Goal: Information Seeking & Learning: Understand process/instructions

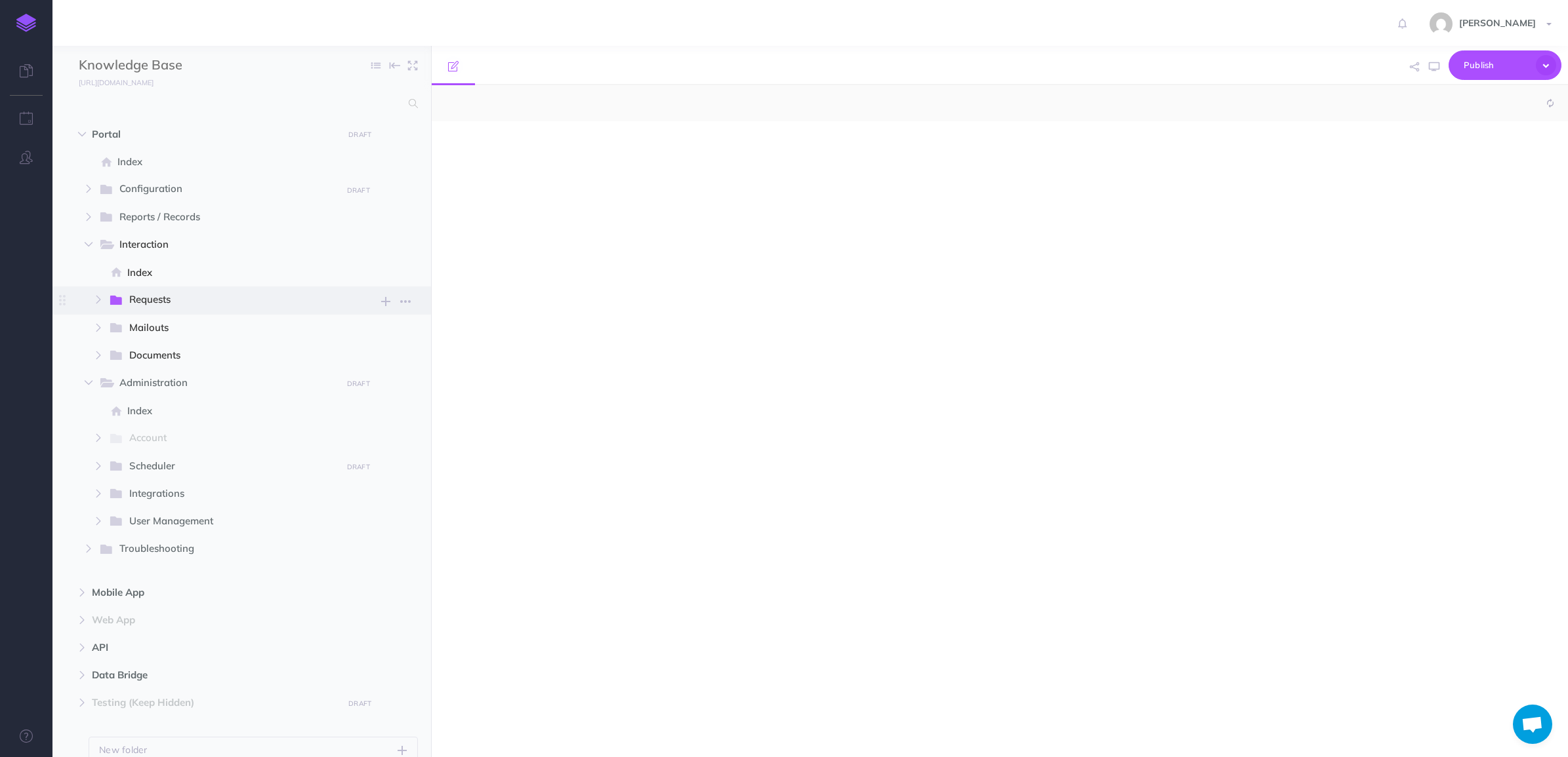
select select "null"
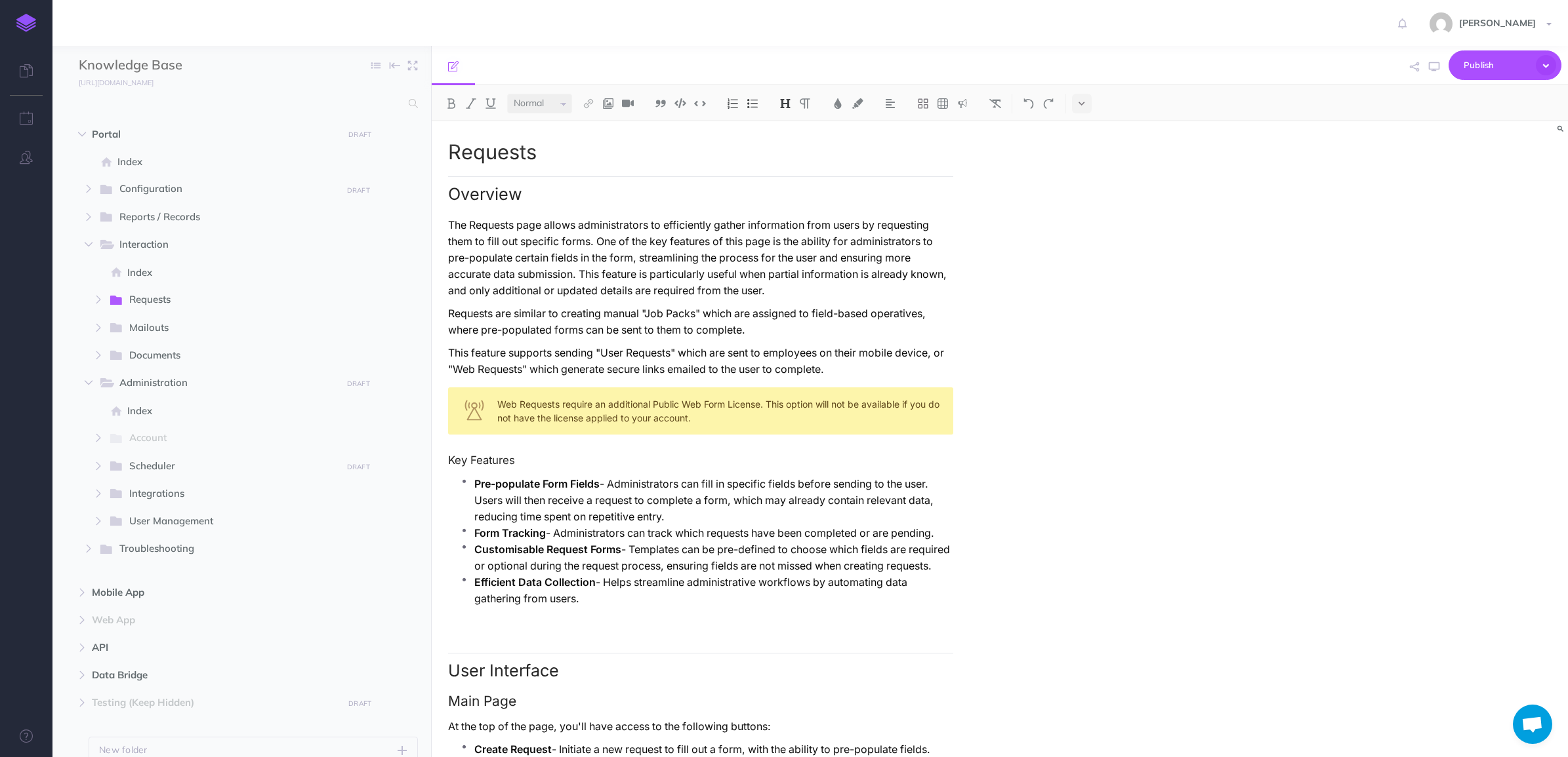
drag, startPoint x: 451, startPoint y: 189, endPoint x: 513, endPoint y: 228, distance: 73.2
click at [451, 189] on h2 "Overview" at bounding box center [701, 190] width 505 height 27
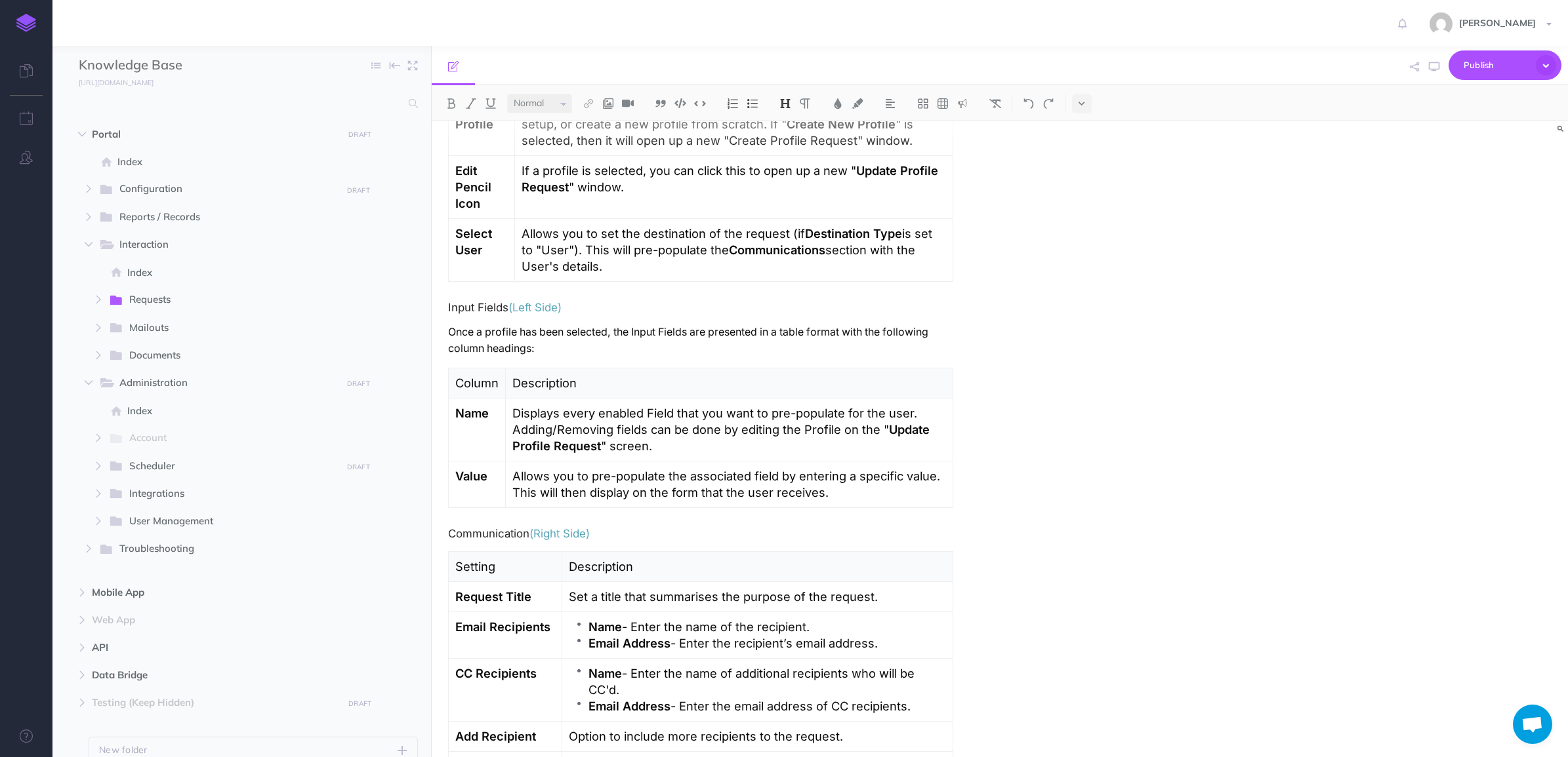
scroll to position [2454, 0]
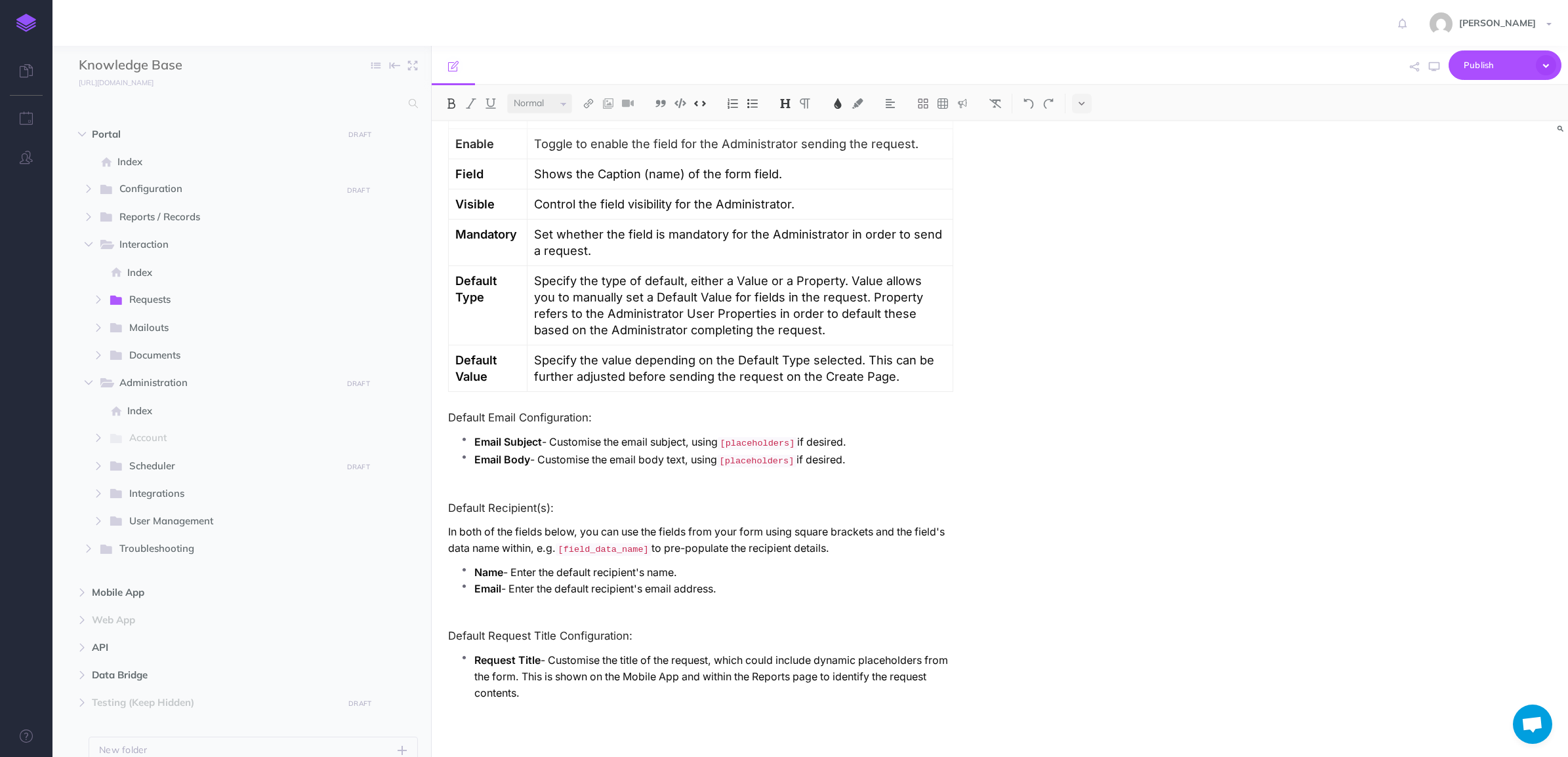
click at [650, 699] on p "Request Title - Customise the title of the request, which could include dynamic…" at bounding box center [714, 677] width 479 height 49
copy div "Overview The Requests page allows administrators to efficiently gather informat…"
click at [142, 316] on span "Mailouts New folder Add a new folder inside this folder New page Add a new blan…" at bounding box center [263, 328] width 310 height 27
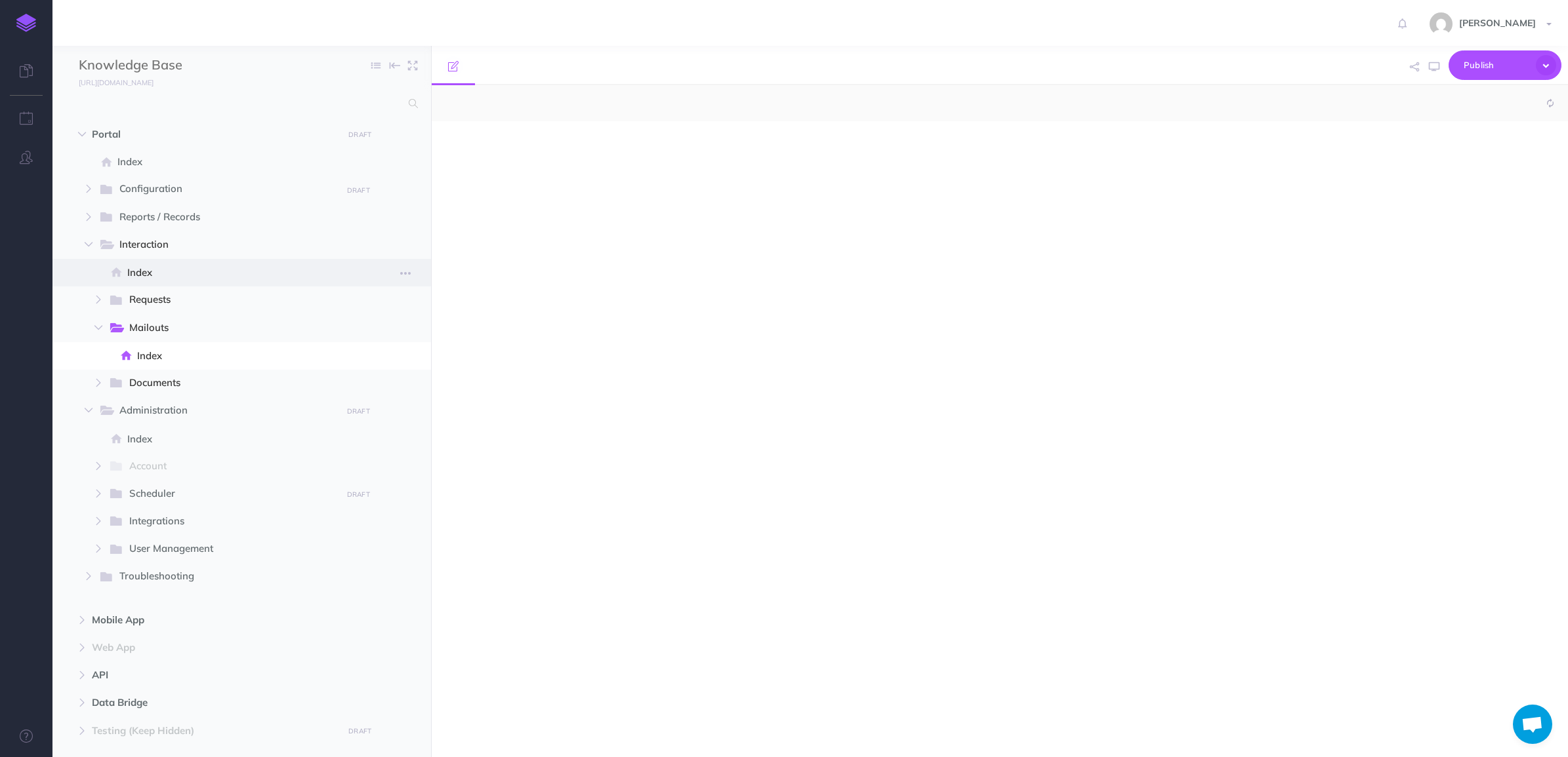
select select "null"
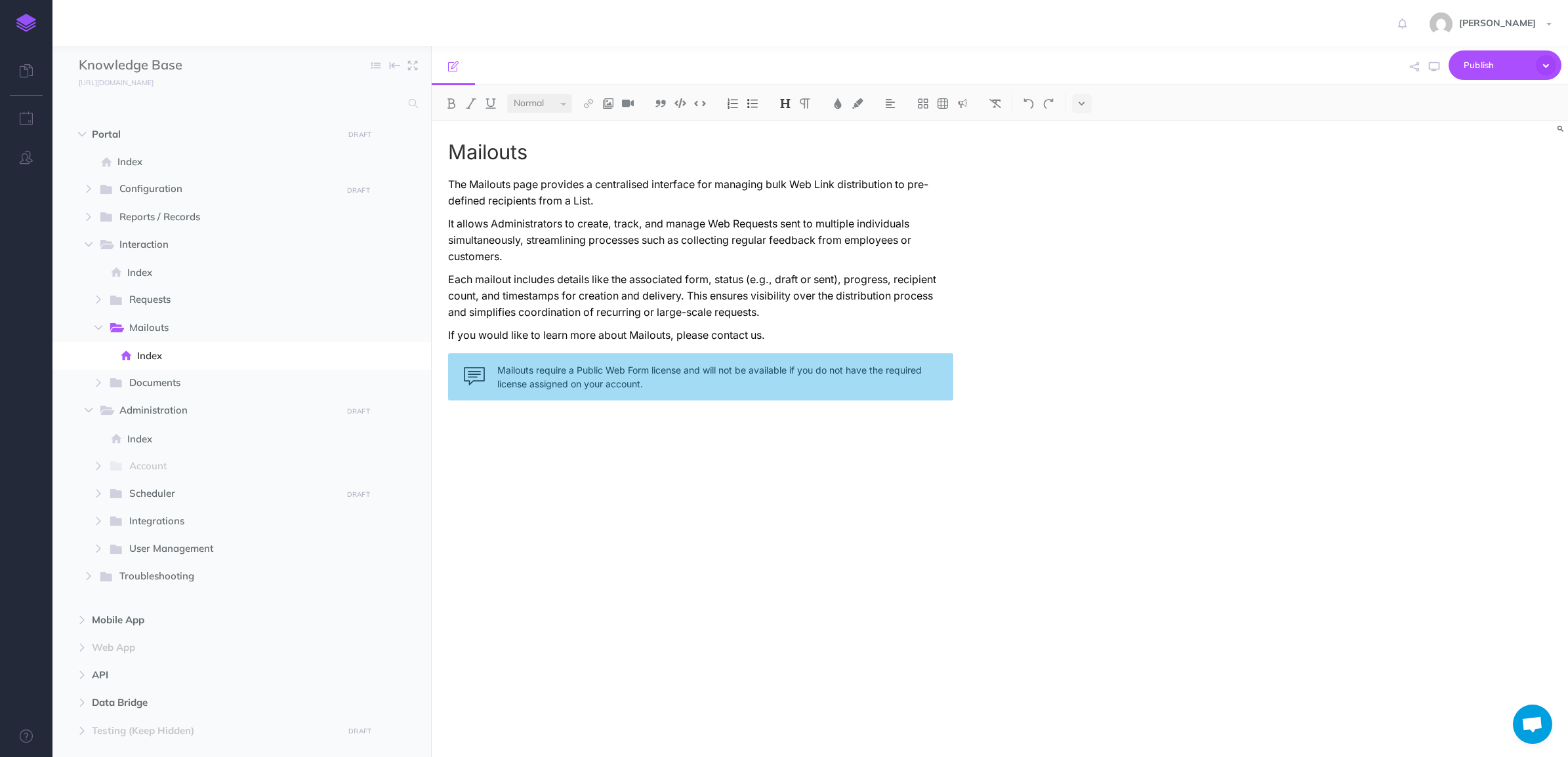
click at [612, 434] on div at bounding box center [701, 445] width 505 height 23
drag, startPoint x: 883, startPoint y: 408, endPoint x: 912, endPoint y: 400, distance: 30.1
click at [884, 408] on div "Mailouts The Mailouts page provides a centralised interface for managing bulk W…" at bounding box center [700, 433] width 538 height 623
click at [1028, 362] on div "Mailouts The Mailouts page provides a centralised interface for managing bulk W…" at bounding box center [829, 433] width 796 height 623
click at [791, 429] on div "Mailouts The Mailouts page provides a centralised interface for managing bulk W…" at bounding box center [700, 433] width 538 height 623
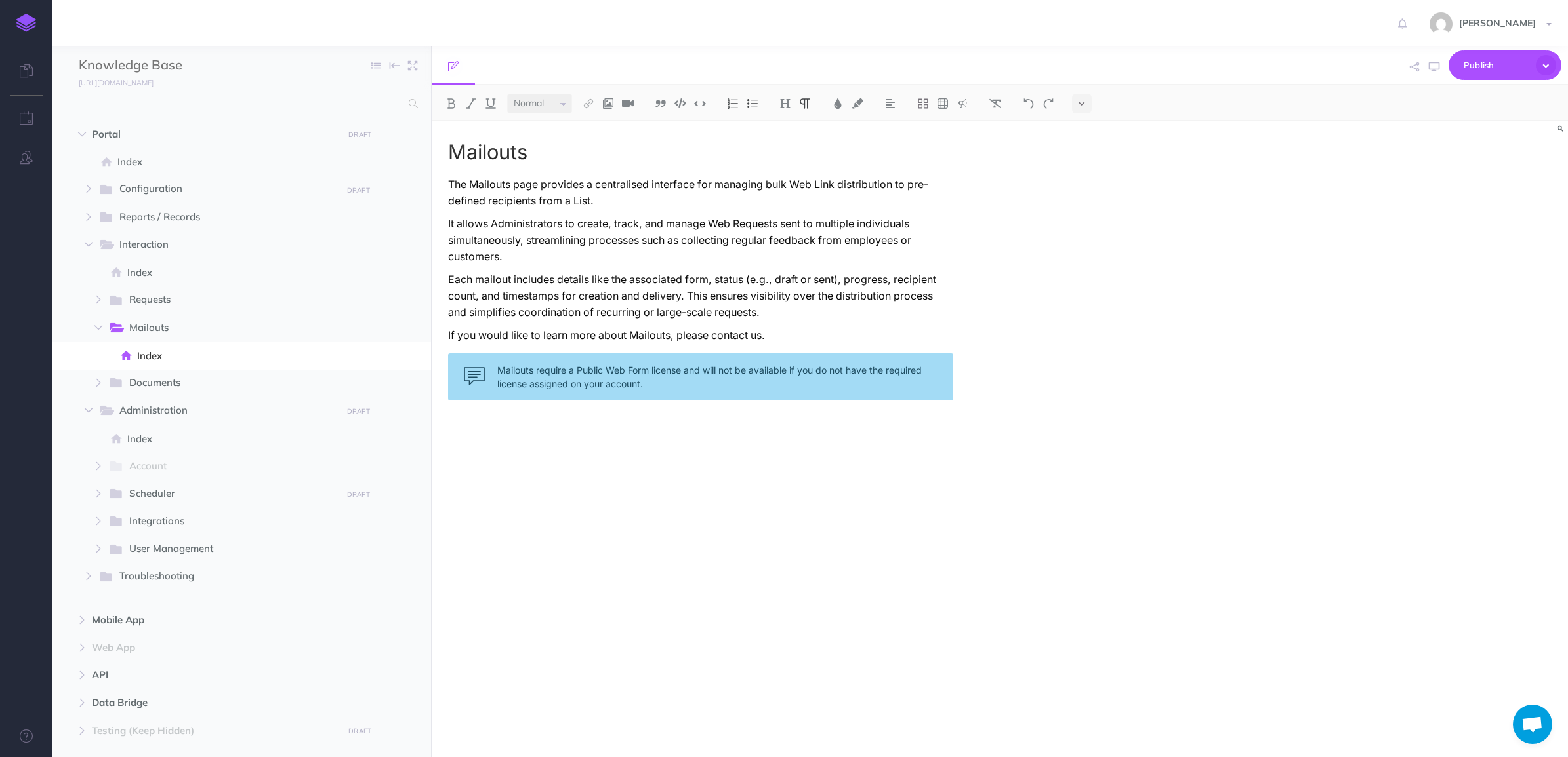
click at [493, 430] on div "Mailouts The Mailouts page provides a centralised interface for managing bulk W…" at bounding box center [700, 433] width 538 height 623
click at [493, 429] on div "Mailouts The Mailouts page provides a centralised interface for managing bulk W…" at bounding box center [700, 433] width 538 height 623
click at [467, 646] on div "Mailouts The Mailouts page provides a centralised interface for managing bulk W…" at bounding box center [700, 433] width 538 height 623
drag, startPoint x: 497, startPoint y: 571, endPoint x: 628, endPoint y: 676, distance: 167.9
click at [628, 676] on div "Mailouts The Mailouts page provides a centralised interface for managing bulk W…" at bounding box center [700, 433] width 538 height 623
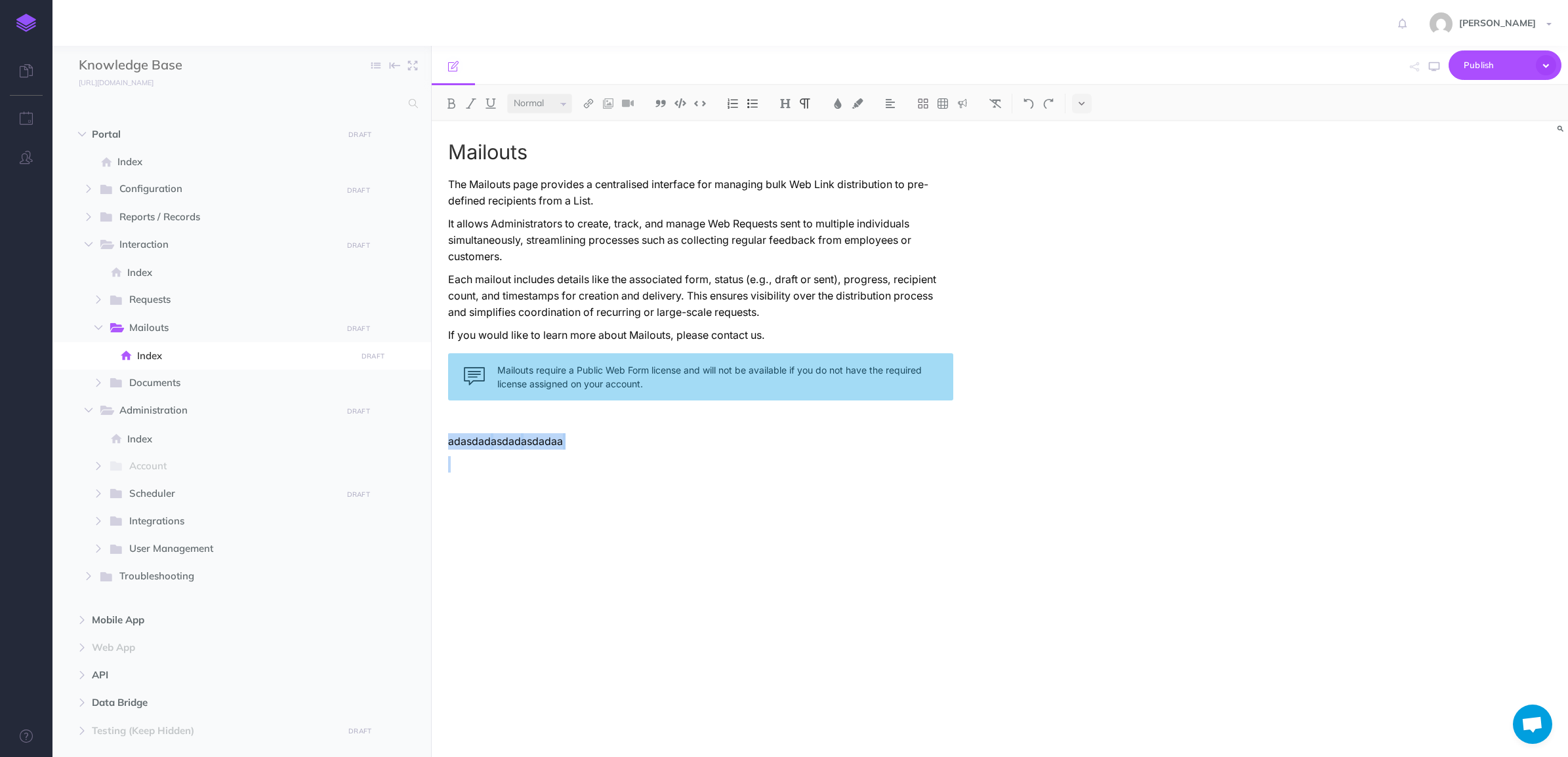
drag, startPoint x: 604, startPoint y: 610, endPoint x: 450, endPoint y: 434, distance: 233.9
click at [449, 435] on div "Mailouts The Mailouts page provides a centralised interface for managing bulk W…" at bounding box center [700, 433] width 538 height 623
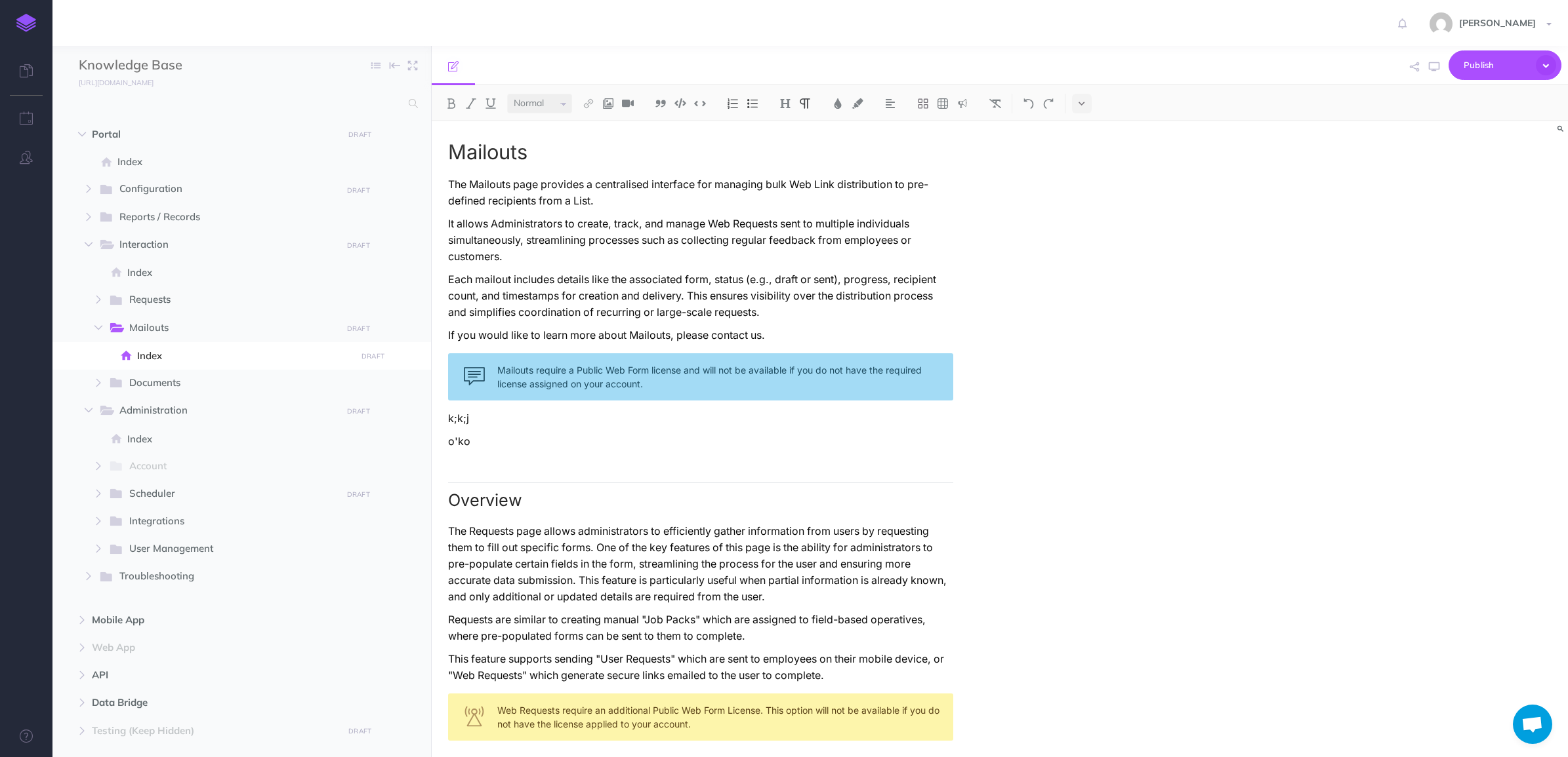
click at [500, 499] on h2 "Overview" at bounding box center [701, 496] width 505 height 27
click at [561, 155] on h1 "Mailouts" at bounding box center [701, 152] width 505 height 22
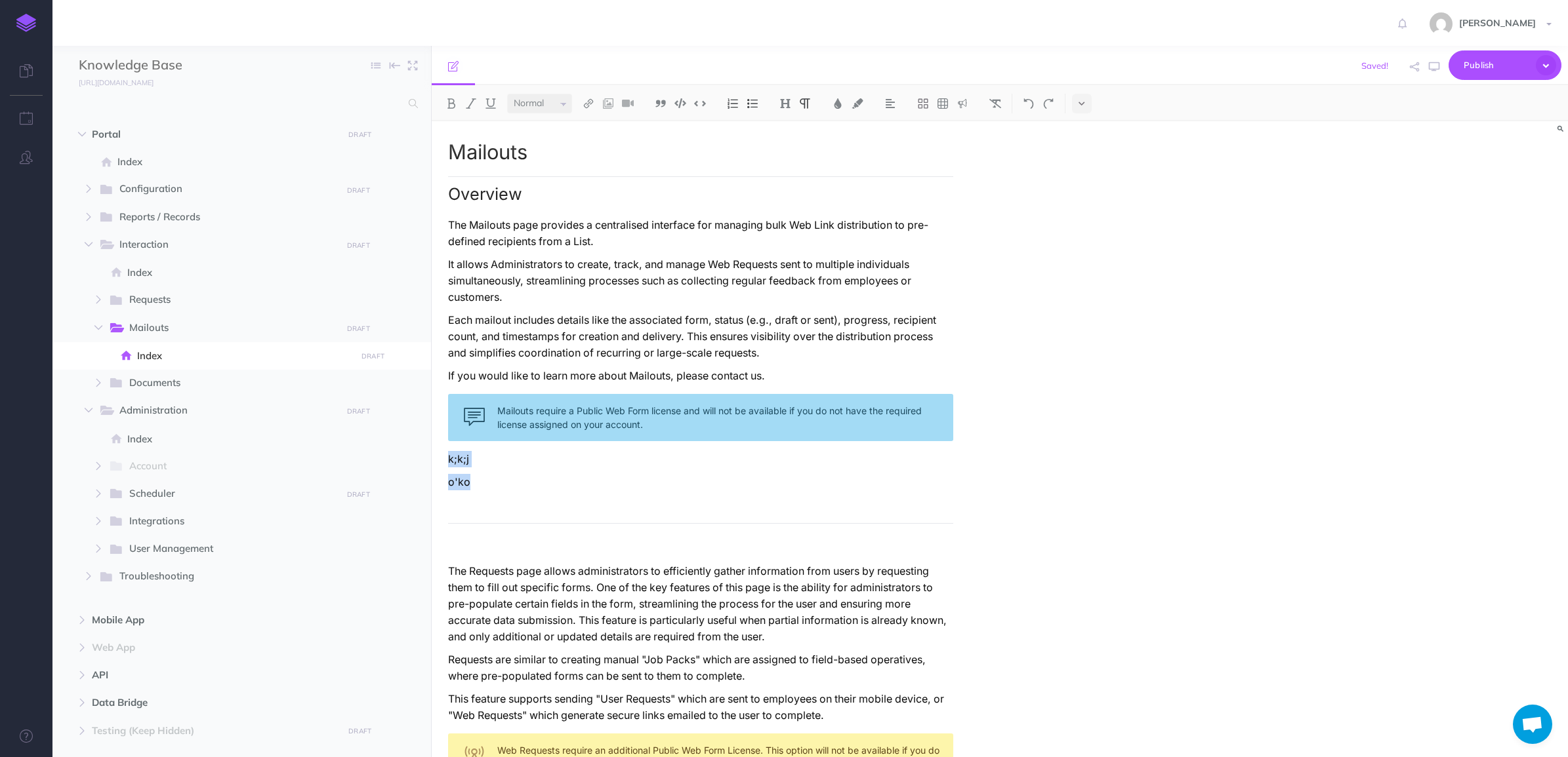
drag, startPoint x: 555, startPoint y: 474, endPoint x: 443, endPoint y: 459, distance: 113.0
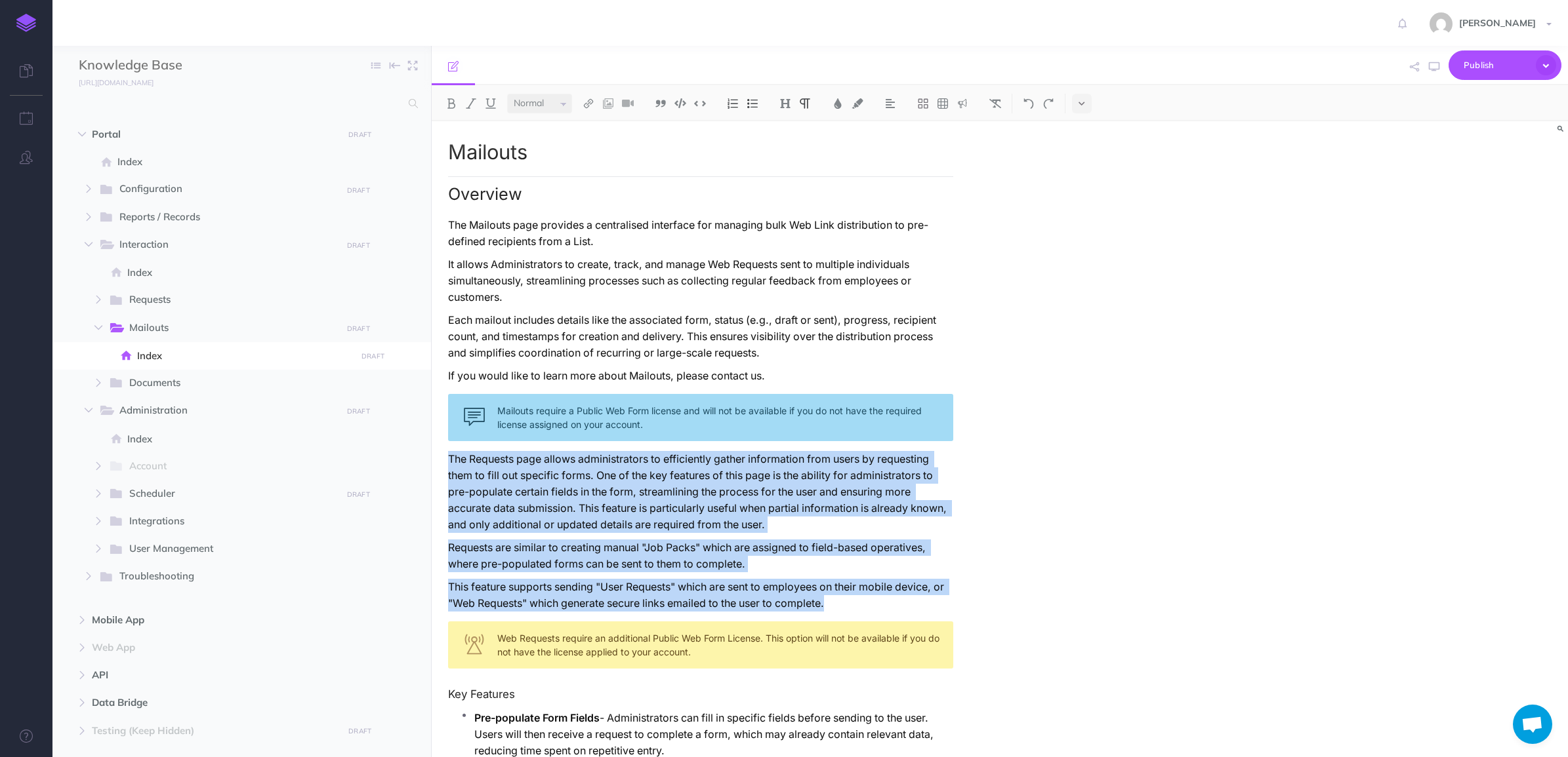
drag, startPoint x: 447, startPoint y: 457, endPoint x: 913, endPoint y: 601, distance: 487.7
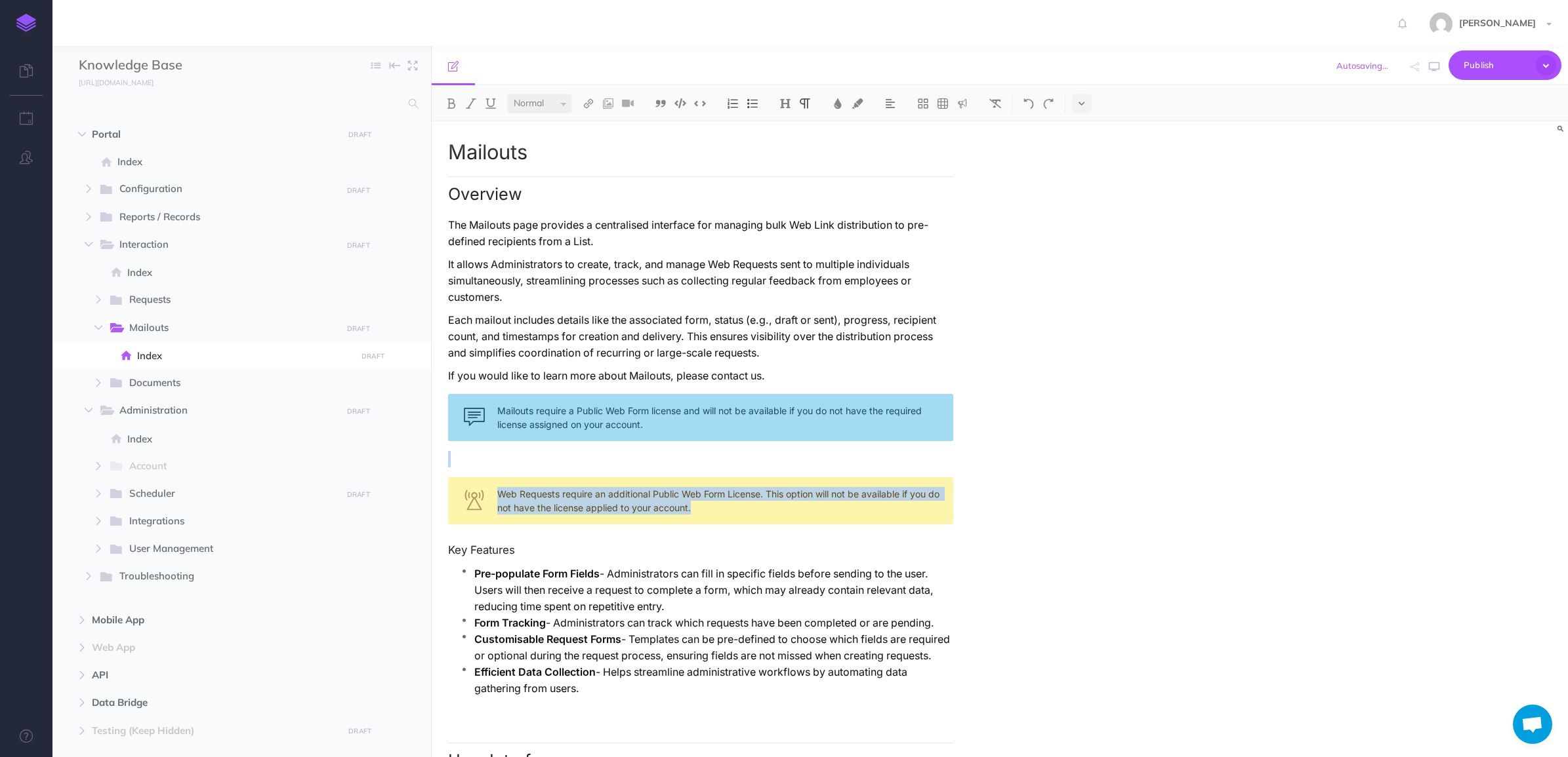
drag, startPoint x: 517, startPoint y: 452, endPoint x: 744, endPoint y: 509, distance: 234.0
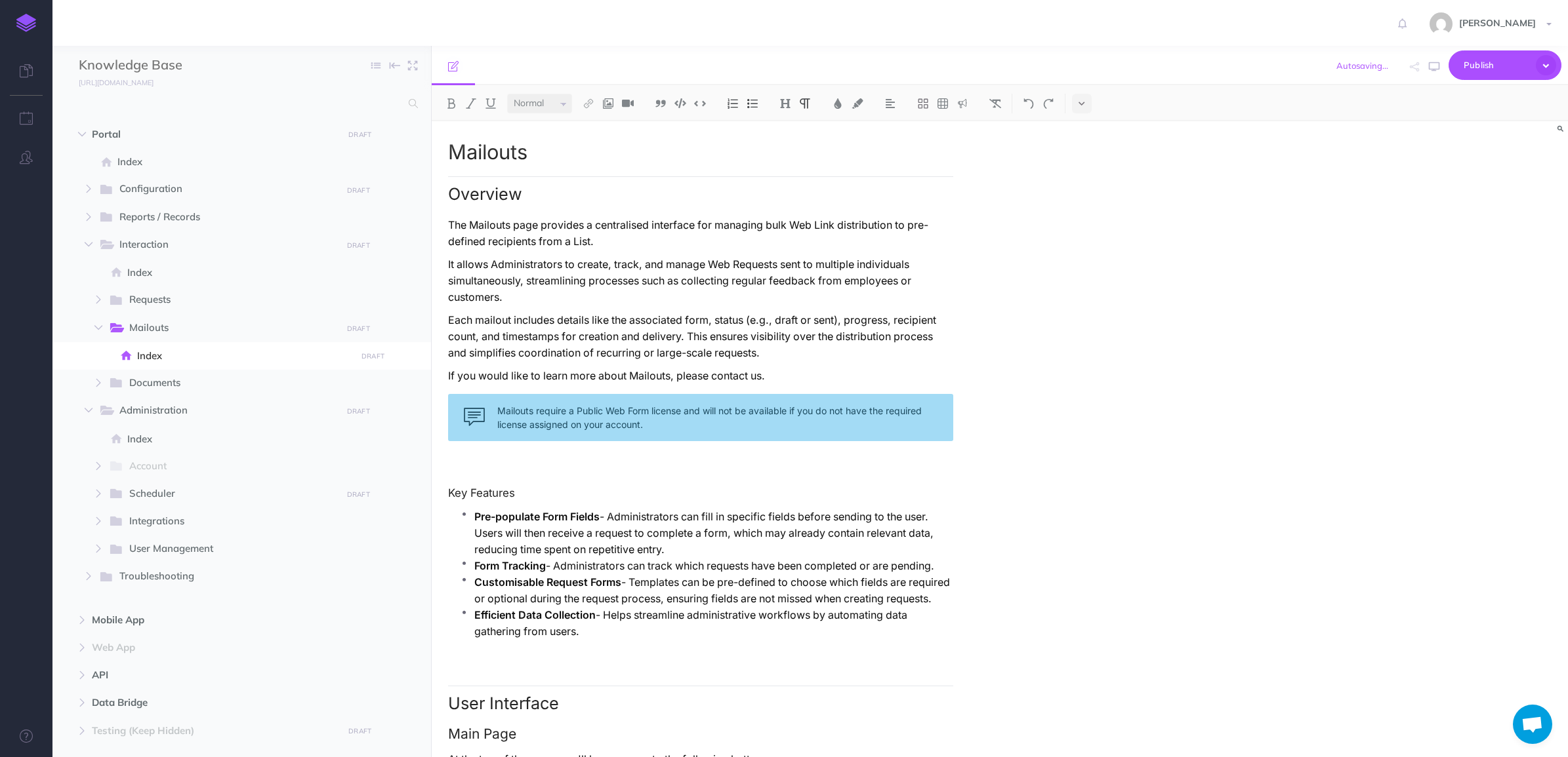
click at [545, 415] on div "Mailouts require a Public Web Form license and will not be available if you do …" at bounding box center [701, 417] width 505 height 47
click at [963, 103] on img at bounding box center [963, 103] width 12 height 10
click at [968, 163] on img at bounding box center [963, 166] width 12 height 10
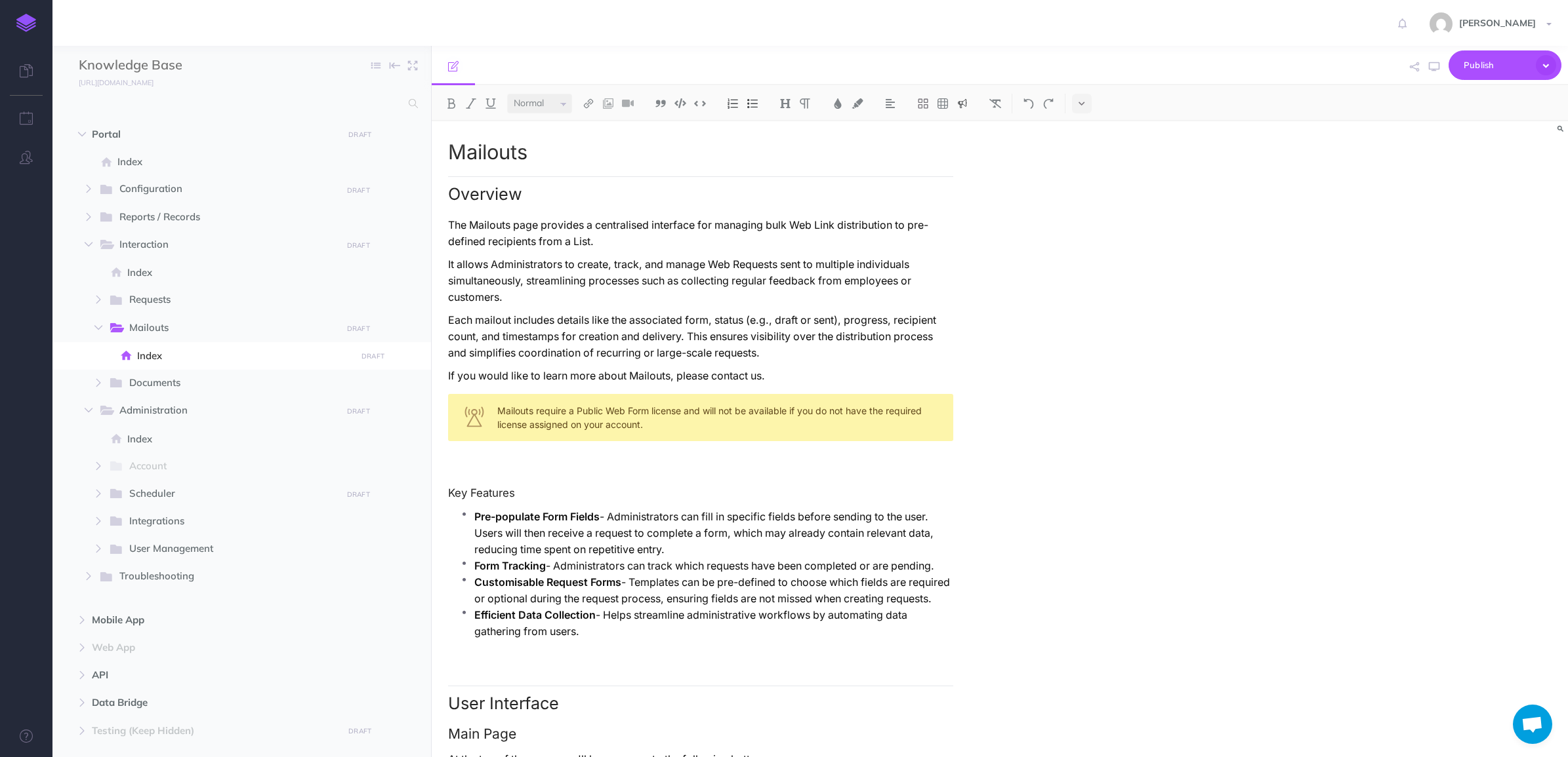
click at [530, 465] on p at bounding box center [701, 458] width 505 height 16
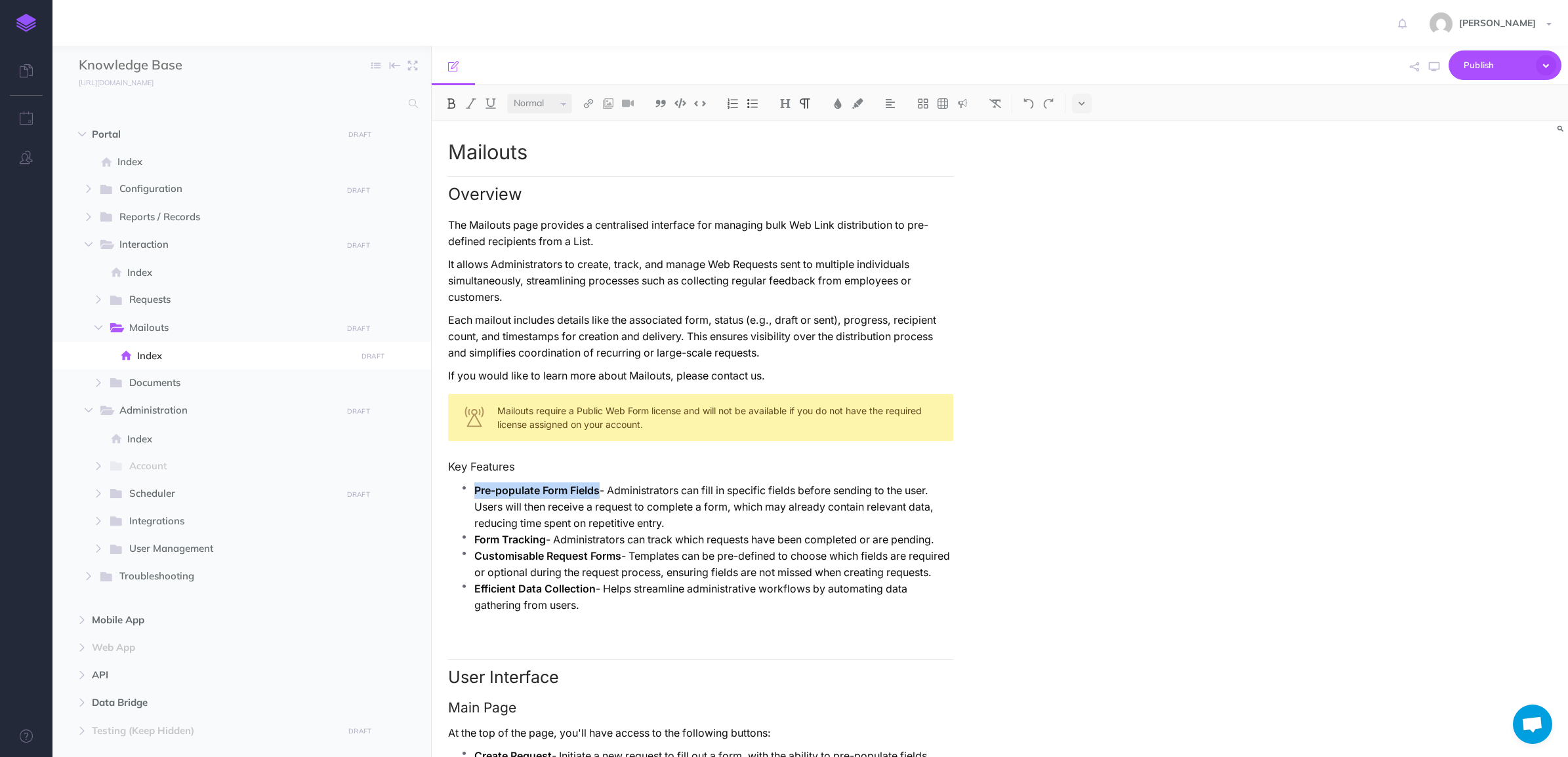
drag, startPoint x: 476, startPoint y: 490, endPoint x: 601, endPoint y: 488, distance: 125.0
click at [601, 488] on p "Pre-populate Form Fields - Administrators can fill in specific fields before se…" at bounding box center [714, 506] width 479 height 49
drag, startPoint x: 490, startPoint y: 490, endPoint x: 621, endPoint y: 518, distance: 134.0
click at [621, 518] on p "1 - Administrators can fill in specific fields before sending to the user. User…" at bounding box center [714, 506] width 479 height 49
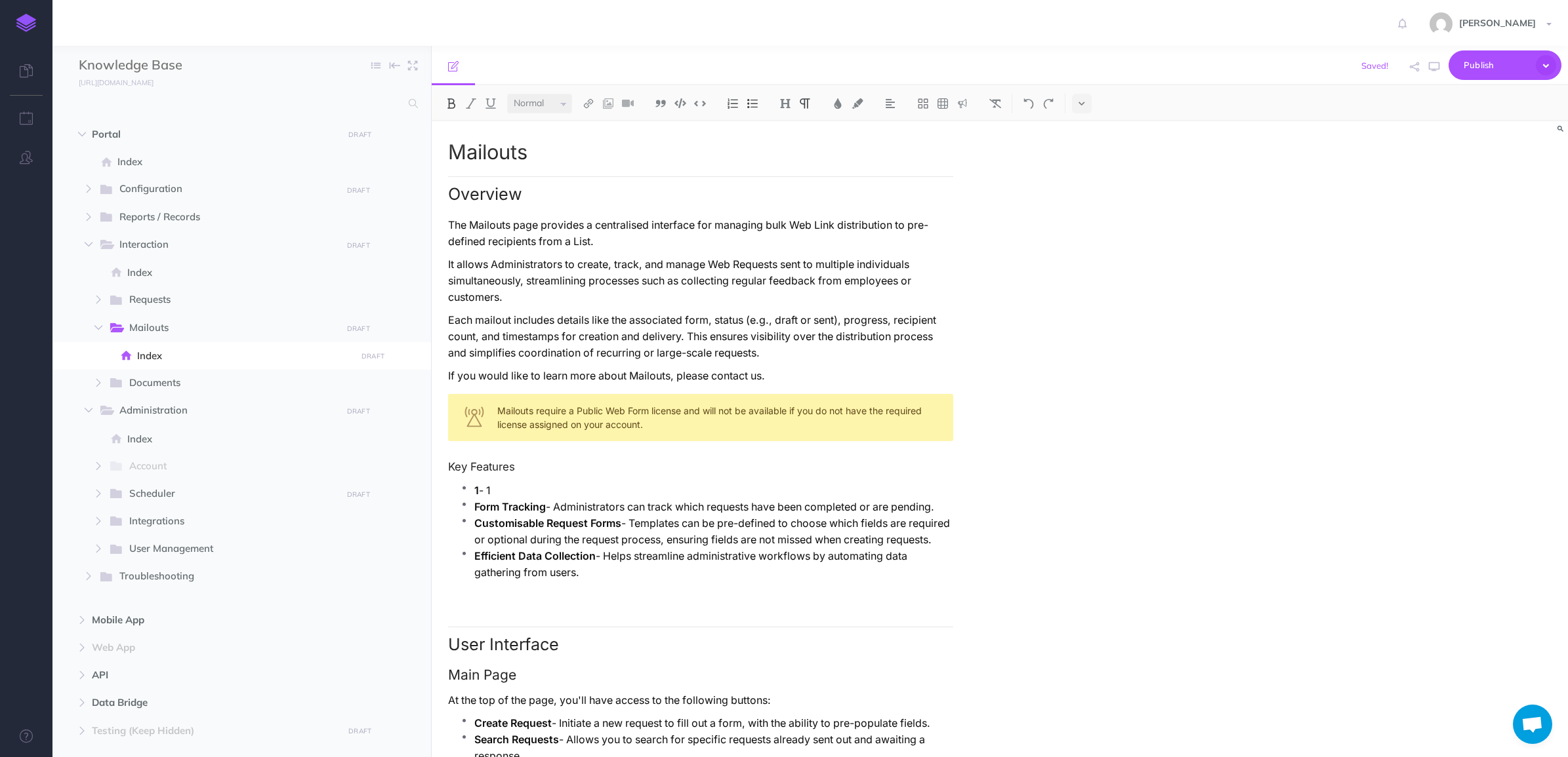
drag, startPoint x: 530, startPoint y: 493, endPoint x: 706, endPoint y: 588, distance: 200.0
click at [706, 588] on ul "1 - 1 Form Tracking - Administrators can track which requests have been complet…" at bounding box center [704, 538] width 499 height 111
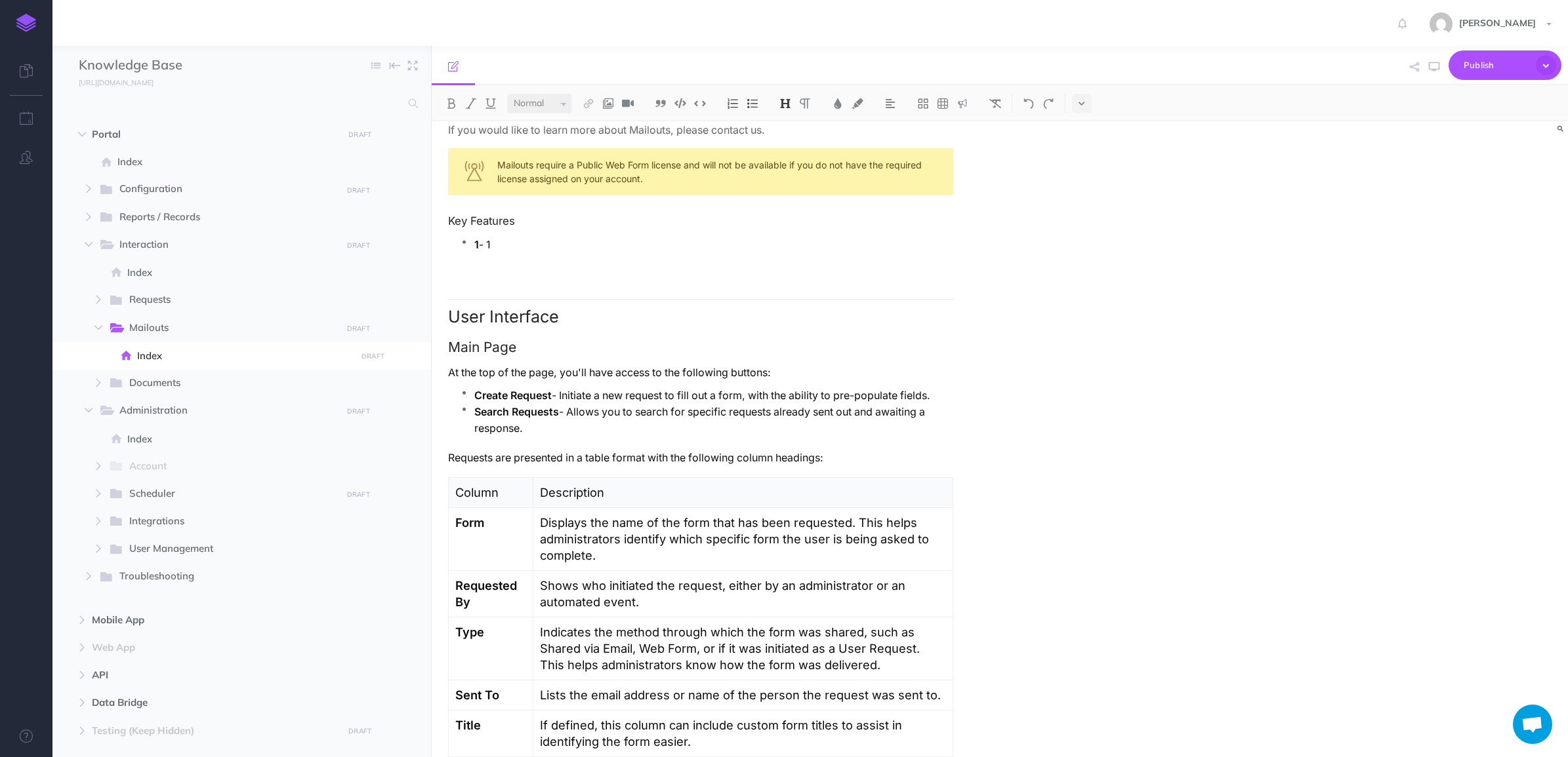
scroll to position [328, 0]
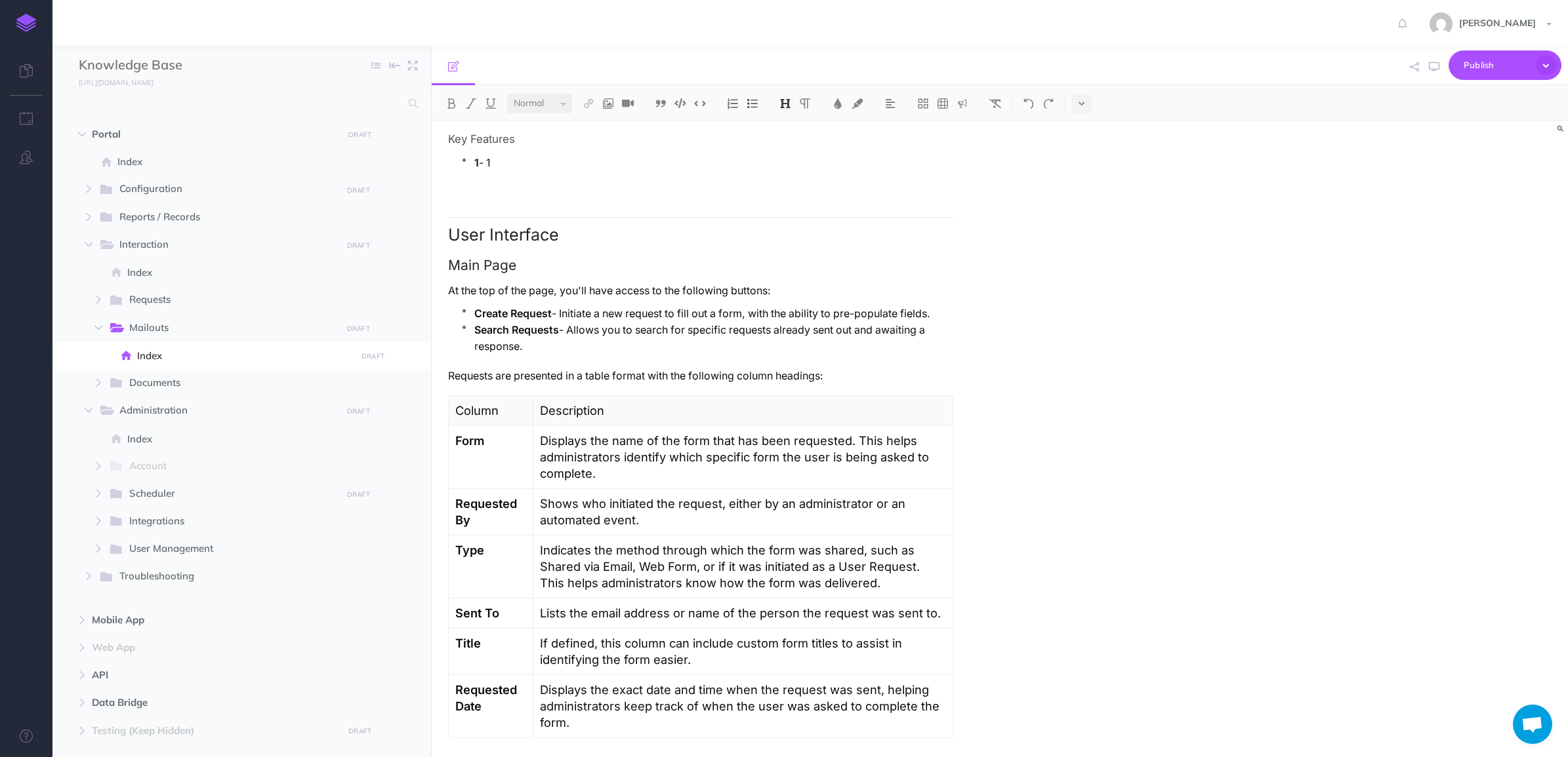
click at [952, 310] on p "Create Request - Initiate a new request to fill out a form, with the ability to…" at bounding box center [714, 313] width 479 height 16
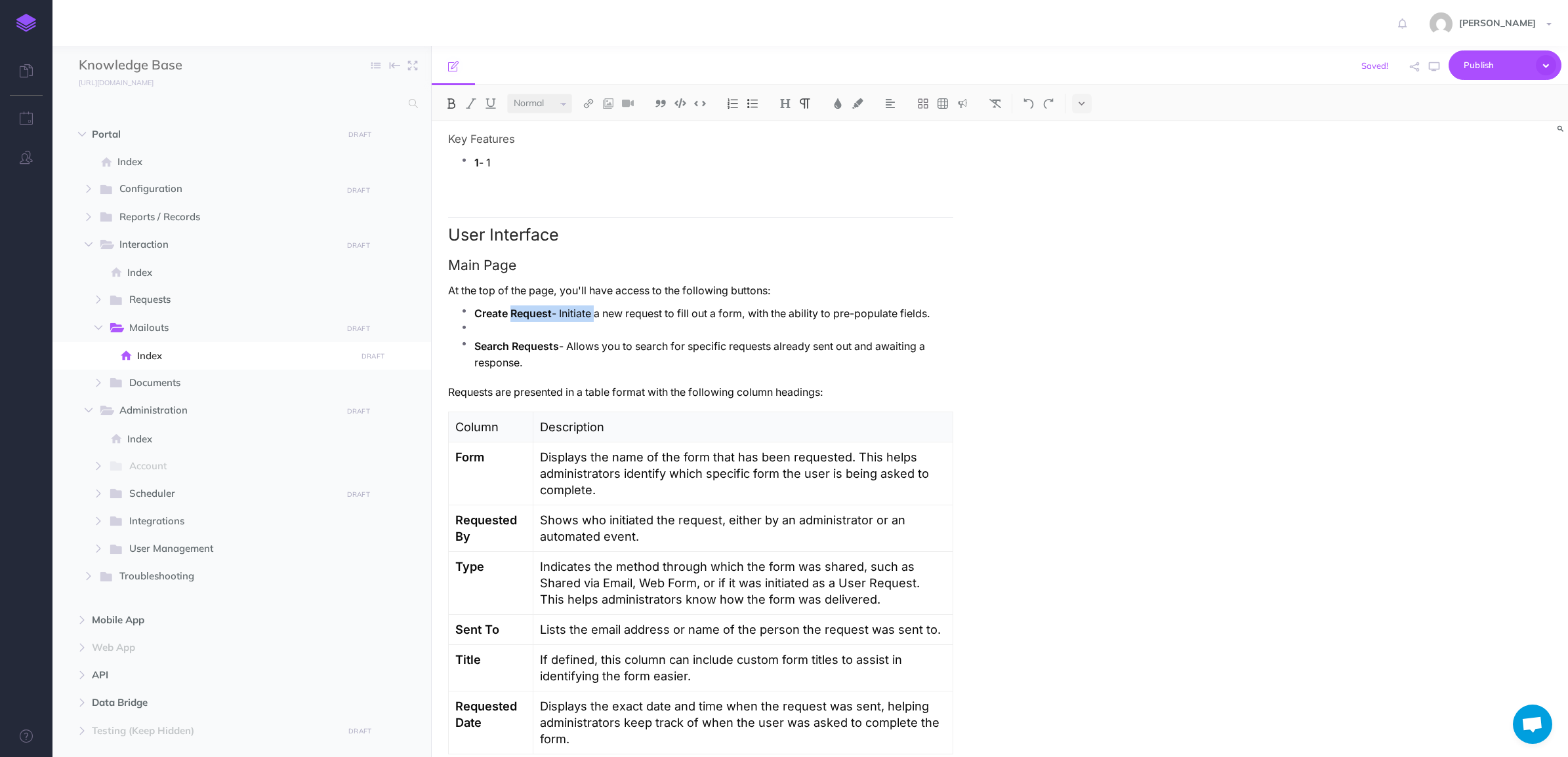
drag, startPoint x: 510, startPoint y: 313, endPoint x: 596, endPoint y: 316, distance: 86.1
click at [596, 316] on p "Create Request - Initiate a new request to fill out a form, with the ability to…" at bounding box center [714, 313] width 479 height 16
copy p "Request - Initiate"
click at [540, 328] on p at bounding box center [714, 329] width 479 height 16
click at [496, 329] on strong "Request" at bounding box center [495, 330] width 41 height 13
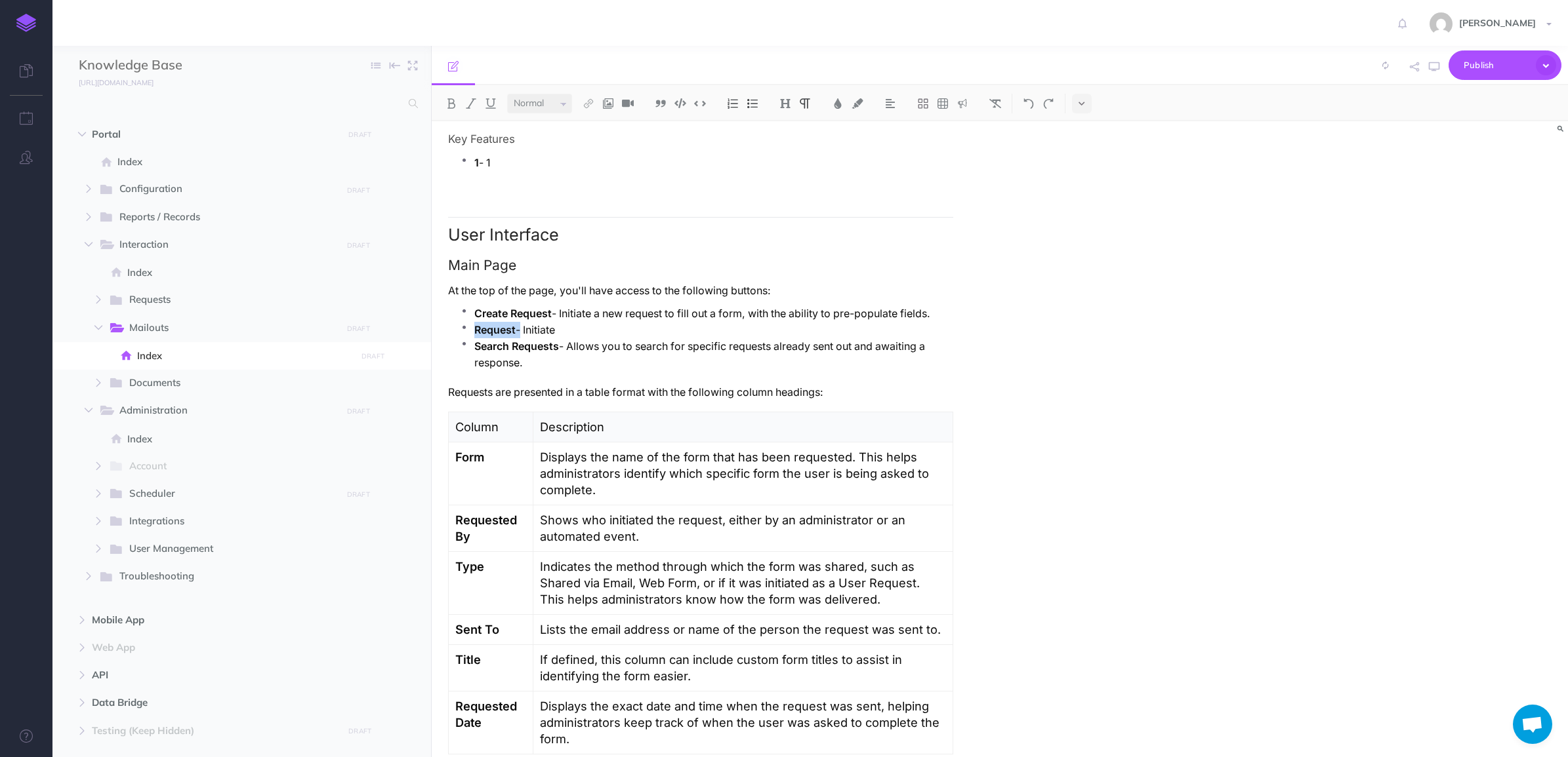
click at [496, 329] on strong "Request" at bounding box center [495, 330] width 41 height 13
click at [533, 322] on p "Filters - Initiate" at bounding box center [714, 329] width 479 height 16
click at [533, 347] on strong "Search Requests" at bounding box center [516, 346] width 85 height 13
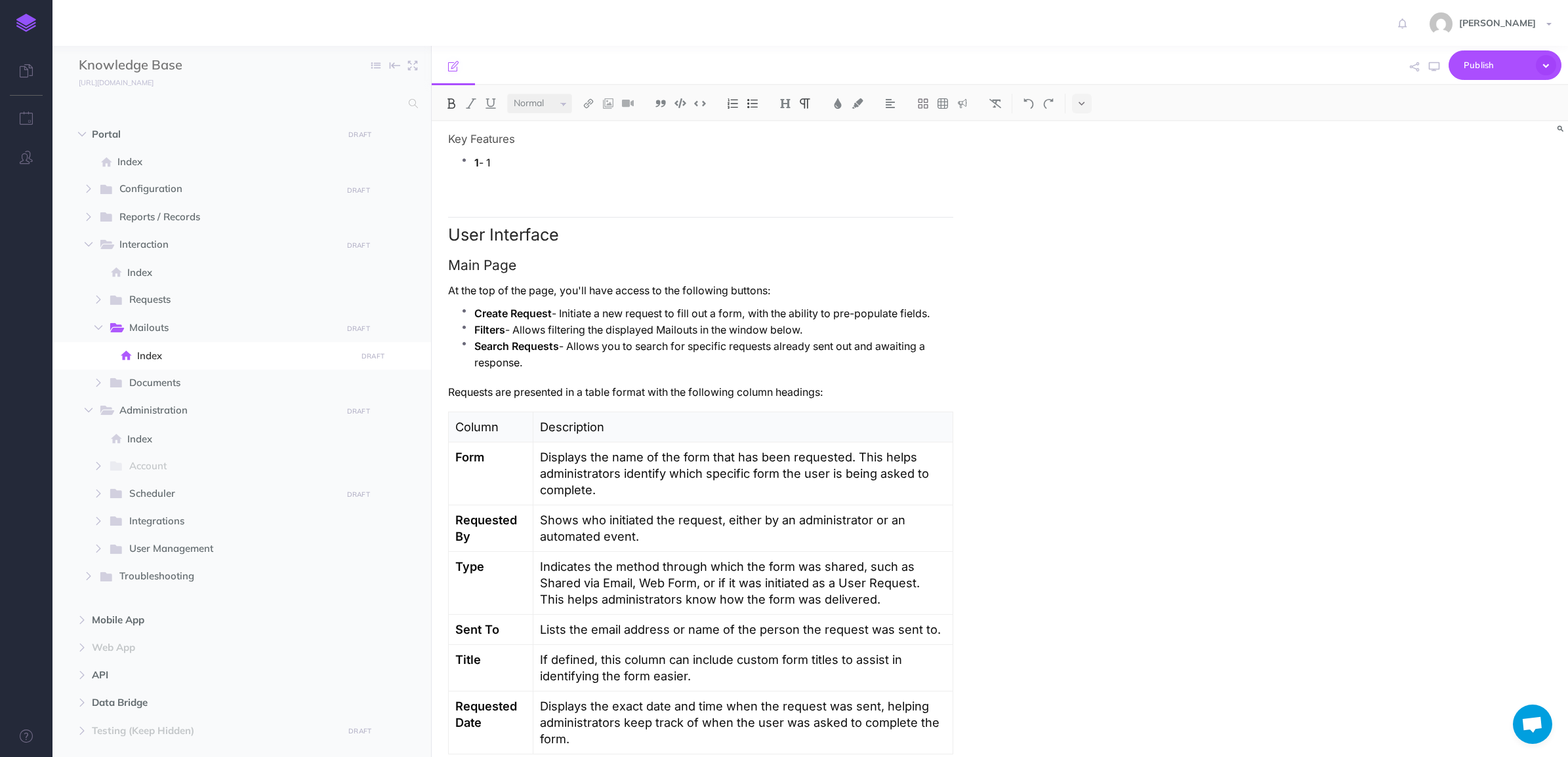
click at [519, 316] on strong "Create Request" at bounding box center [513, 314] width 77 height 13
click at [519, 316] on strong "Create Mailout" at bounding box center [511, 314] width 74 height 13
copy strong "Mailout"
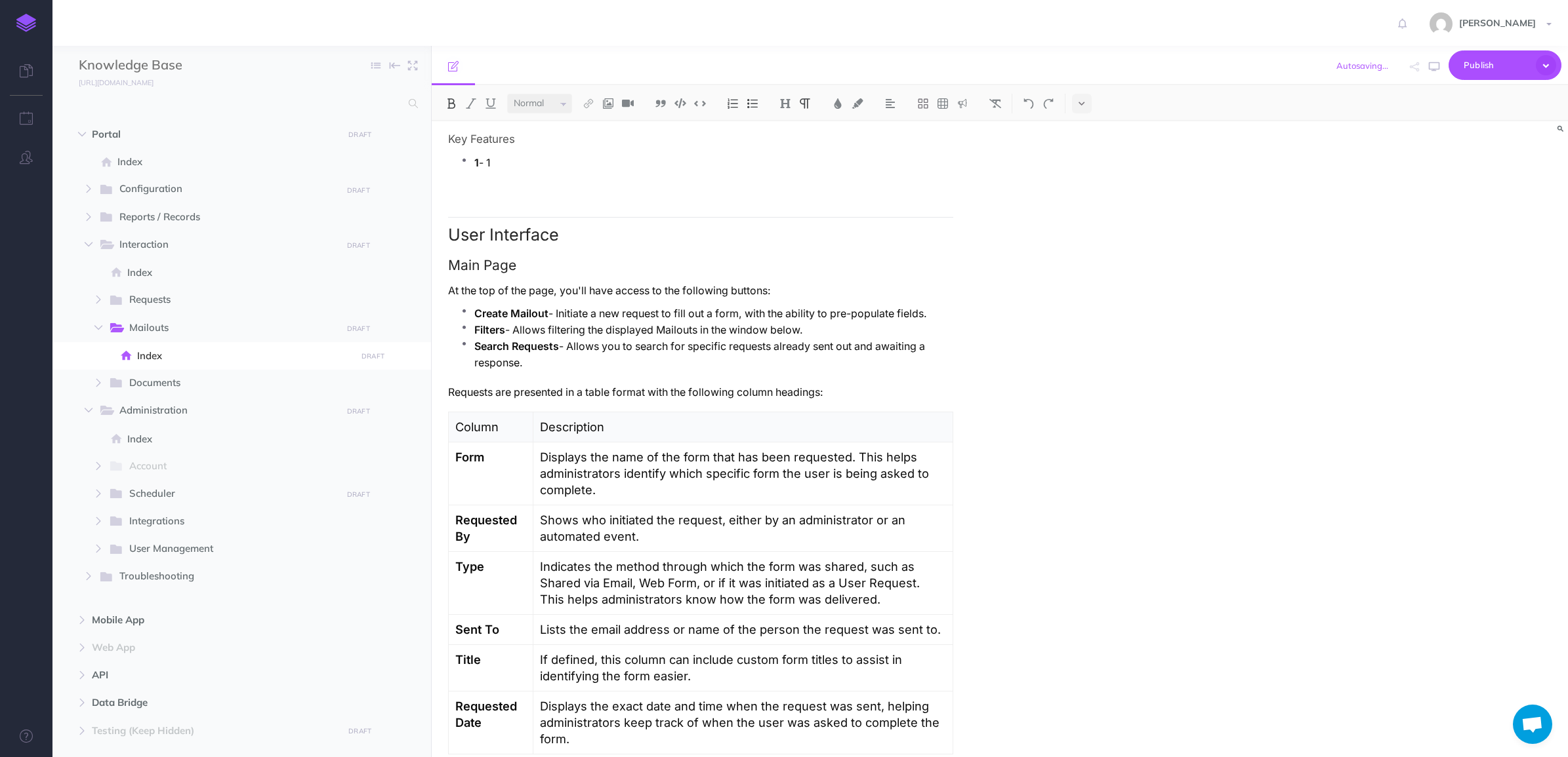
click at [535, 344] on strong "Search Requests" at bounding box center [516, 346] width 85 height 13
click at [548, 313] on p "Create Mailout - Initiate a new request to fill out a form, with the ability to…" at bounding box center [714, 313] width 479 height 16
click at [533, 358] on p "Search Mailout - Allows you to search for specific requests already sent out an…" at bounding box center [714, 355] width 479 height 33
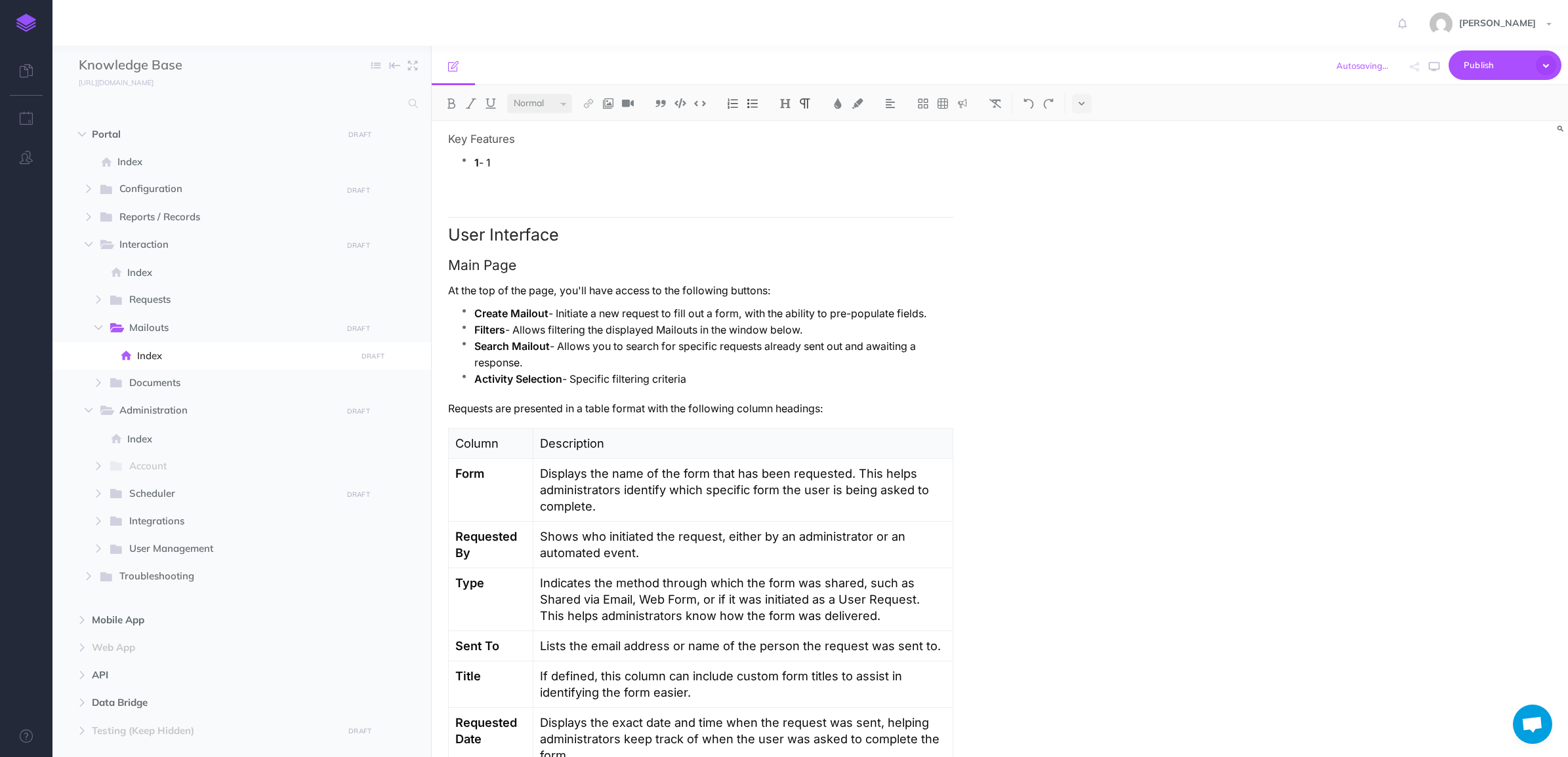
click at [536, 328] on p "Filters - Allows filtering the displayed Mailouts in the window below." at bounding box center [714, 329] width 479 height 16
click at [530, 326] on p "Filters - Allows filtering the displayed Mailouts in the window below." at bounding box center [714, 329] width 479 height 16
drag, startPoint x: 598, startPoint y: 328, endPoint x: 850, endPoint y: 330, distance: 252.0
click at [850, 330] on p "Filters - General filtering the displayed Mailouts in the window below." at bounding box center [714, 329] width 479 height 16
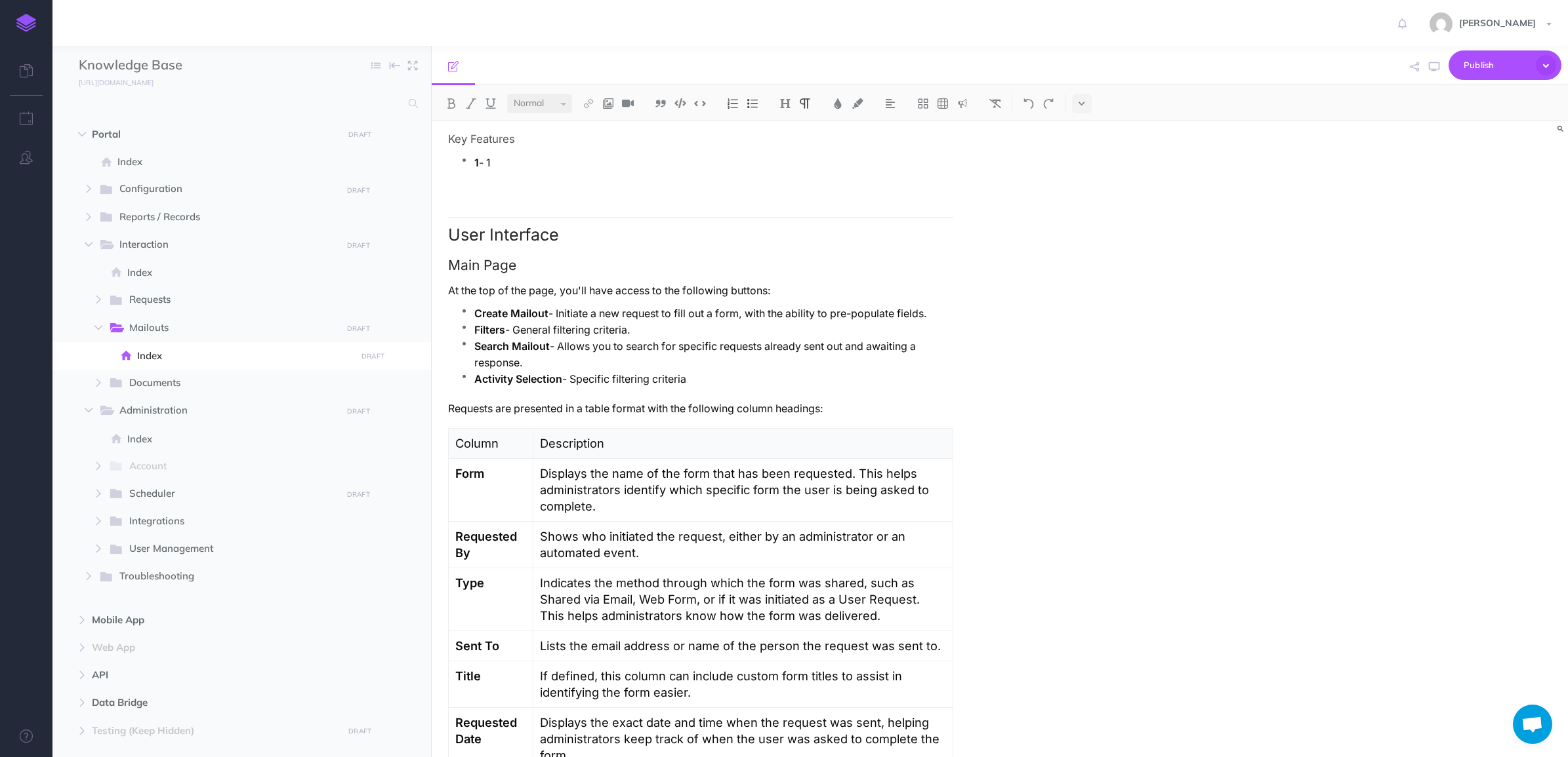
click at [746, 381] on p "Activity Selection - Specific filtering criteria" at bounding box center [714, 379] width 479 height 16
click at [465, 409] on p "Requests are presented in a table format with the following column headings:" at bounding box center [701, 408] width 505 height 16
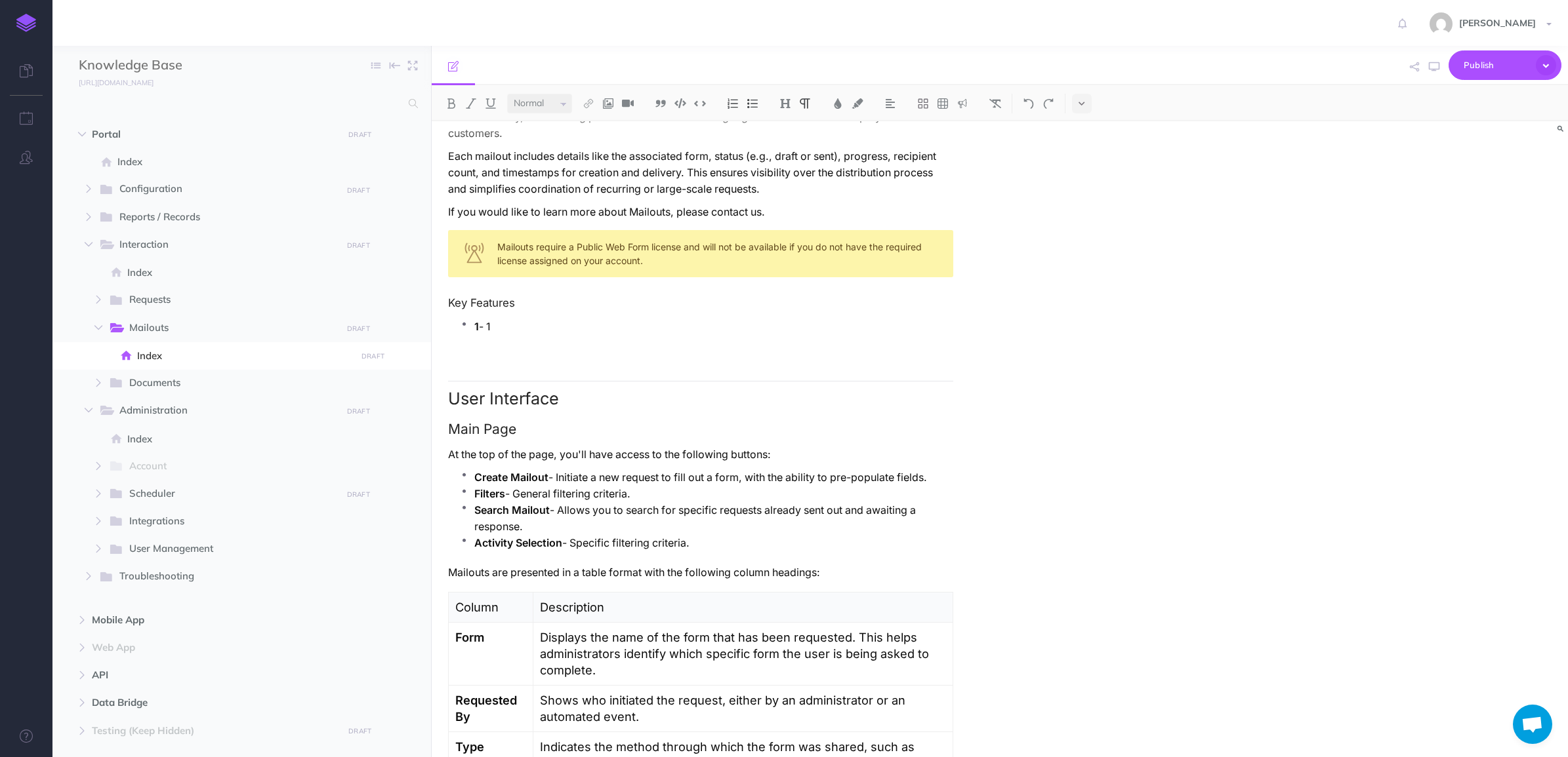
click at [661, 251] on div "Mailouts require a Public Web Form license and will not be available if you do …" at bounding box center [701, 253] width 505 height 47
click at [0, 0] on lt-span "licen c e" at bounding box center [0, 0] width 0 height 0
click at [630, 320] on p "1 - 1" at bounding box center [714, 327] width 479 height 16
click at [520, 267] on div "Mailouts require a Public Web Form licence and will not be available if you do …" at bounding box center [701, 253] width 505 height 47
click at [517, 265] on div "Mailouts require a Public Web Form licence and will not be available if you do …" at bounding box center [701, 253] width 505 height 47
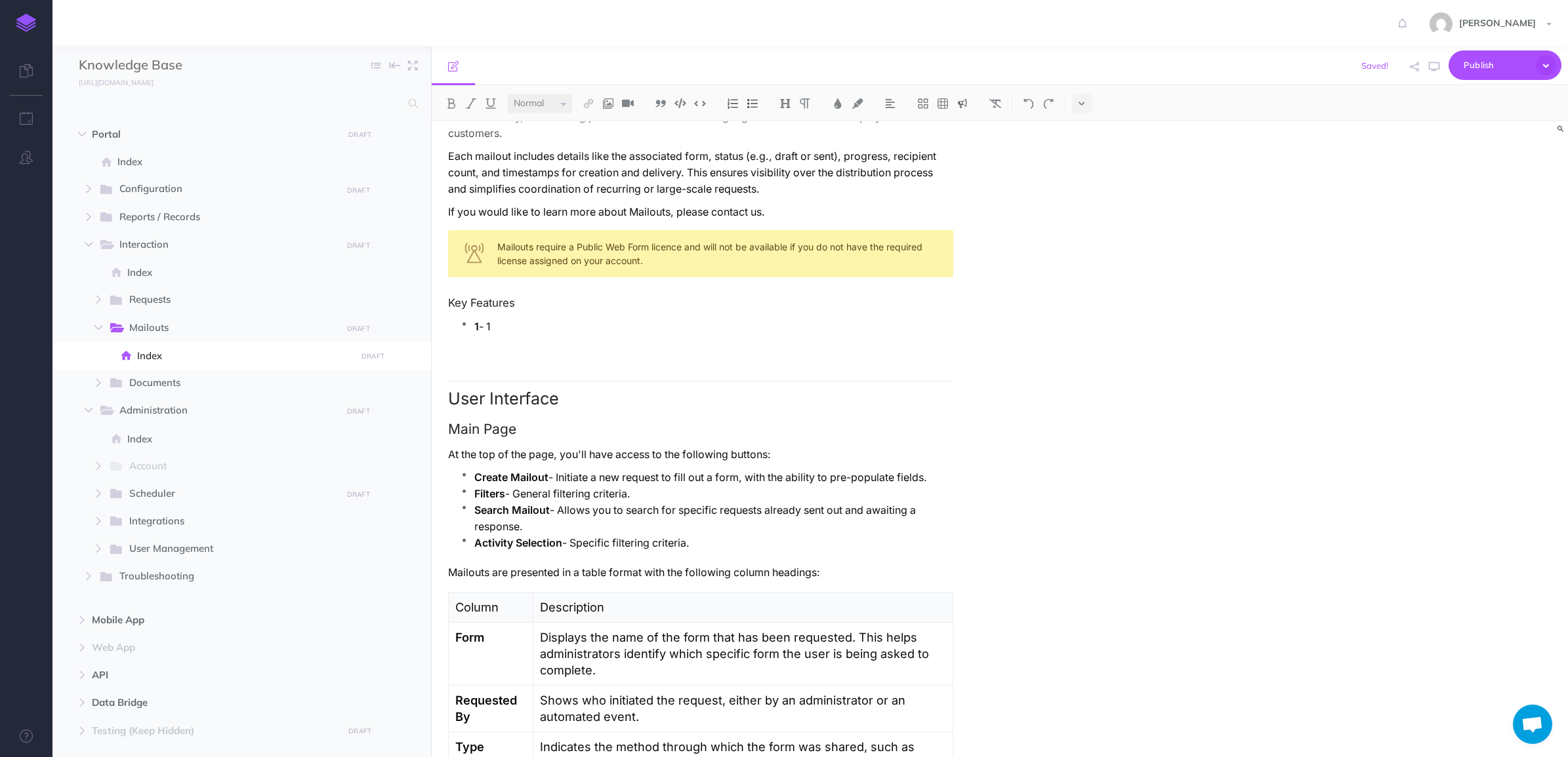
click at [0, 0] on lt-strong "c" at bounding box center [0, 0] width 0 height 0
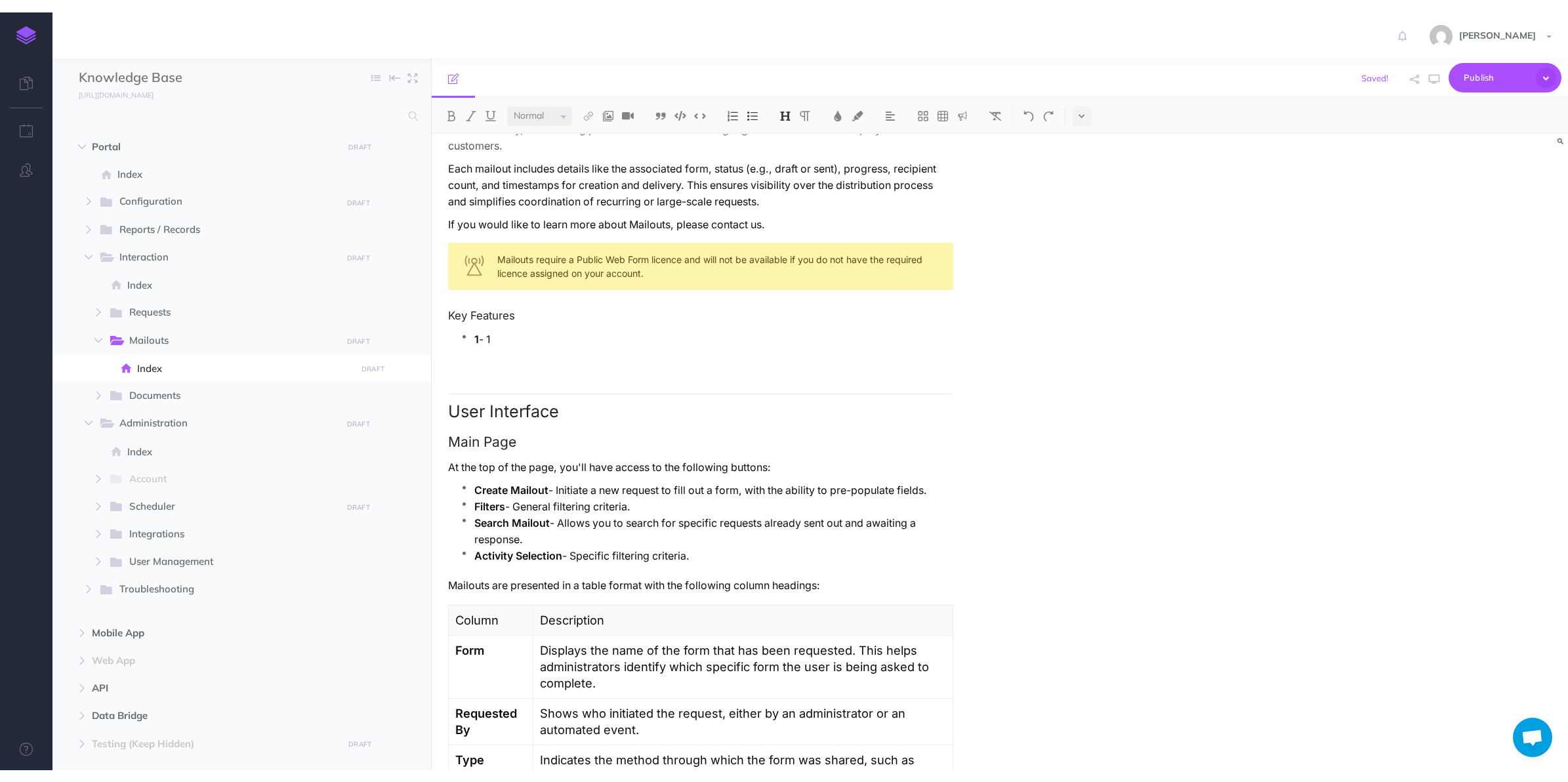
scroll to position [410, 0]
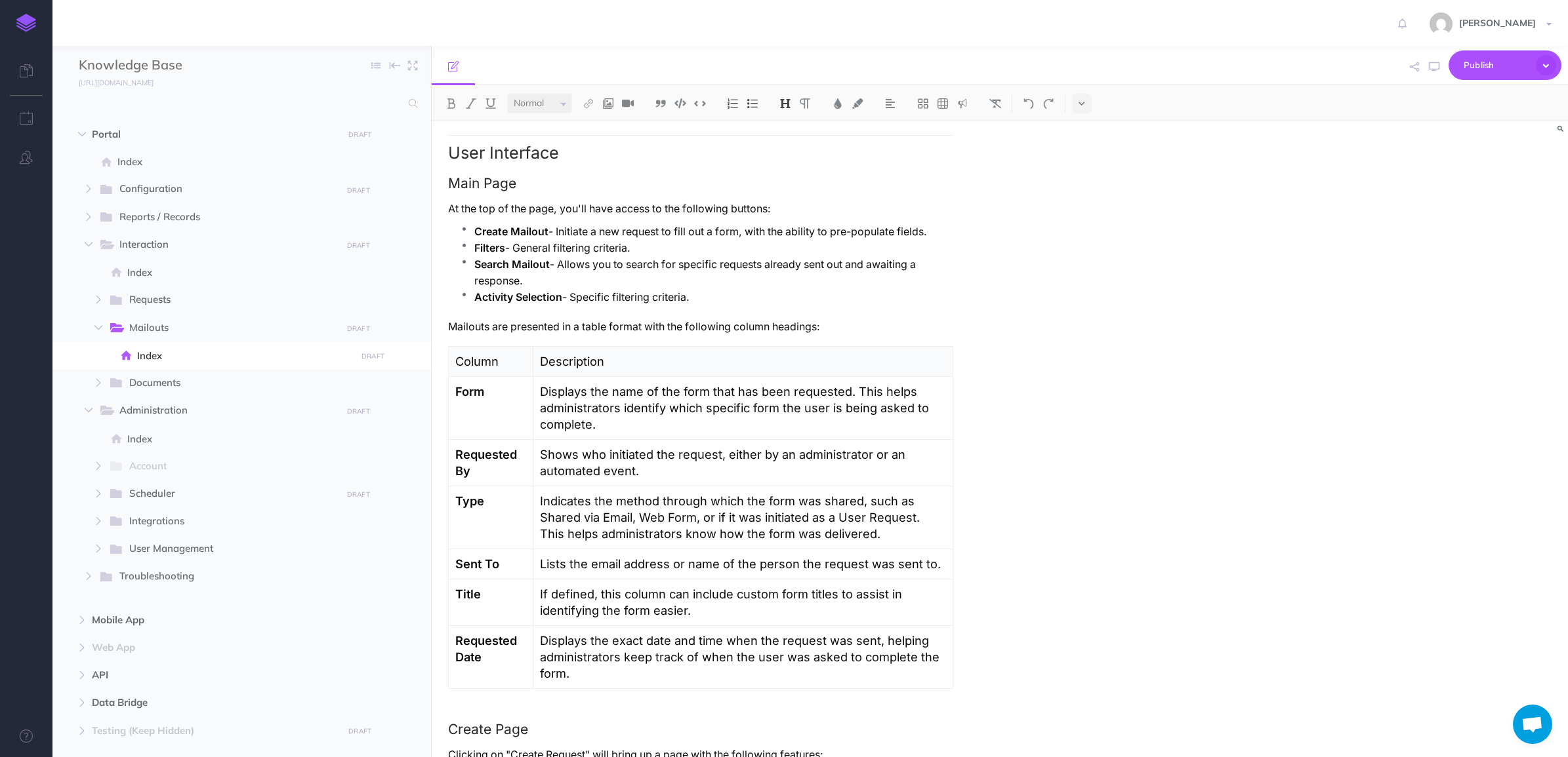
click at [508, 411] on td "Form" at bounding box center [490, 409] width 85 height 63
click at [887, 131] on img at bounding box center [890, 127] width 12 height 10
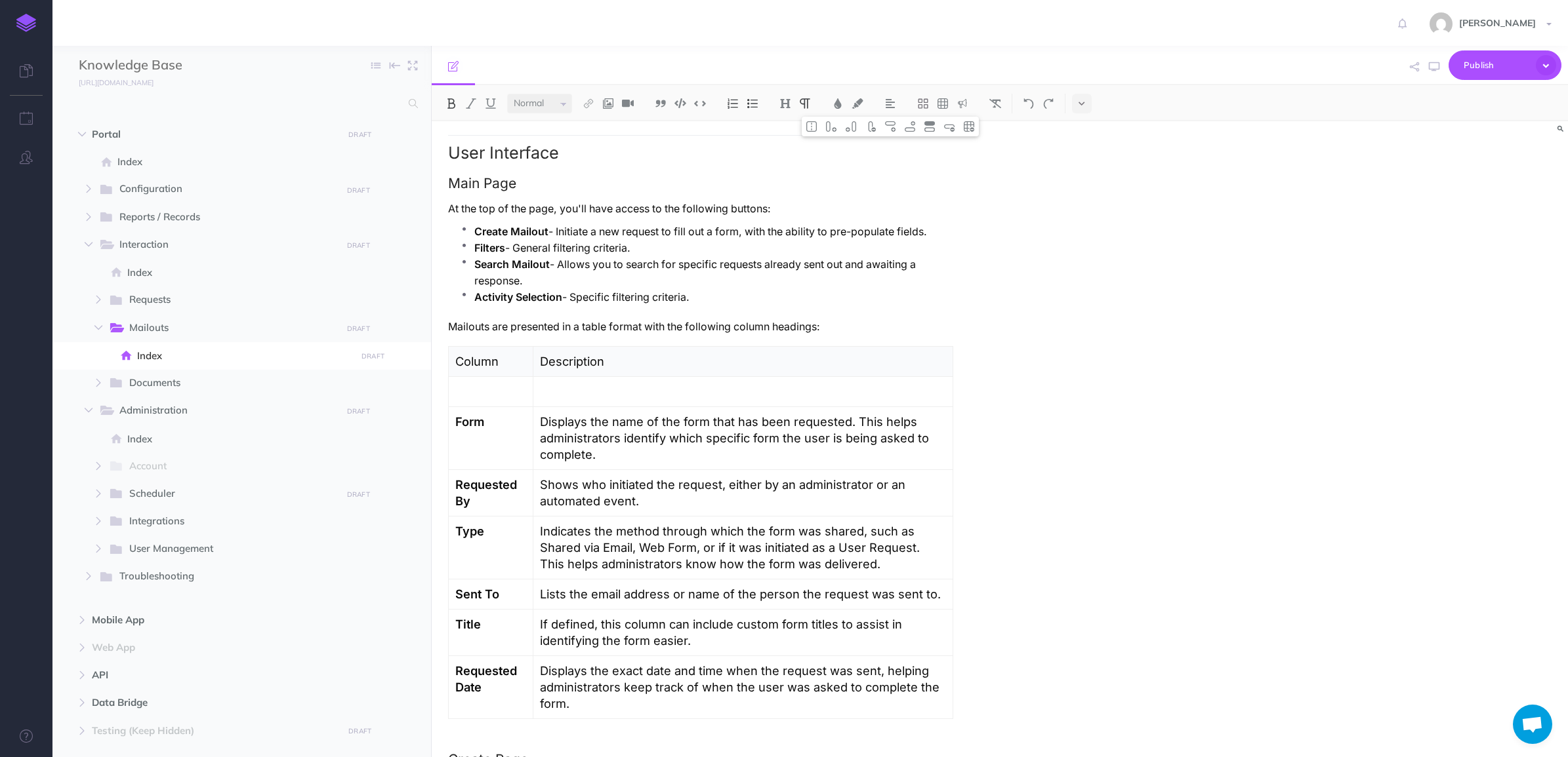
click at [500, 399] on p at bounding box center [490, 391] width 71 height 16
click at [466, 394] on p "Name" at bounding box center [490, 391] width 71 height 16
click at [578, 395] on p at bounding box center [743, 391] width 407 height 16
click at [505, 487] on strong "Requested By" at bounding box center [488, 493] width 65 height 31
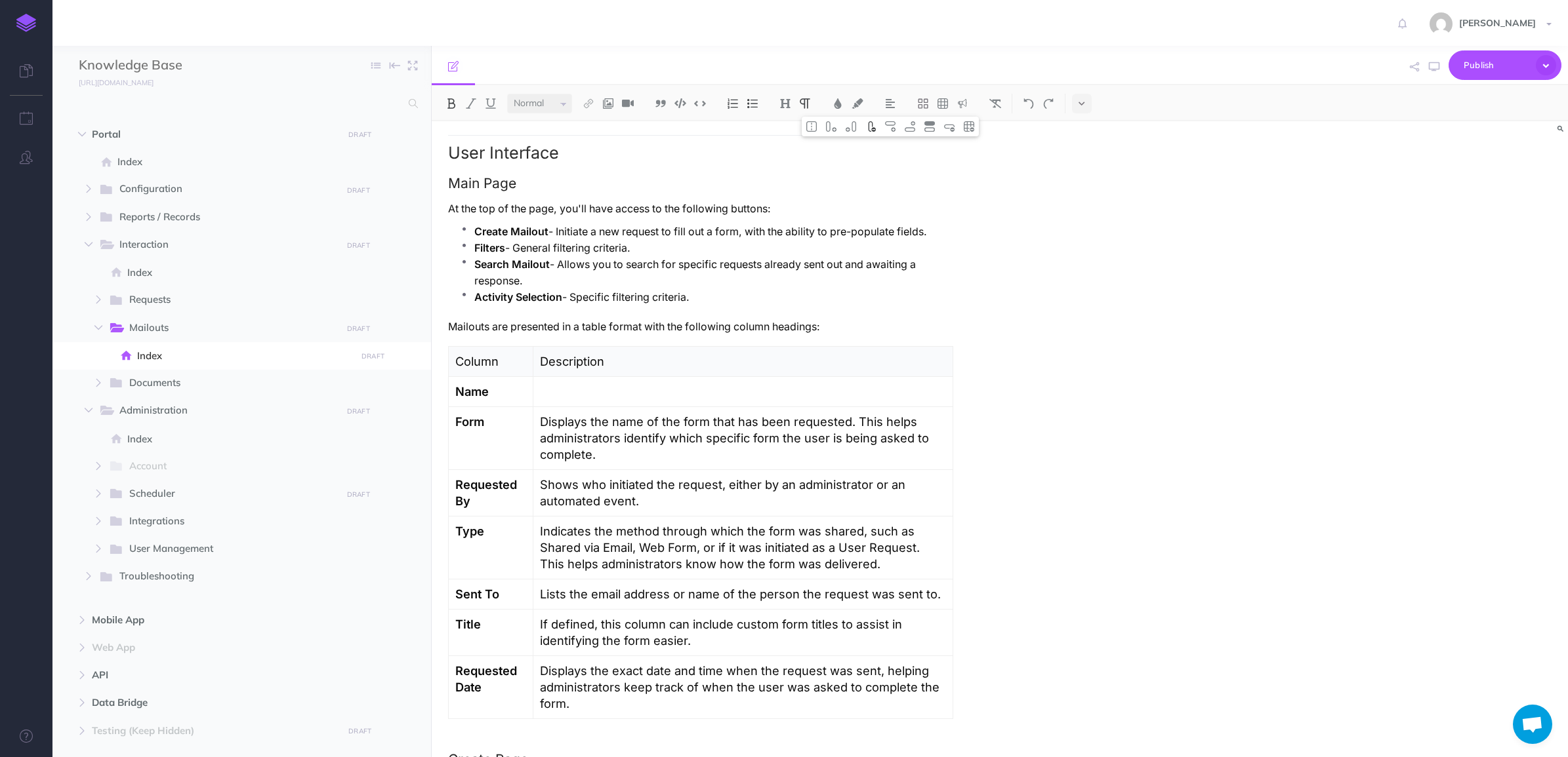
click at [879, 125] on button at bounding box center [870, 126] width 20 height 20
click at [894, 131] on img at bounding box center [890, 127] width 12 height 10
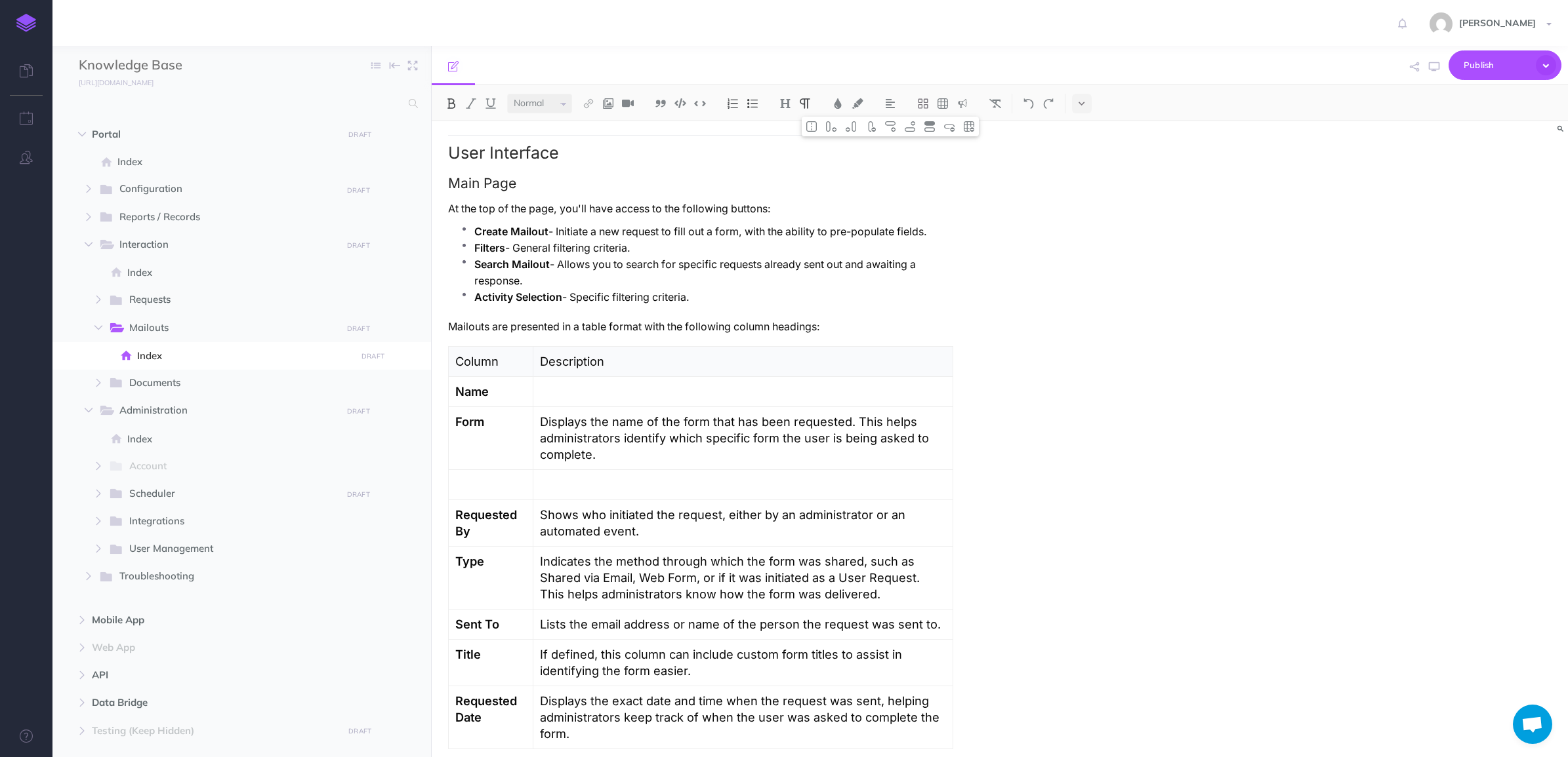
click at [490, 490] on p at bounding box center [490, 484] width 71 height 16
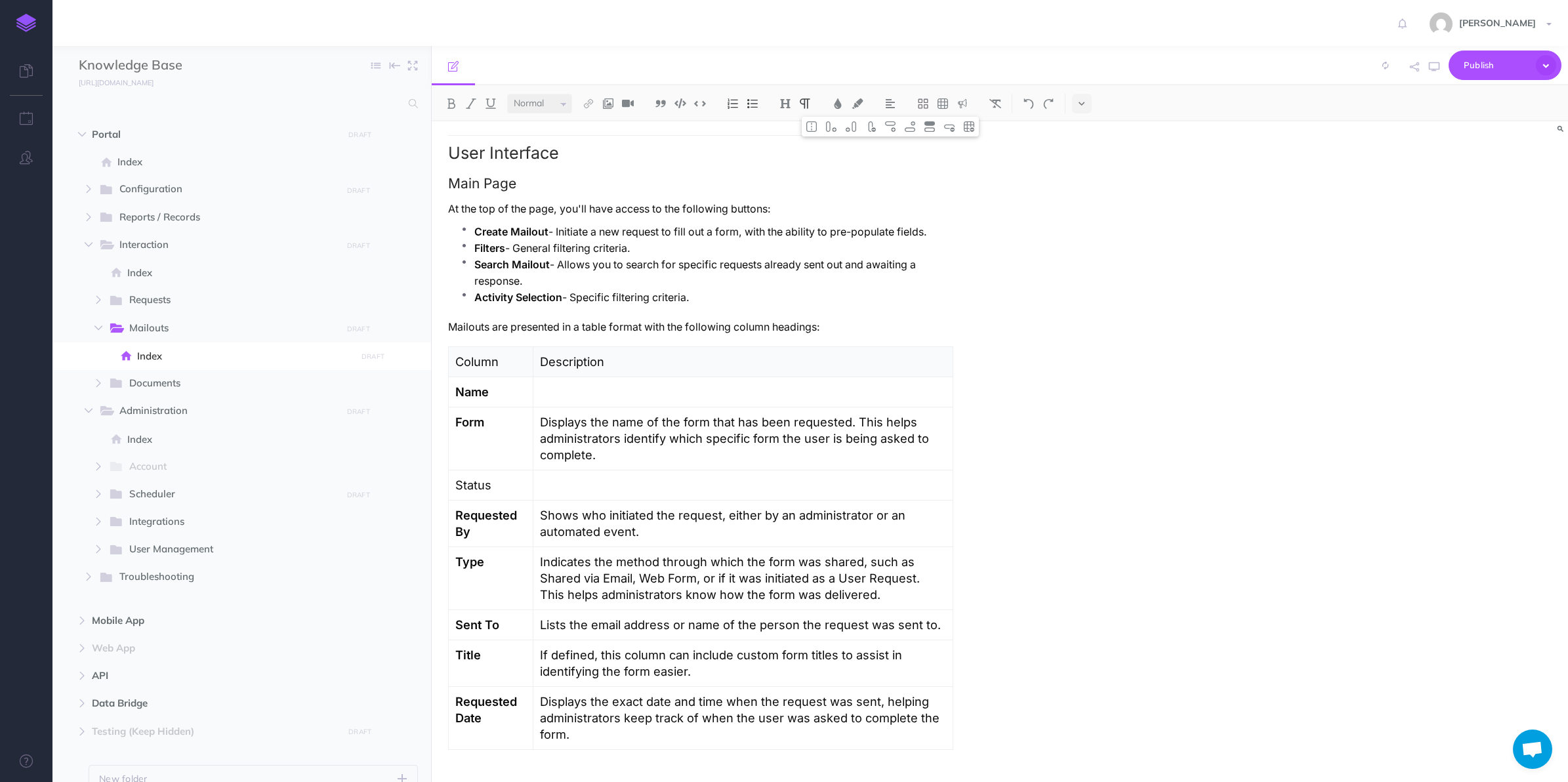
click at [480, 487] on p "Status" at bounding box center [490, 484] width 71 height 16
click at [509, 528] on p "Requested By" at bounding box center [490, 524] width 71 height 33
click at [896, 128] on img at bounding box center [890, 127] width 12 height 10
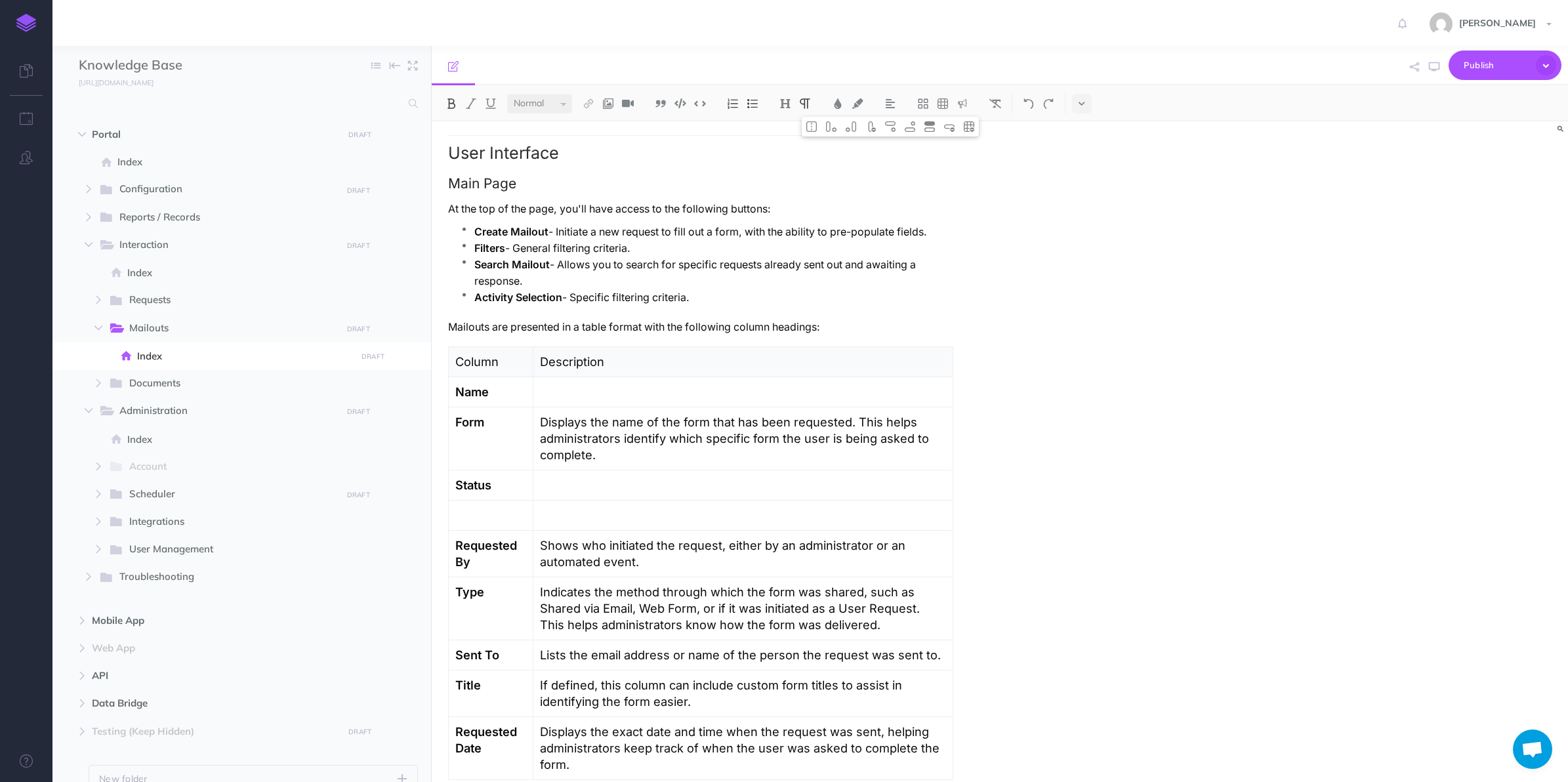
click at [490, 516] on p at bounding box center [490, 515] width 71 height 16
click at [906, 128] on img at bounding box center [910, 127] width 12 height 10
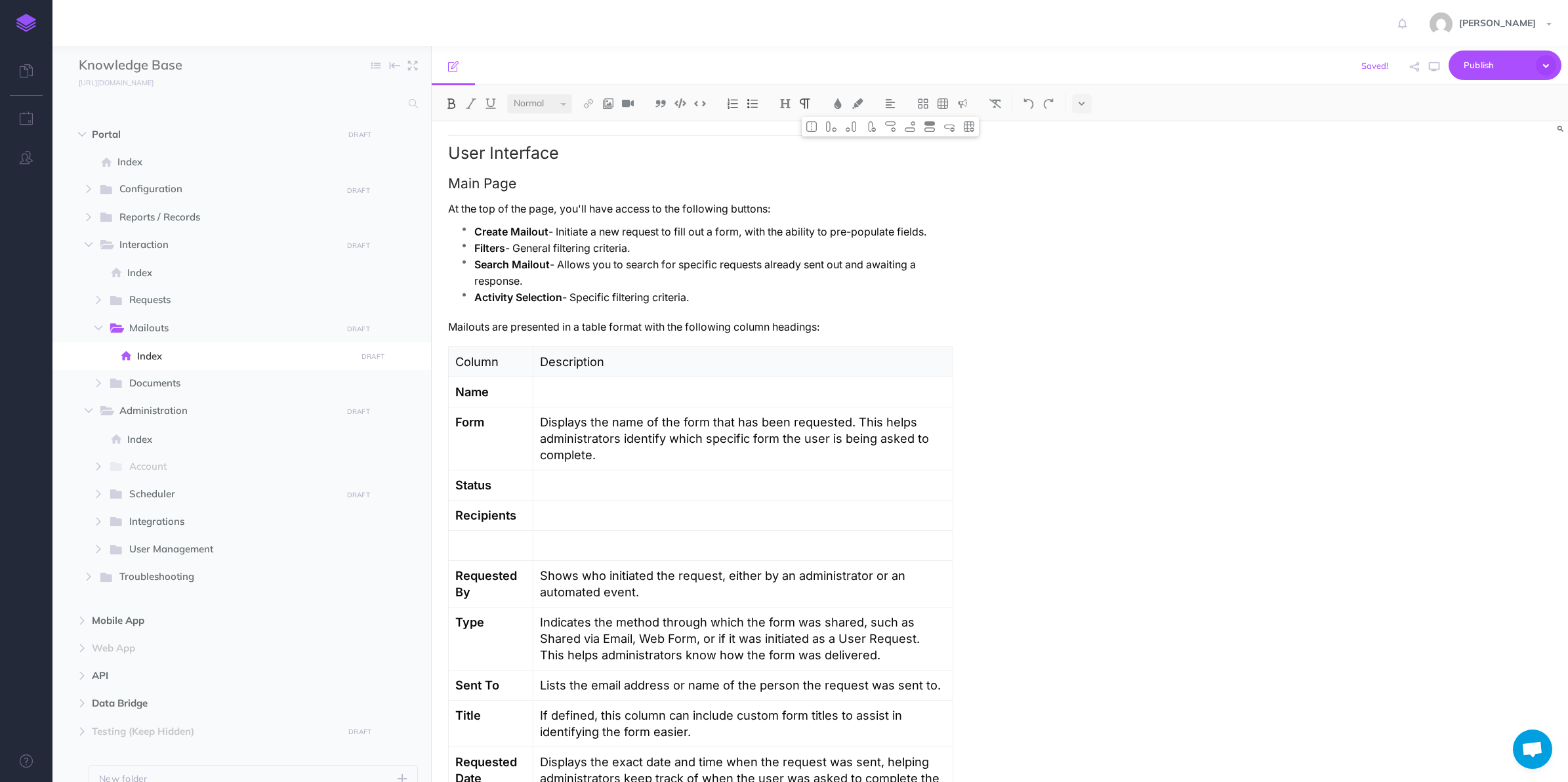
click at [493, 547] on p at bounding box center [490, 545] width 71 height 16
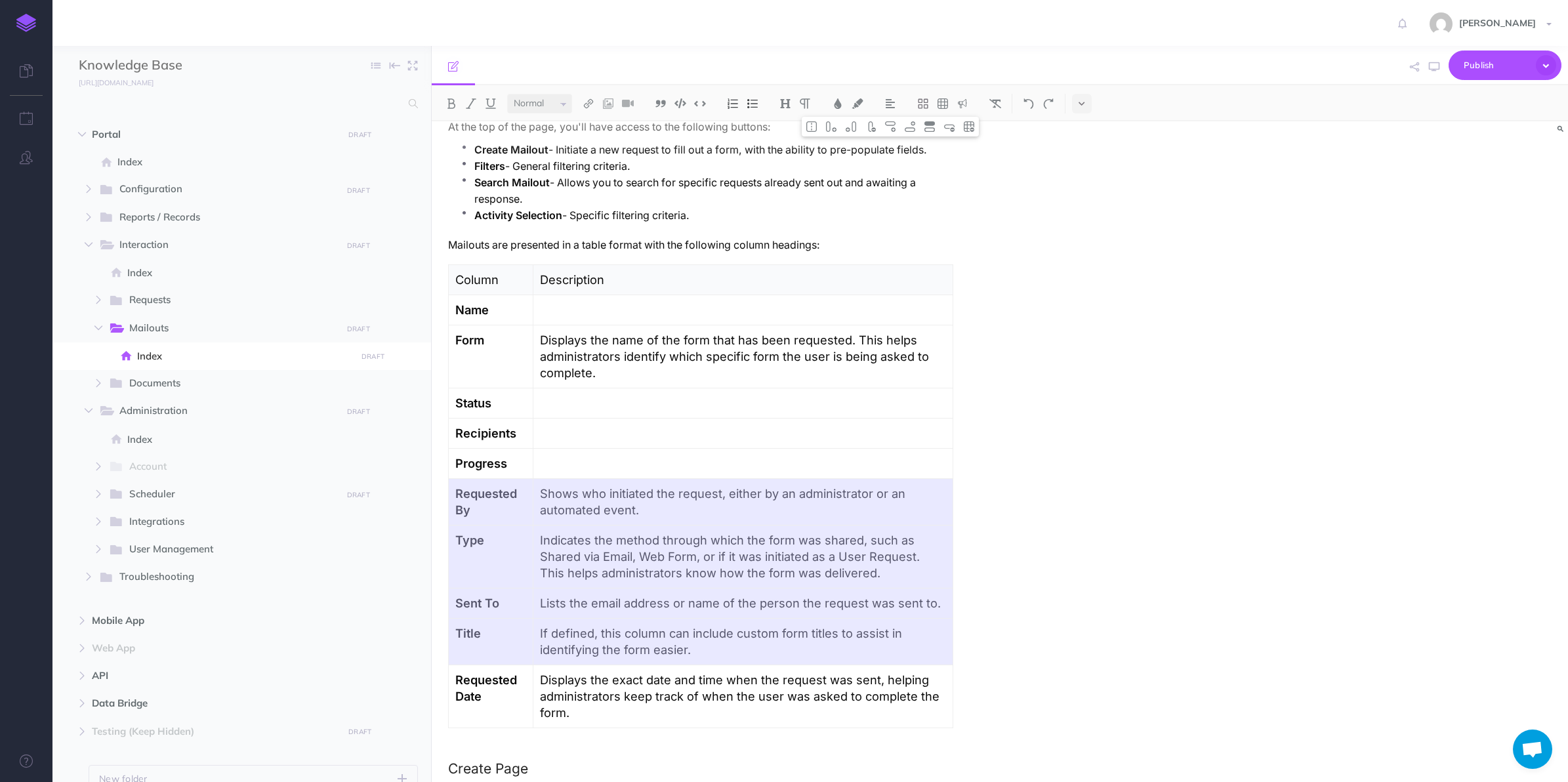
drag, startPoint x: 479, startPoint y: 499, endPoint x: 598, endPoint y: 649, distance: 191.5
click at [598, 649] on tbody "Column Description Name Form Displays the name of the form that has been reques…" at bounding box center [701, 496] width 505 height 463
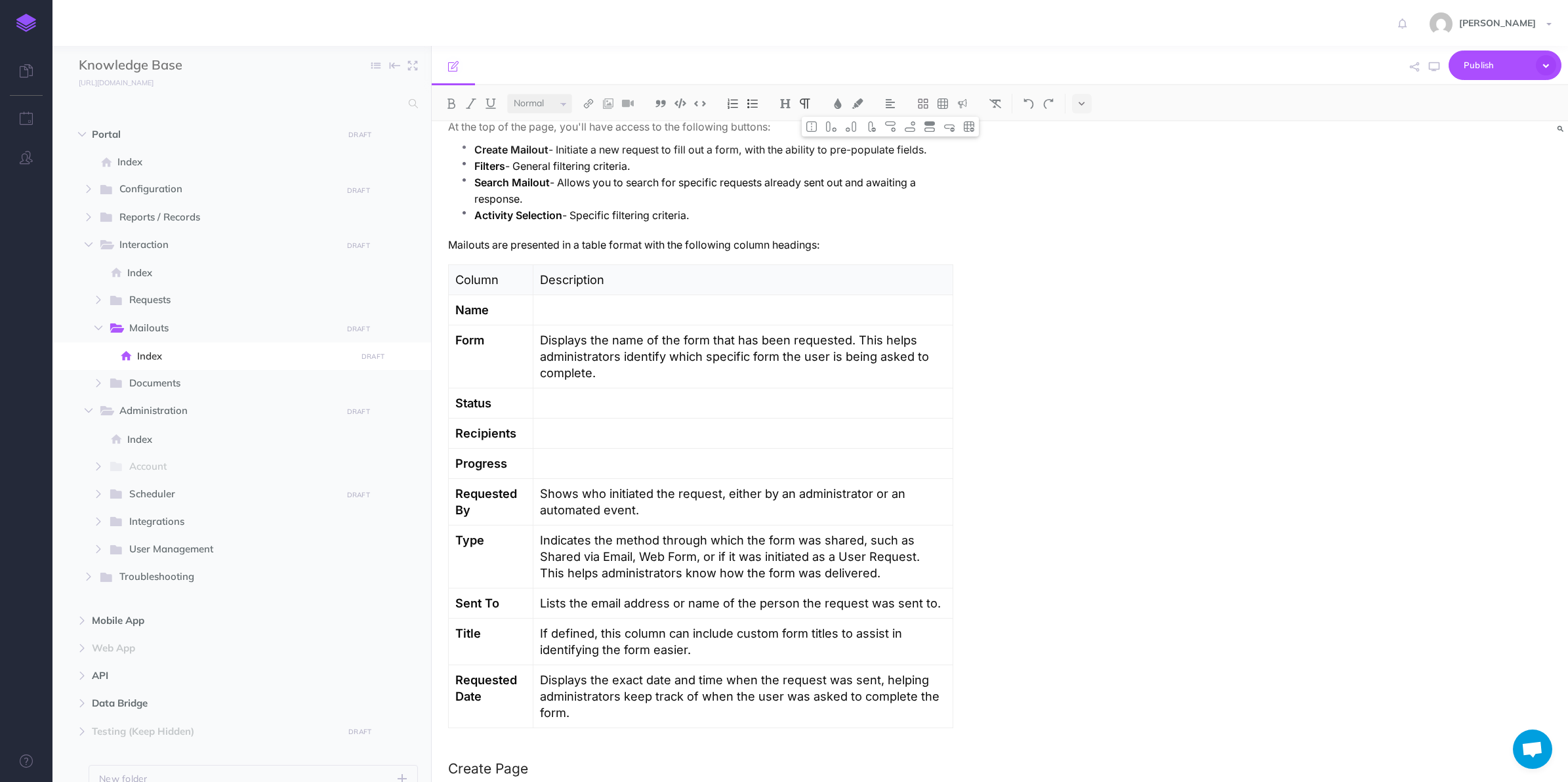
click at [558, 548] on p "Indicates the method through which the form was shared, such as Shared via Emai…" at bounding box center [743, 556] width 407 height 49
click at [569, 604] on p "Lists the email address or name of the person the request was sent to." at bounding box center [743, 602] width 407 height 16
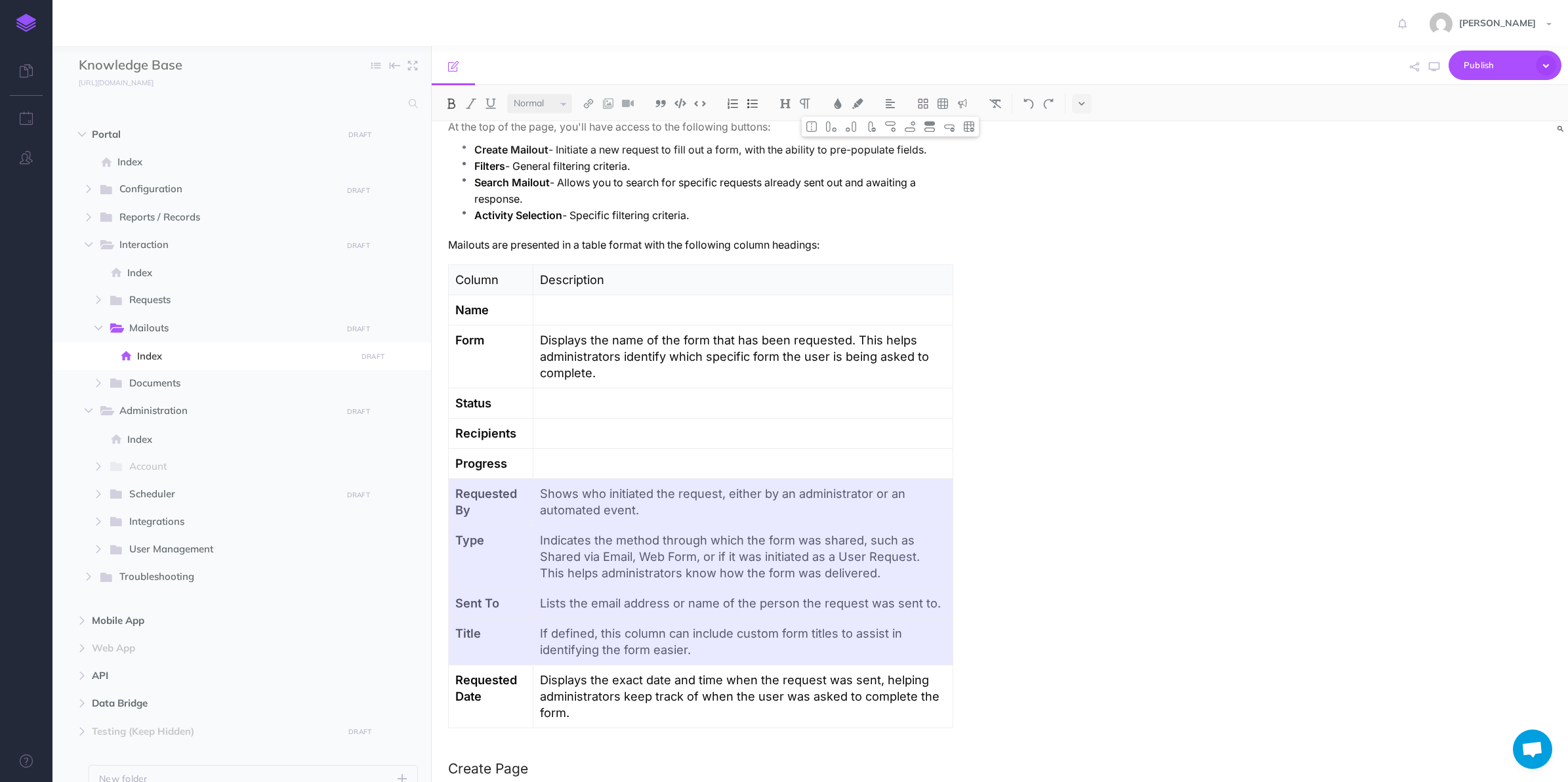
drag, startPoint x: 642, startPoint y: 638, endPoint x: 497, endPoint y: 512, distance: 192.1
click at [497, 512] on tbody "Column Description Name Form Displays the name of the form that has been reques…" at bounding box center [701, 496] width 505 height 463
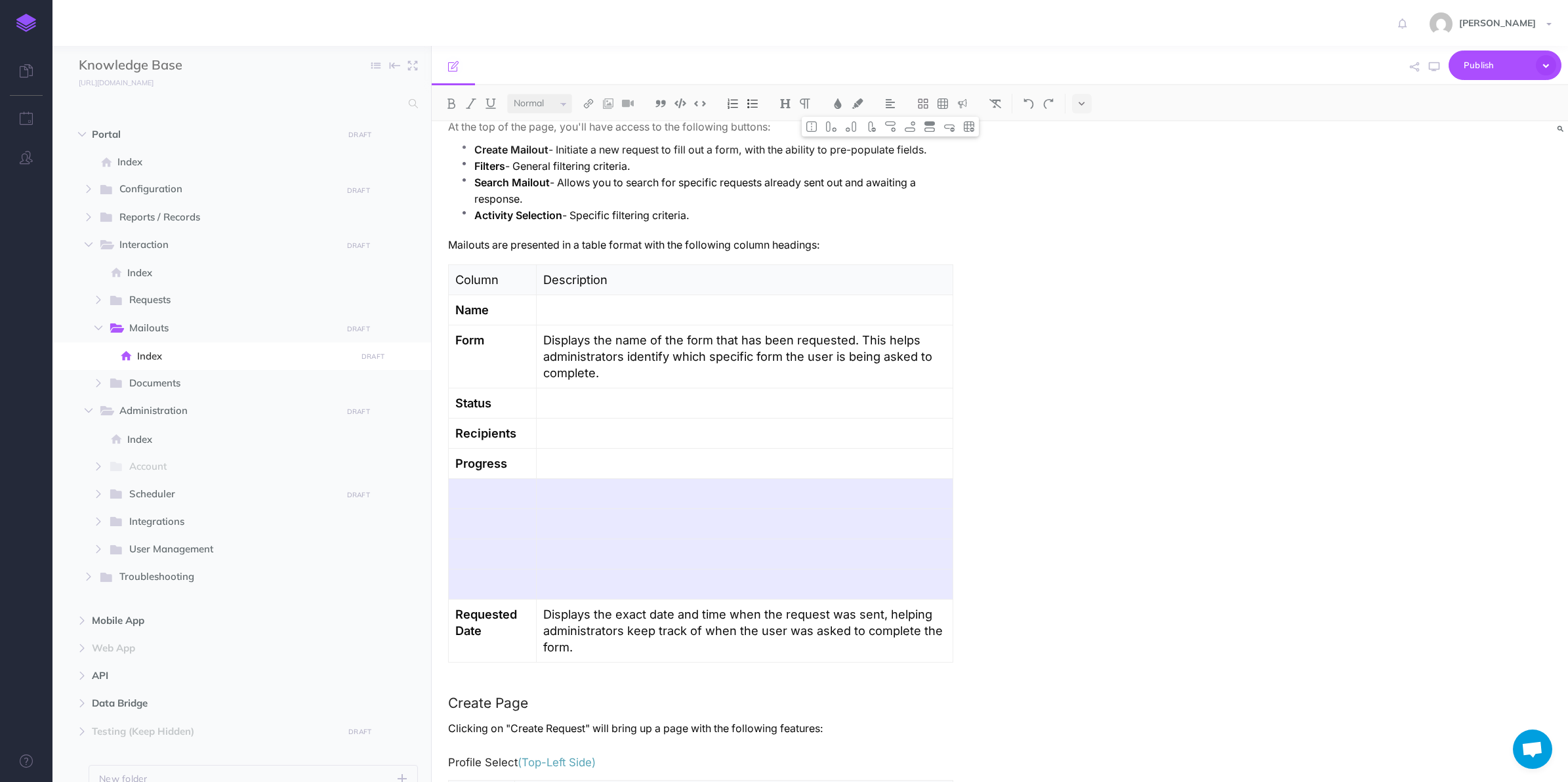
click at [484, 507] on td at bounding box center [492, 494] width 88 height 30
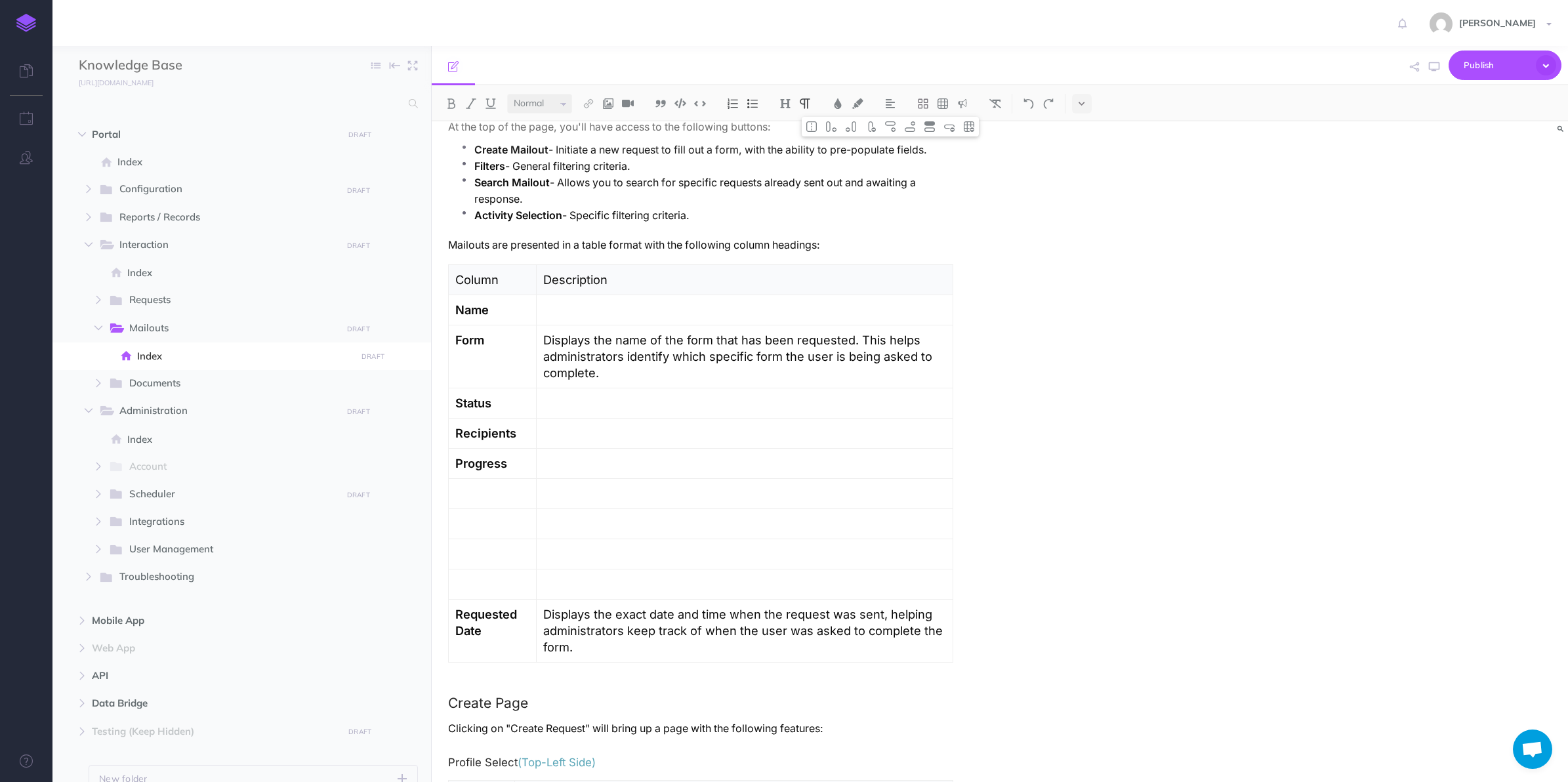
click at [508, 497] on p at bounding box center [492, 493] width 74 height 16
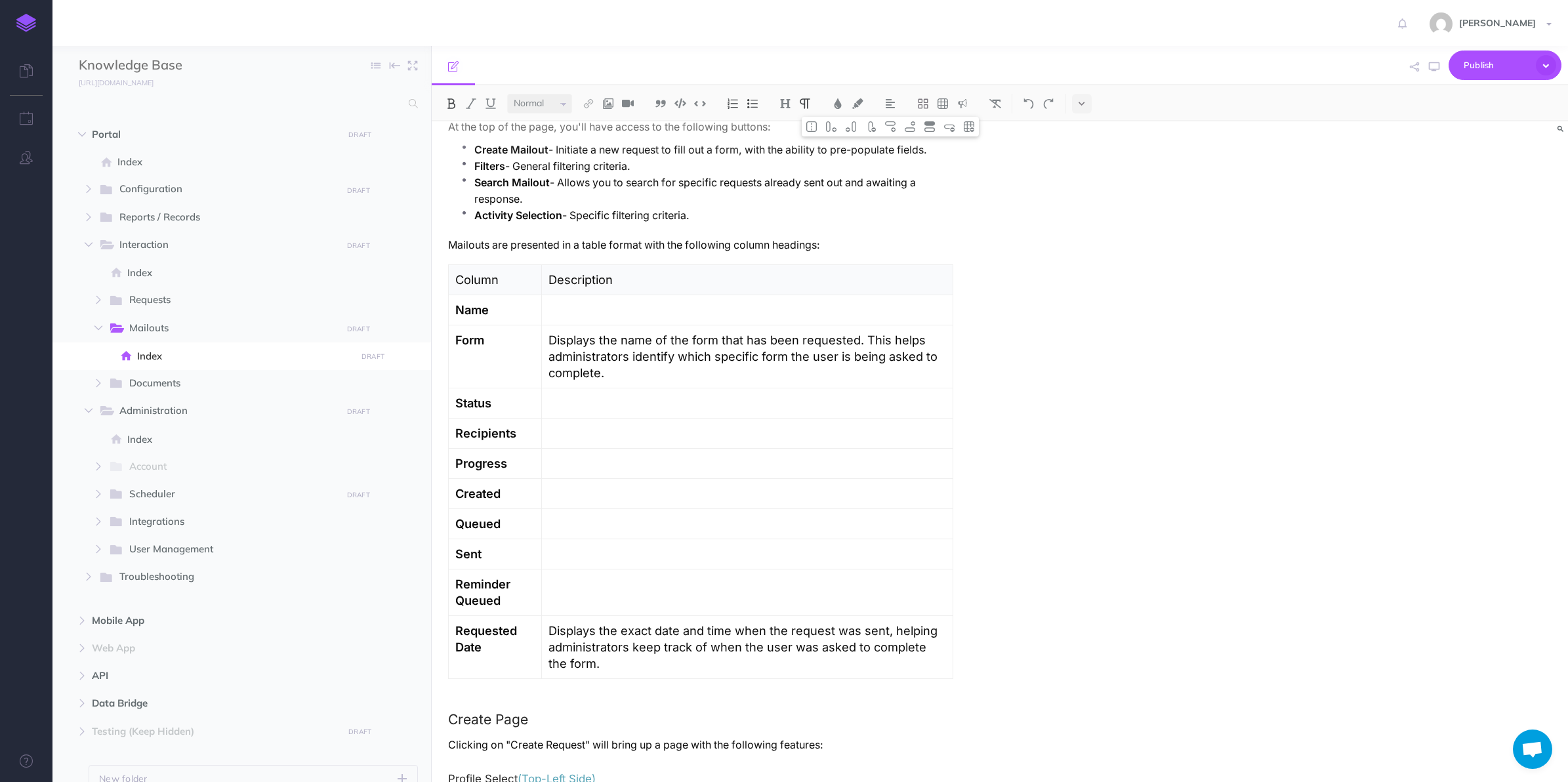
click at [597, 649] on p "Displays the exact date and time when the request was sent, helping administrat…" at bounding box center [747, 646] width 398 height 49
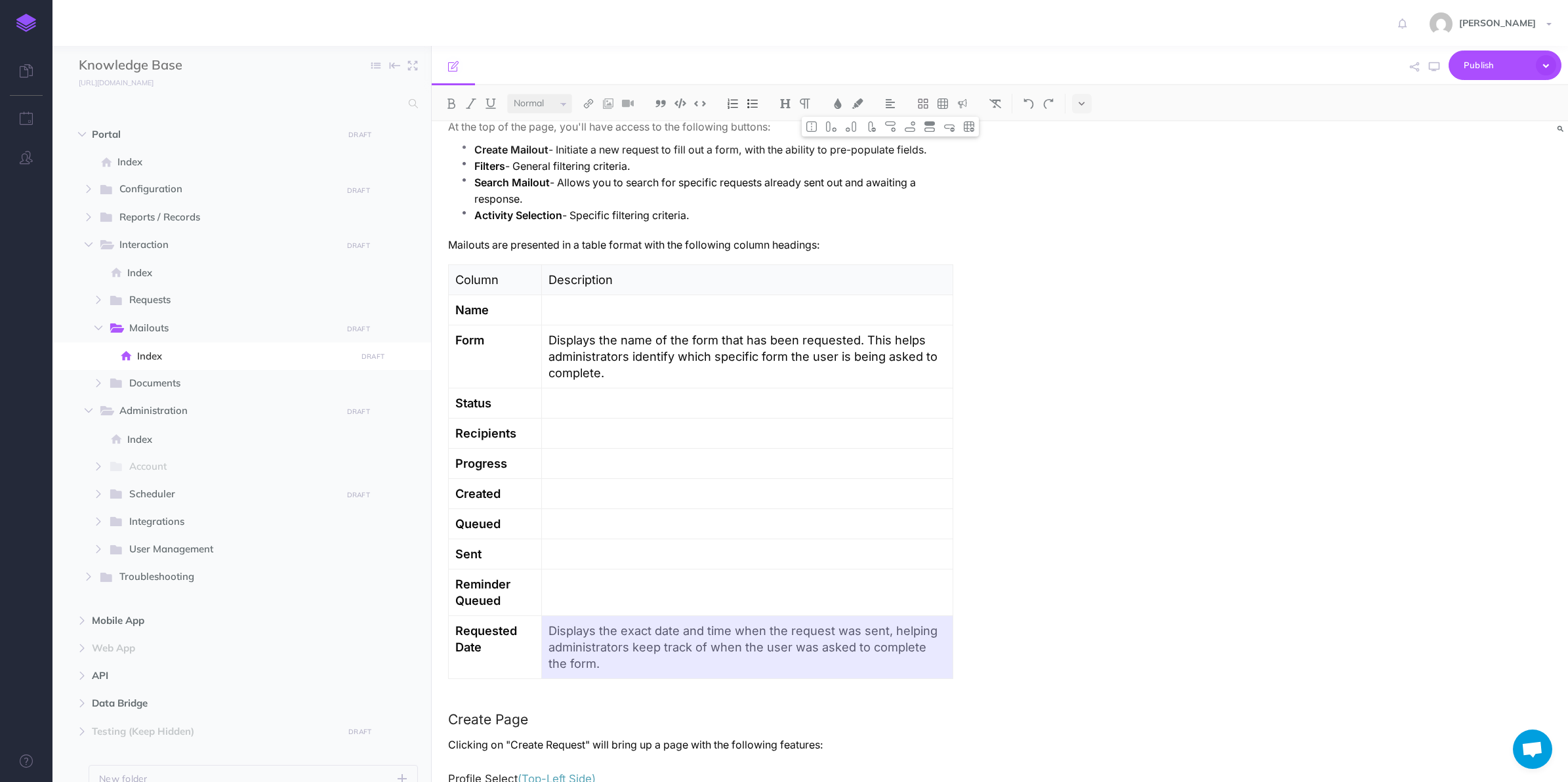
click at [597, 649] on p "Displays the exact date and time when the request was sent, helping administrat…" at bounding box center [747, 646] width 398 height 49
click at [597, 650] on p "Displays the exact date and time when the request was sent, helping administrat…" at bounding box center [747, 646] width 398 height 49
click at [587, 664] on p "Displays the exact date and time when the request was sent, helping administrat…" at bounding box center [747, 646] width 398 height 49
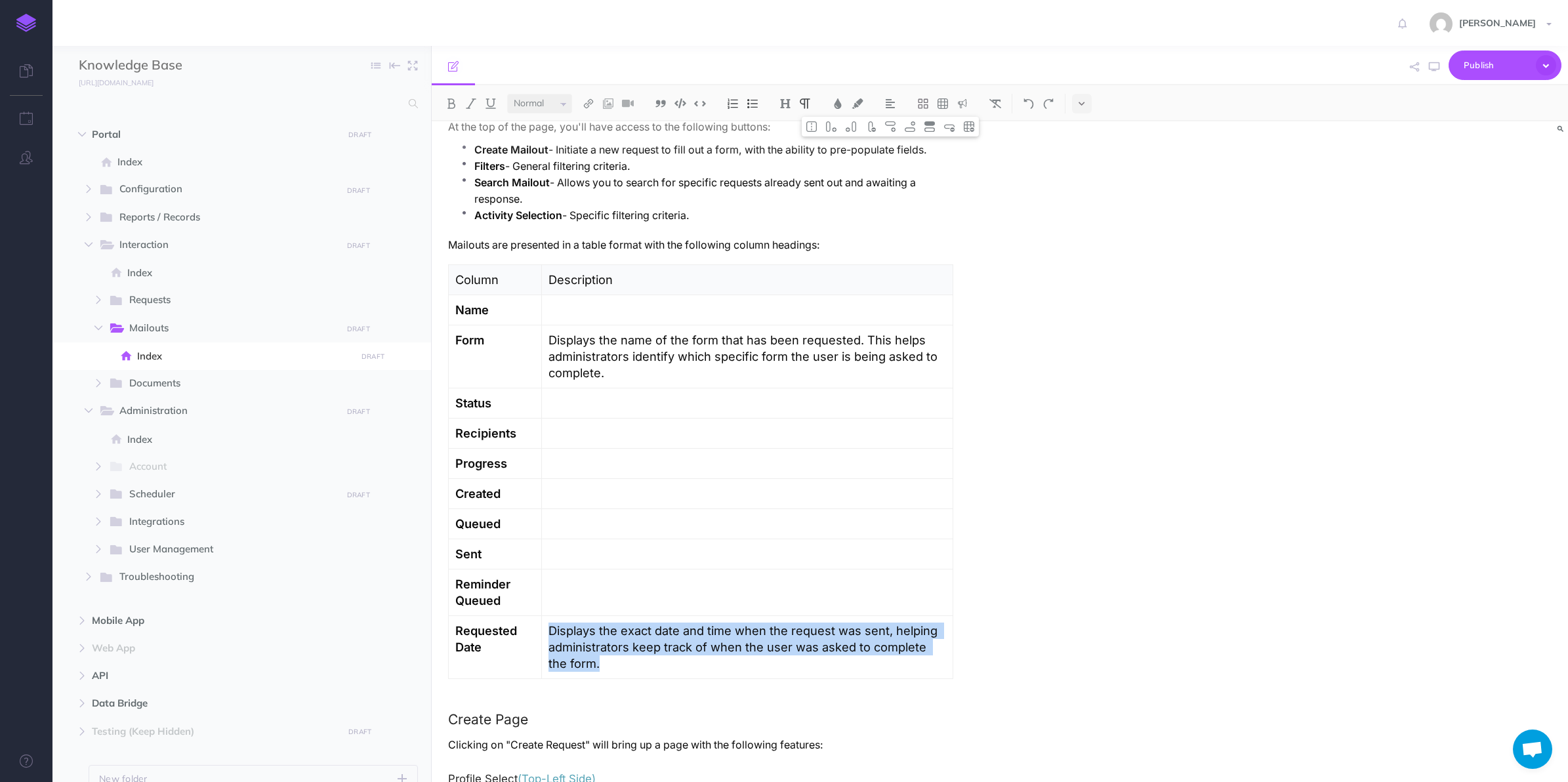
drag, startPoint x: 586, startPoint y: 665, endPoint x: 546, endPoint y: 634, distance: 50.6
click at [546, 634] on td "Displays the exact date and time when the request was sent, helping administrat…" at bounding box center [746, 648] width 412 height 63
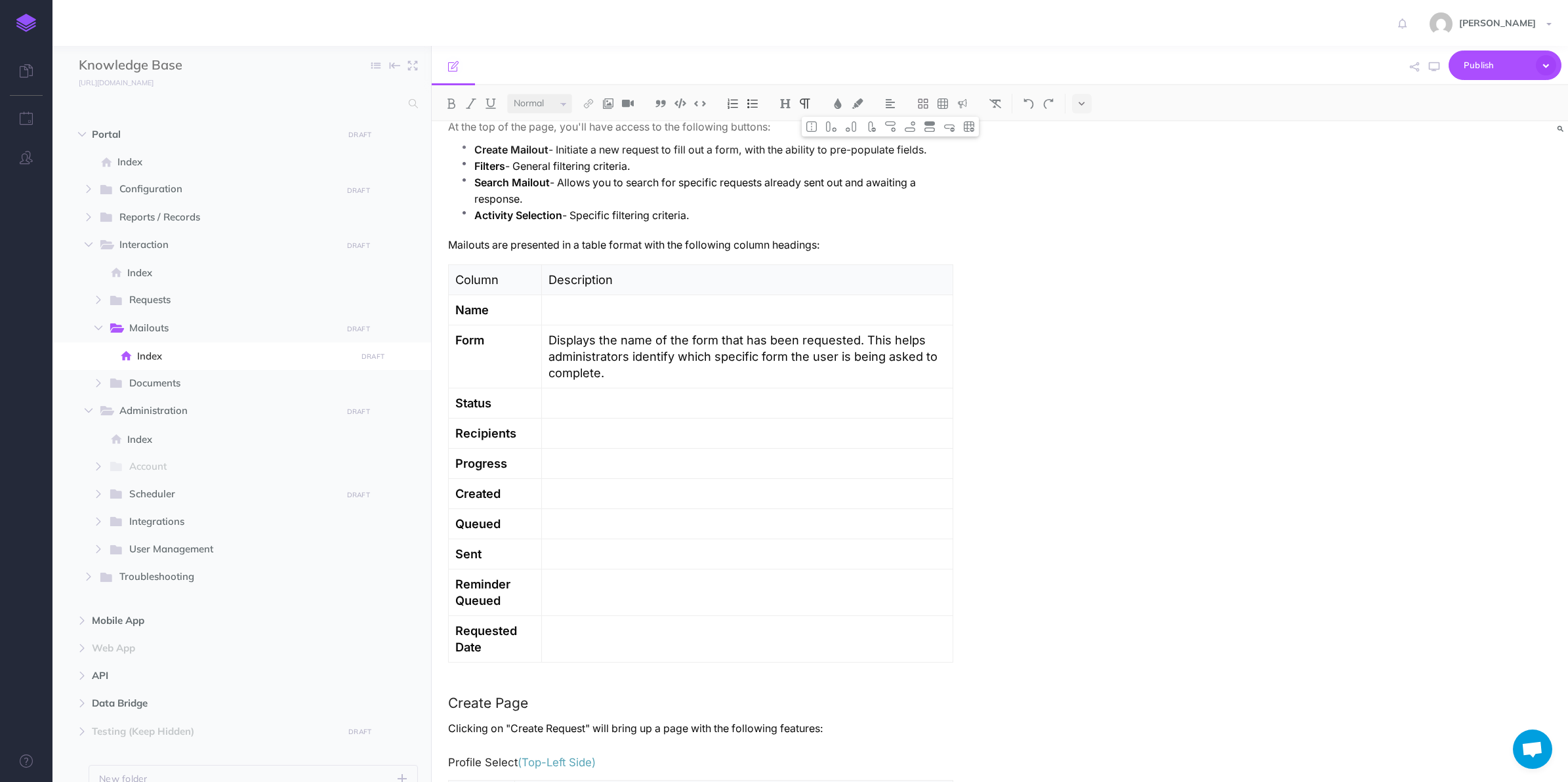
click at [583, 495] on p at bounding box center [747, 493] width 398 height 16
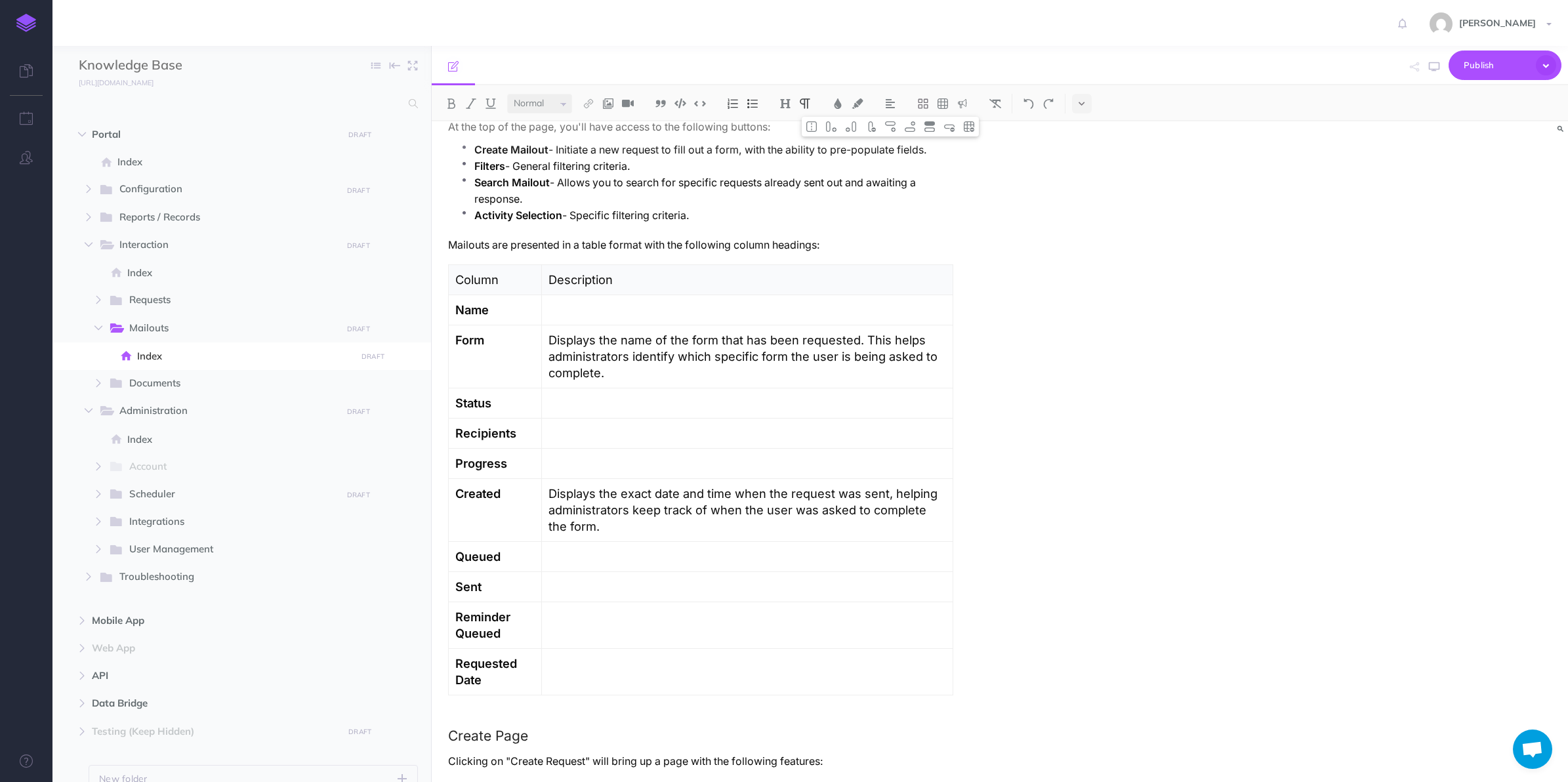
click at [807, 499] on p "Displays the exact date and time when the request was sent, helping administrat…" at bounding box center [747, 509] width 398 height 49
click at [769, 494] on p "Displays the exact date and time when the Mailout was sent, helping administrat…" at bounding box center [747, 509] width 398 height 49
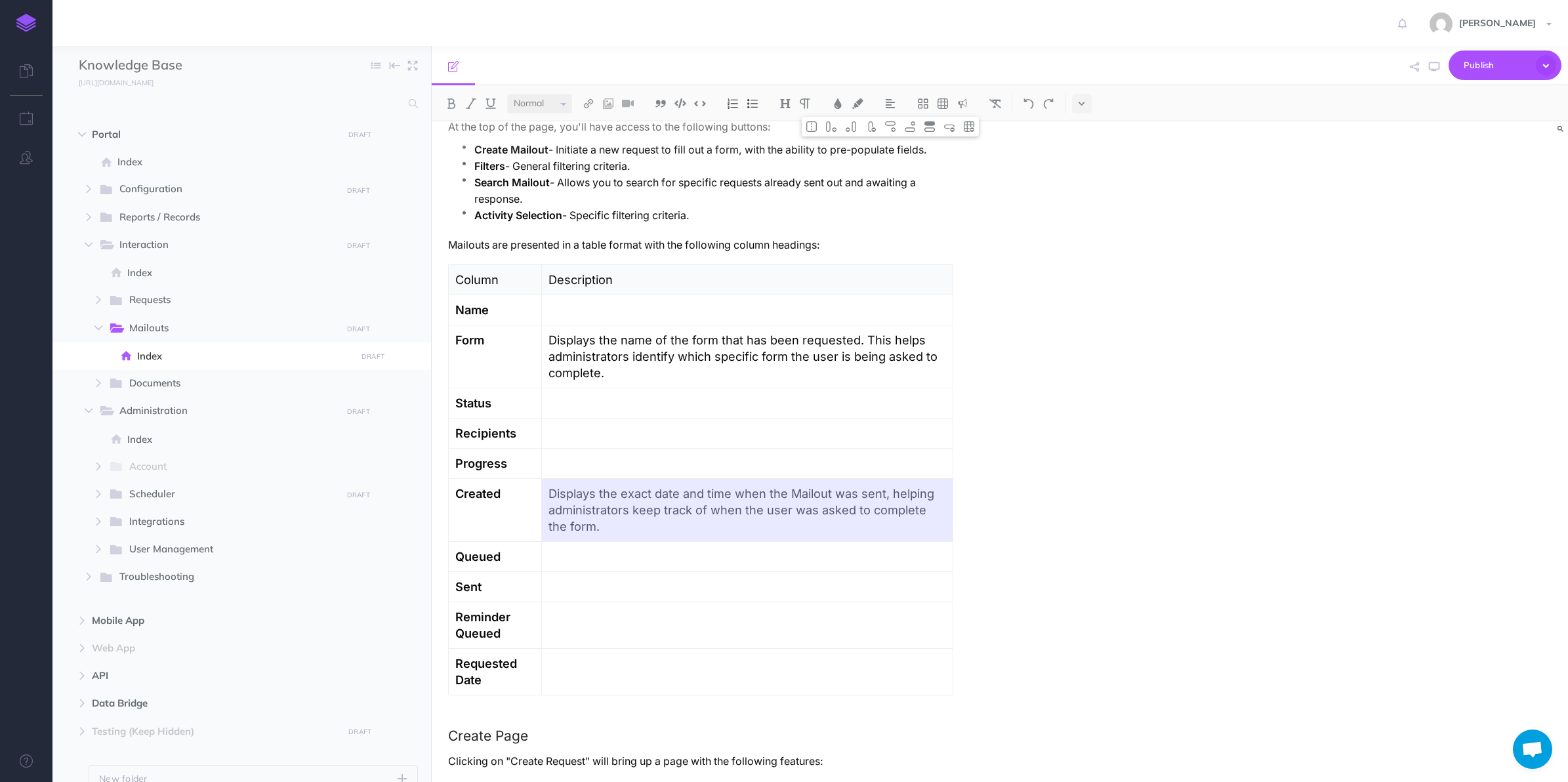
click at [769, 494] on p "Displays the exact date and time when the Mailout was sent, helping administrat…" at bounding box center [747, 509] width 398 height 49
click at [666, 507] on p "Displays the exact date and time when the Mailout was sent, helping administrat…" at bounding box center [747, 509] width 398 height 49
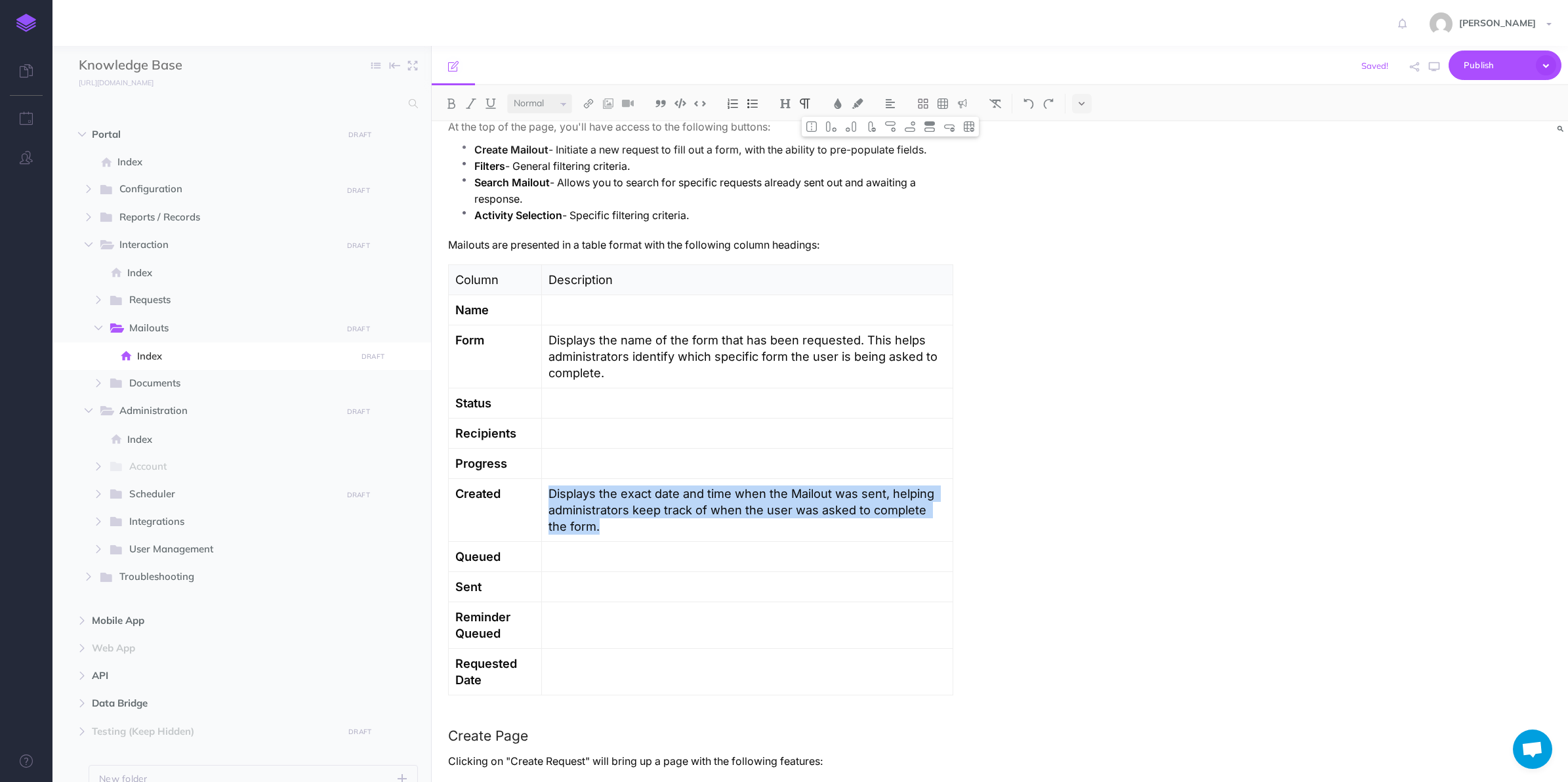
drag, startPoint x: 606, startPoint y: 531, endPoint x: 549, endPoint y: 497, distance: 66.4
click at [549, 497] on p "Displays the exact date and time when the Mailout was sent, helping administrat…" at bounding box center [747, 509] width 398 height 49
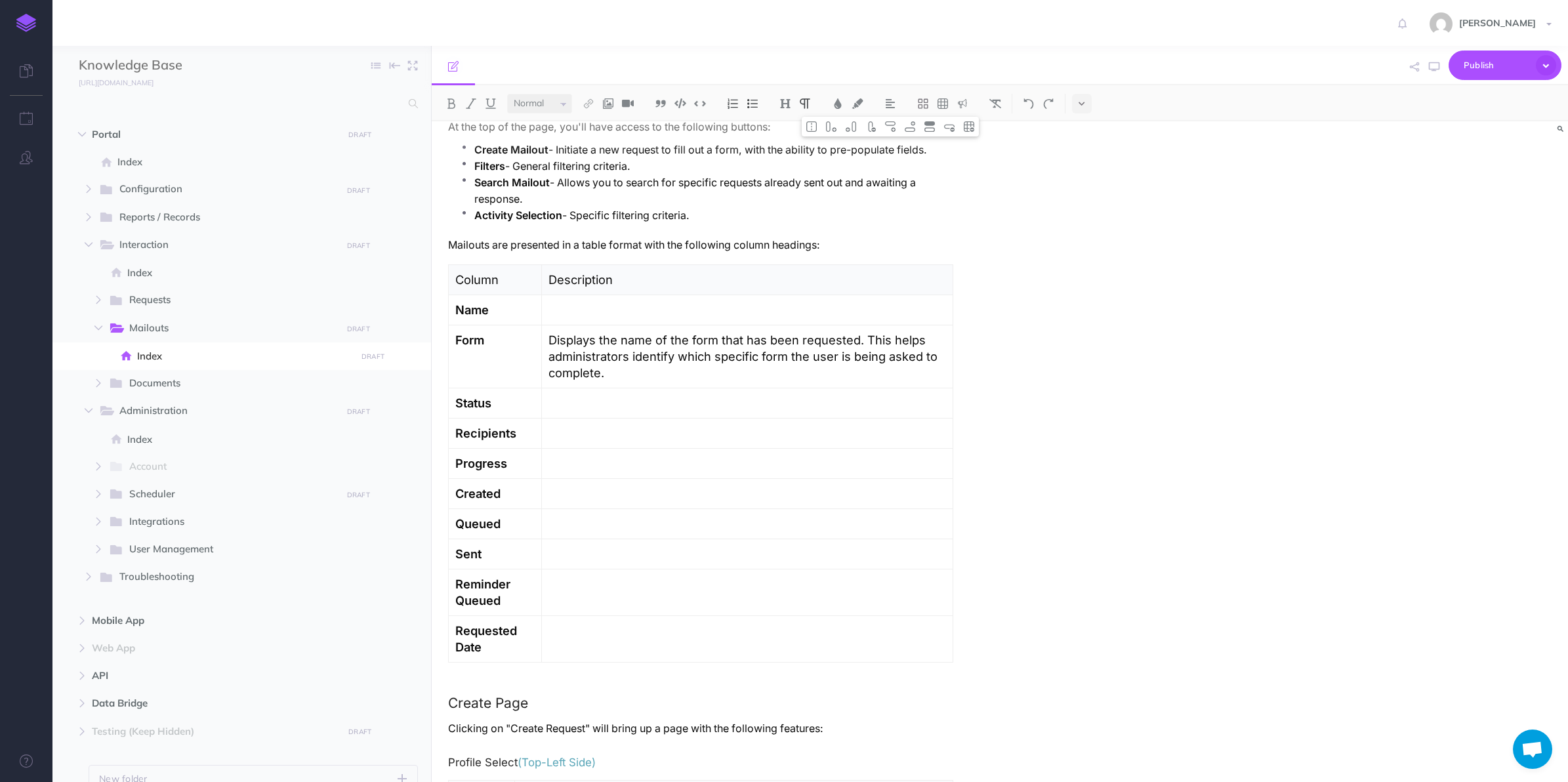
click at [569, 560] on p at bounding box center [747, 554] width 398 height 16
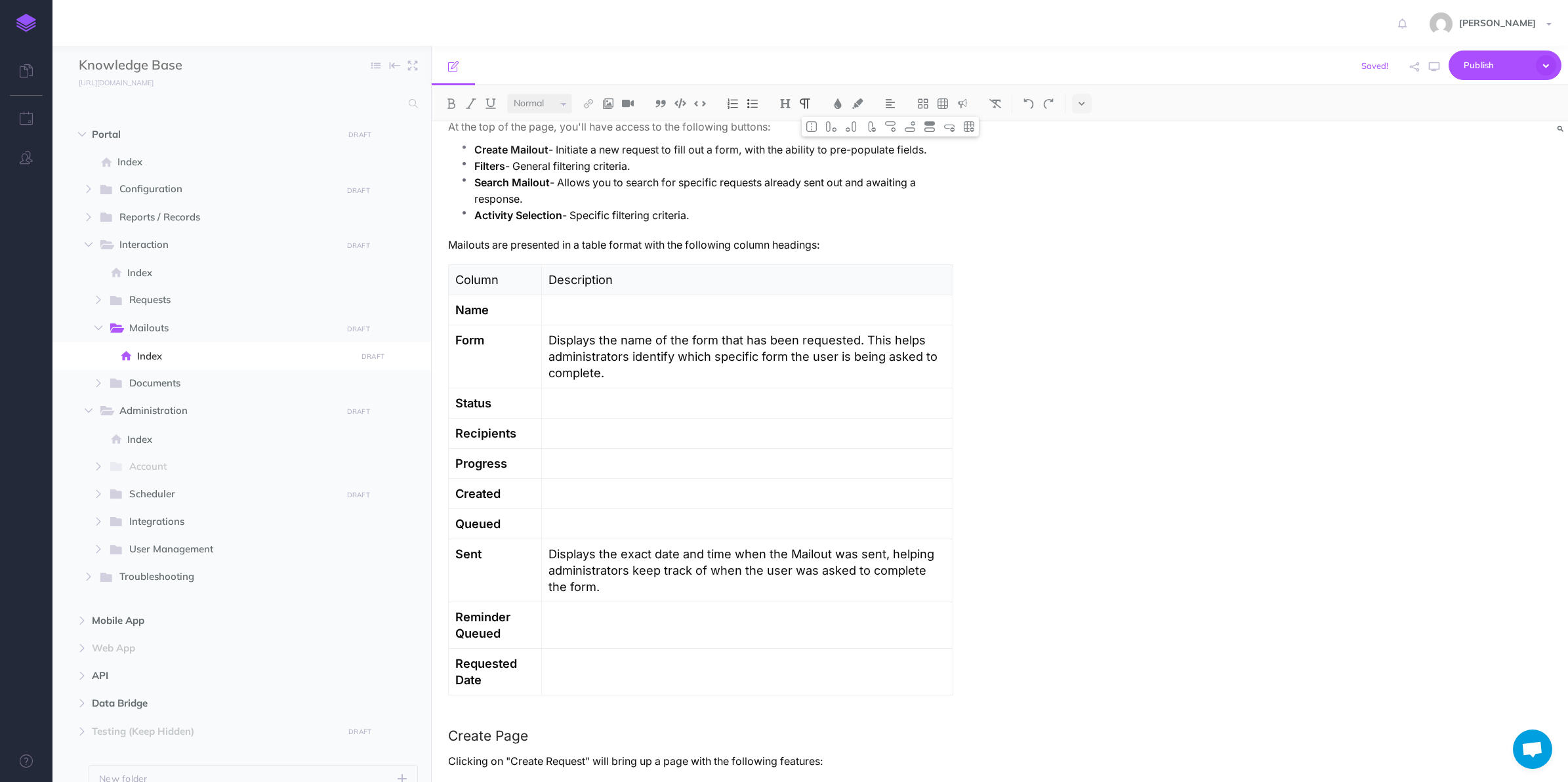
click at [775, 569] on p "Displays the exact date and time when the Mailout was sent, helping administrat…" at bounding box center [747, 570] width 398 height 49
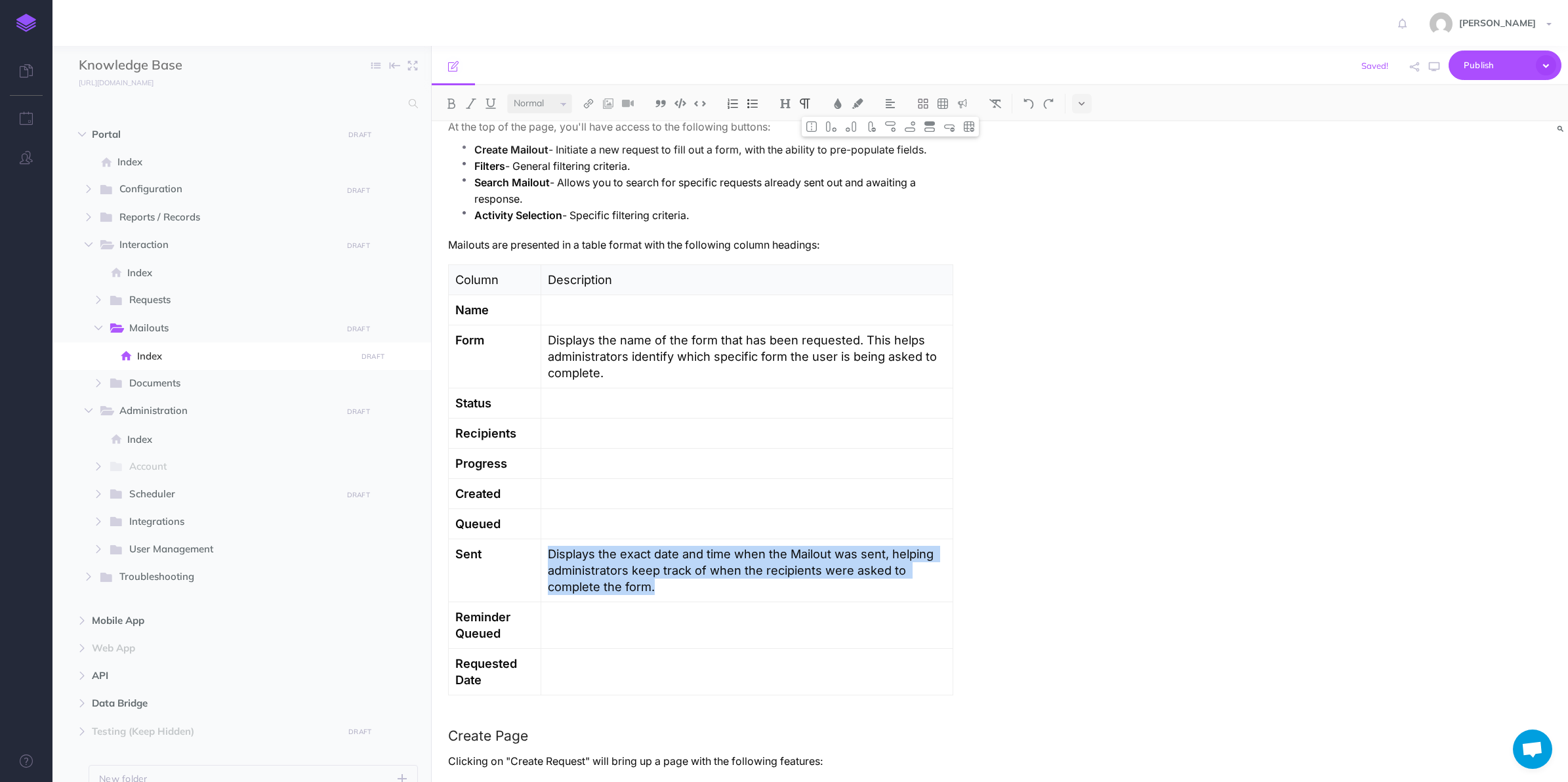
drag, startPoint x: 685, startPoint y: 591, endPoint x: 544, endPoint y: 555, distance: 145.5
click at [544, 555] on td "Displays the exact date and time when the Mailout was sent, helping administrat…" at bounding box center [746, 571] width 412 height 63
copy p "Displays the exact date and time when the Mailout was sent, helping administrat…"
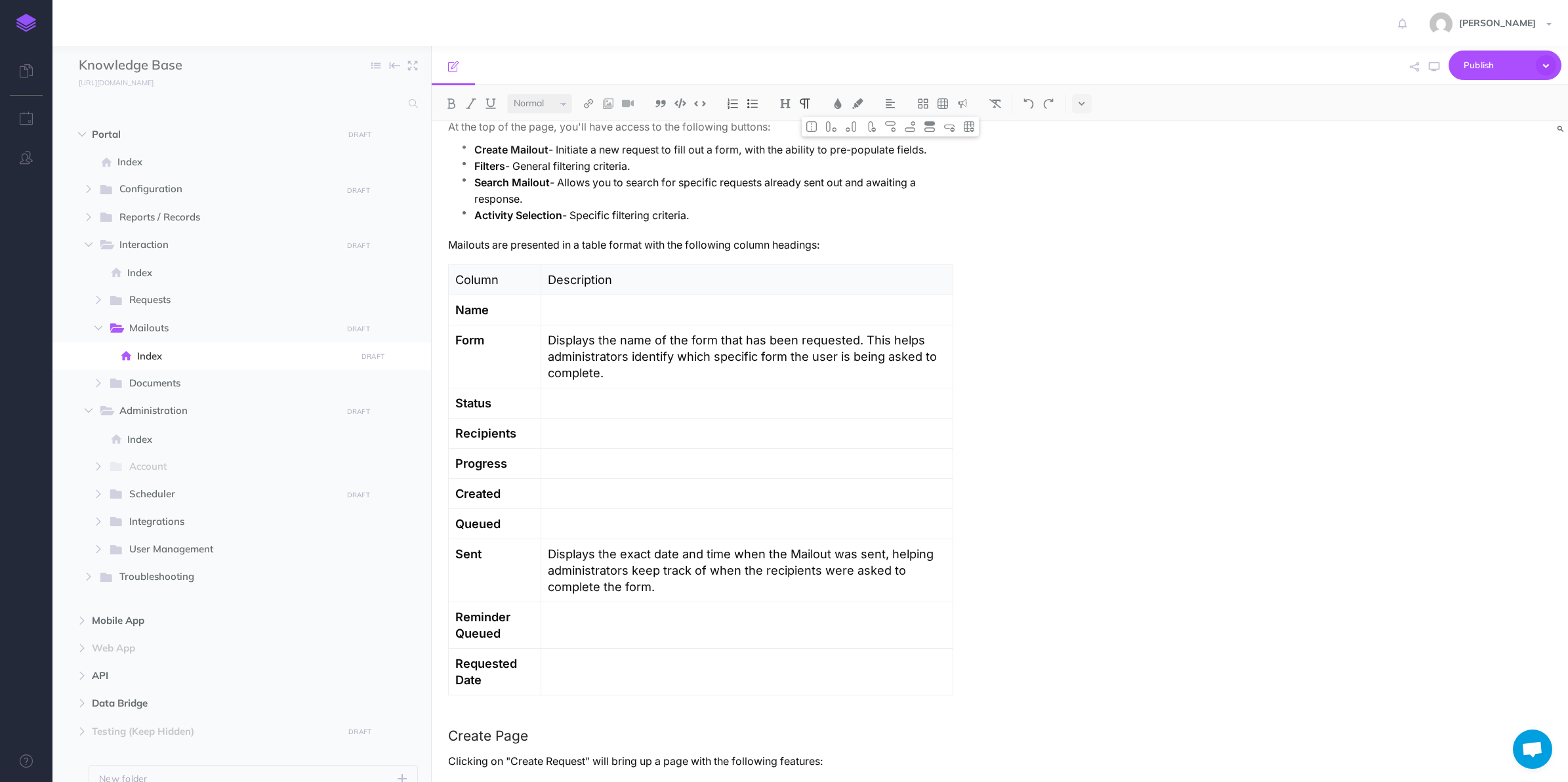
click at [597, 524] on p at bounding box center [746, 524] width 398 height 16
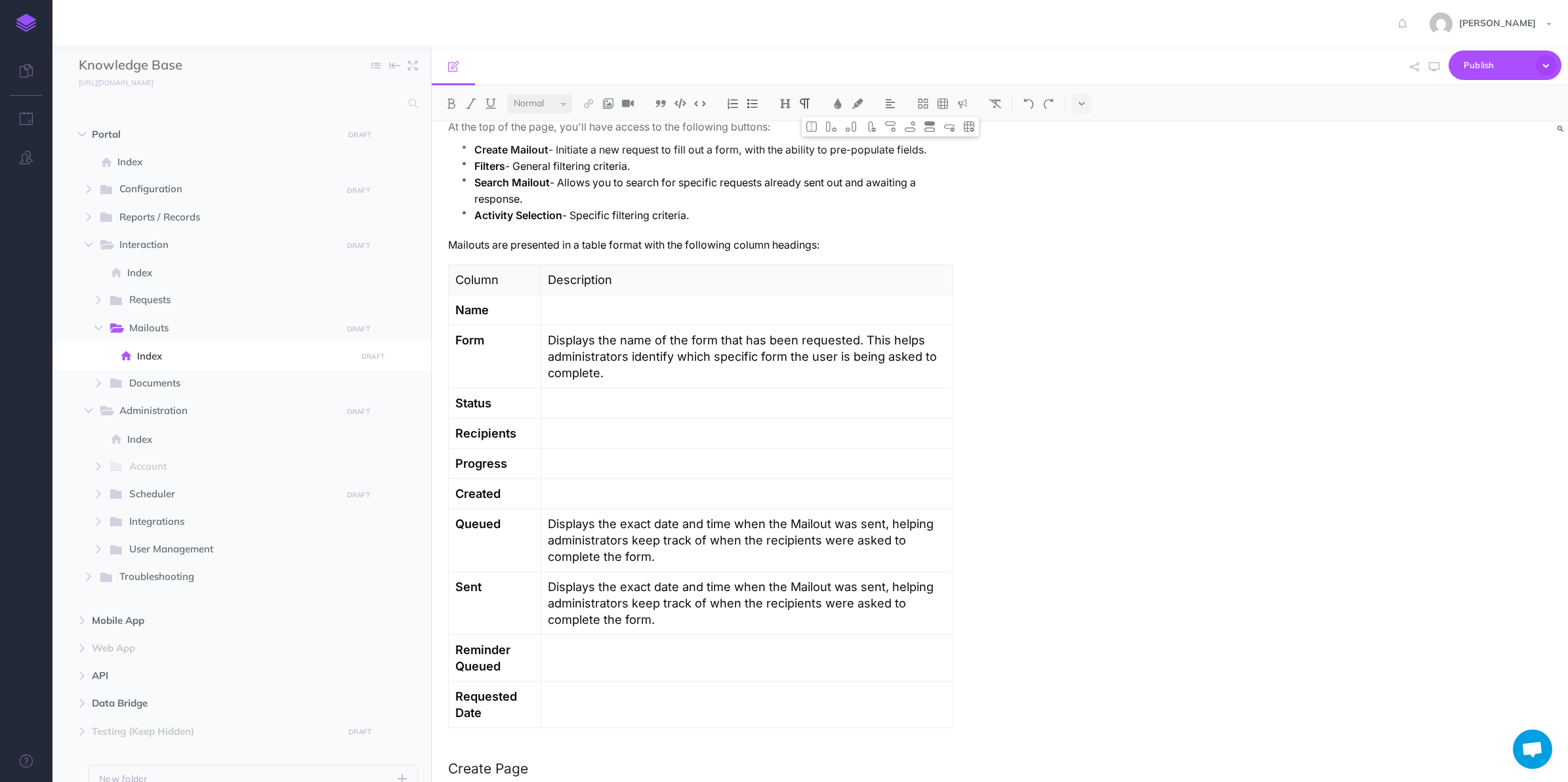
click at [585, 494] on p at bounding box center [746, 493] width 398 height 16
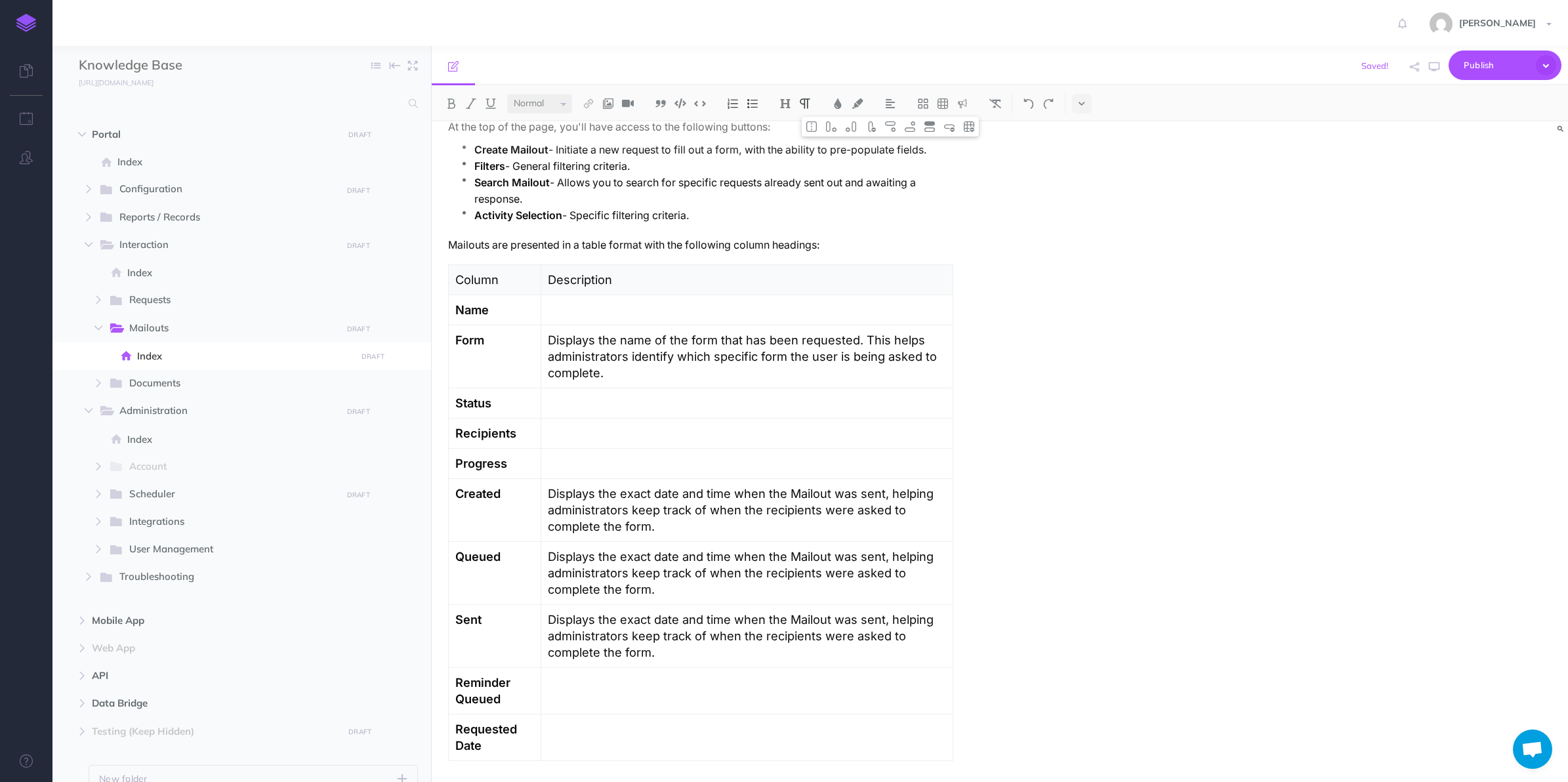
click at [870, 494] on p "Displays the exact date and time when the Mailout was sent, helping administrat…" at bounding box center [746, 509] width 398 height 49
click at [870, 558] on p "Displays the exact date and time when the Mailout was sent, helping administrat…" at bounding box center [745, 572] width 398 height 49
drag, startPoint x: 662, startPoint y: 527, endPoint x: 910, endPoint y: 490, distance: 250.7
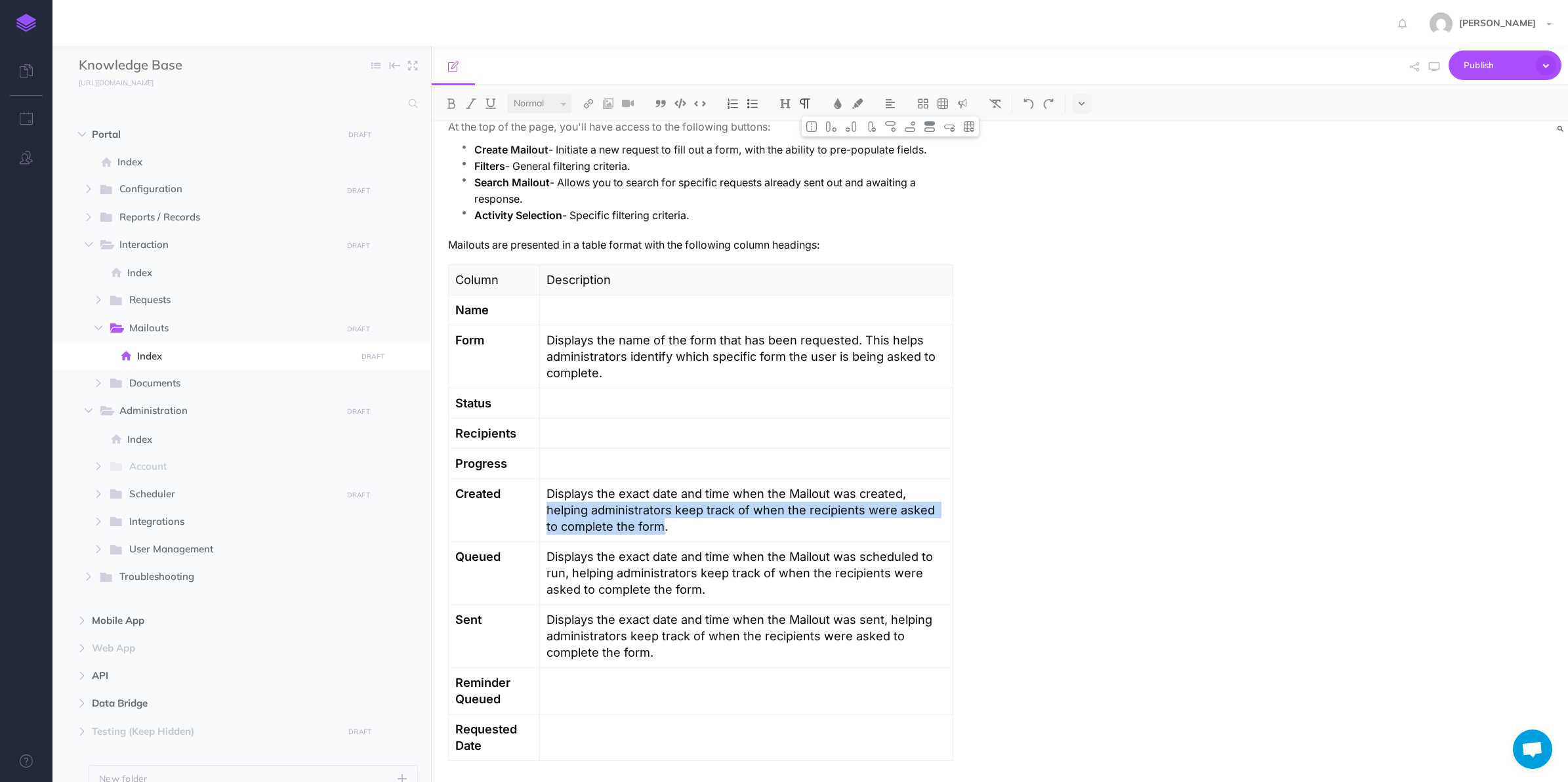
click at [910, 490] on p "Displays the exact date and time when the Mailout was created, helping administ…" at bounding box center [746, 509] width 400 height 49
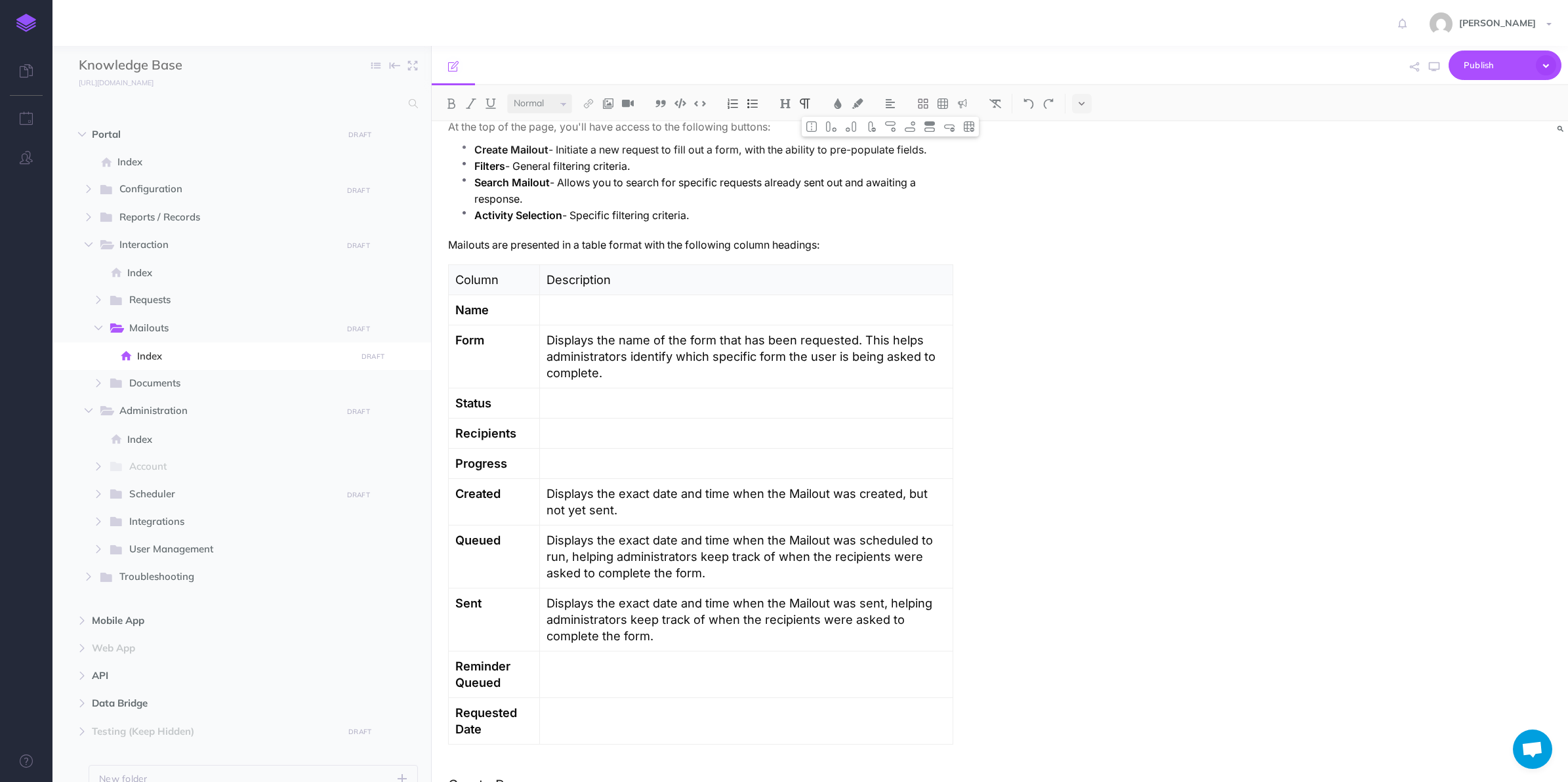
click at [799, 569] on p "Displays the exact date and time when the Mailout was scheduled to run, helping…" at bounding box center [746, 556] width 400 height 49
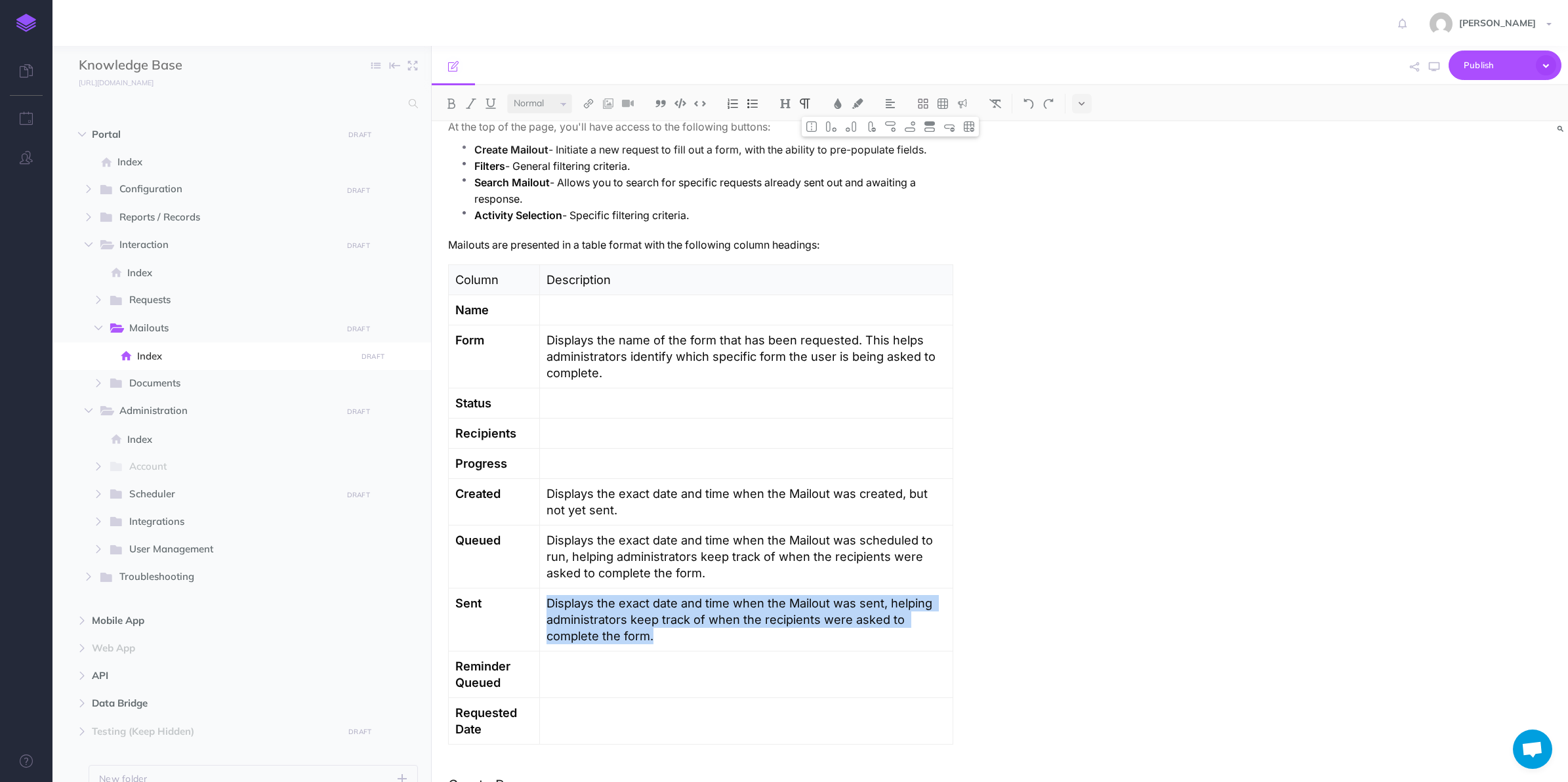
drag, startPoint x: 622, startPoint y: 626, endPoint x: 545, endPoint y: 603, distance: 80.4
click at [545, 603] on td "Displays the exact date and time when the Mailout was sent, helping administrat…" at bounding box center [745, 620] width 413 height 63
copy p "Displays the exact date and time when the Mailout was sent, helping administrat…"
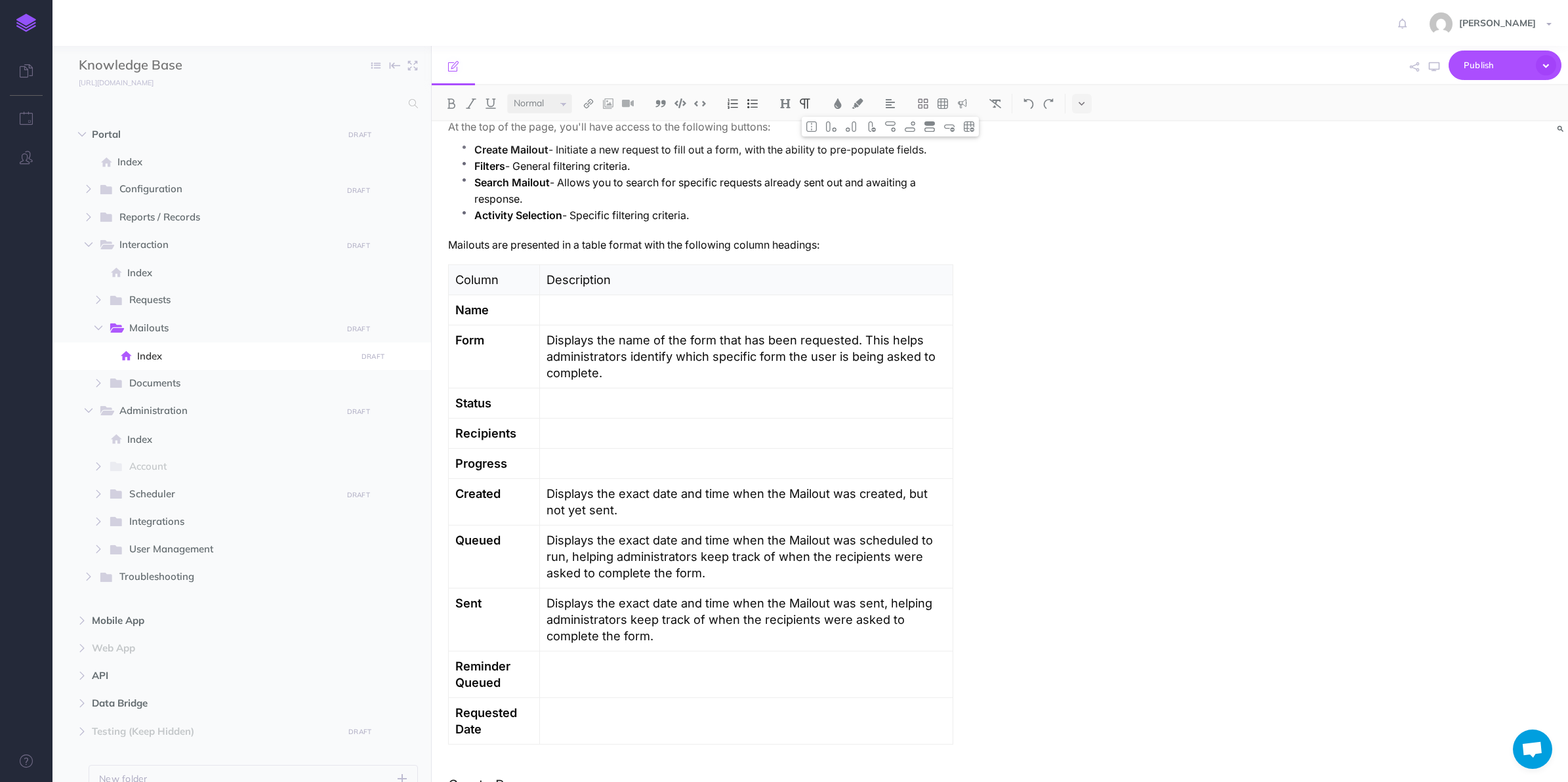
click at [598, 674] on p at bounding box center [746, 666] width 400 height 16
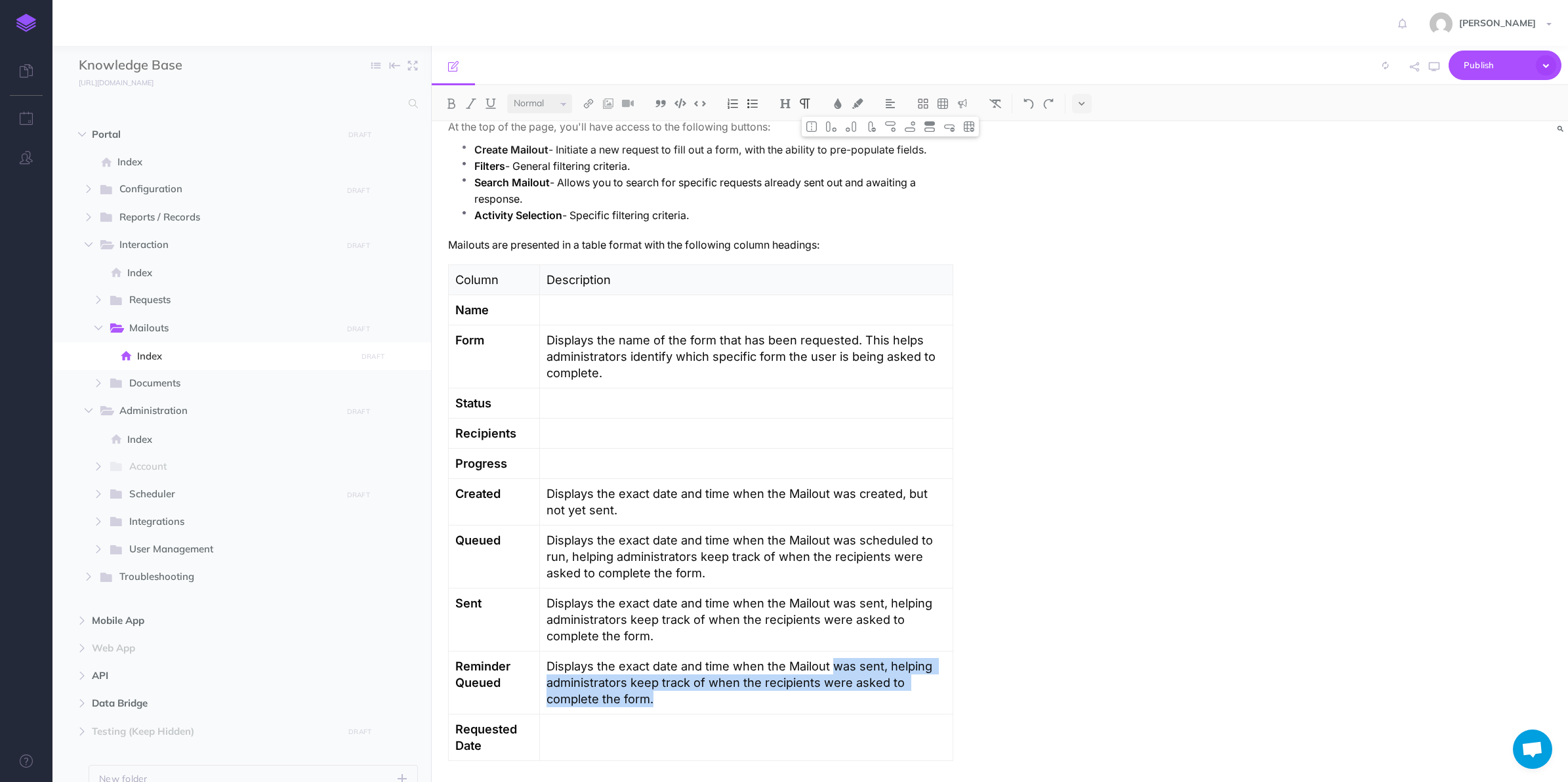
drag, startPoint x: 834, startPoint y: 664, endPoint x: 853, endPoint y: 697, distance: 38.1
click at [853, 697] on p "Displays the exact date and time when the Mailout was sent, helping administrat…" at bounding box center [746, 682] width 400 height 49
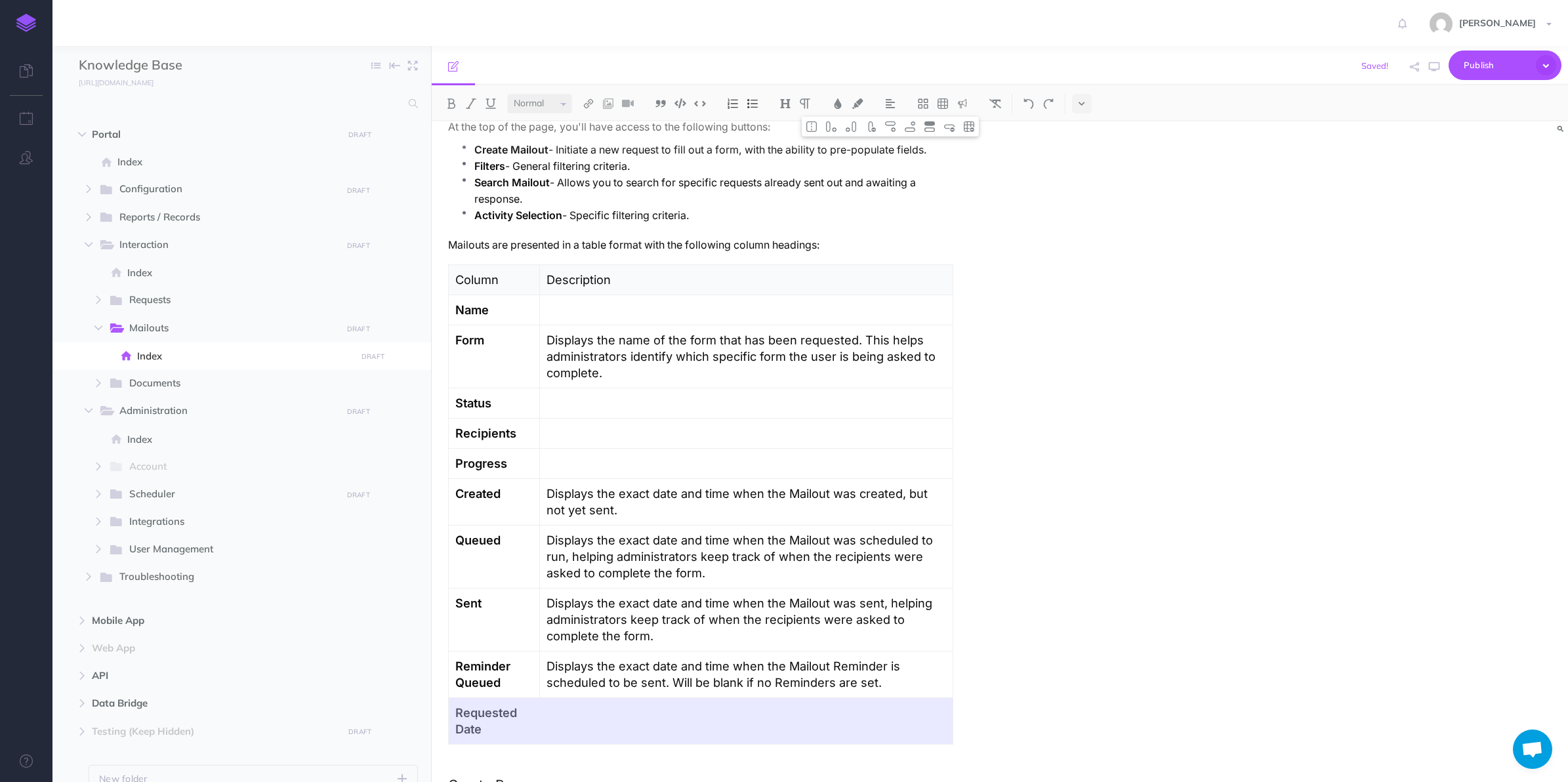
drag, startPoint x: 596, startPoint y: 726, endPoint x: 638, endPoint y: 726, distance: 42.0
click at [638, 726] on tr "Requested Date" at bounding box center [701, 721] width 505 height 46
click at [948, 131] on img at bounding box center [949, 127] width 12 height 10
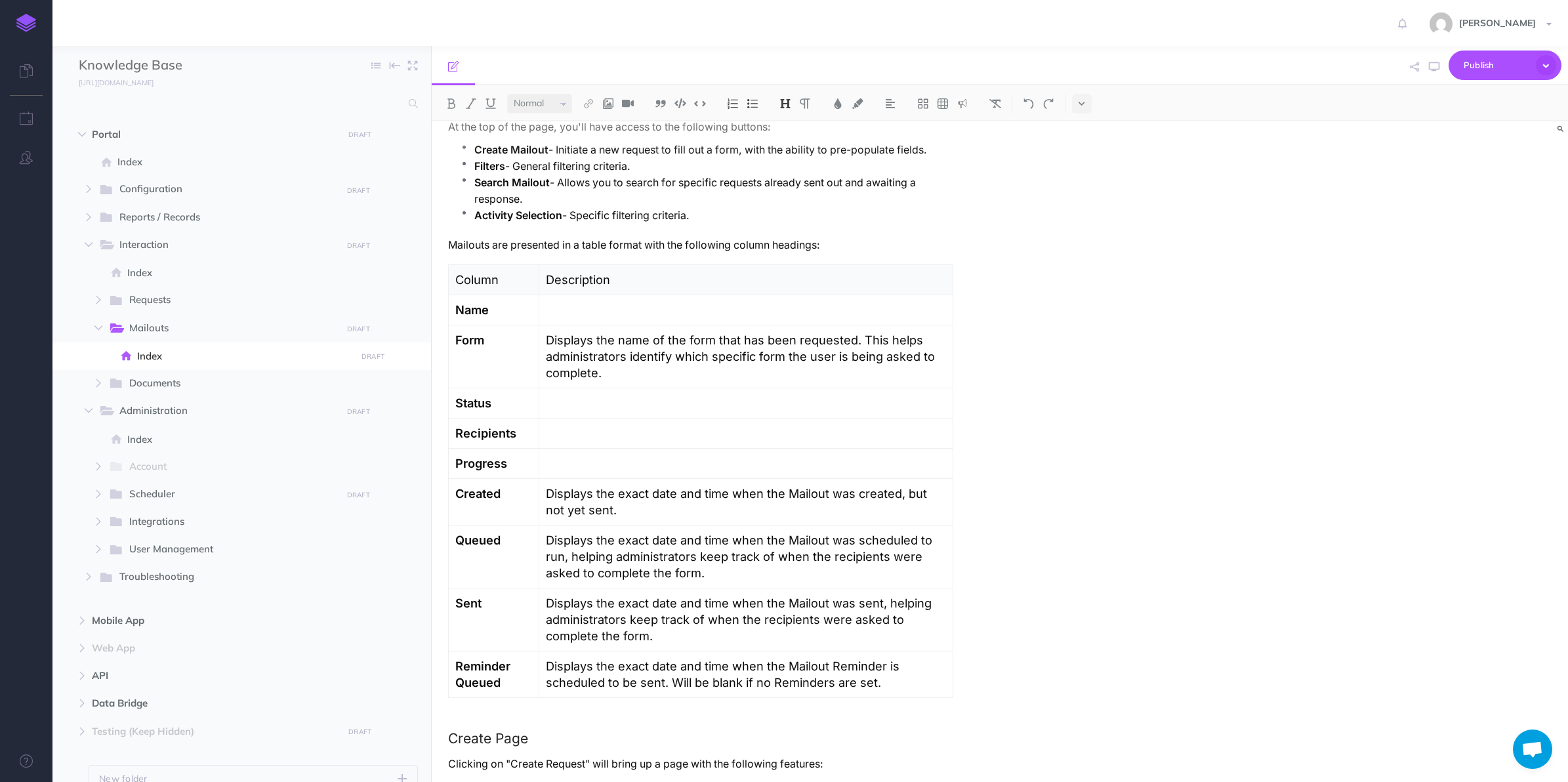
click at [834, 355] on p "Displays the name of the form that has been requested. This helps administrator…" at bounding box center [746, 356] width 401 height 49
click at [823, 358] on p "Displays the name of the form that has been requested. This helps administrator…" at bounding box center [746, 356] width 401 height 49
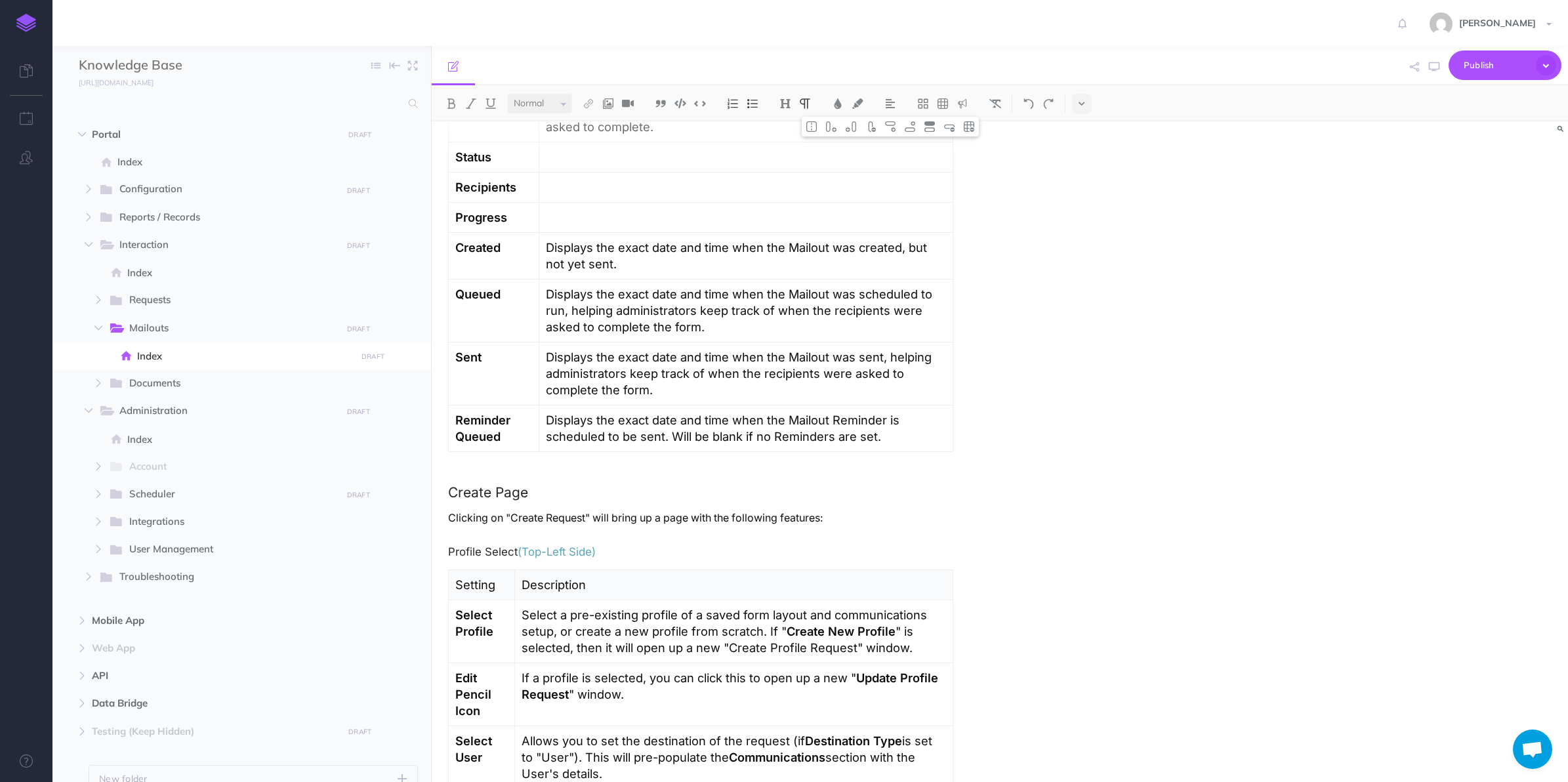
scroll to position [902, 0]
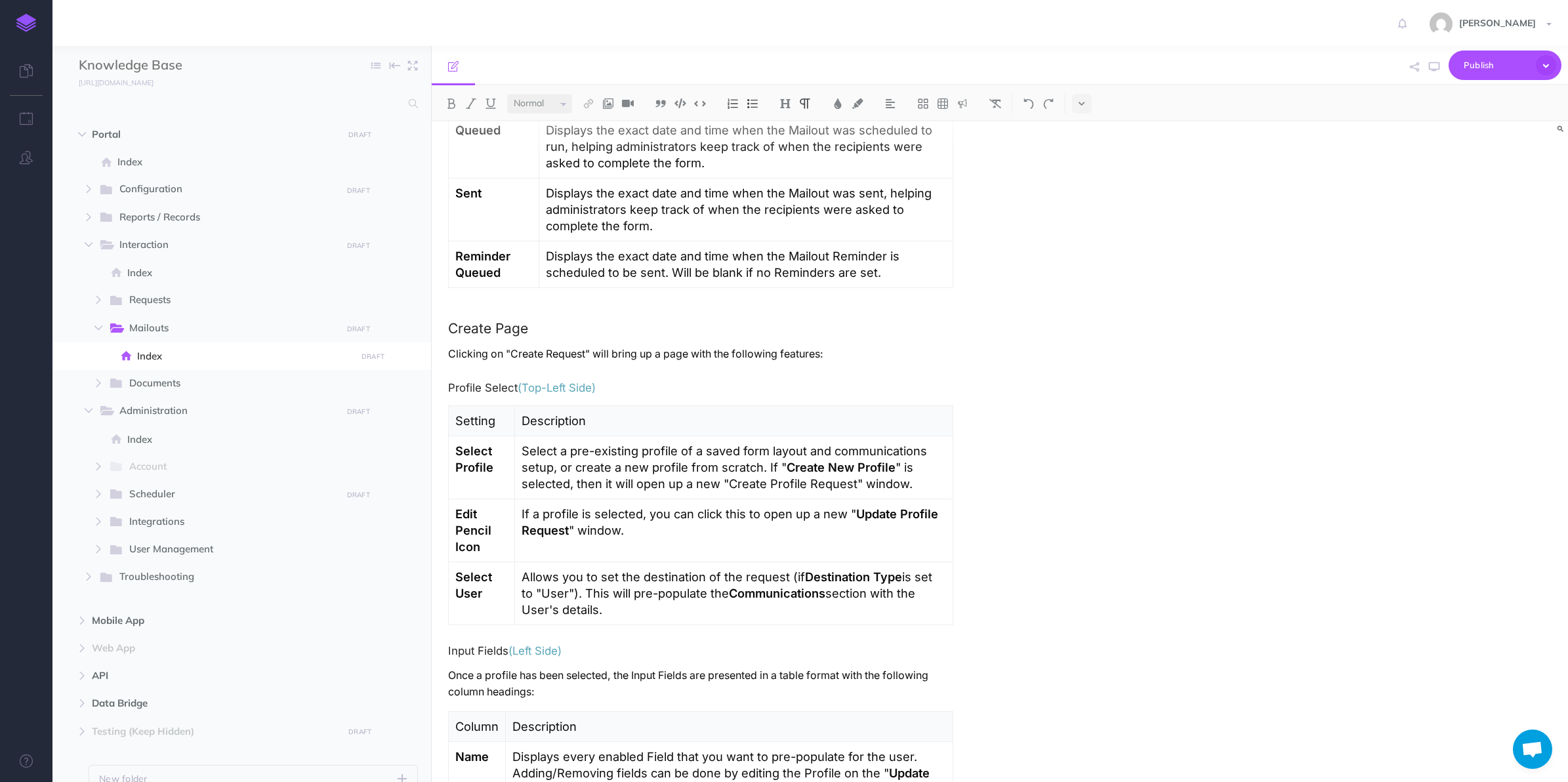
click at [553, 358] on p "Clicking on "Create Request" will bring up a page with the following features:" at bounding box center [701, 353] width 505 height 16
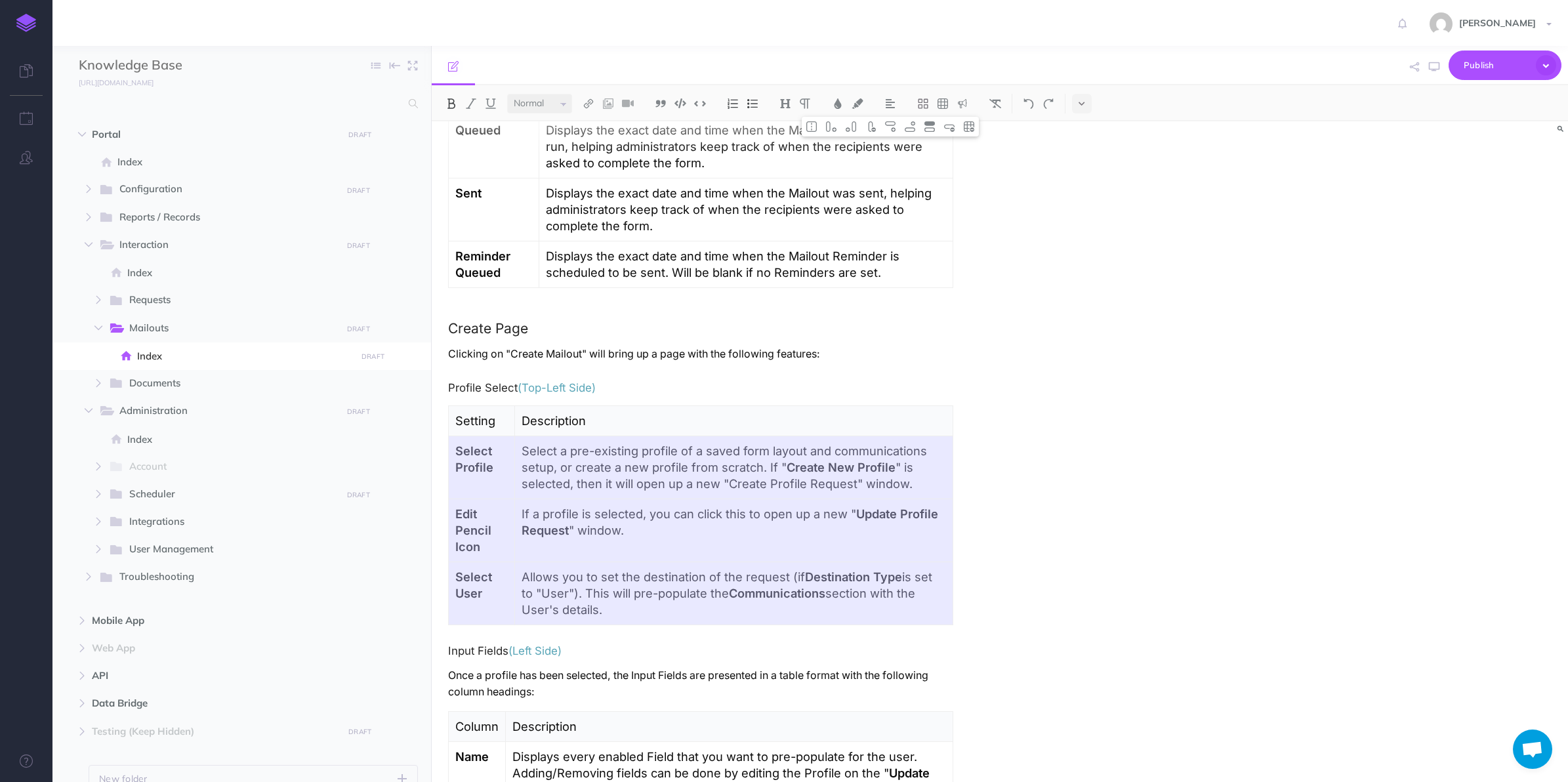
drag, startPoint x: 485, startPoint y: 460, endPoint x: 635, endPoint y: 584, distance: 194.6
click at [635, 584] on tbody "Setting Description Select Profile Select a pre-existing profile of a saved for…" at bounding box center [701, 516] width 505 height 219
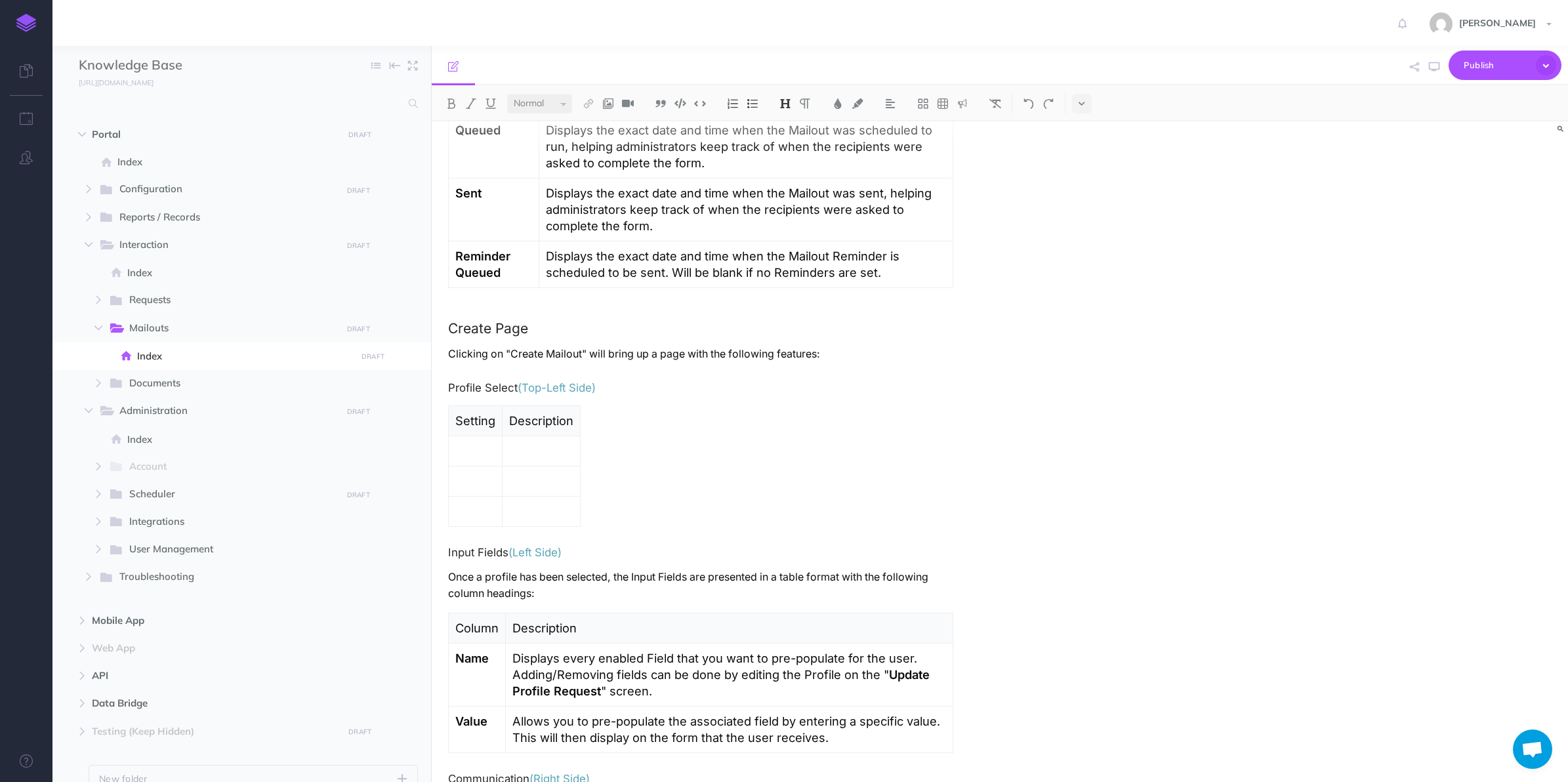
click at [634, 477] on div "Mailouts Overview The Mailouts page provides a centralised interface for managi…" at bounding box center [700, 721] width 538 height 3003
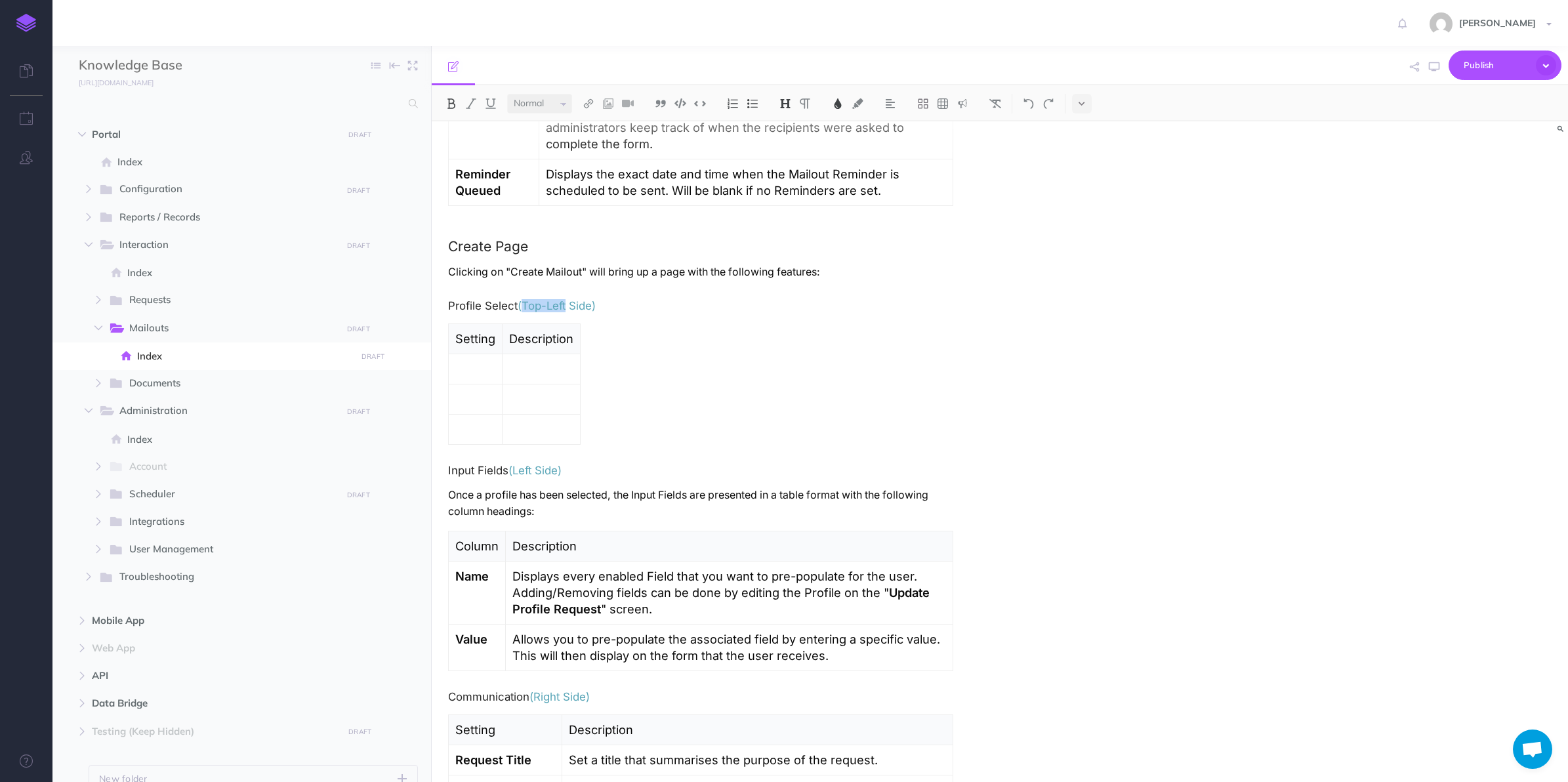
drag, startPoint x: 526, startPoint y: 307, endPoint x: 568, endPoint y: 308, distance: 42.0
click at [568, 308] on span "(Top-Left Side)" at bounding box center [556, 305] width 78 height 13
click at [561, 307] on span "(Top-Left Side)" at bounding box center [556, 305] width 78 height 13
click at [496, 366] on td at bounding box center [475, 369] width 54 height 30
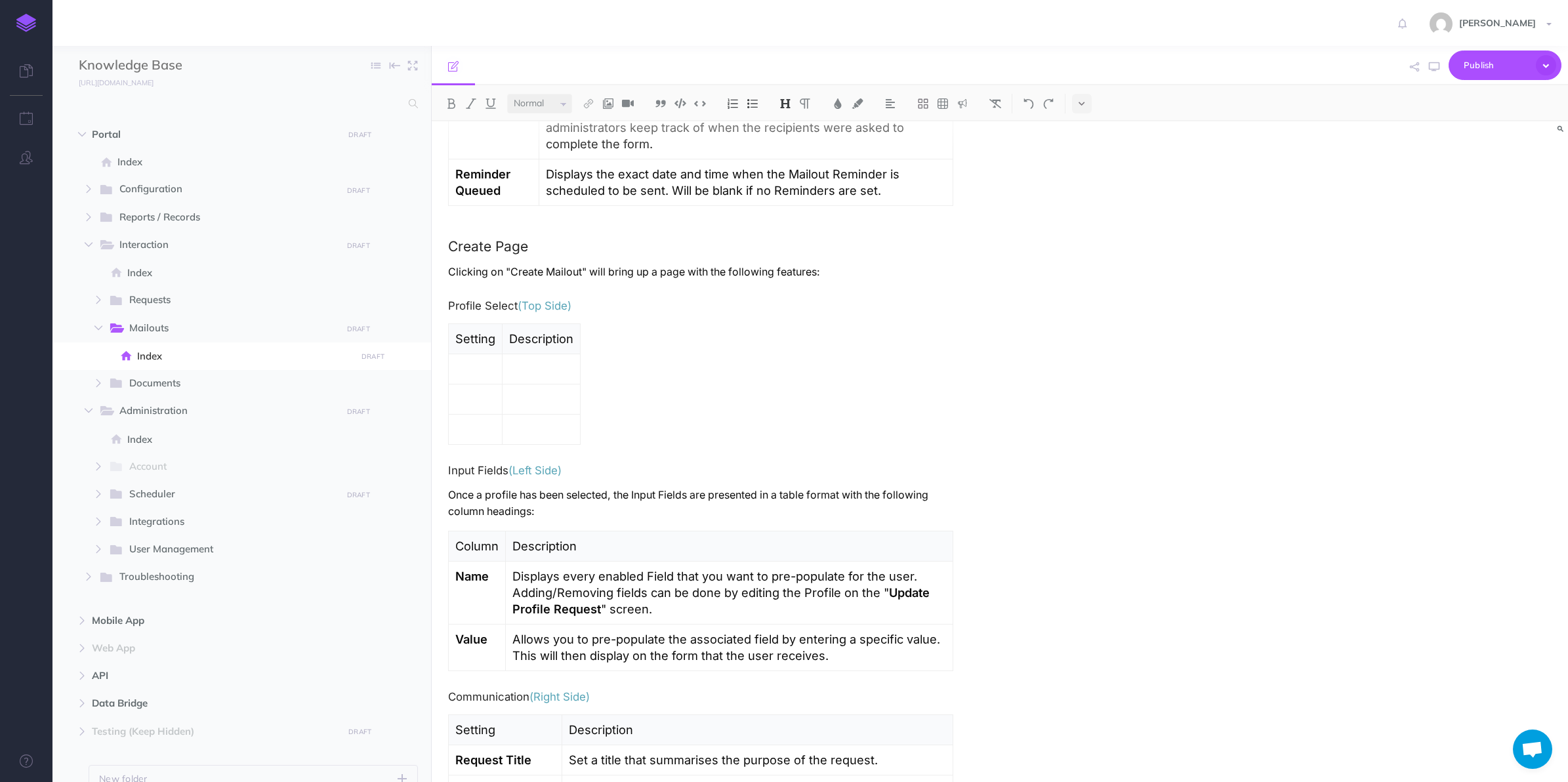
click at [608, 408] on div "Mailouts Overview The Mailouts page provides a centralised interface for managi…" at bounding box center [700, 639] width 538 height 3003
click at [479, 370] on p at bounding box center [475, 369] width 40 height 16
click at [906, 129] on img at bounding box center [910, 127] width 12 height 10
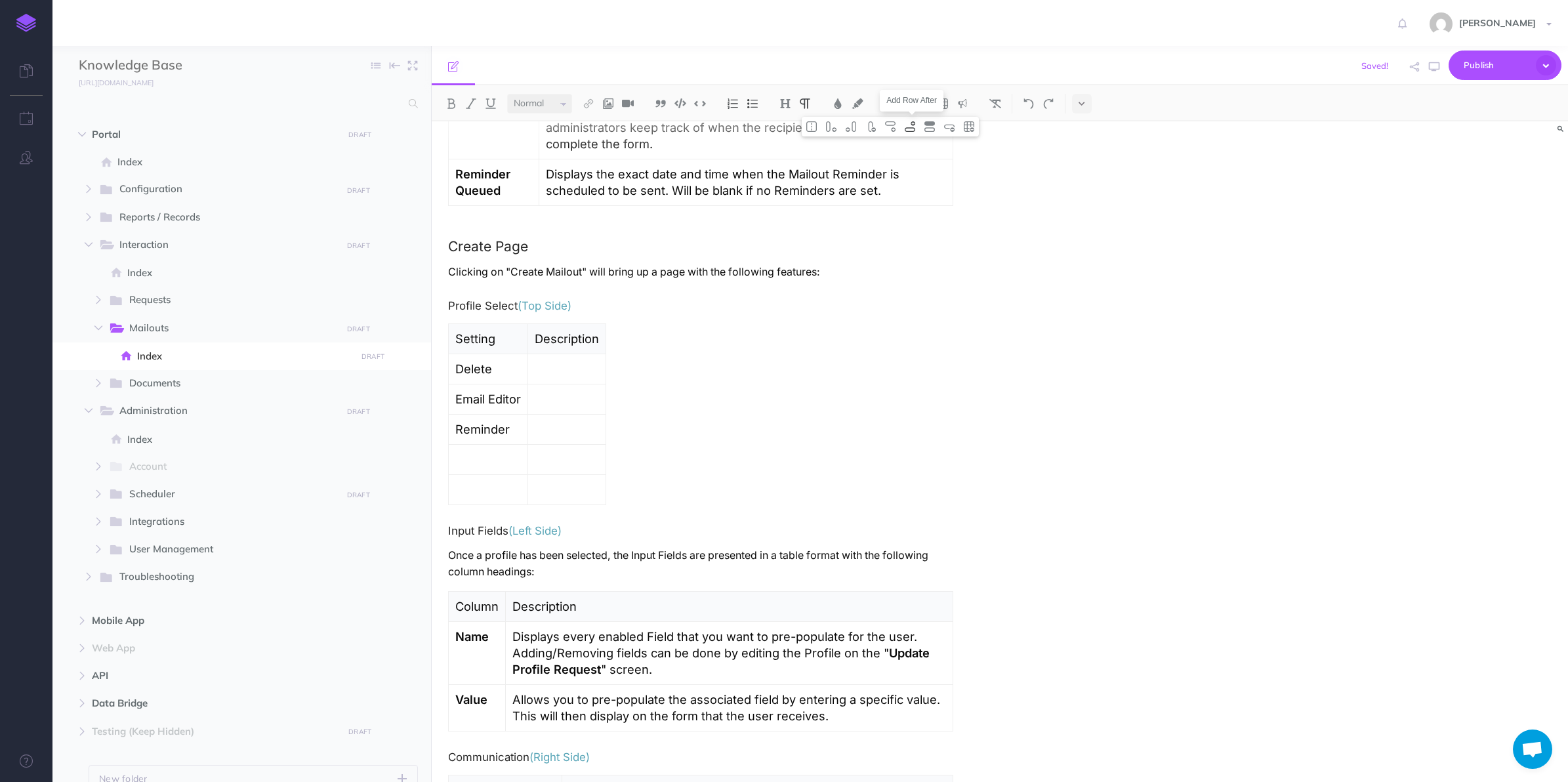
click at [906, 129] on img at bounding box center [910, 127] width 12 height 10
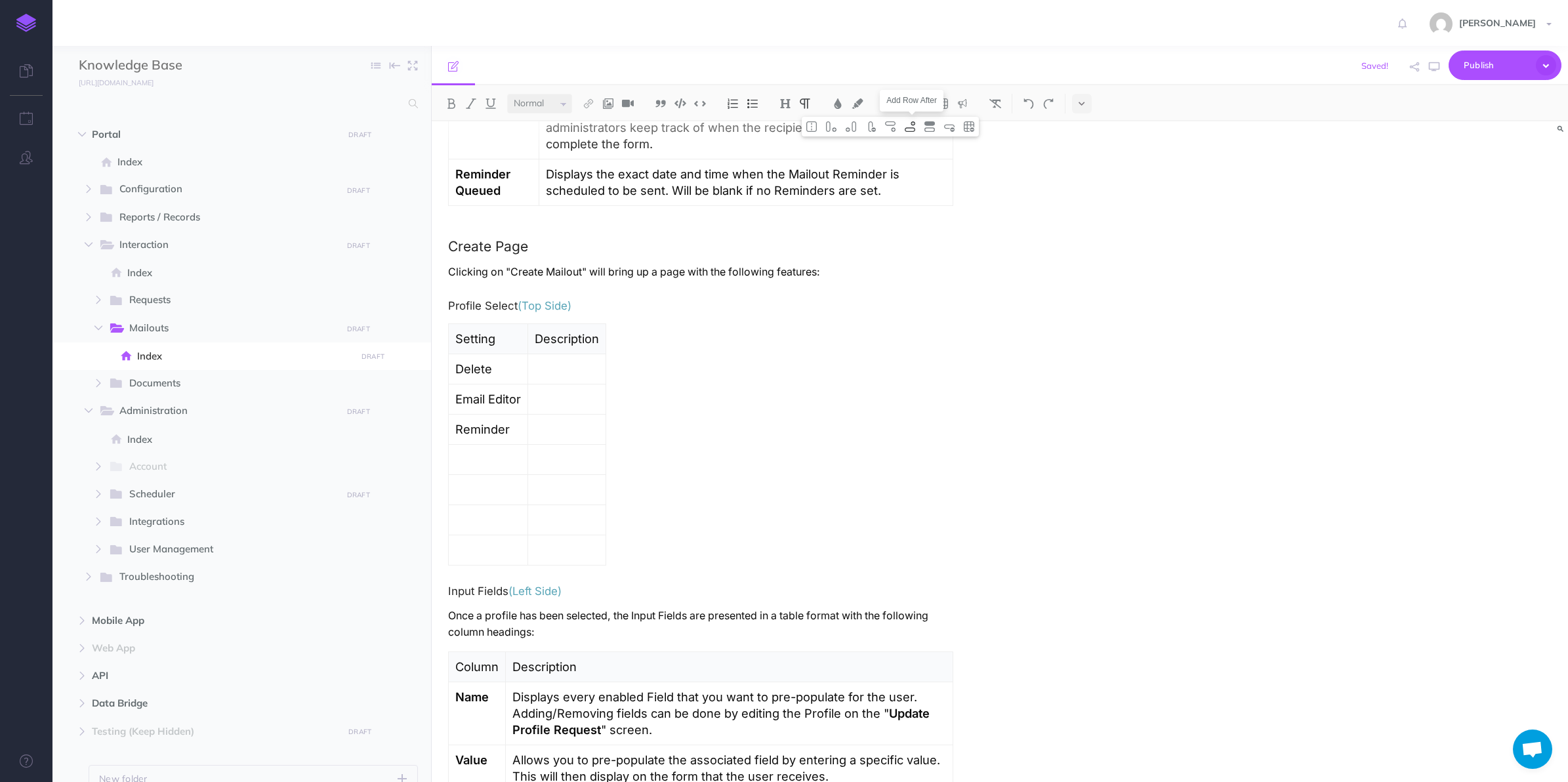
click at [906, 129] on img at bounding box center [910, 127] width 12 height 10
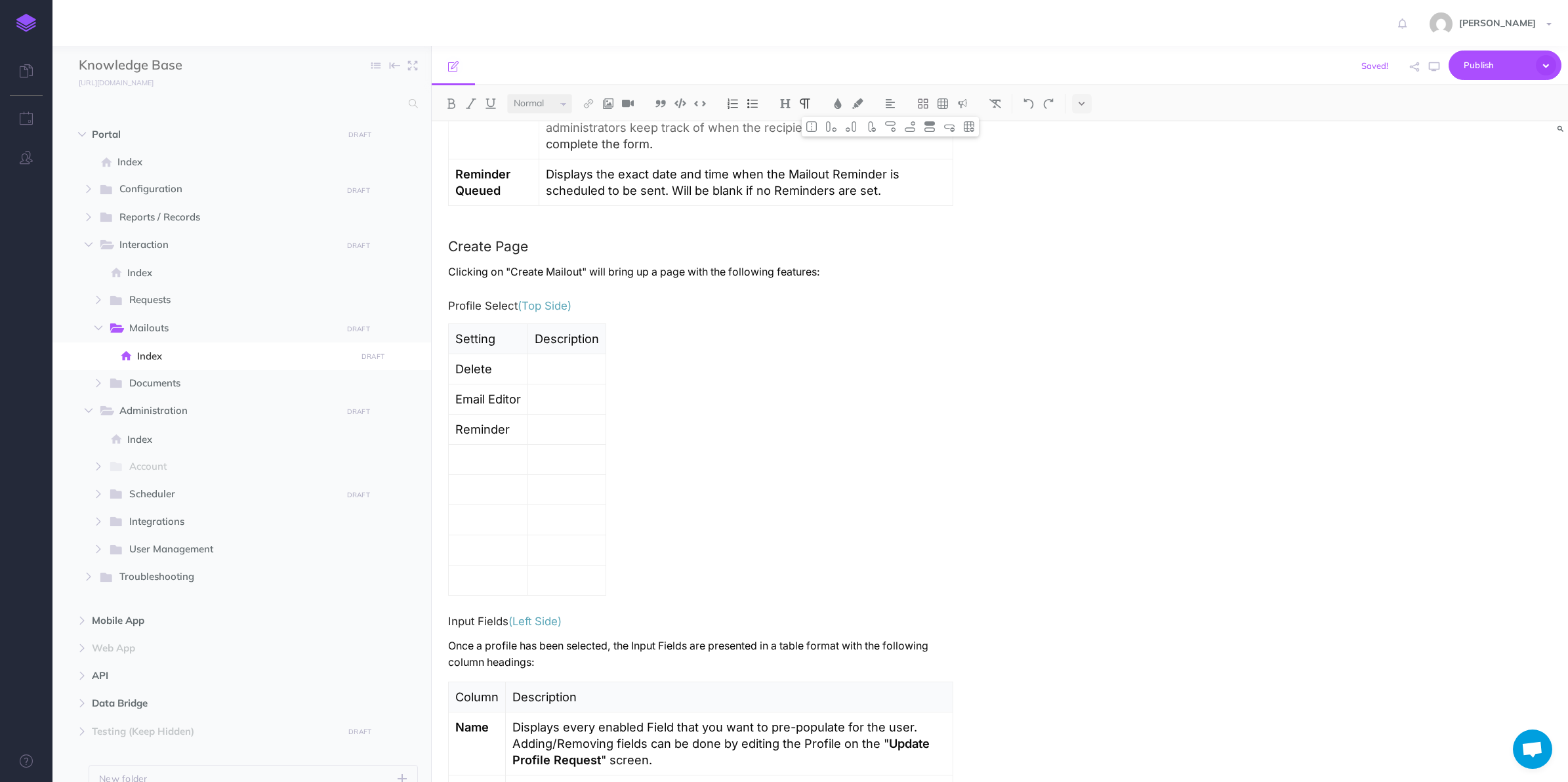
click at [481, 468] on p at bounding box center [488, 459] width 66 height 16
click at [528, 578] on p at bounding box center [522, 579] width 134 height 16
click at [947, 125] on img at bounding box center [949, 127] width 12 height 10
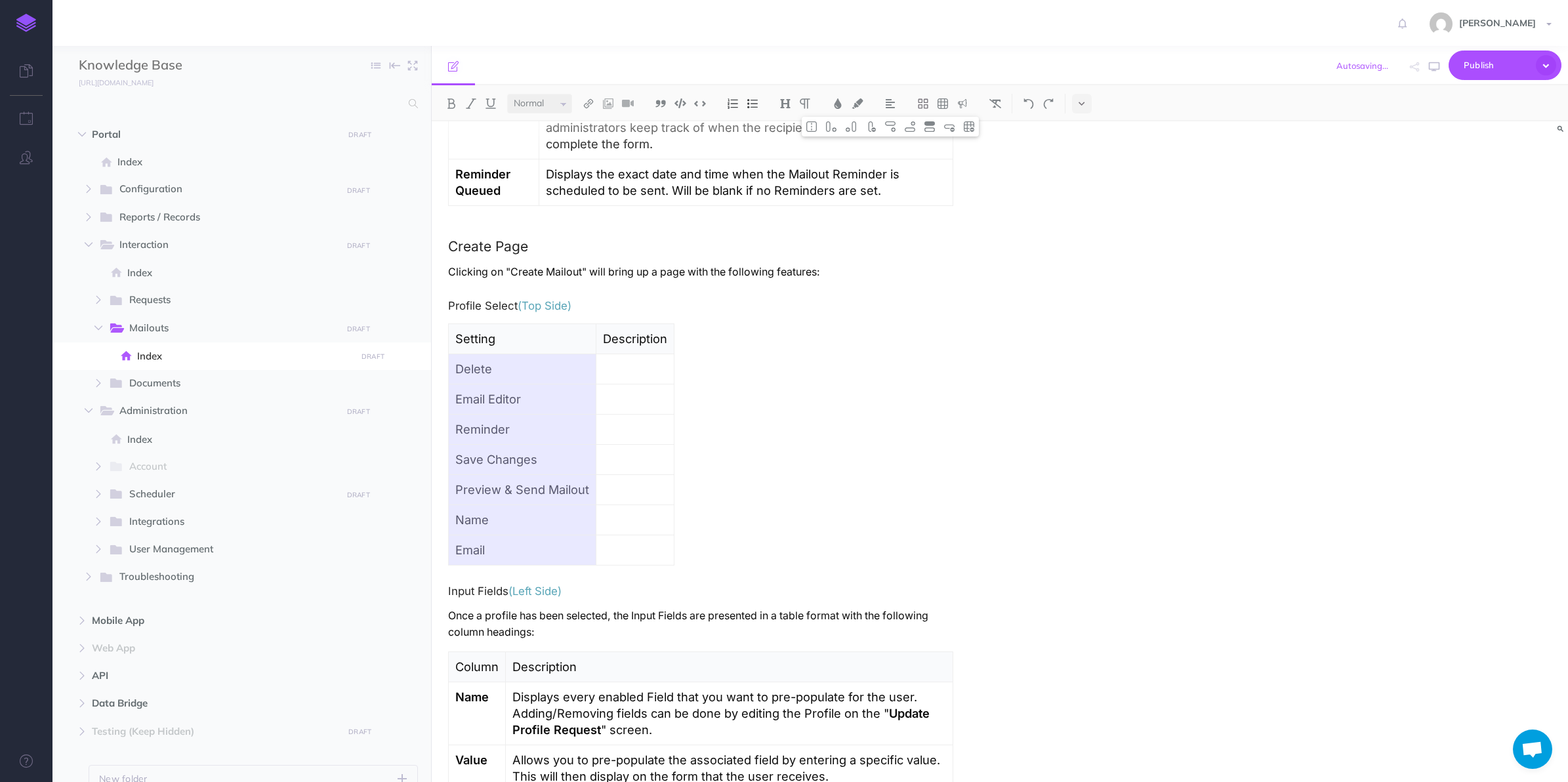
drag, startPoint x: 500, startPoint y: 372, endPoint x: 525, endPoint y: 539, distance: 168.9
click at [525, 539] on tbody "Setting Description Delete Email Editor Reminder Save Changes Preview & Send Ma…" at bounding box center [561, 445] width 226 height 241
click at [761, 434] on div "Mailouts Overview The Mailouts page provides a centralised interface for managi…" at bounding box center [700, 699] width 538 height 3124
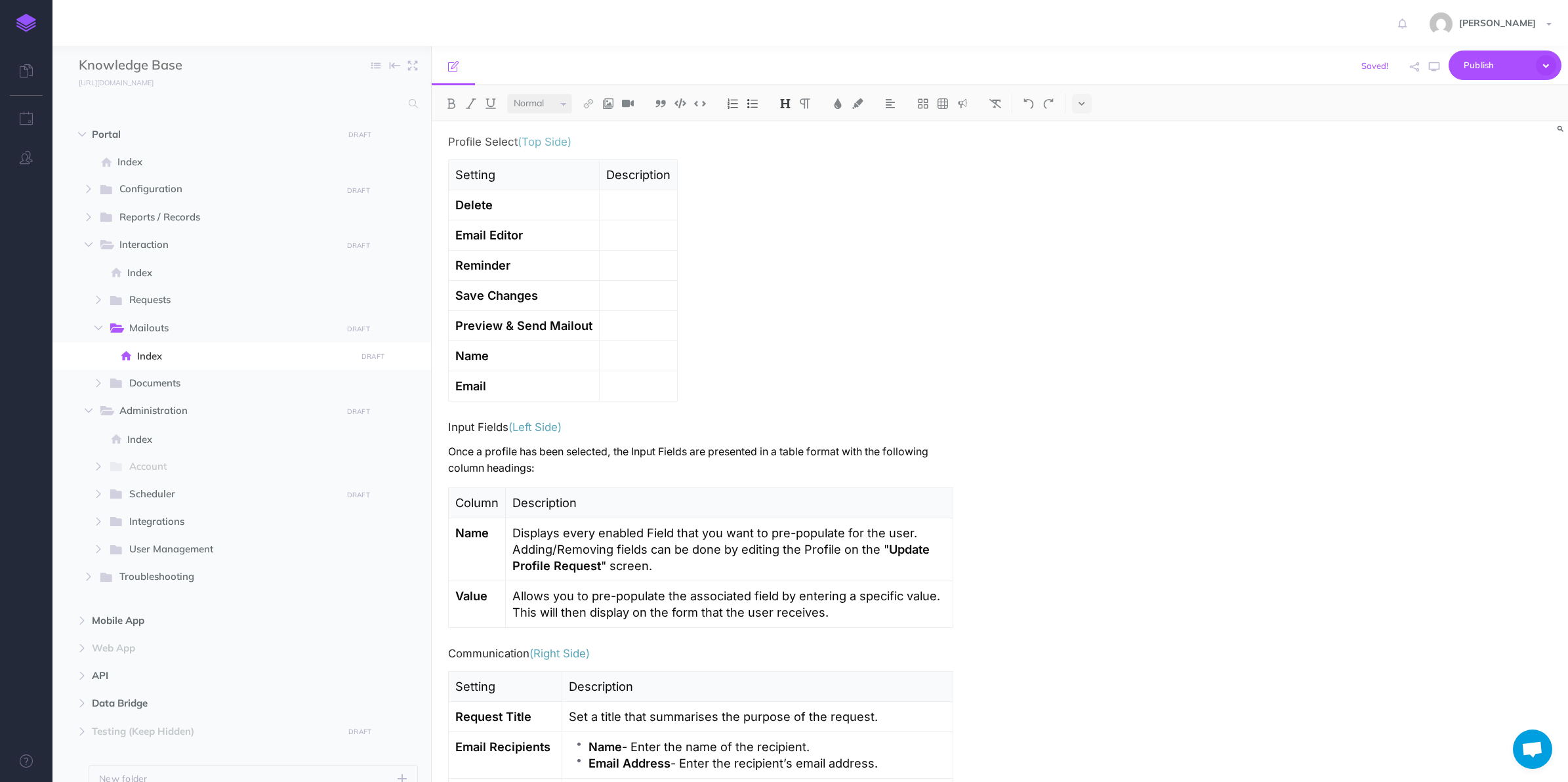
scroll to position [1229, 0]
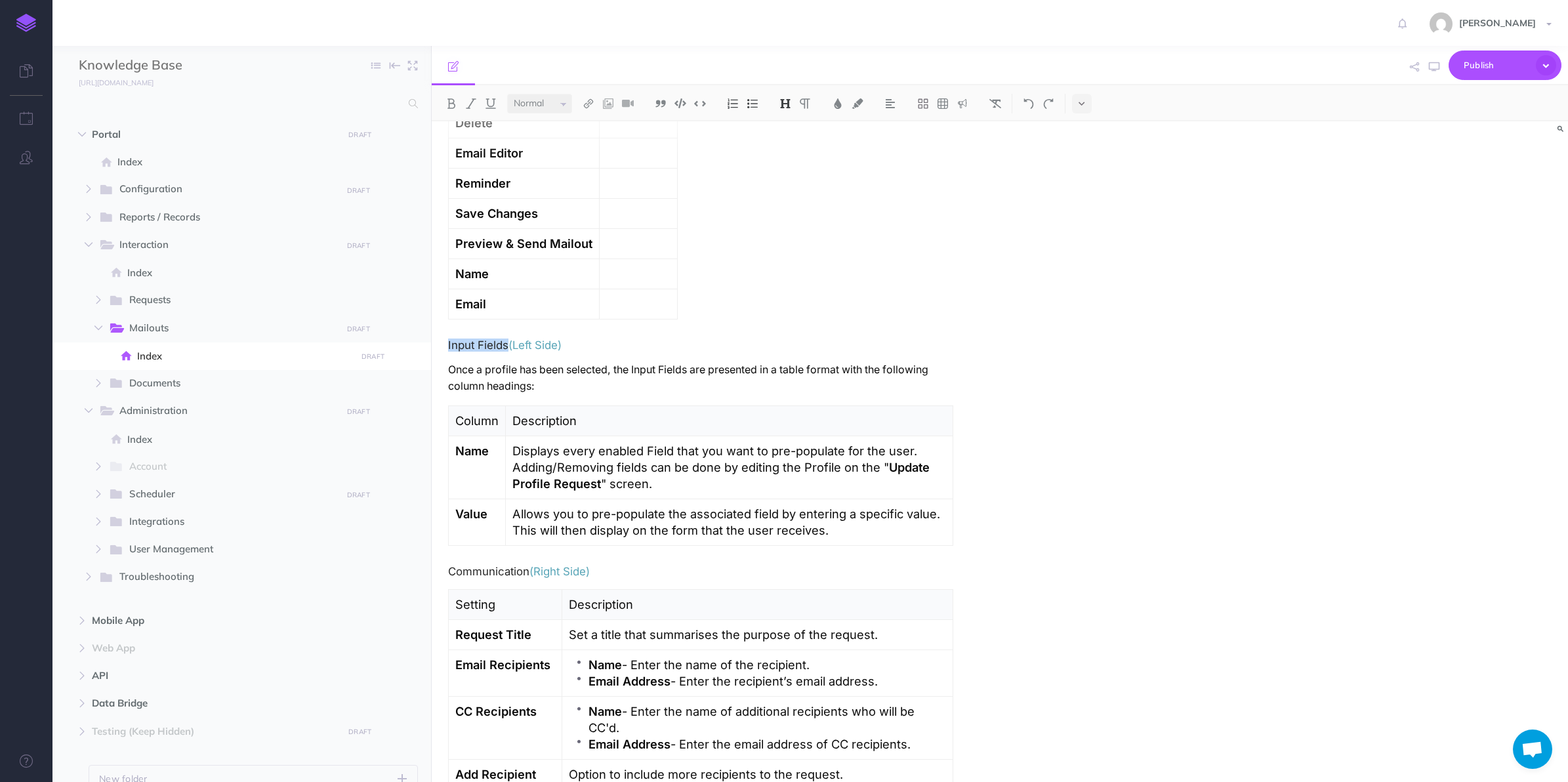
drag, startPoint x: 508, startPoint y: 344, endPoint x: 448, endPoint y: 349, distance: 60.2
click at [448, 349] on h4 "Input Fields (Left Side)" at bounding box center [701, 345] width 505 height 12
click at [458, 453] on strong "Name" at bounding box center [472, 450] width 33 height 15
click at [490, 509] on p "Value" at bounding box center [481, 513] width 51 height 16
click at [894, 127] on img at bounding box center [890, 127] width 12 height 10
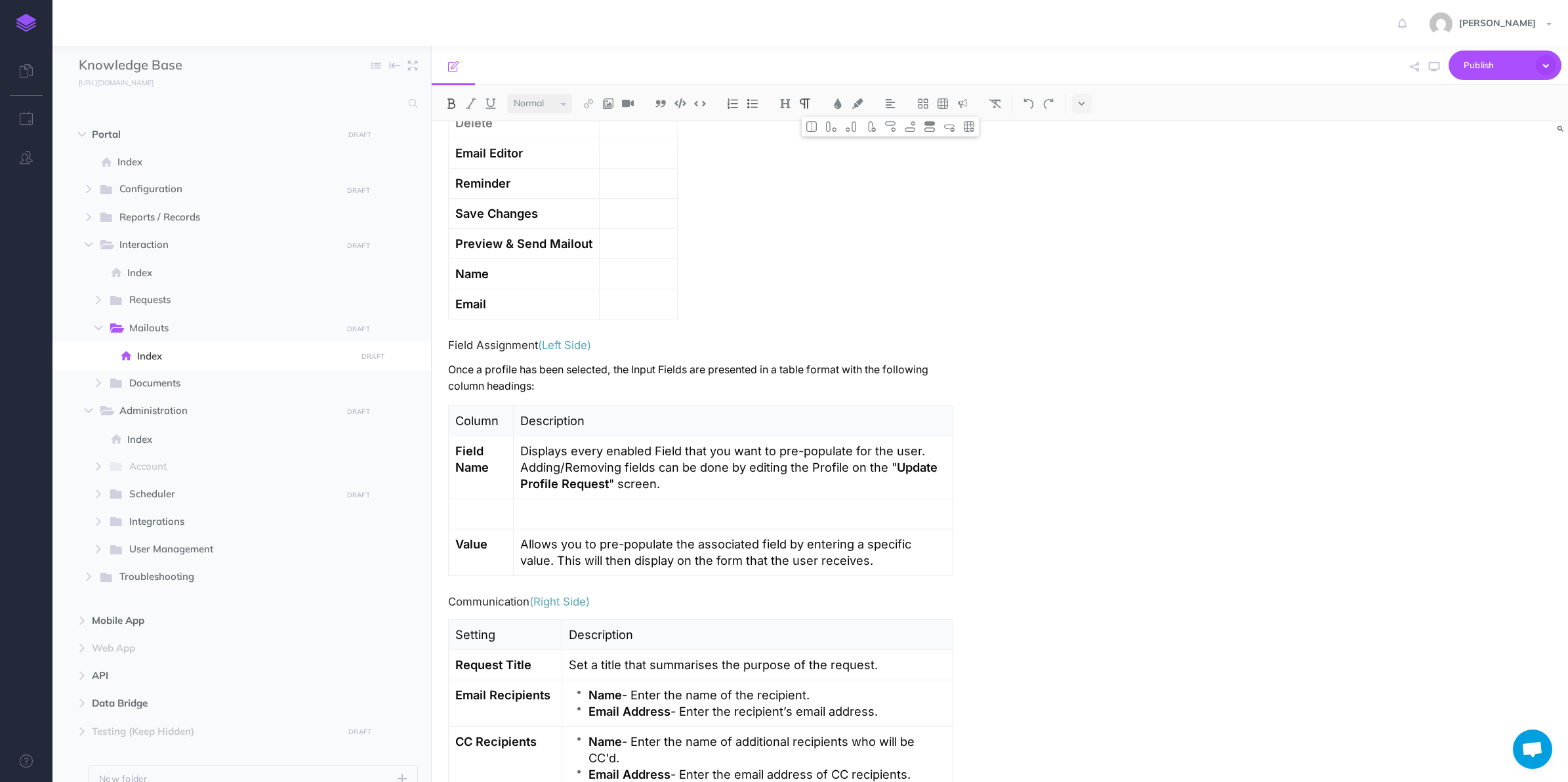
click at [478, 518] on p at bounding box center [481, 513] width 51 height 16
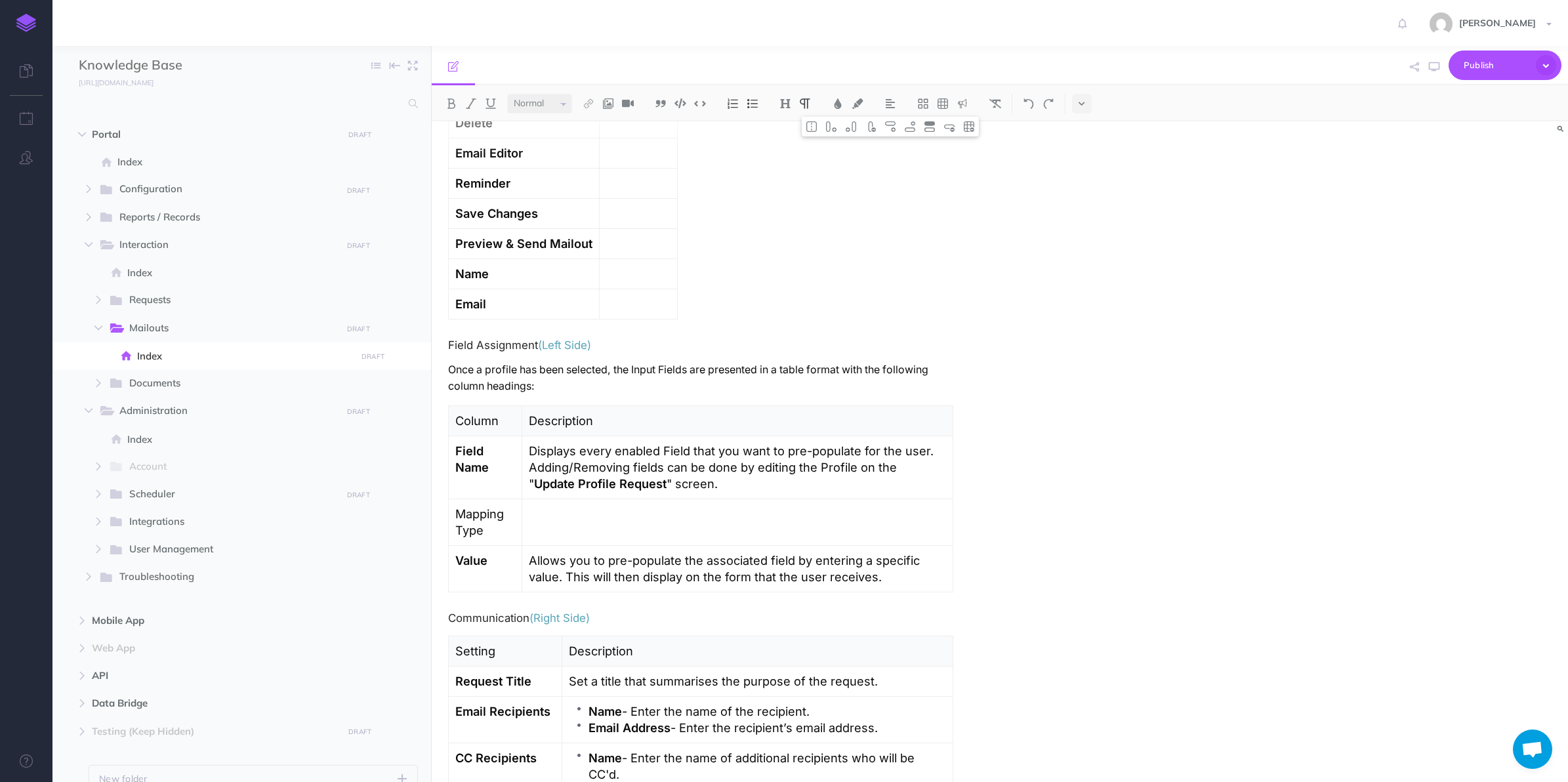
click at [478, 518] on p "Mapping Type" at bounding box center [485, 522] width 60 height 33
click at [478, 519] on p "Mapping Type" at bounding box center [485, 522] width 60 height 33
drag, startPoint x: 736, startPoint y: 490, endPoint x: 533, endPoint y: 479, distance: 203.3
click at [533, 479] on p "Displays every enabled Field that you want to pre-populate for the user. Adding…" at bounding box center [737, 466] width 415 height 49
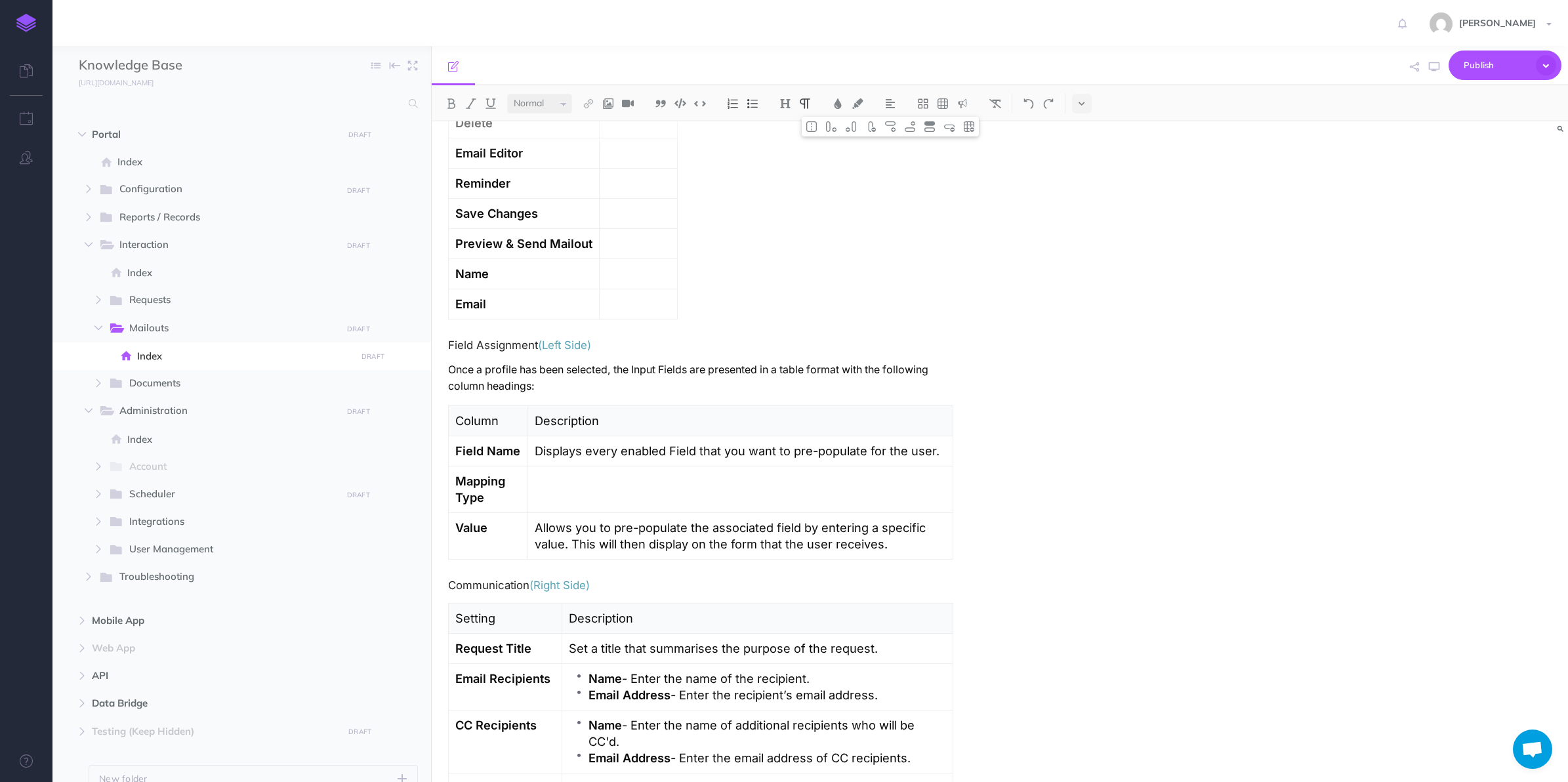
scroll to position [1312, 0]
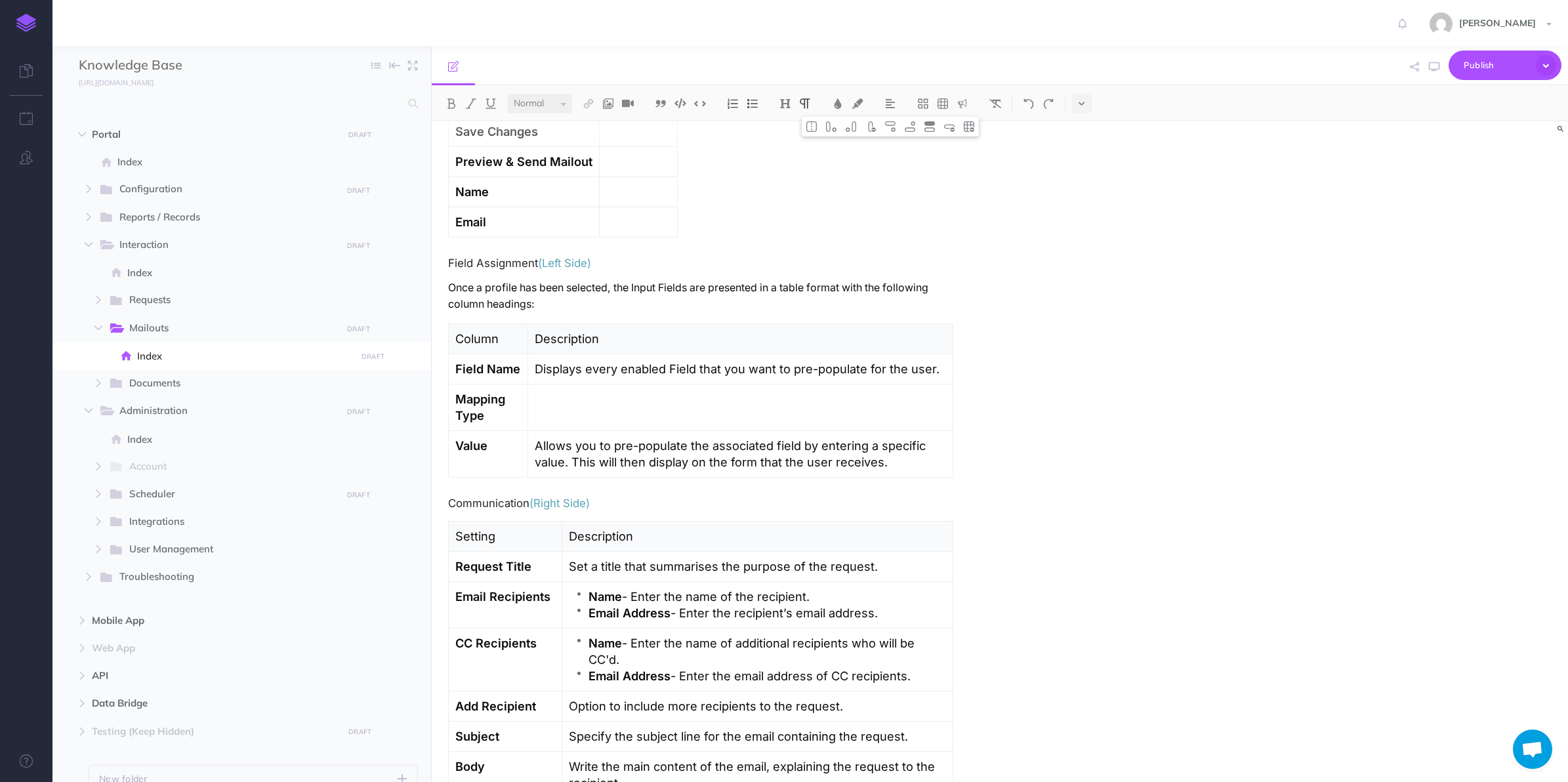
click at [473, 507] on h4 "Communication (Right Side)" at bounding box center [701, 503] width 505 height 12
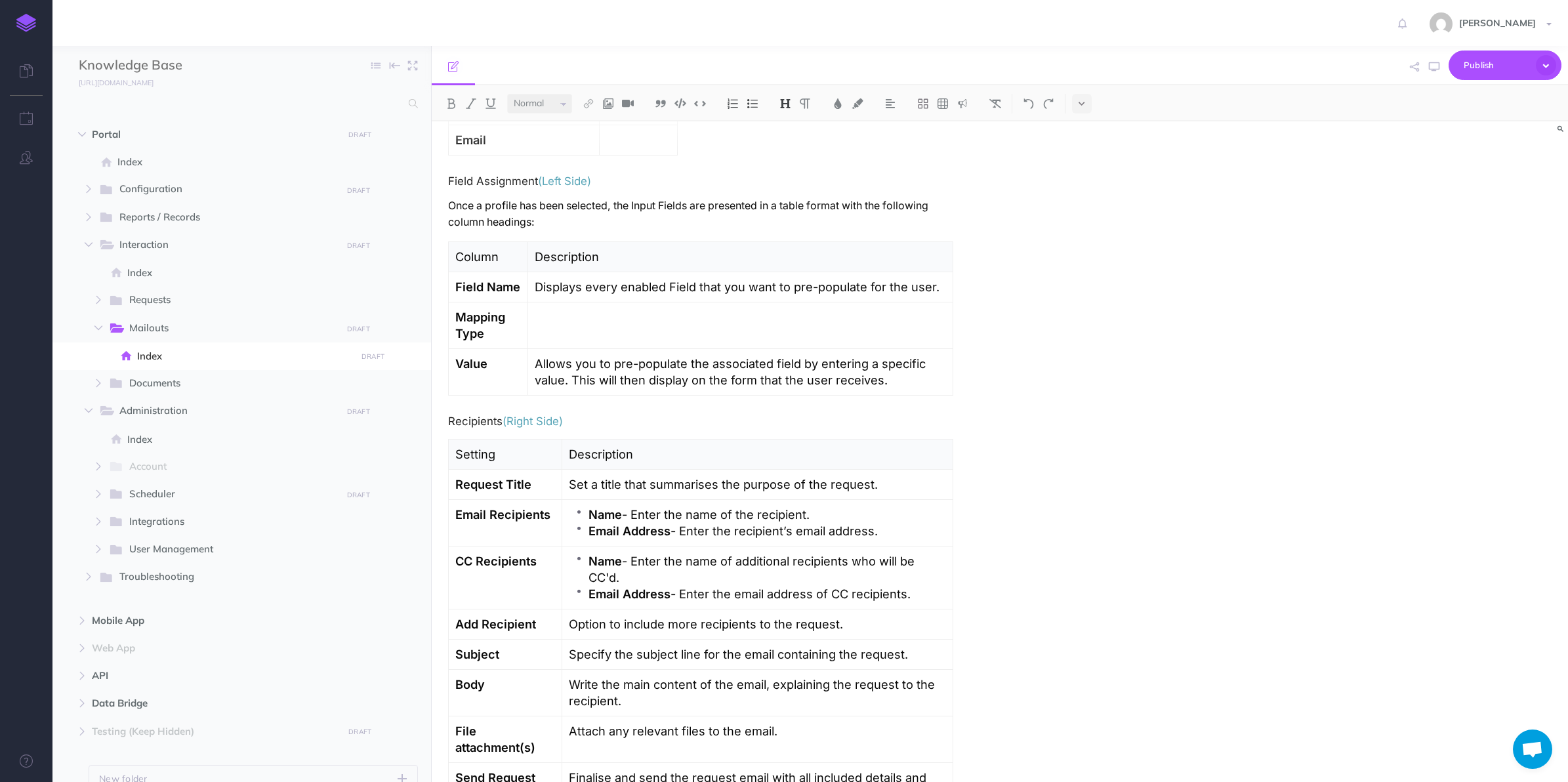
click at [513, 497] on td "Request Title" at bounding box center [505, 484] width 114 height 30
click at [513, 493] on p "Request Title" at bounding box center [505, 484] width 100 height 16
click at [494, 293] on strong "Field Name" at bounding box center [488, 287] width 65 height 15
click at [899, 127] on button at bounding box center [890, 126] width 20 height 20
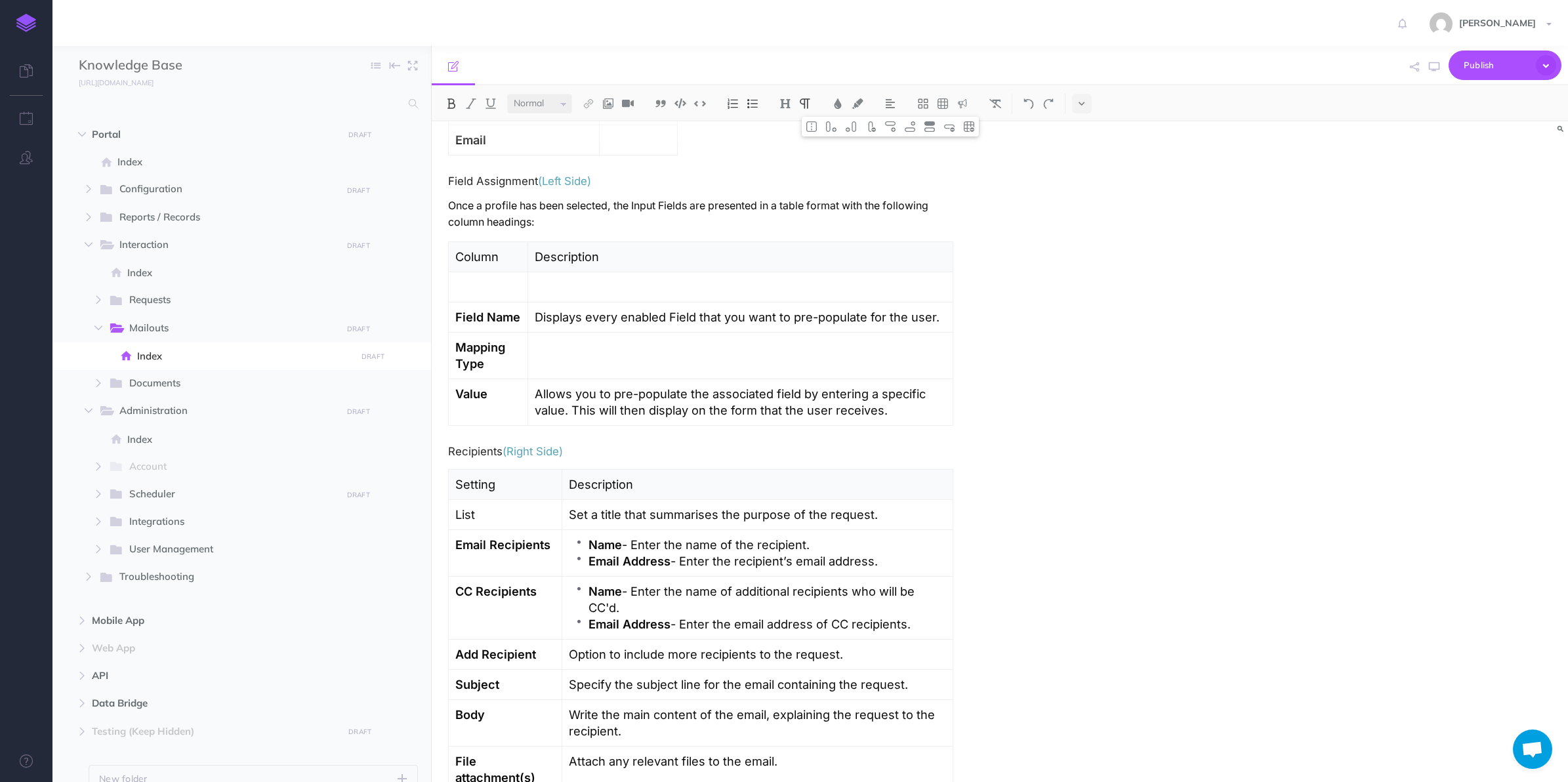
click at [484, 300] on td at bounding box center [489, 287] width 80 height 30
click at [471, 287] on p "Form" at bounding box center [488, 287] width 66 height 16
click at [471, 286] on p "Form" at bounding box center [488, 287] width 66 height 16
click at [467, 521] on p "List" at bounding box center [505, 514] width 100 height 16
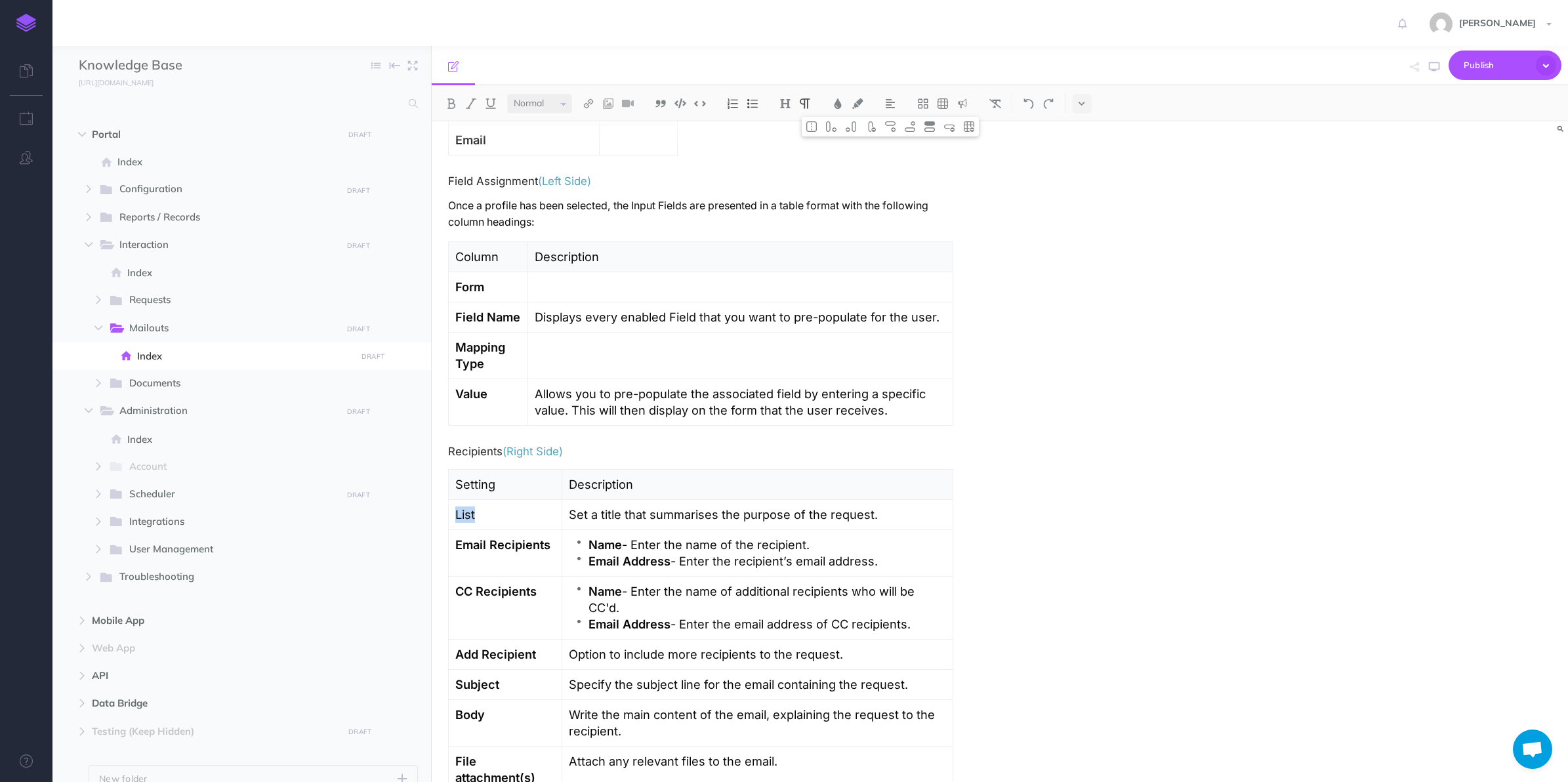
click at [467, 521] on p "List" at bounding box center [505, 514] width 100 height 16
click at [532, 546] on strong "Email Recipients" at bounding box center [502, 544] width 95 height 15
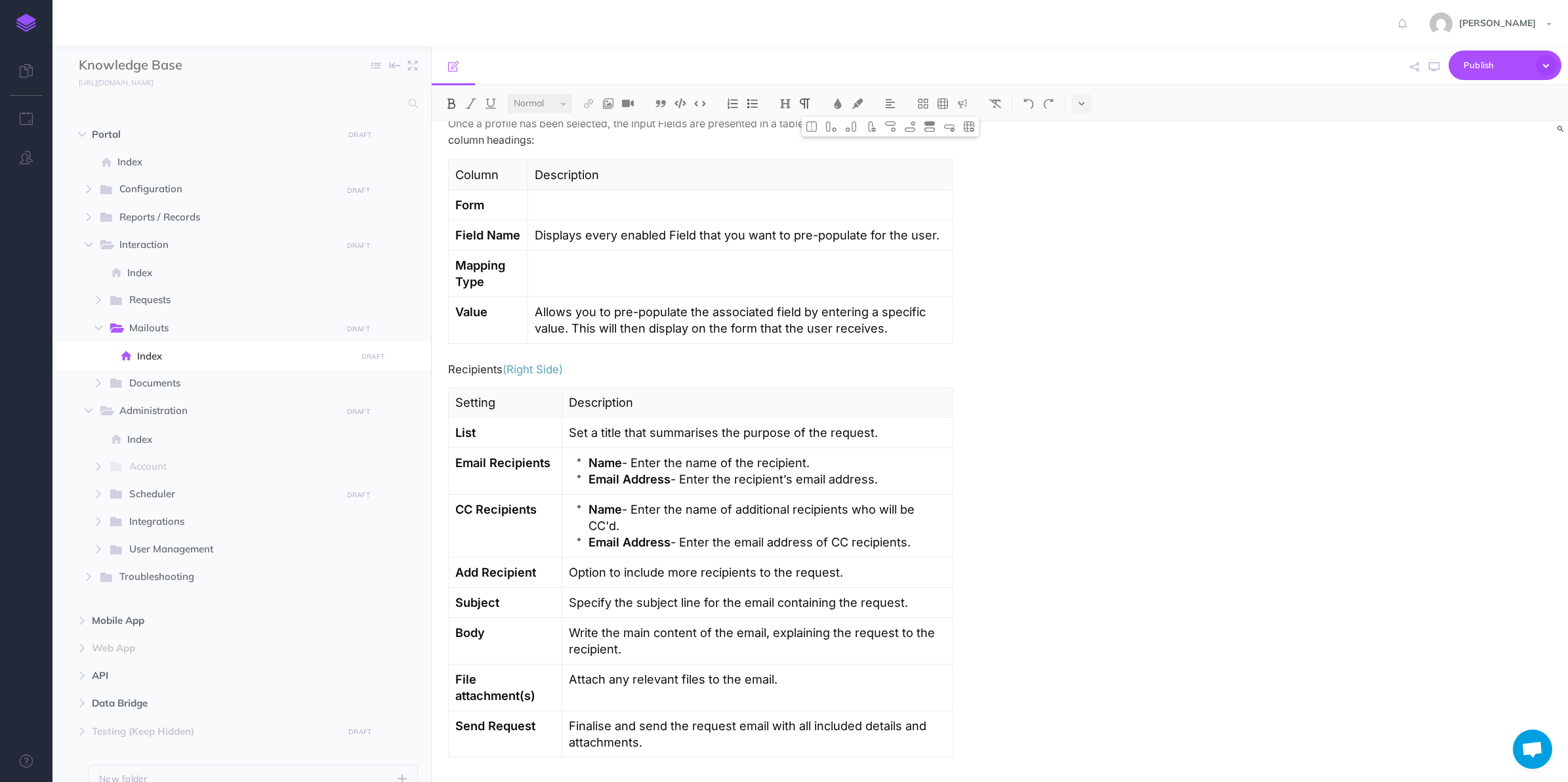
click at [520, 469] on strong "Email Recipients" at bounding box center [502, 462] width 95 height 15
click at [477, 467] on strong "Email Recipients" at bounding box center [502, 462] width 95 height 15
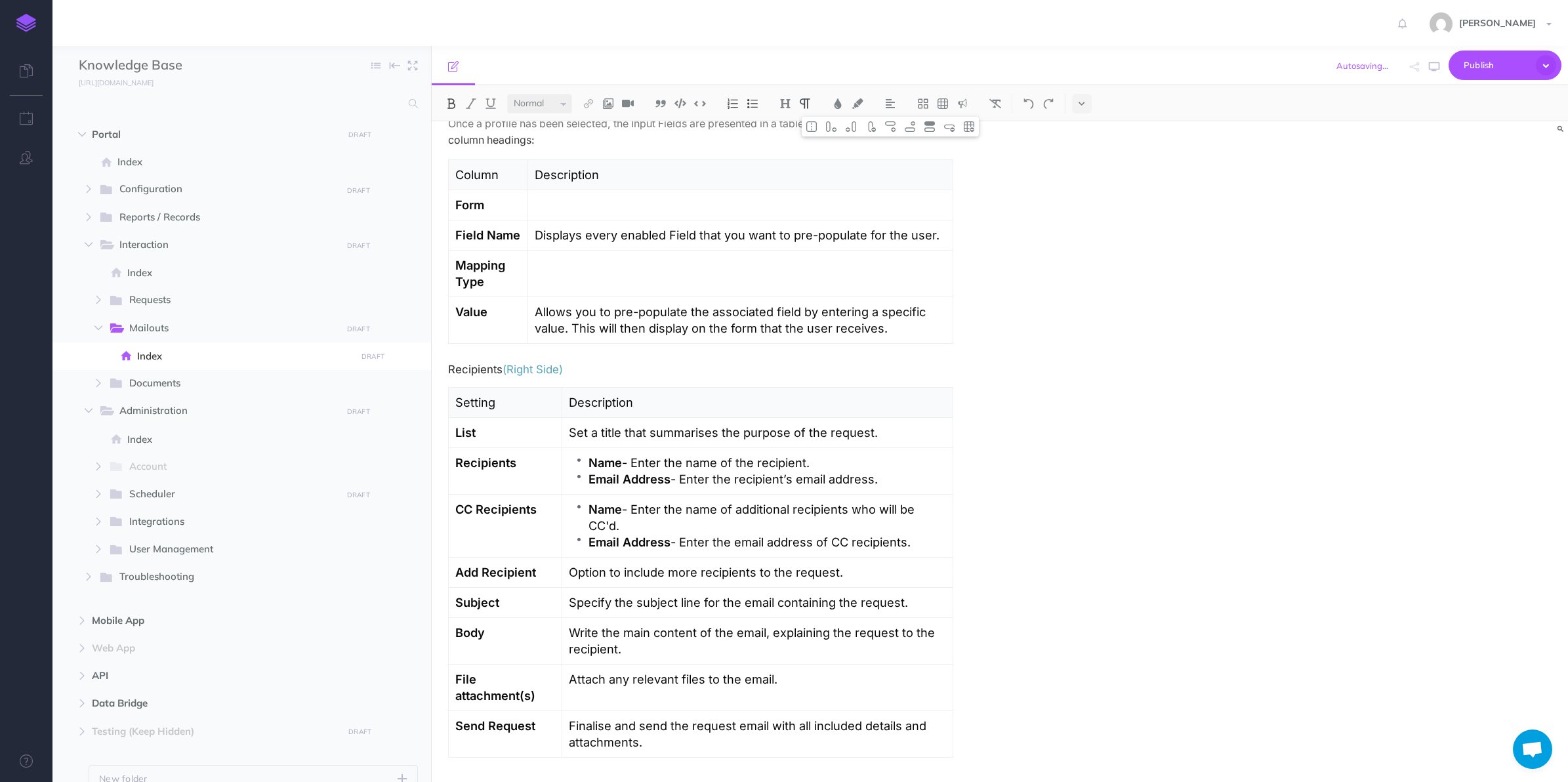
click at [536, 468] on p "Recipients" at bounding box center [505, 462] width 100 height 16
click at [589, 463] on li "Name - Enter the name of the recipient." at bounding box center [767, 462] width 357 height 16
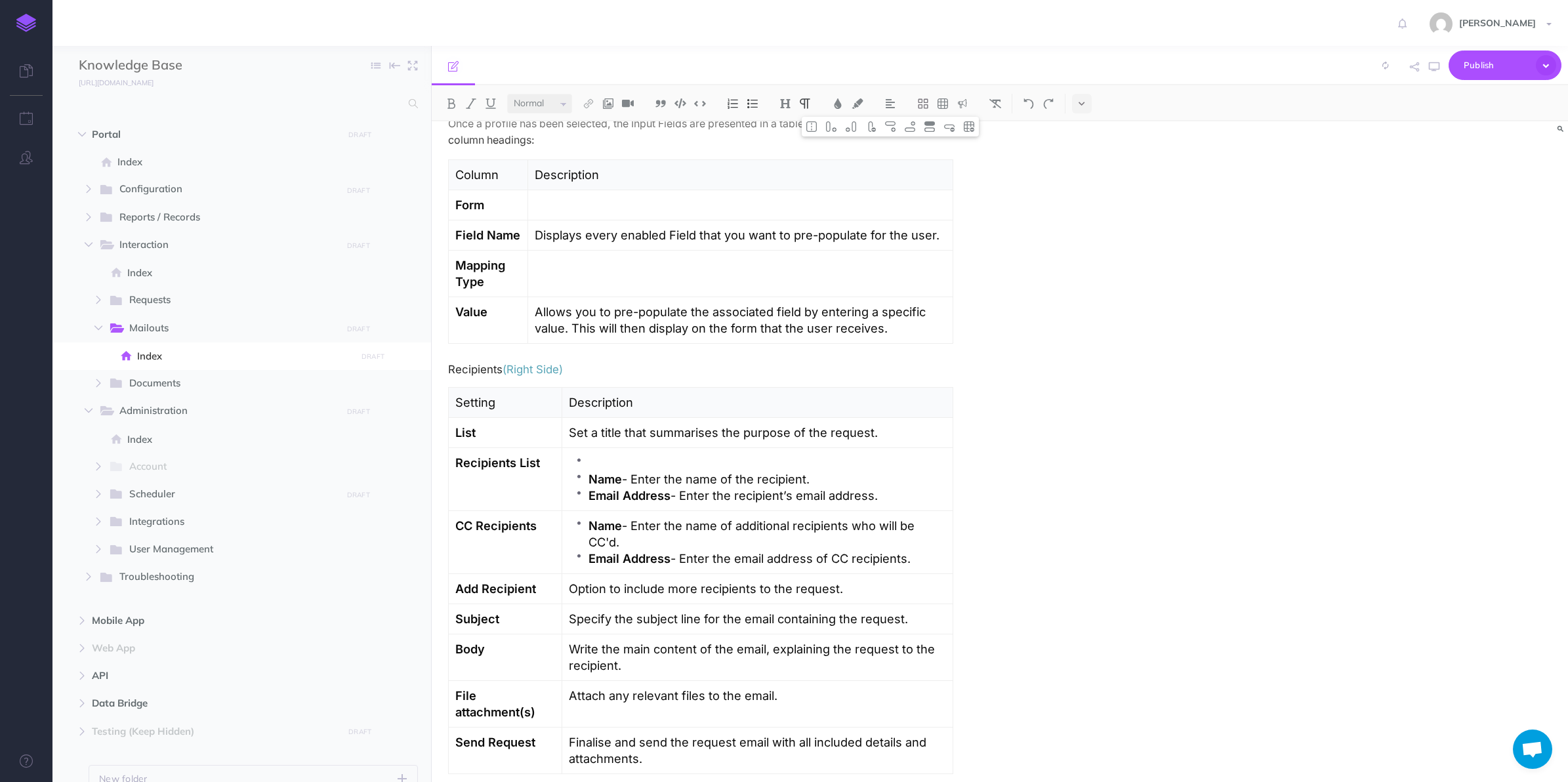
click at [614, 465] on p at bounding box center [767, 462] width 357 height 16
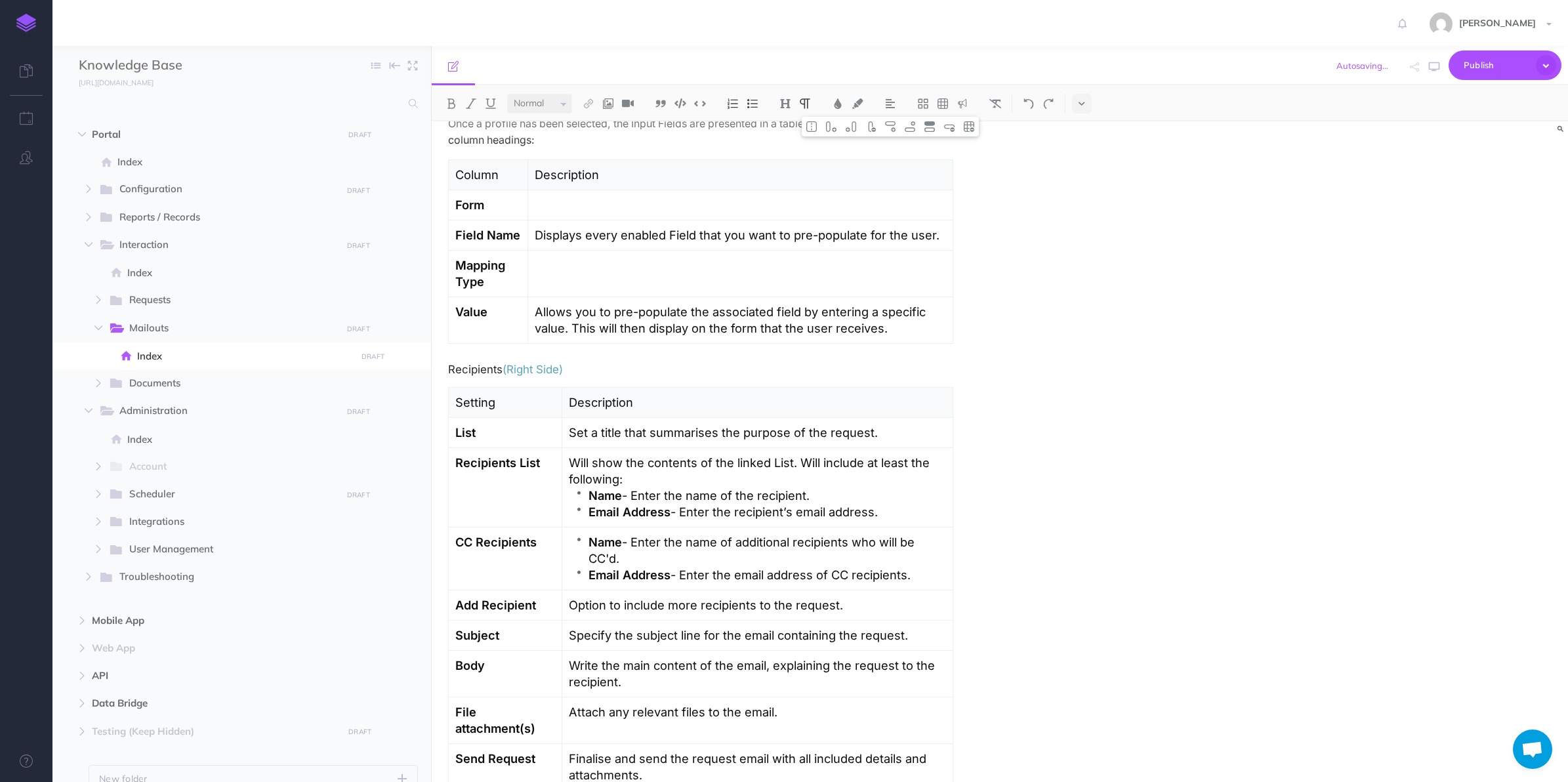
click at [809, 473] on p "Will show the contents of the linked List. Will include at least the following:" at bounding box center [757, 471] width 377 height 33
click at [805, 466] on p "Will show the contents of the linked List. Must include at least the following:" at bounding box center [757, 471] width 377 height 33
drag, startPoint x: 804, startPoint y: 465, endPoint x: 934, endPoint y: 524, distance: 142.8
click at [934, 524] on td "Will show the contents of the linked List. Must include at least the following:…" at bounding box center [757, 488] width 390 height 80
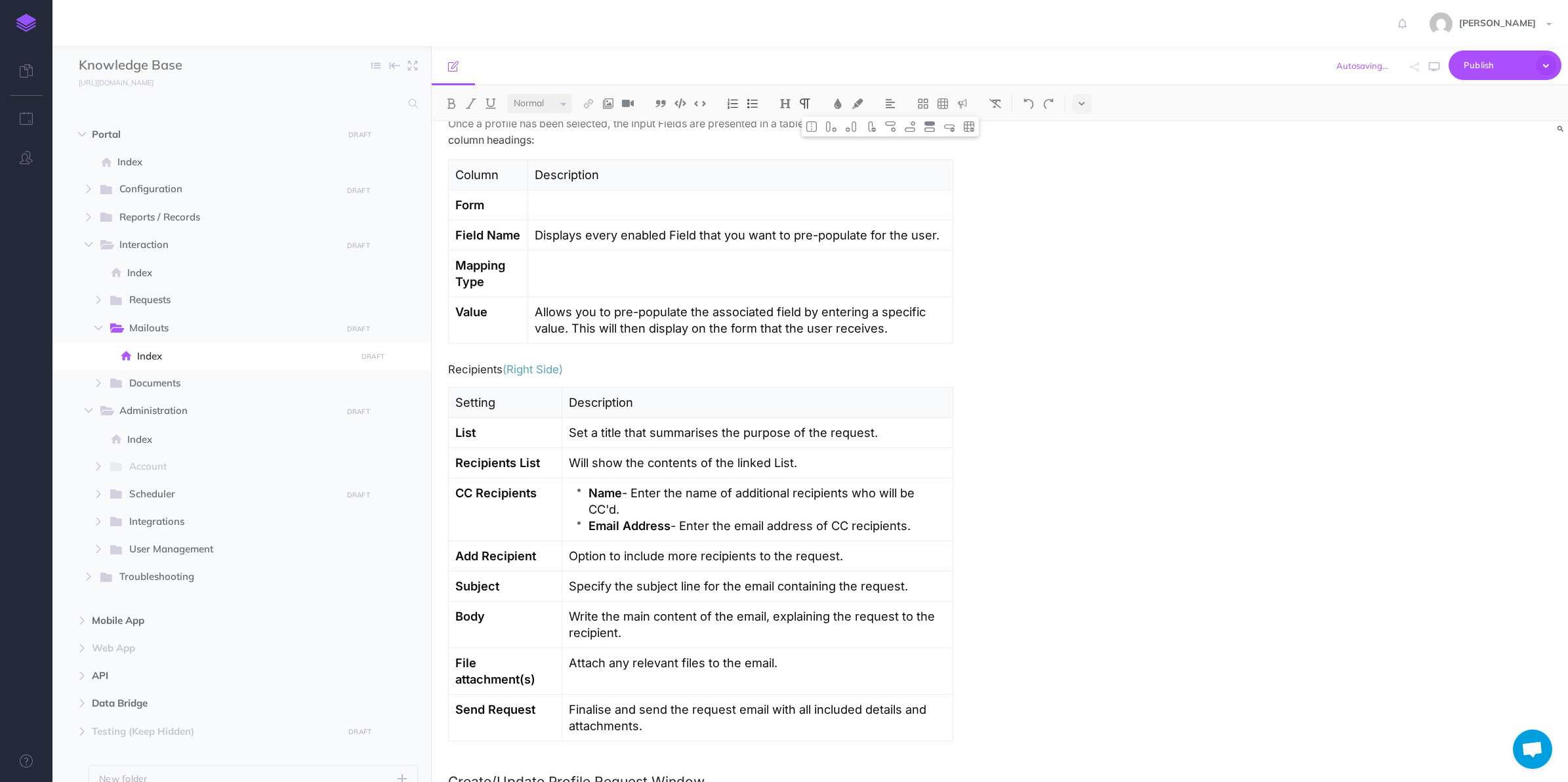
click at [873, 471] on p "Will show the contents of the linked List." at bounding box center [757, 462] width 377 height 16
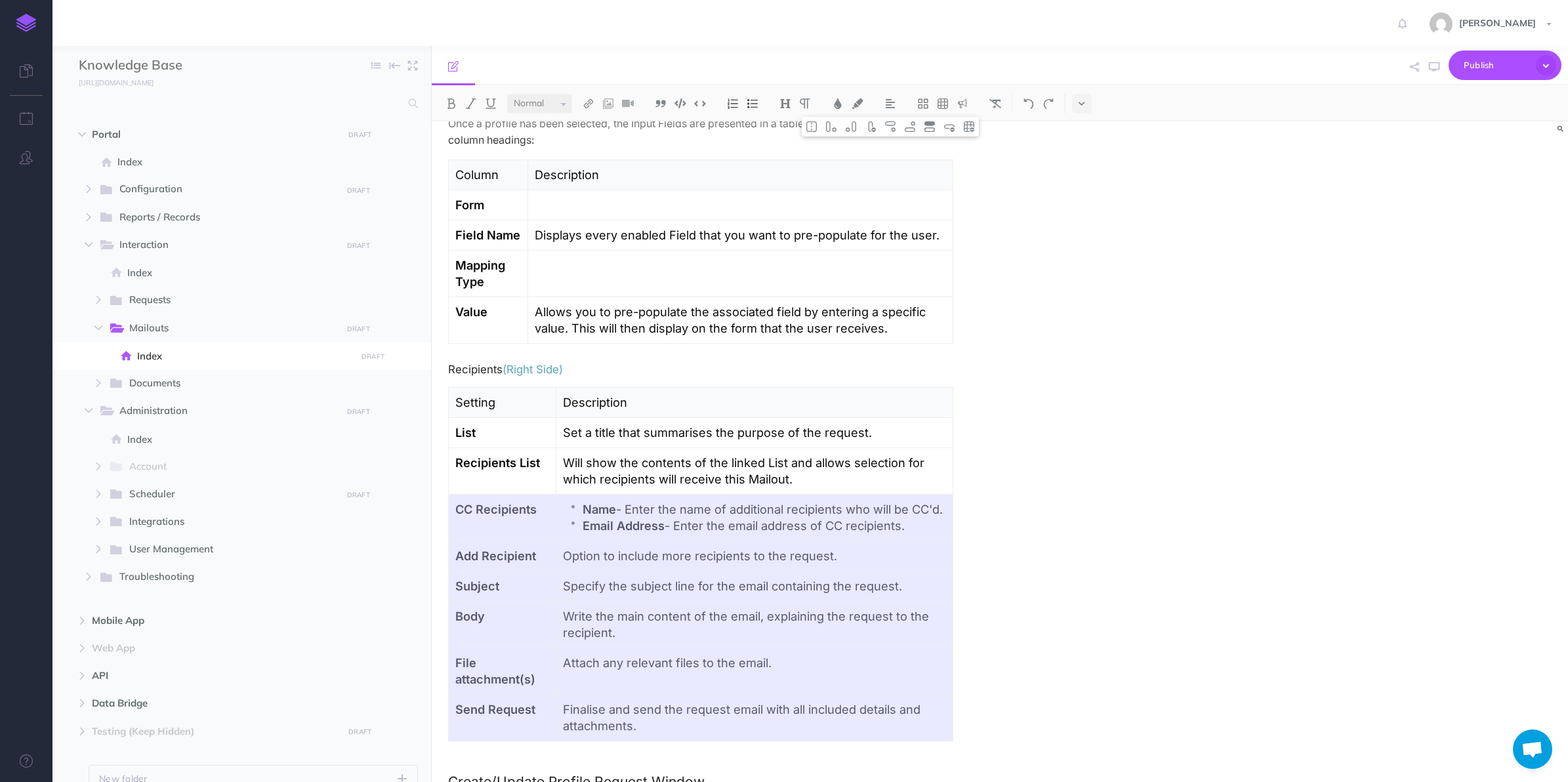
drag, startPoint x: 541, startPoint y: 536, endPoint x: 657, endPoint y: 721, distance: 218.4
click at [657, 721] on tbody "Setting Description List Set a title that summarises the purpose of the request…" at bounding box center [701, 564] width 505 height 353
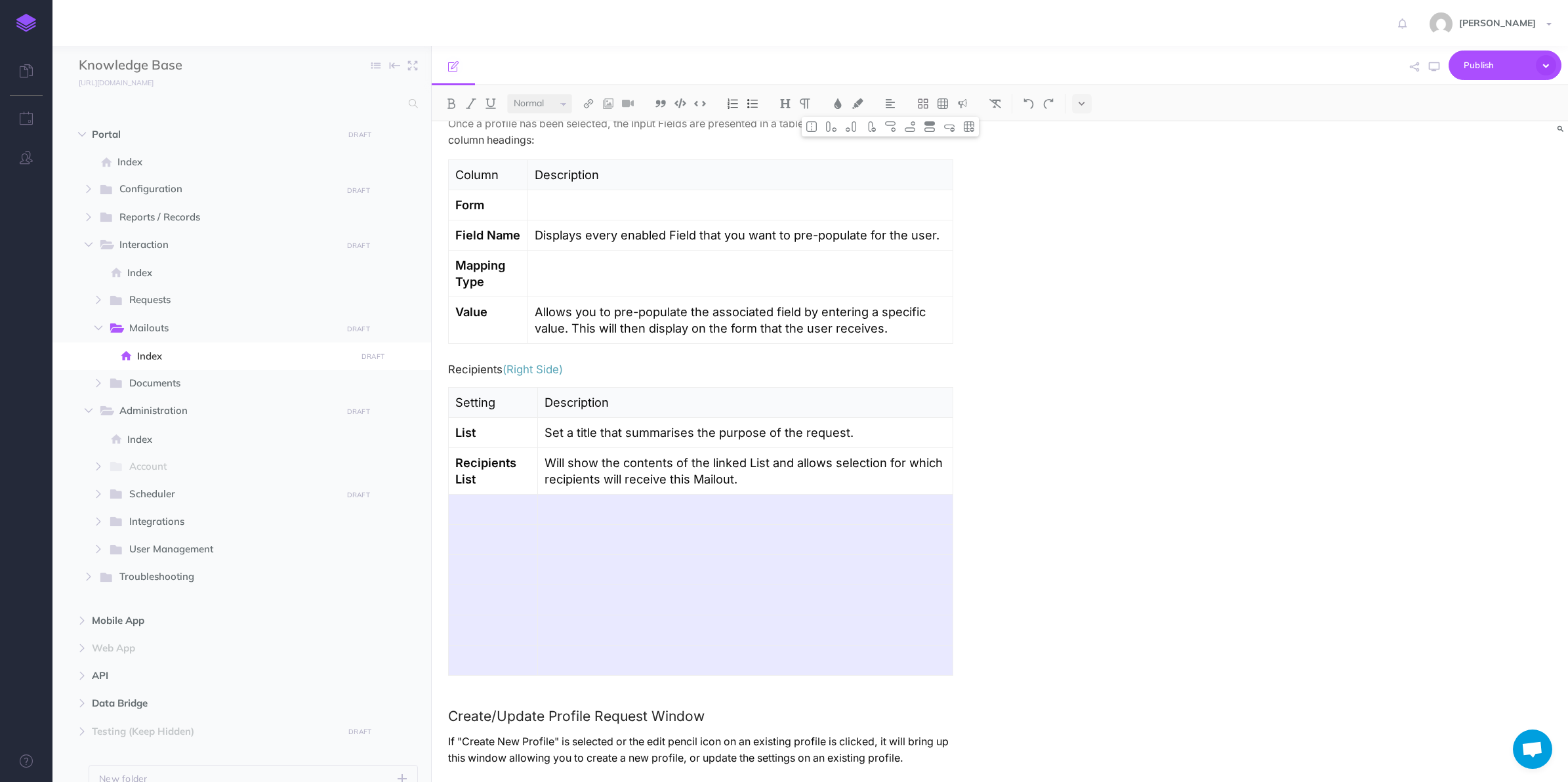
click at [501, 470] on strong "Recipients List" at bounding box center [487, 471] width 64 height 31
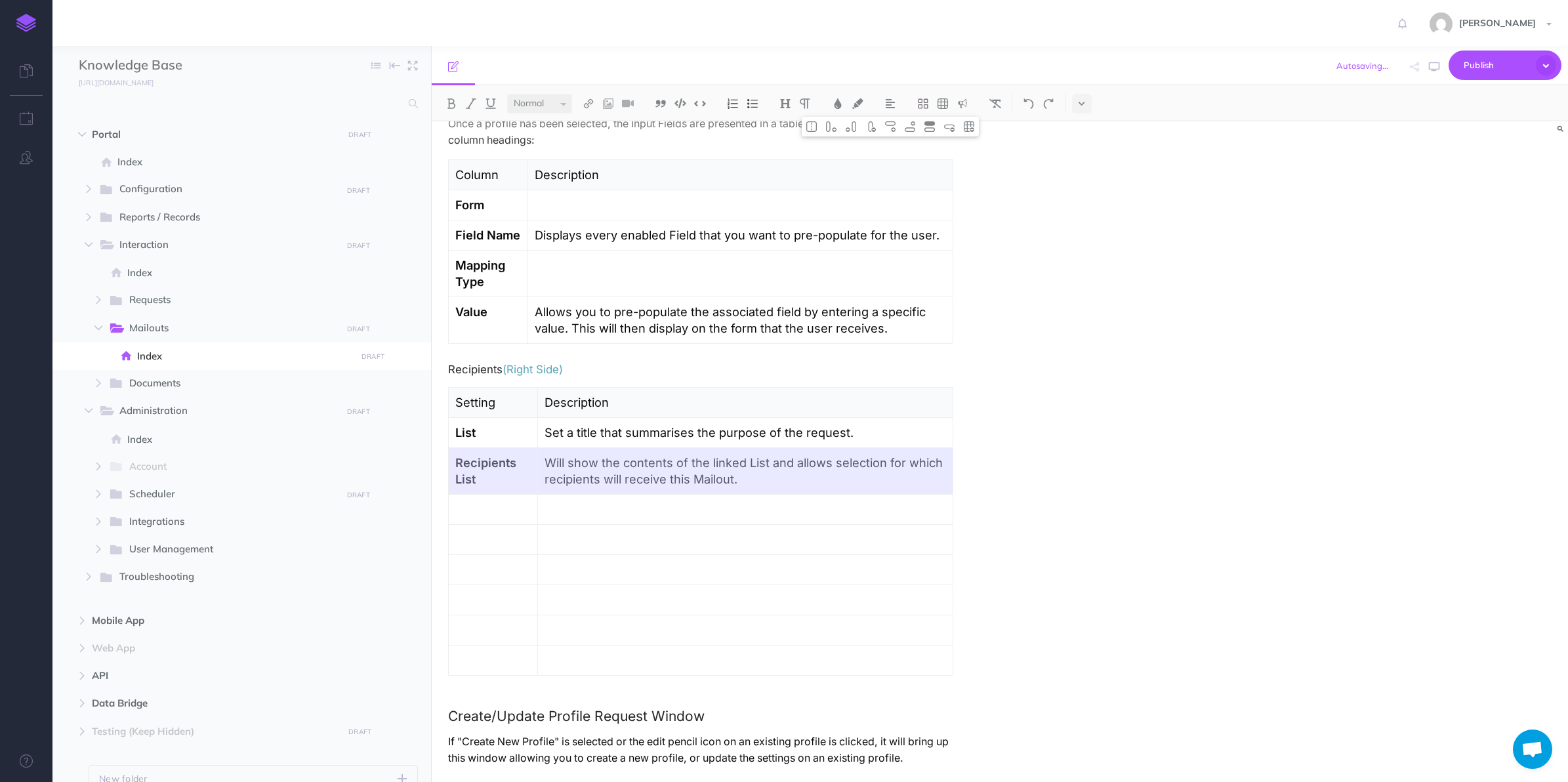
drag, startPoint x: 504, startPoint y: 474, endPoint x: 609, endPoint y: 474, distance: 105.0
click at [609, 474] on tr "Recipients List Will show the contents of the linked List and allows selection …" at bounding box center [701, 471] width 505 height 46
drag, startPoint x: 478, startPoint y: 470, endPoint x: 569, endPoint y: 470, distance: 91.0
click at [569, 470] on tr "Recipients List Will show the contents of the linked List and allows selection …" at bounding box center [701, 471] width 505 height 46
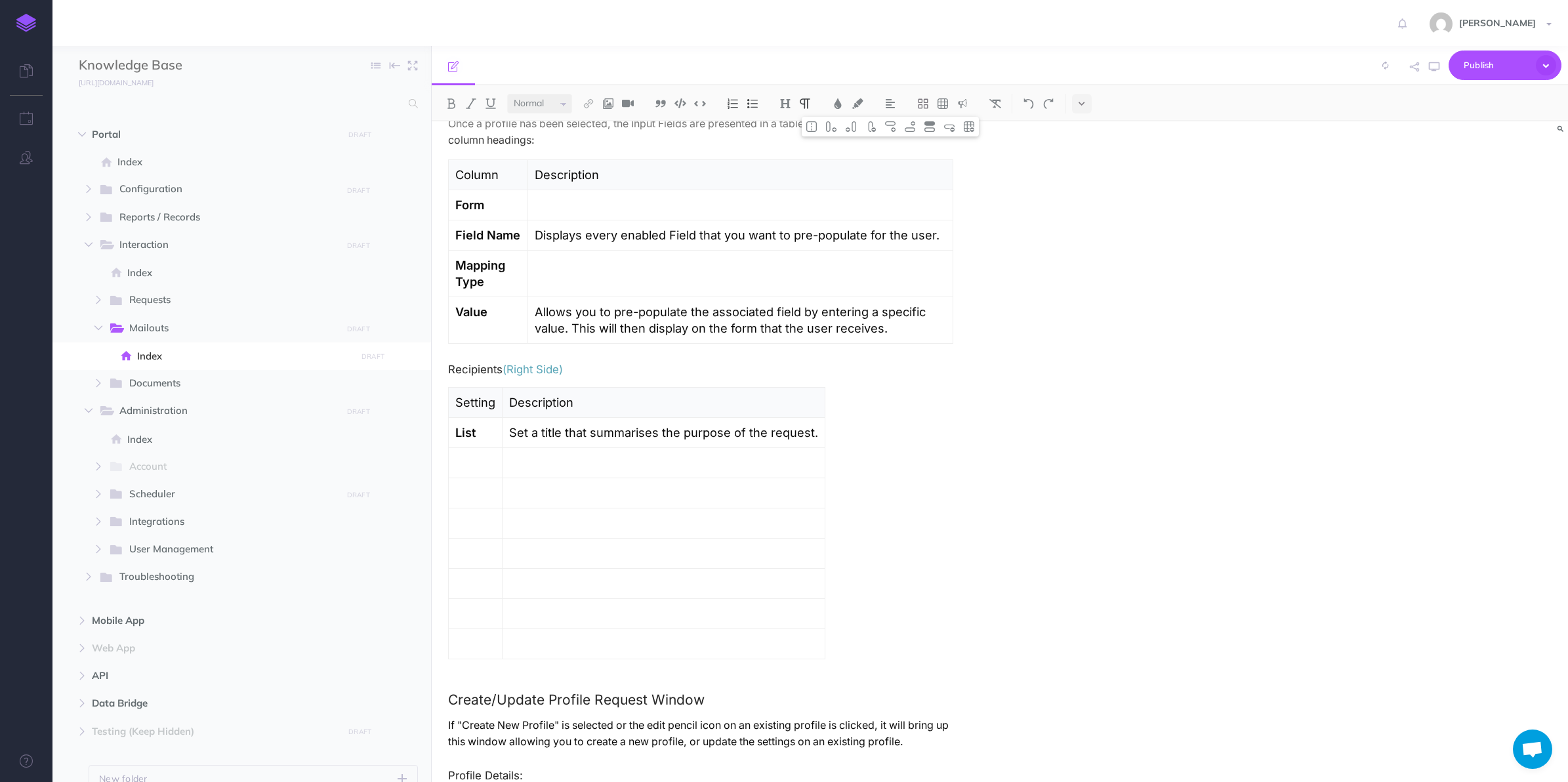
click at [477, 496] on p at bounding box center [475, 493] width 40 height 16
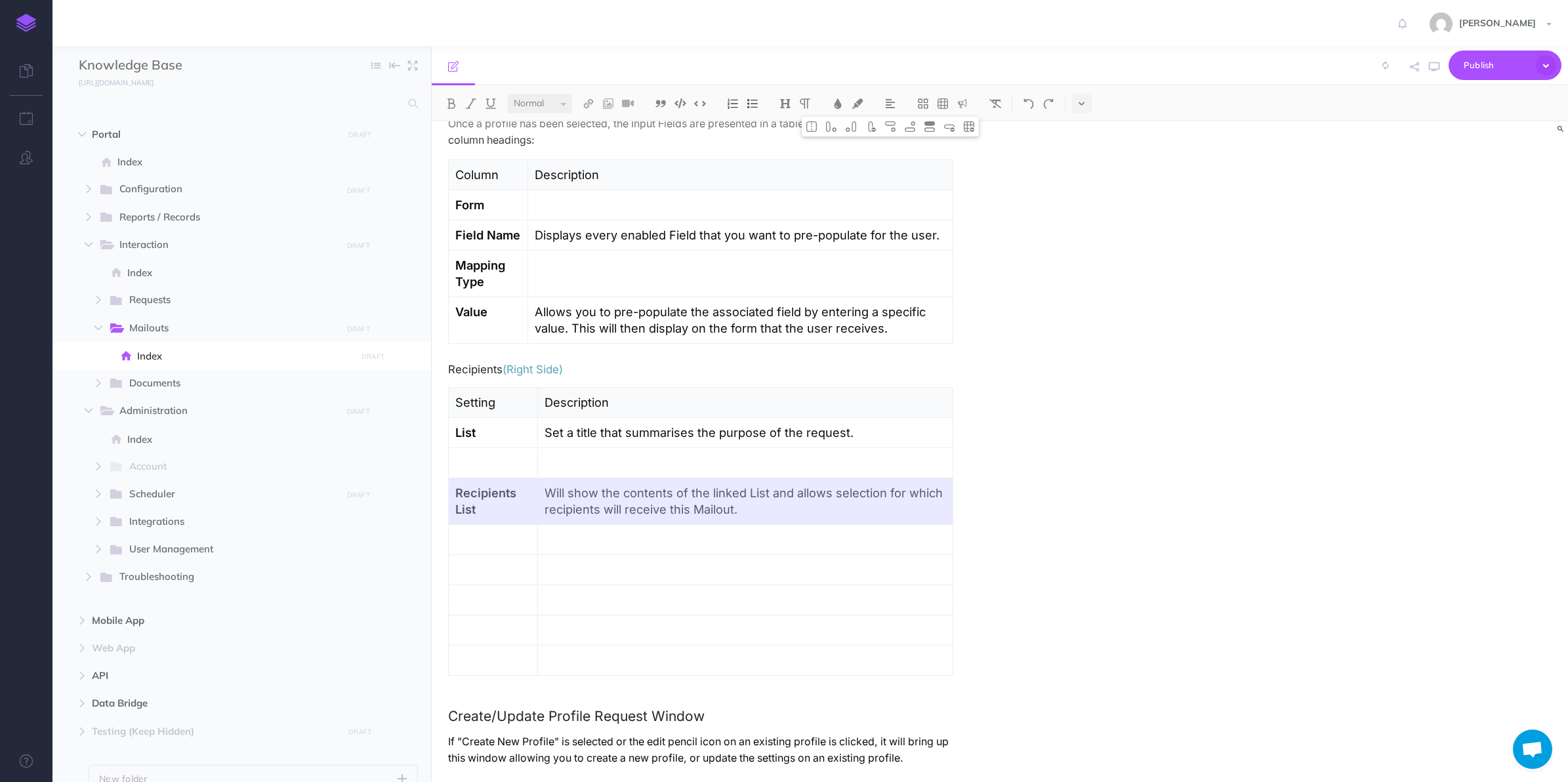
click at [485, 471] on p at bounding box center [493, 462] width 76 height 16
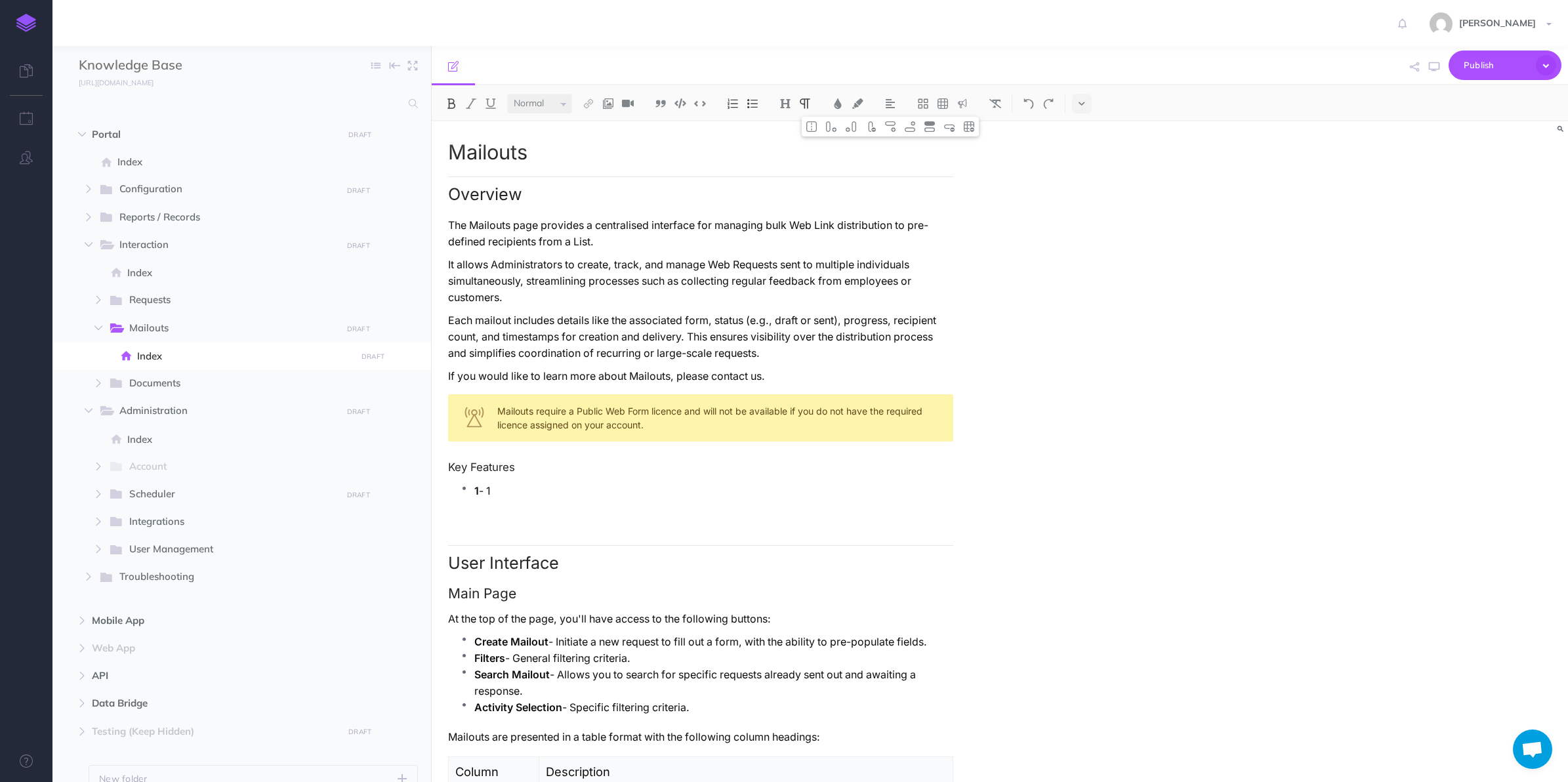
scroll to position [328, 0]
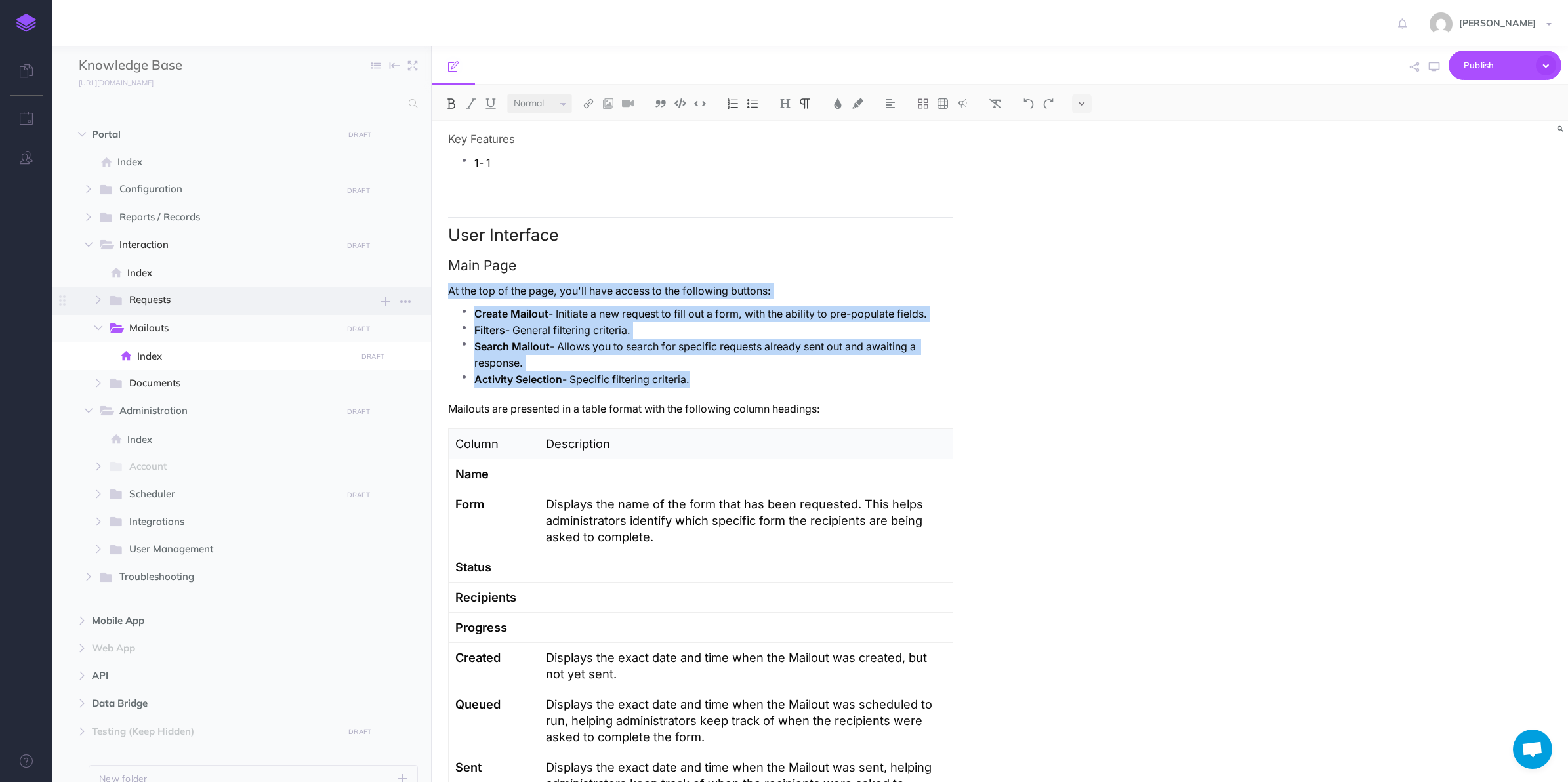
drag, startPoint x: 729, startPoint y: 378, endPoint x: 414, endPoint y: 287, distance: 327.9
click at [414, 287] on div "Knowledge Base Collapse all Expand all Expand to root folders [URL][DOMAIN_NAME…" at bounding box center [810, 414] width 1516 height 736
copy div "At the top of the page, you'll have access to the following buttons: Create Mai…"
click at [788, 359] on p "Search Mailout - Allows you to search for specific requests already sent out an…" at bounding box center [714, 355] width 479 height 33
drag, startPoint x: 761, startPoint y: 395, endPoint x: 440, endPoint y: 285, distance: 339.3
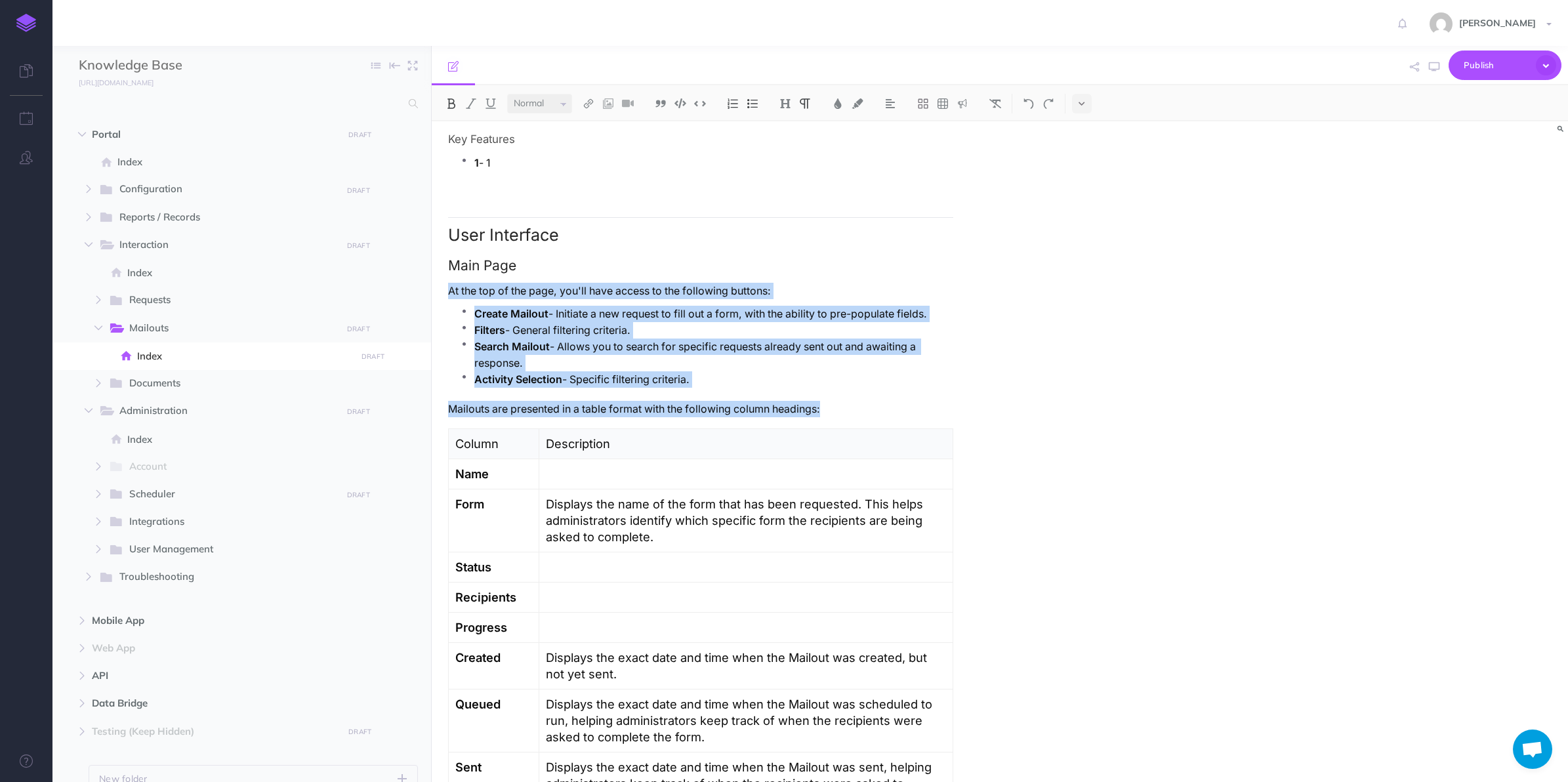
copy div "At the top of the page, you'll have access to the following buttons: Create Mai…"
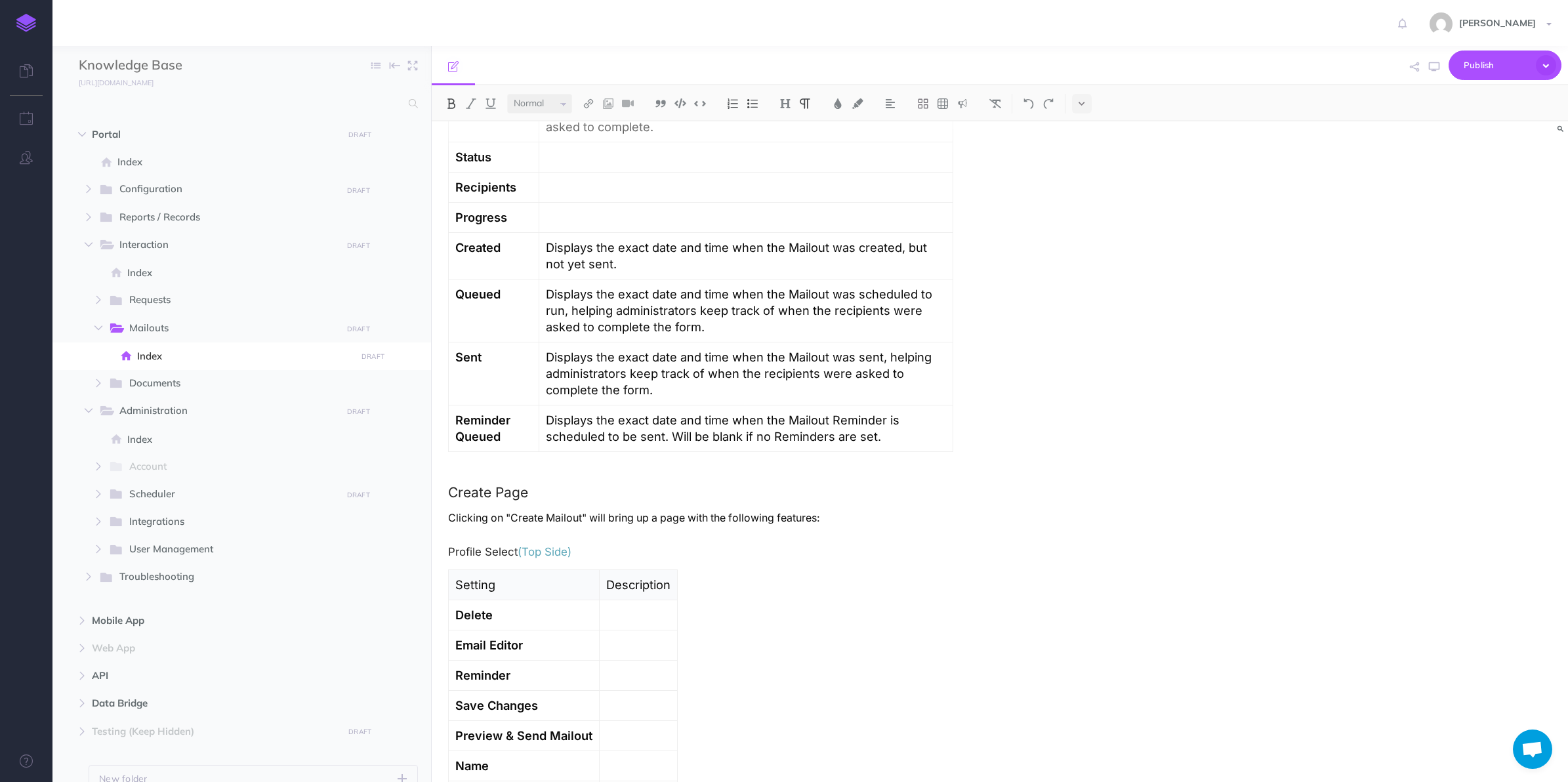
scroll to position [902, 0]
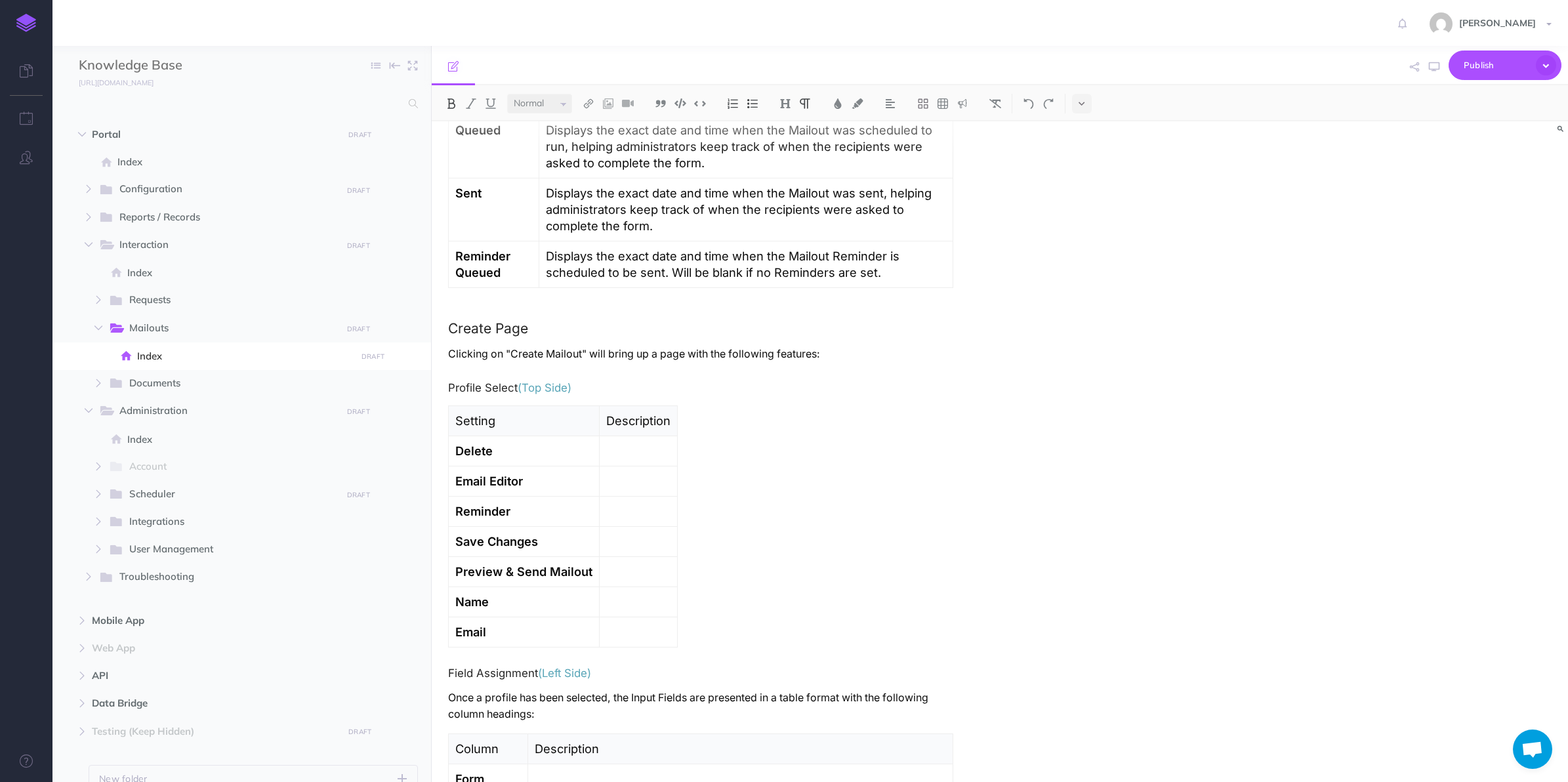
click at [841, 356] on p "Clicking on "Create Mailout" will bring up a page with the following features:" at bounding box center [701, 353] width 505 height 16
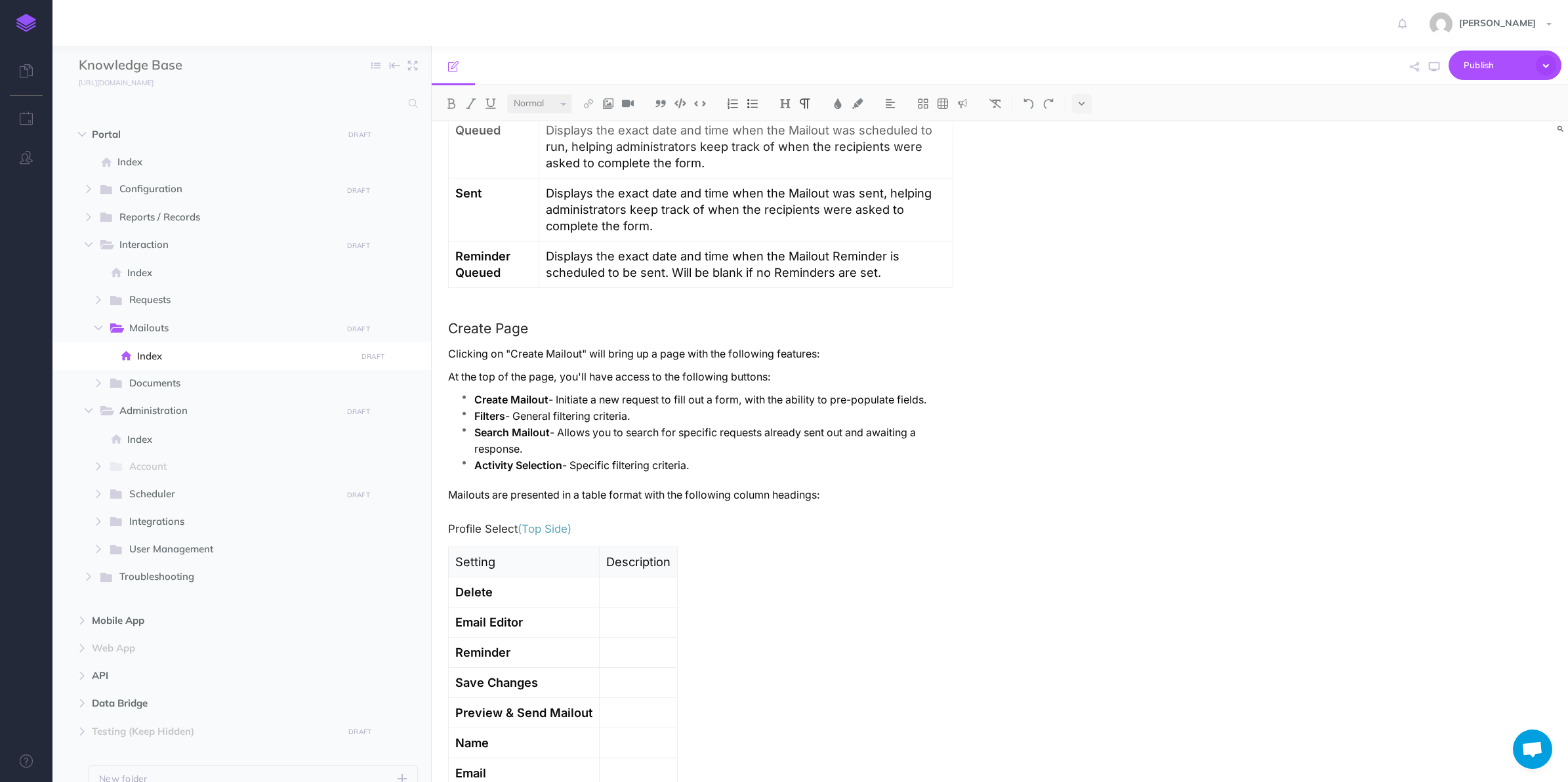
scroll to position [984, 0]
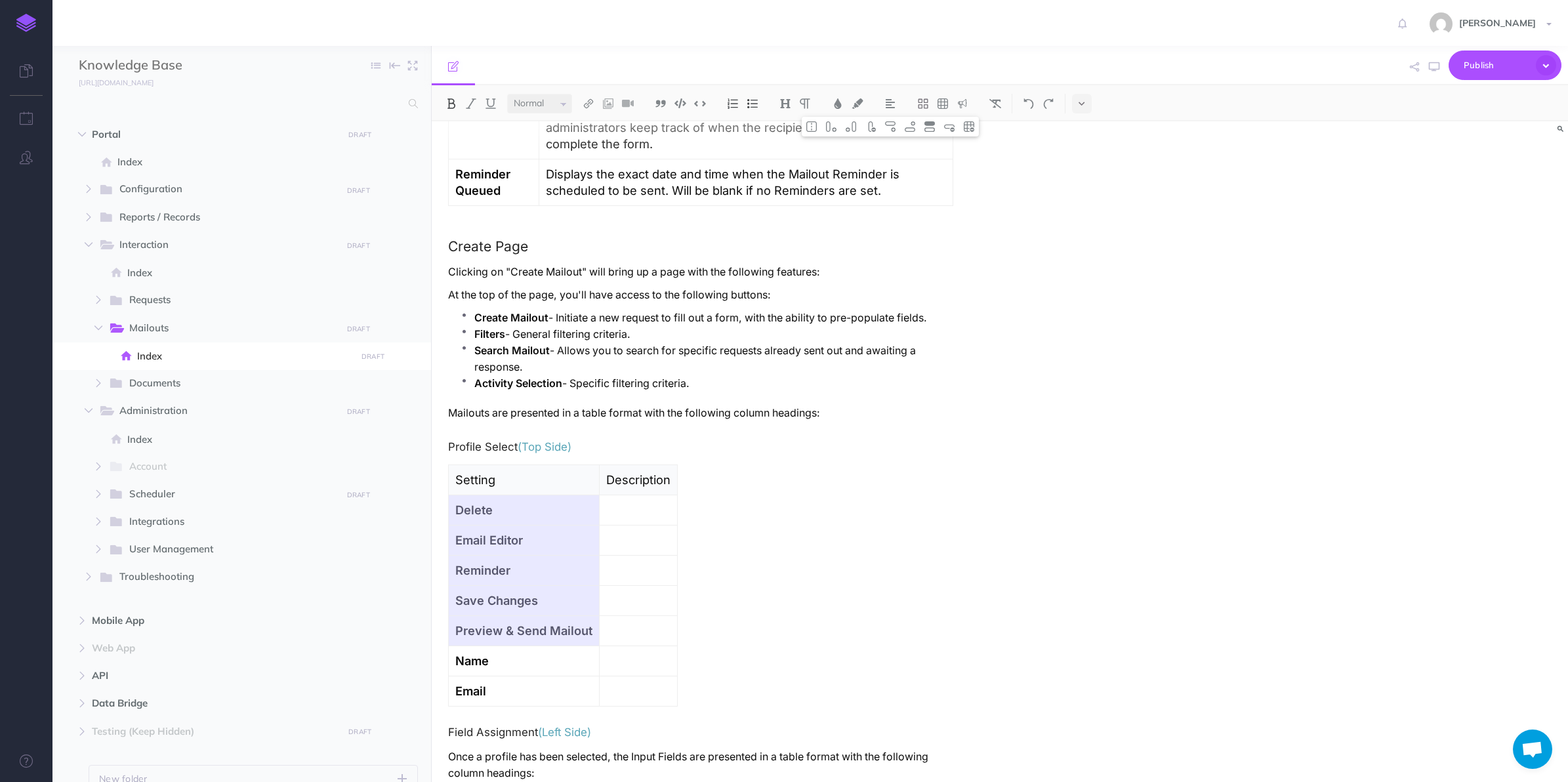
drag, startPoint x: 489, startPoint y: 516, endPoint x: 538, endPoint y: 637, distance: 130.5
click at [538, 637] on tbody "Setting Description Delete Email Editor Reminder Save Changes Preview & Send Ma…" at bounding box center [563, 586] width 229 height 241
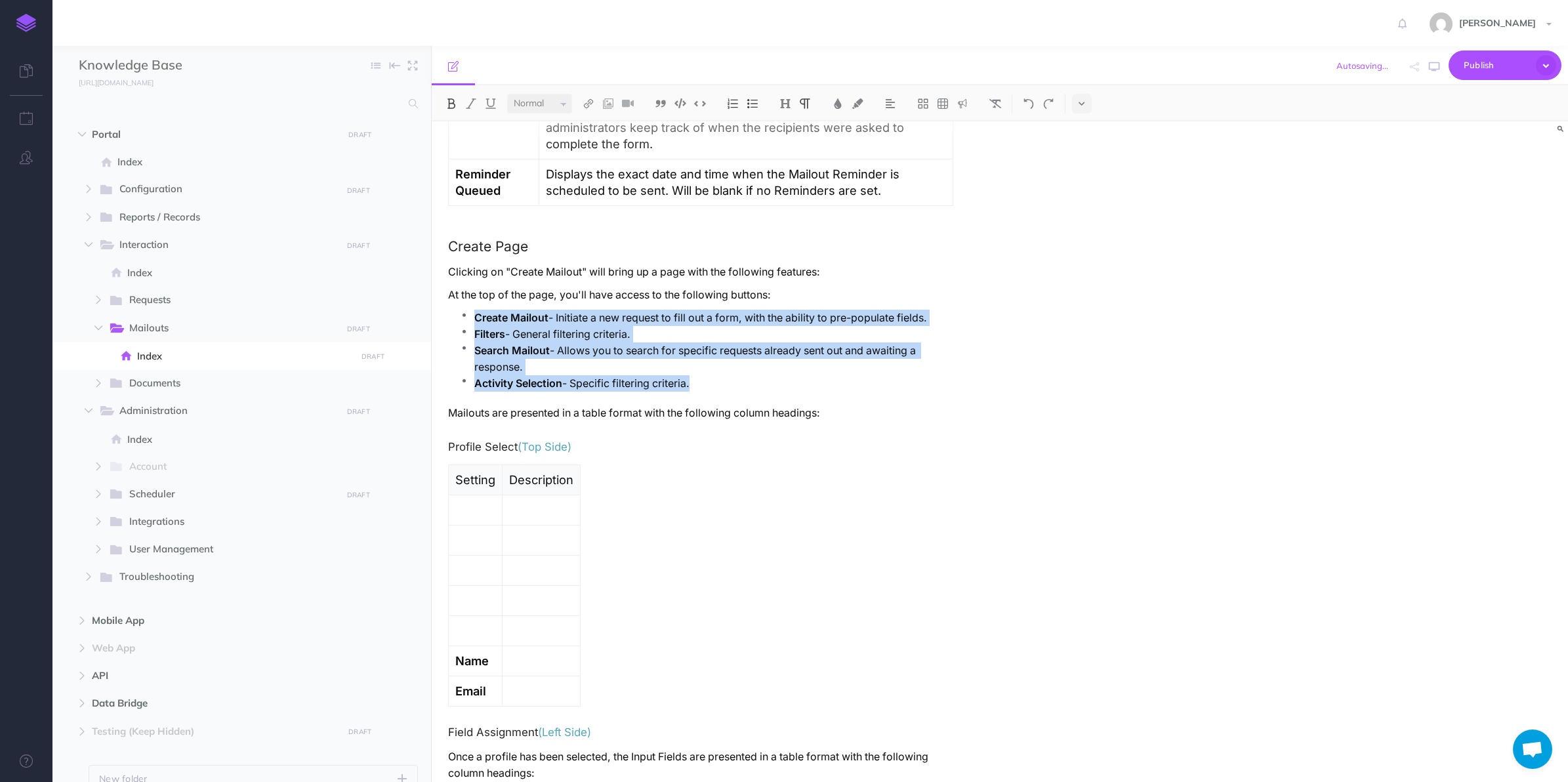
drag, startPoint x: 713, startPoint y: 389, endPoint x: 469, endPoint y: 324, distance: 252.5
click at [469, 324] on ul "Create Mailout - Initiate a new request to fill out a form, with the ability to…" at bounding box center [704, 357] width 499 height 95
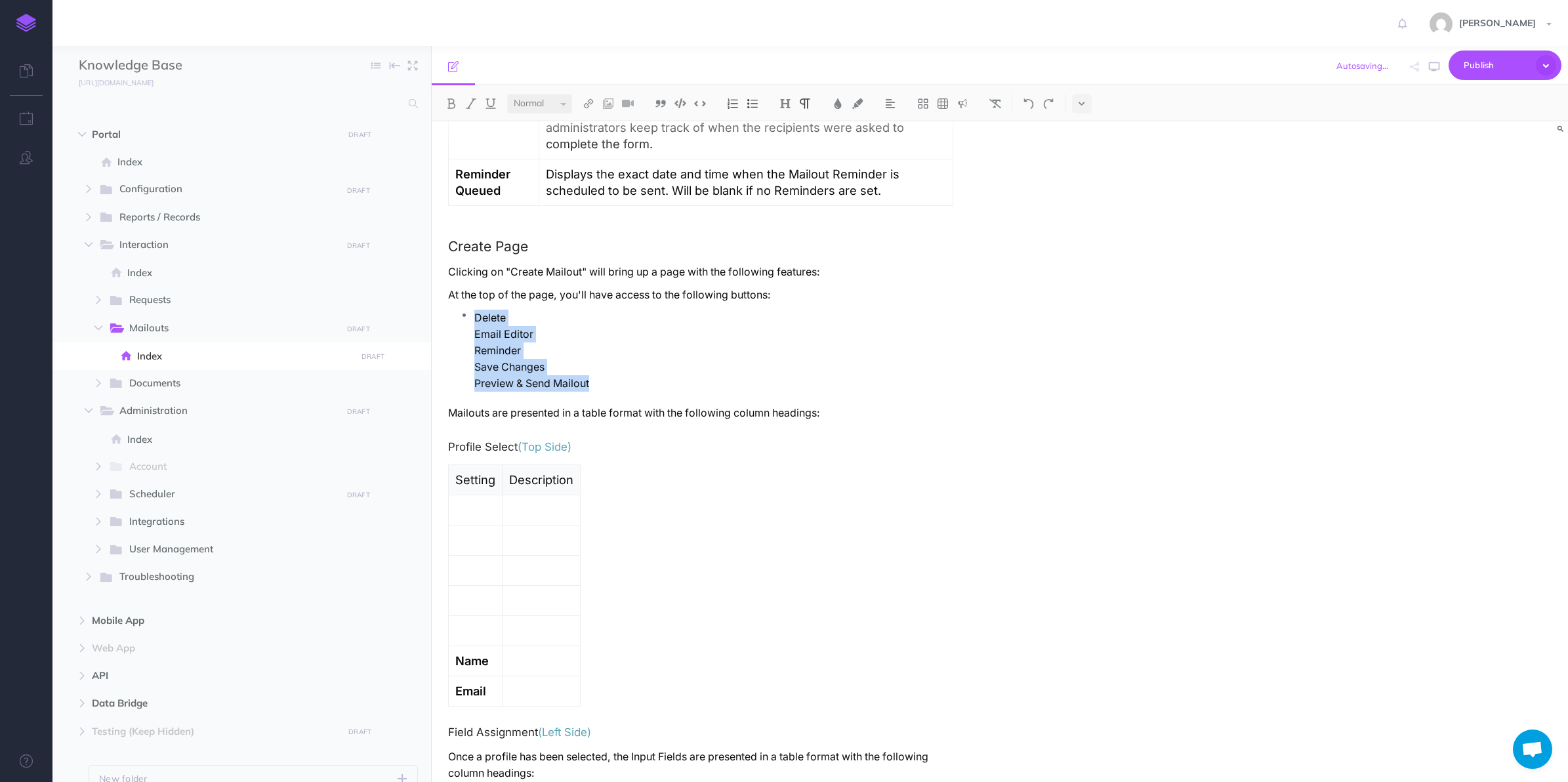
drag, startPoint x: 603, startPoint y: 388, endPoint x: 477, endPoint y: 319, distance: 143.7
click at [477, 319] on li "Delete Email Editor Reminder Save Changes Preview & Send Mailout" at bounding box center [714, 351] width 479 height 82
click at [474, 317] on p "Delete" at bounding box center [714, 317] width 479 height 16
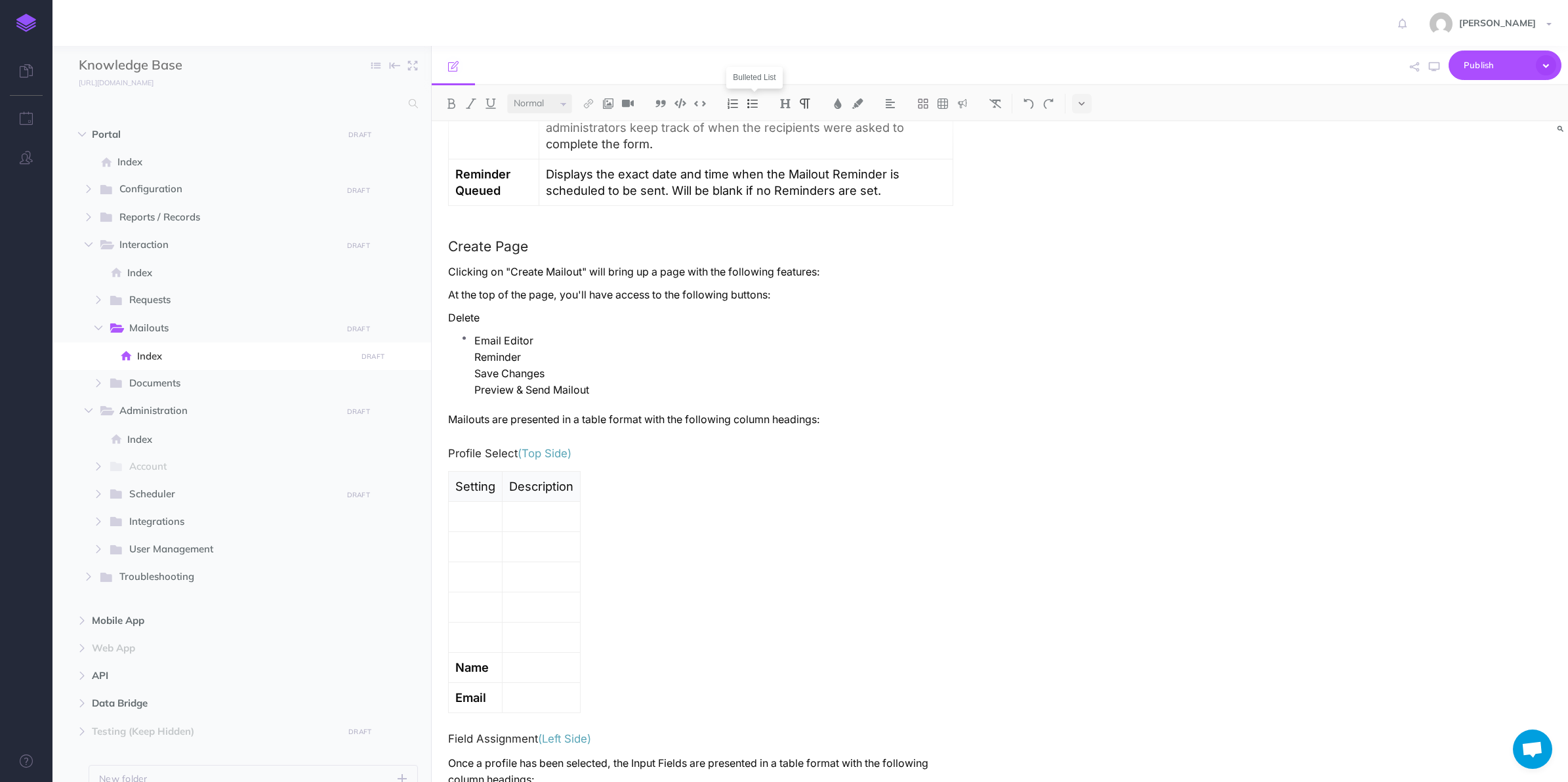
click at [756, 107] on img at bounding box center [752, 104] width 12 height 10
click at [473, 350] on ul "Delete Email Editor Reminder Save Changes Preview & Send Mailout" at bounding box center [704, 357] width 499 height 95
click at [471, 366] on ul "Delete Email Editor Reminder Save Changes Preview & Send Mailout" at bounding box center [704, 357] width 499 height 95
click at [473, 382] on ul "Delete Email Editor Reminder Save Changes Preview & Send Mailout" at bounding box center [704, 357] width 499 height 95
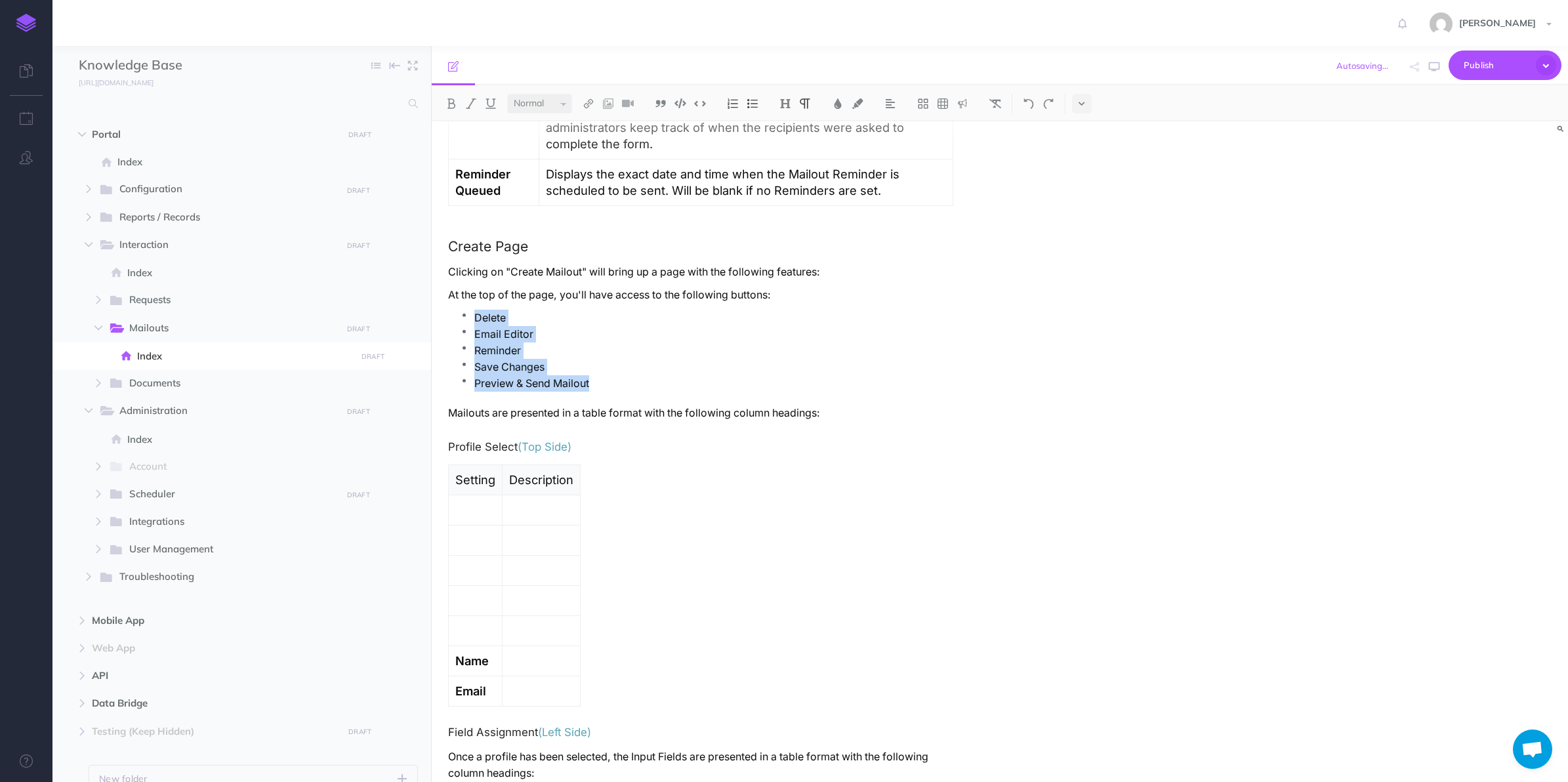
drag, startPoint x: 592, startPoint y: 384, endPoint x: 477, endPoint y: 311, distance: 136.2
click at [477, 311] on ul "Delete Email Editor Reminder Save Changes Preview & Send Mailout" at bounding box center [704, 357] width 499 height 95
click at [536, 313] on p "Delete" at bounding box center [714, 317] width 479 height 16
click at [544, 335] on p "Email Editor" at bounding box center [714, 334] width 479 height 16
click at [545, 352] on p "Reminder" at bounding box center [714, 350] width 479 height 16
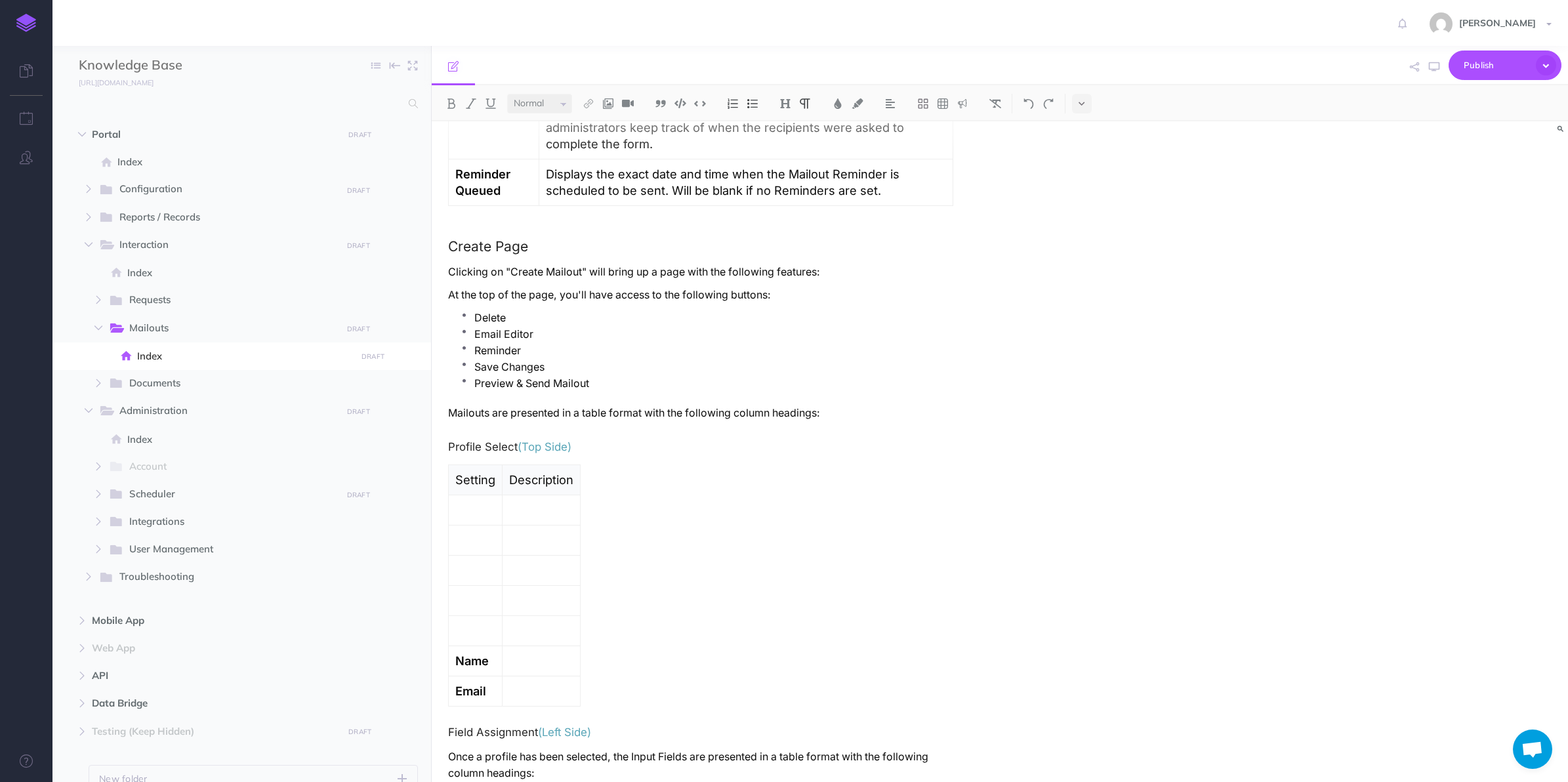
click at [578, 366] on p "Save Changes" at bounding box center [714, 366] width 479 height 16
click at [628, 388] on p "Preview & Send Mailout" at bounding box center [714, 382] width 479 height 16
click at [490, 319] on p "Delete" at bounding box center [714, 317] width 479 height 16
click at [493, 335] on p "Email Editor" at bounding box center [714, 334] width 479 height 16
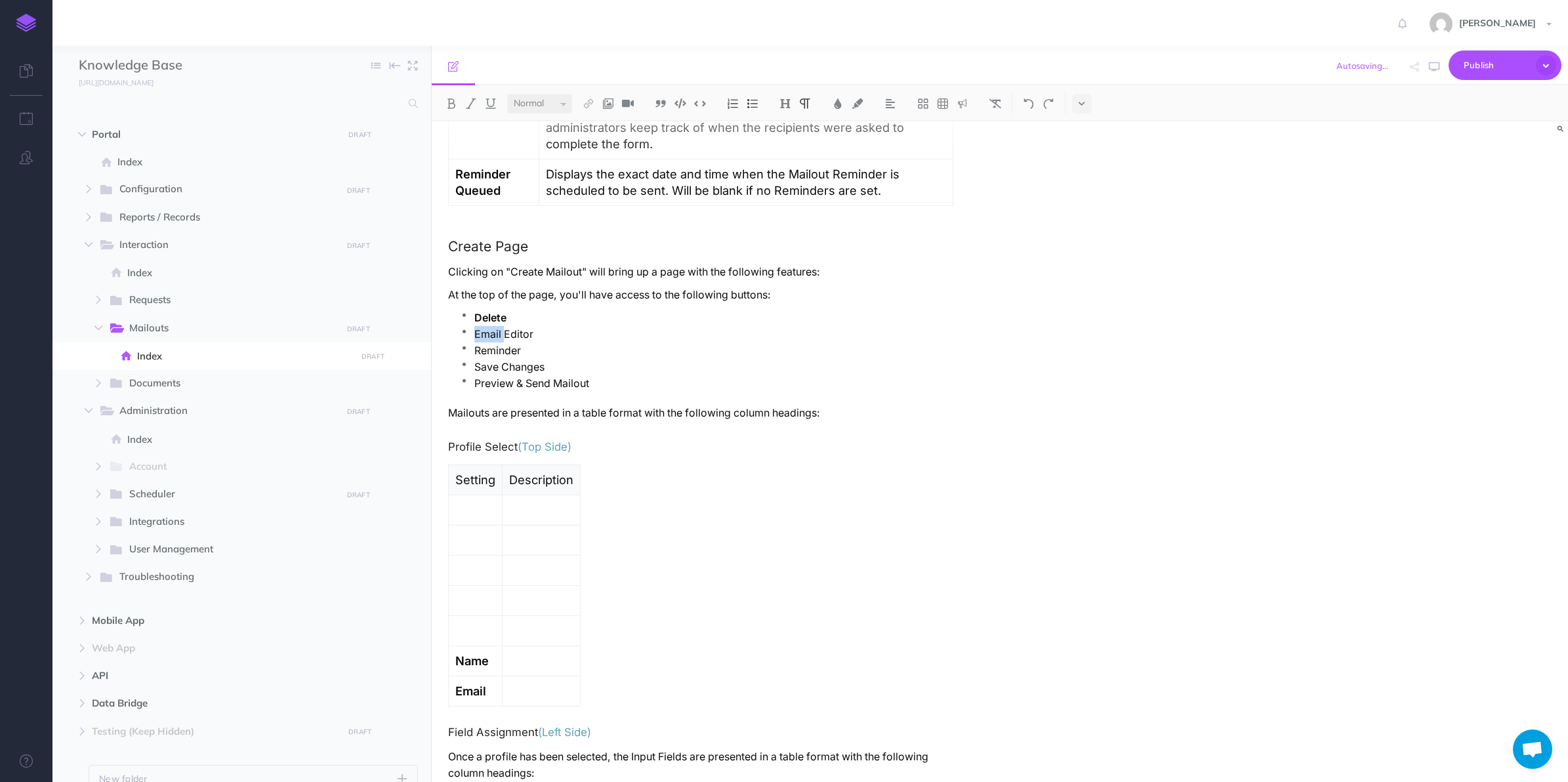
click at [493, 335] on p "Email Editor" at bounding box center [714, 334] width 479 height 16
drag, startPoint x: 482, startPoint y: 355, endPoint x: 615, endPoint y: 381, distance: 135.5
click at [615, 381] on ul "Delete Email Editor Reminder Save Changes Preview & Send Mailout" at bounding box center [704, 357] width 499 height 95
click at [560, 320] on p "Delete" at bounding box center [714, 317] width 479 height 16
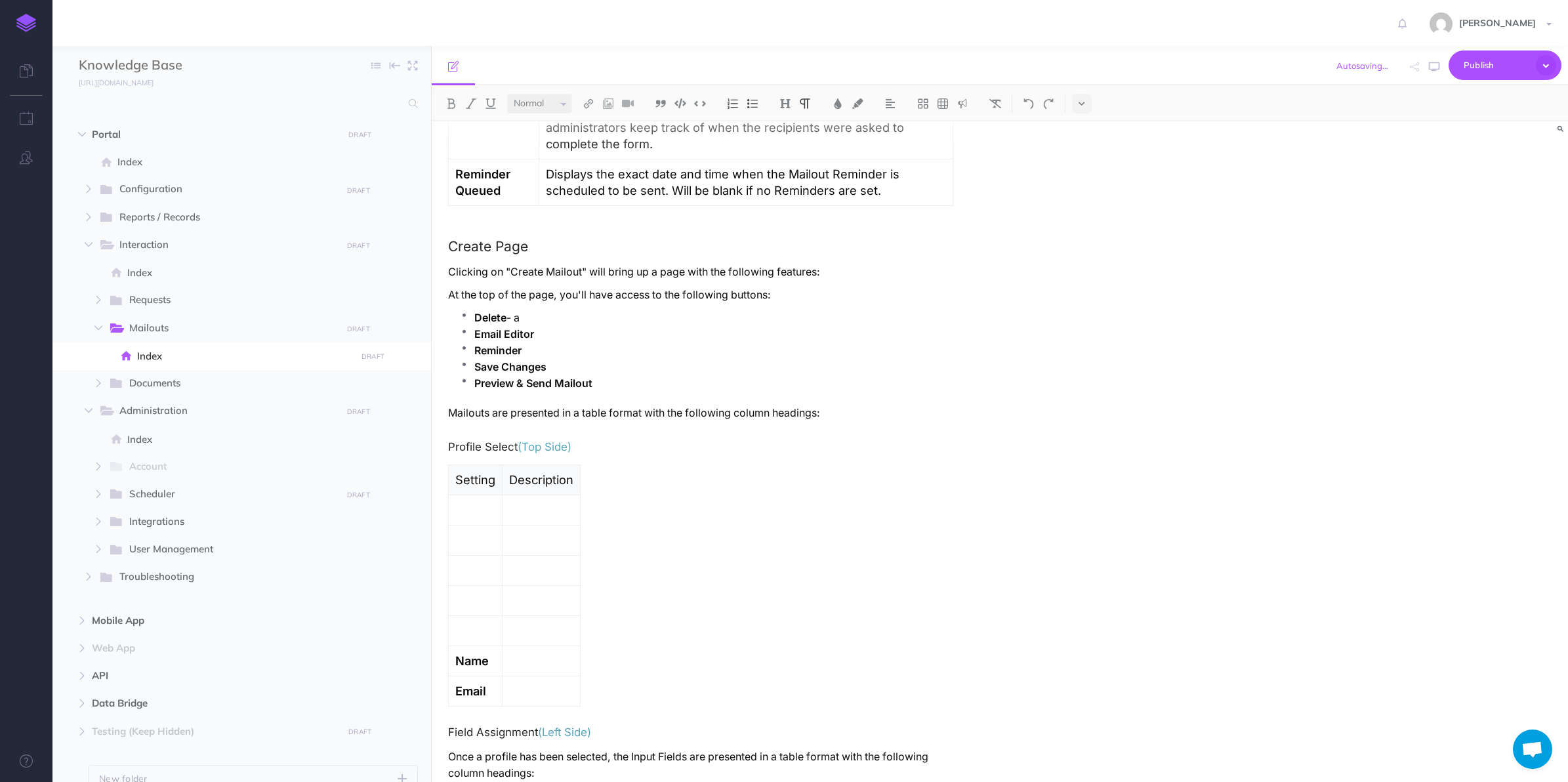
drag, startPoint x: 525, startPoint y: 319, endPoint x: 510, endPoint y: 323, distance: 15.5
click at [510, 323] on p "Delete - a" at bounding box center [714, 317] width 479 height 16
copy p "- a"
click at [543, 333] on p "Email Editor" at bounding box center [714, 334] width 479 height 16
click at [587, 354] on p "Reminder" at bounding box center [714, 350] width 479 height 16
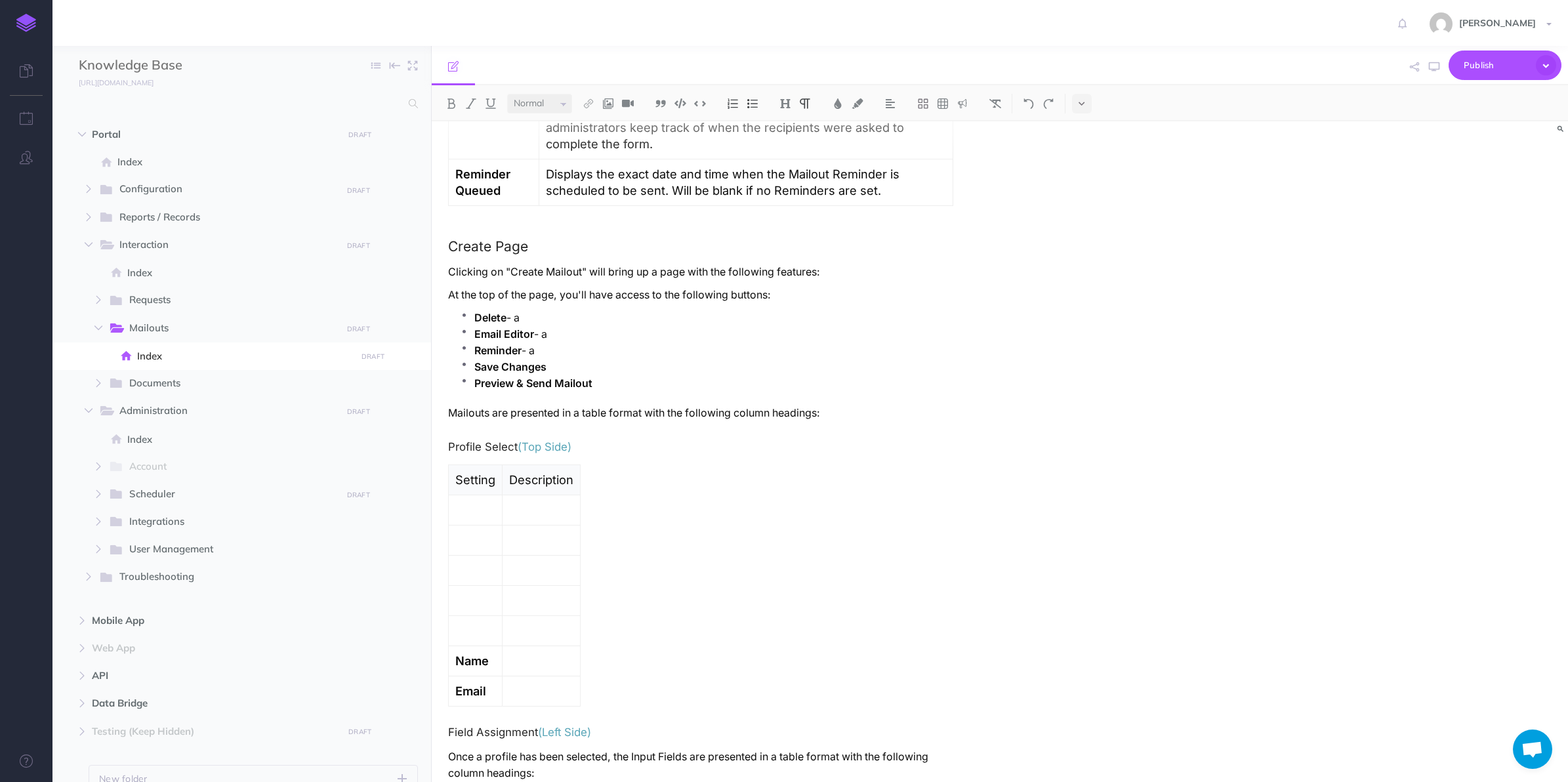
click at [587, 369] on p "Save Changes" at bounding box center [714, 366] width 479 height 16
click at [623, 389] on p "Preview & Send Mailout" at bounding box center [714, 382] width 479 height 16
click at [604, 372] on p "Save Changes - a" at bounding box center [714, 366] width 479 height 16
drag, startPoint x: 564, startPoint y: 366, endPoint x: 641, endPoint y: 362, distance: 77.1
click at [642, 364] on p "Save Changes - aadsasdada" at bounding box center [714, 366] width 479 height 16
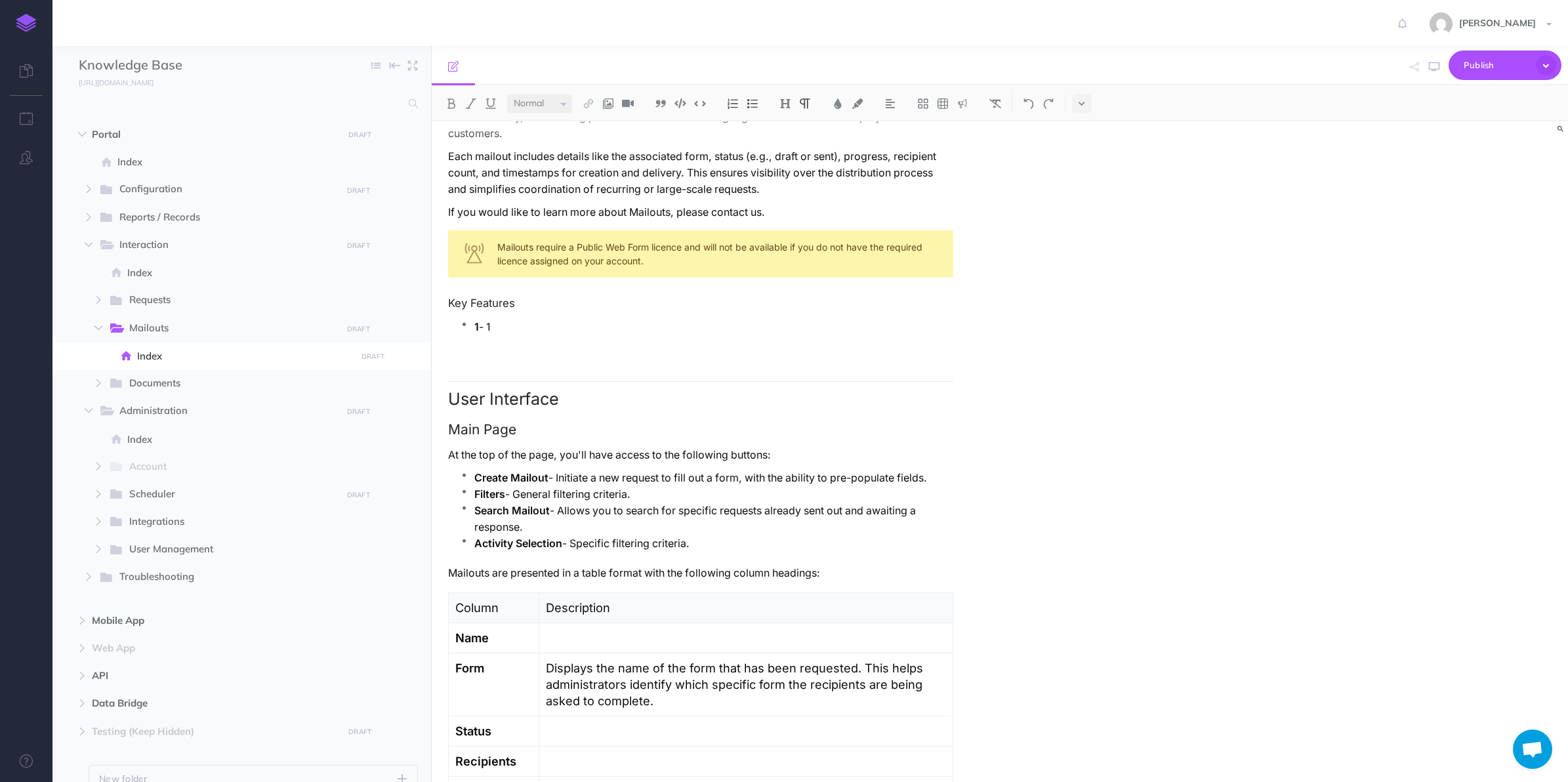
scroll to position [246, 0]
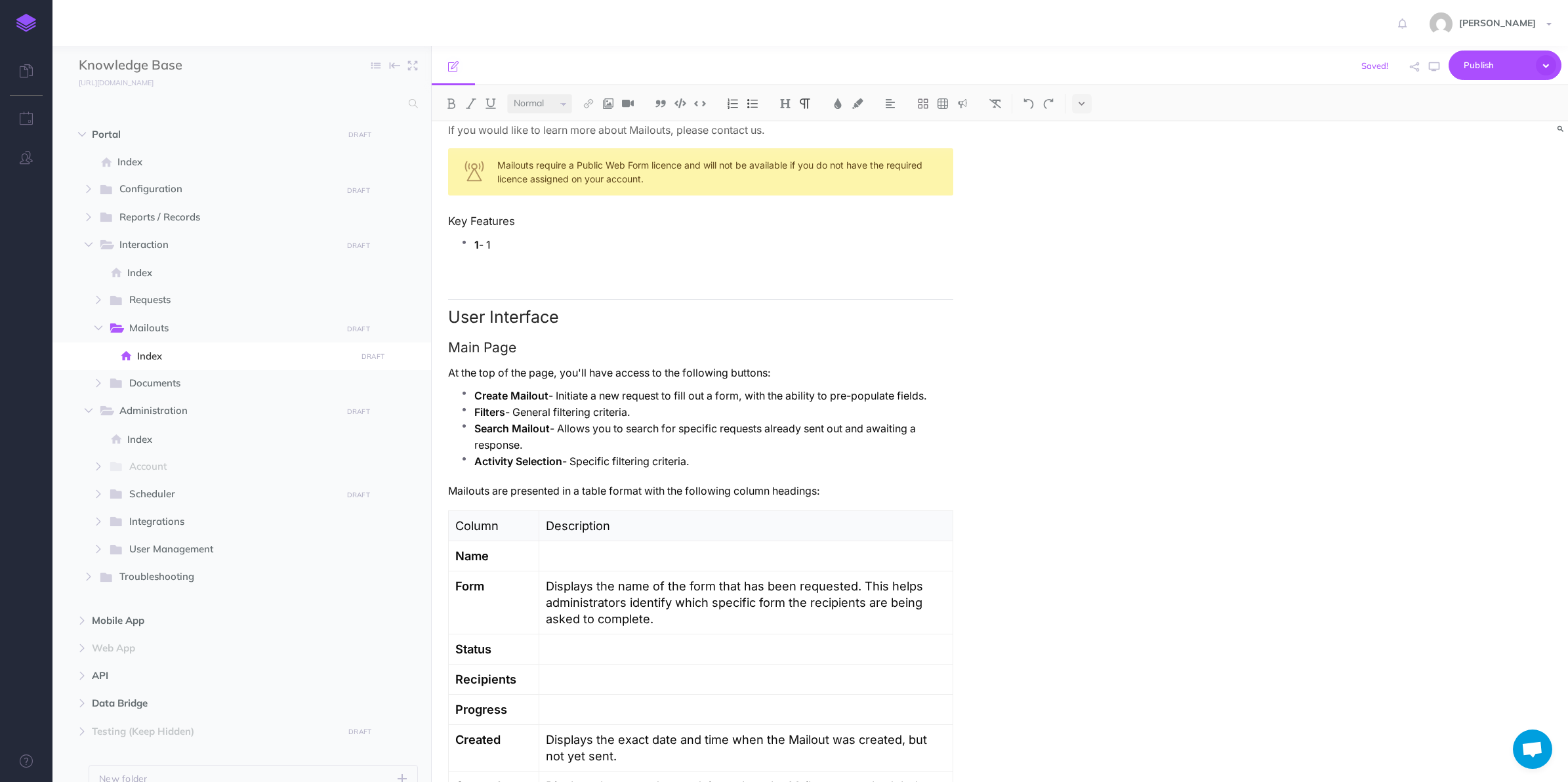
click at [490, 411] on strong "Filters" at bounding box center [490, 412] width 31 height 13
copy p "Filters - General filtering criteria."
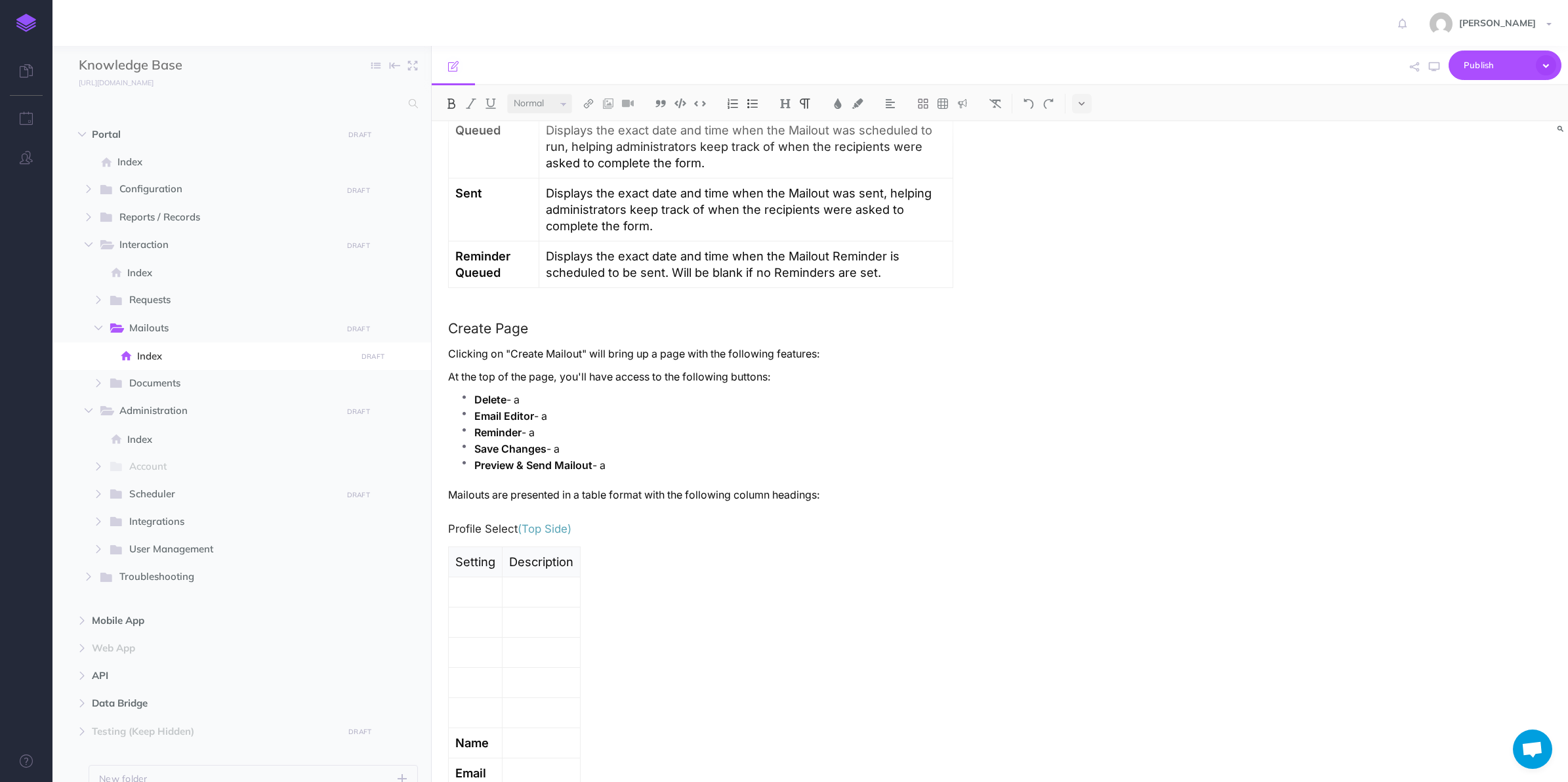
scroll to position [984, 0]
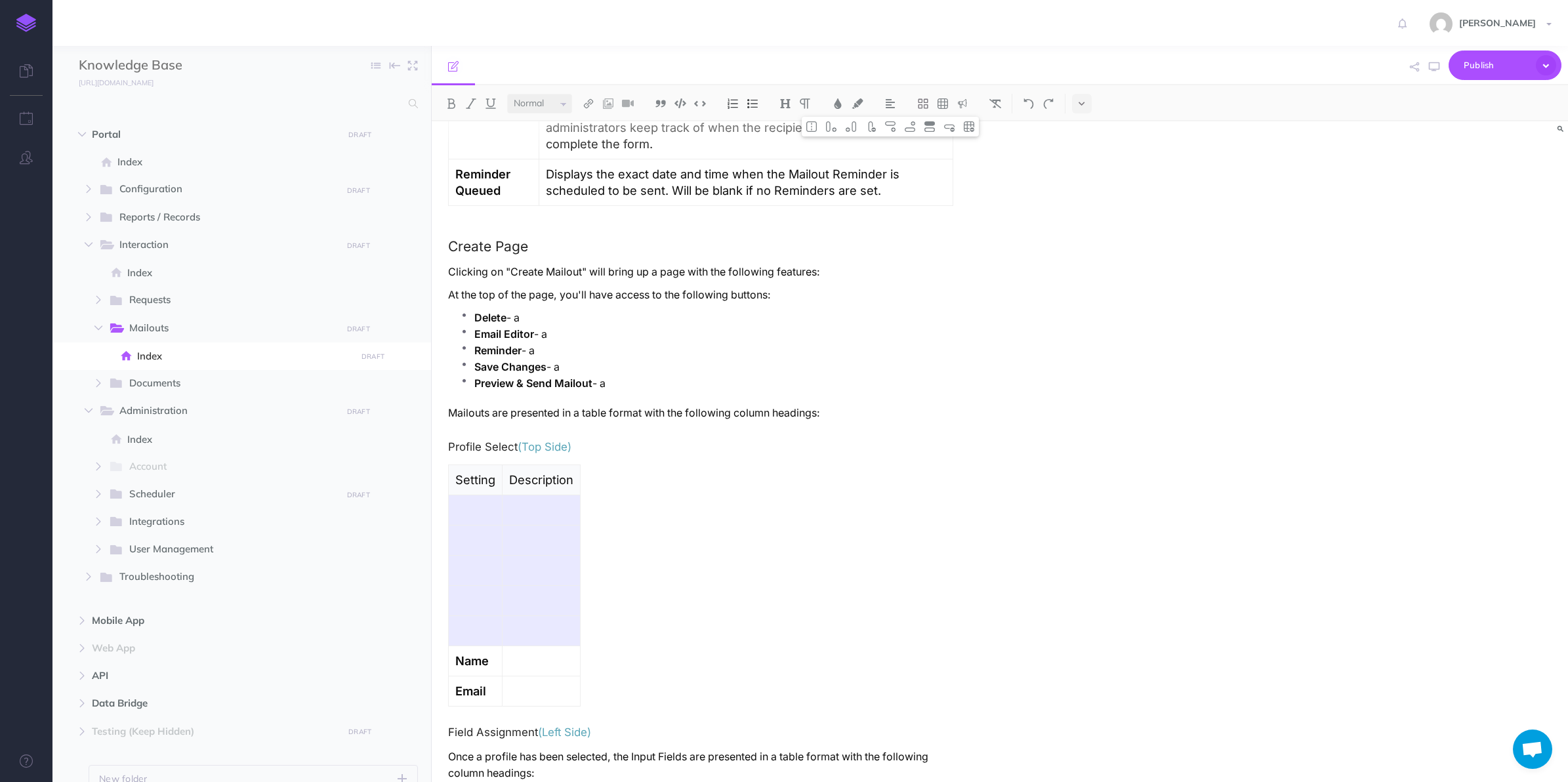
drag, startPoint x: 469, startPoint y: 518, endPoint x: 538, endPoint y: 625, distance: 127.3
click at [538, 625] on tbody "Setting Description Name Email" at bounding box center [514, 586] width 132 height 241
click at [948, 125] on img at bounding box center [949, 127] width 12 height 10
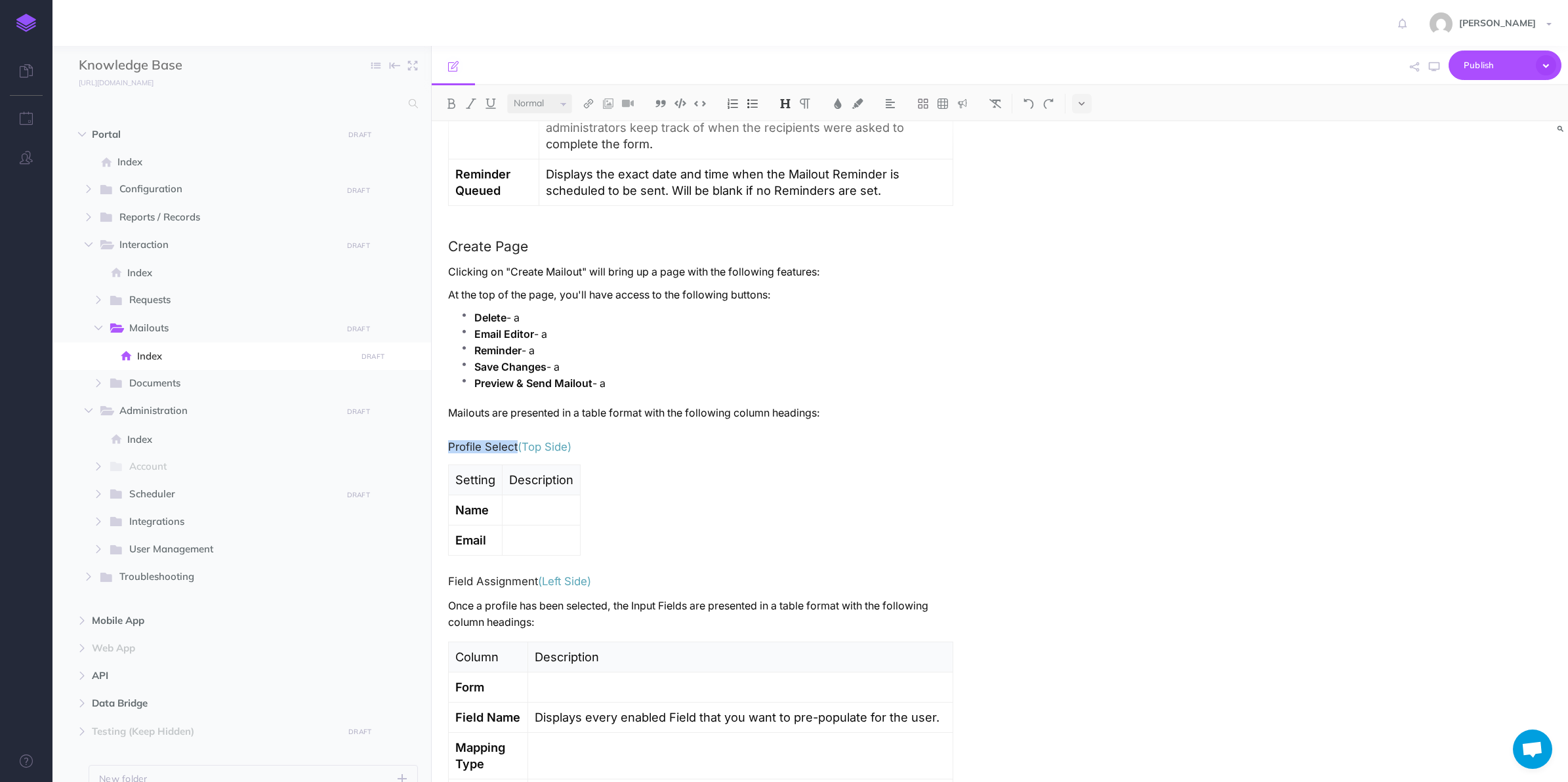
drag, startPoint x: 516, startPoint y: 450, endPoint x: 444, endPoint y: 453, distance: 72.1
click at [444, 453] on div "Mailouts Overview The Mailouts page provides a centralised interface for managi…" at bounding box center [700, 675] width 538 height 3076
click at [488, 447] on h4 "Profile Select (Top Side)" at bounding box center [701, 447] width 505 height 12
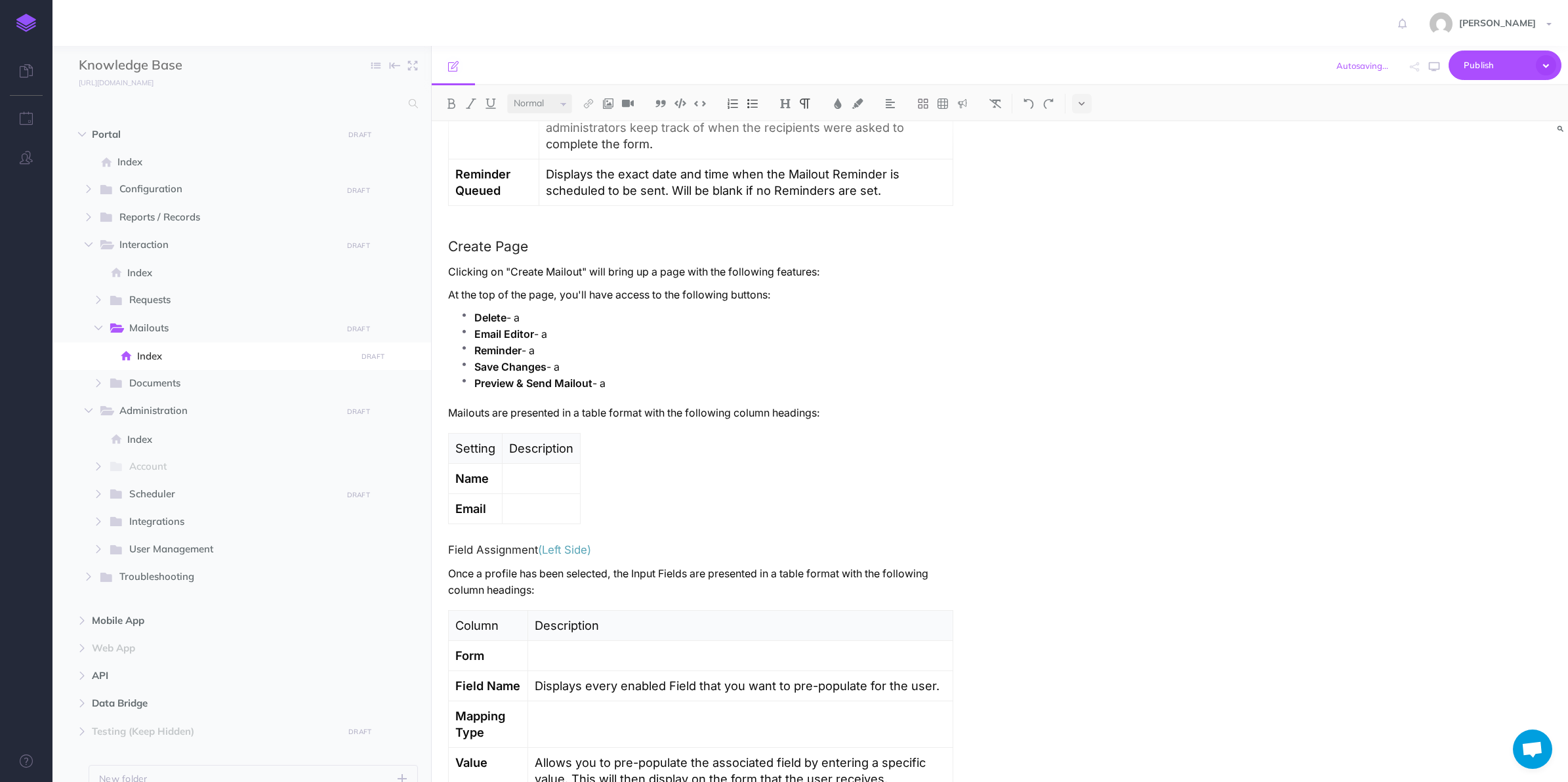
click at [558, 417] on p "Mailouts are presented in a table format with the following column headings:" at bounding box center [701, 412] width 505 height 16
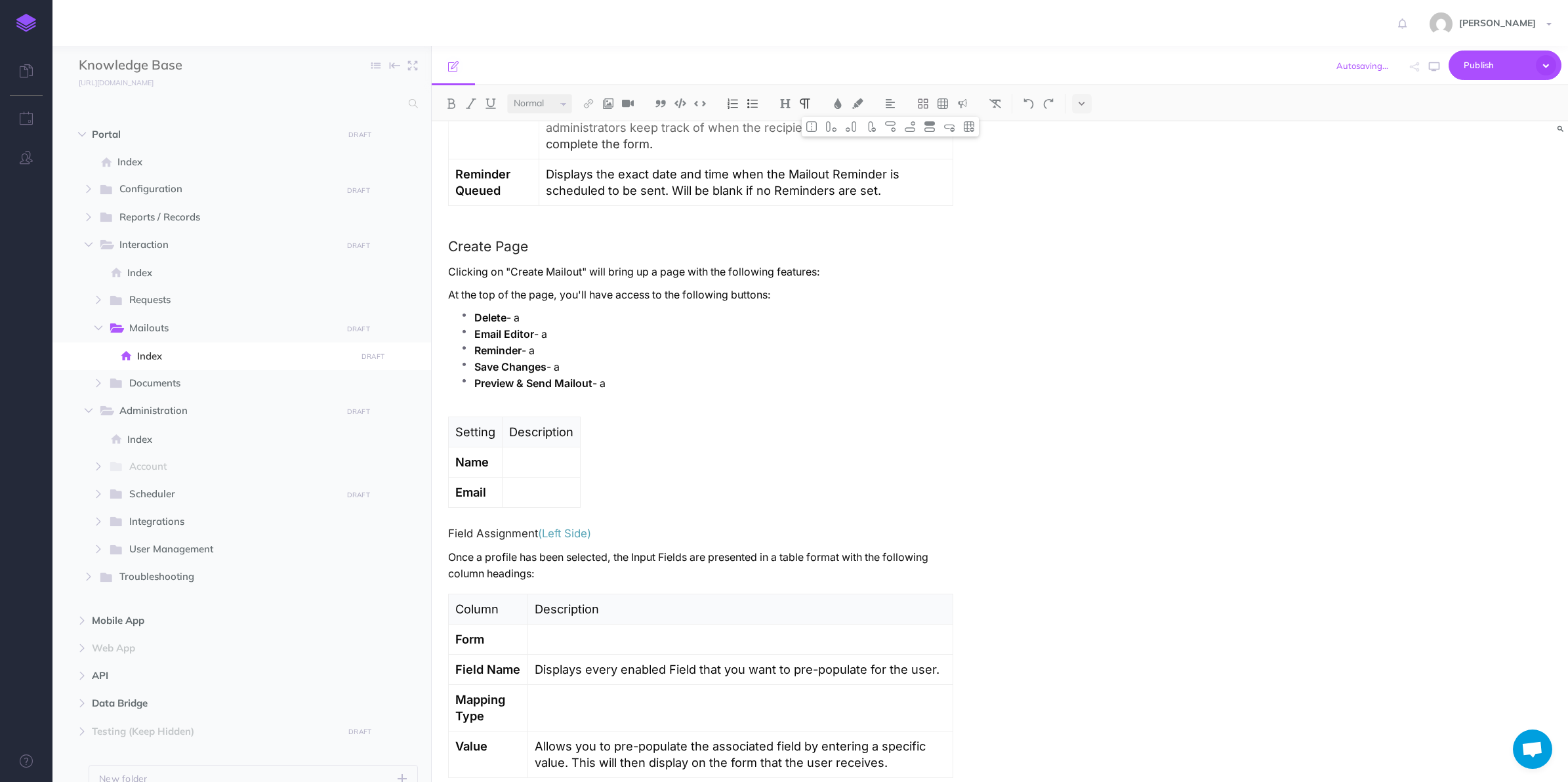
click at [543, 401] on ul "Delete - a Email Editor - a Reminder - a Save Changes - a Preview & Send Mailou…" at bounding box center [704, 357] width 499 height 95
click at [591, 392] on p "Preview & Send Mailout - a" at bounding box center [714, 382] width 479 height 16
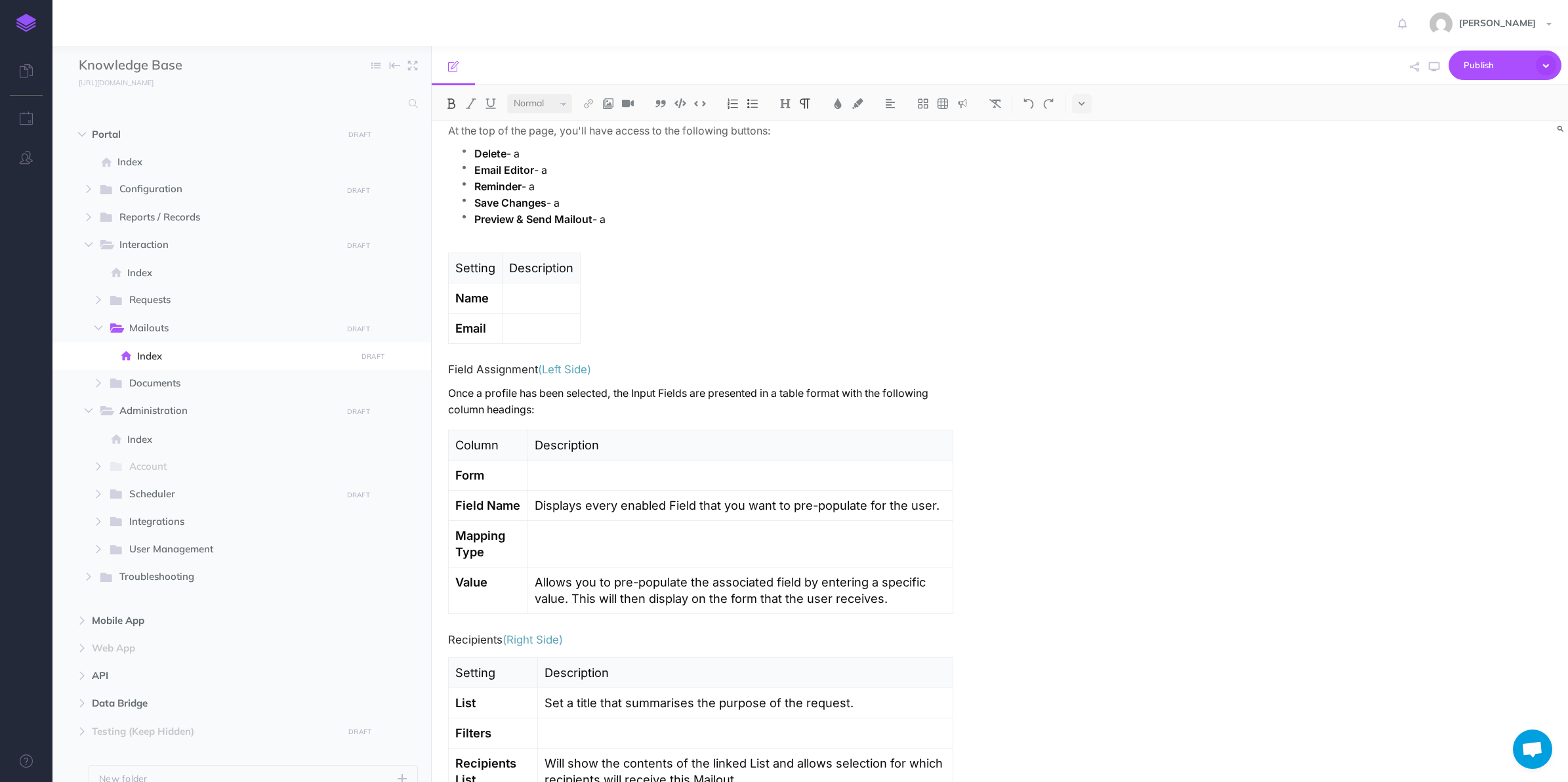
scroll to position [1148, 0]
drag, startPoint x: 446, startPoint y: 394, endPoint x: 611, endPoint y: 399, distance: 165.1
click at [611, 399] on div "Mailouts Overview The Mailouts page provides a centralised interface for managi…" at bounding box center [700, 487] width 538 height 3028
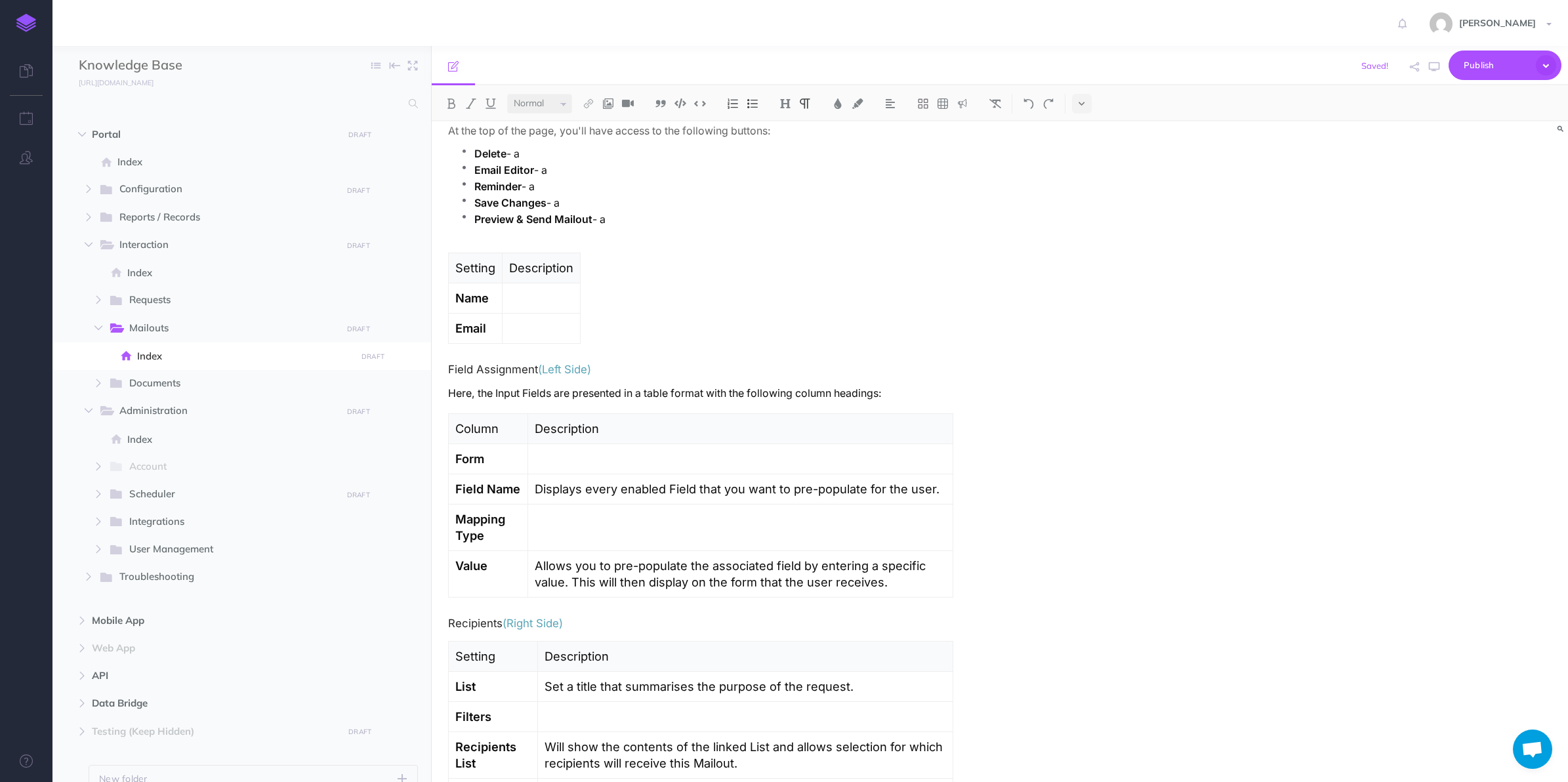
click at [484, 392] on p "Here, the Input Fields are presented in a table format with the following colum…" at bounding box center [701, 393] width 505 height 16
click at [536, 395] on p "Here, the Form's Input Fields are presented in a table format with the followin…" at bounding box center [701, 393] width 505 height 16
click at [552, 394] on p "Here, the Form's Input Fields are presented in a table format with the followin…" at bounding box center [701, 393] width 505 height 16
click at [477, 460] on strong "Form" at bounding box center [470, 458] width 29 height 15
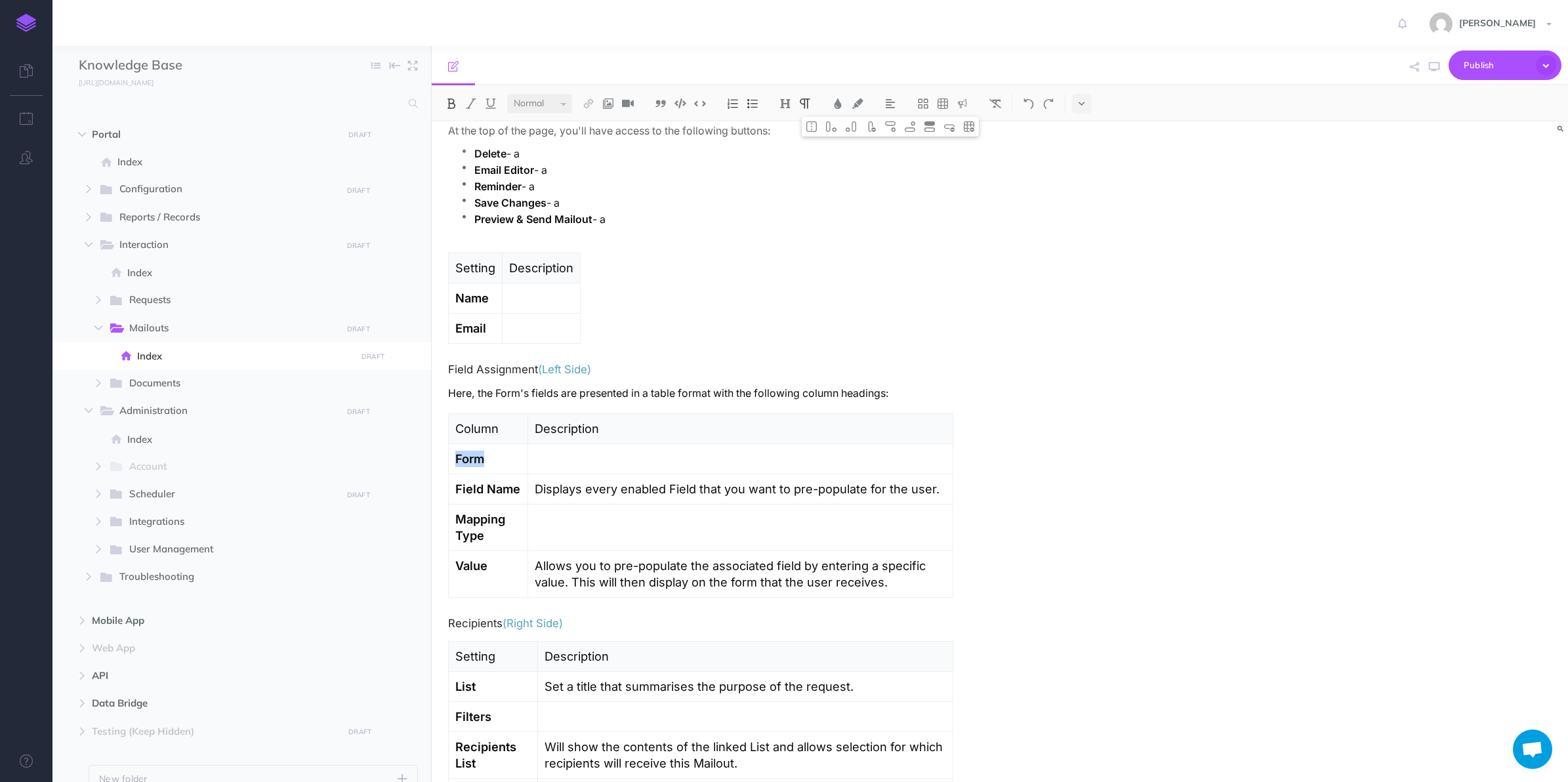
click at [477, 460] on strong "Form" at bounding box center [470, 458] width 29 height 15
click at [906, 401] on p "Here, the Form's fields are presented in a table format with the following colu…" at bounding box center [701, 393] width 505 height 16
click at [451, 401] on p "Here, the Form's fields are presented in a table format with the following colu…" at bounding box center [701, 393] width 505 height 16
click at [451, 398] on p "Here, the Form's fields are presented in a table format with the following colu…" at bounding box center [701, 393] width 505 height 16
click at [447, 397] on div "Mailouts Overview The Mailouts page provides a centralised interface for managi…" at bounding box center [700, 478] width 538 height 3011
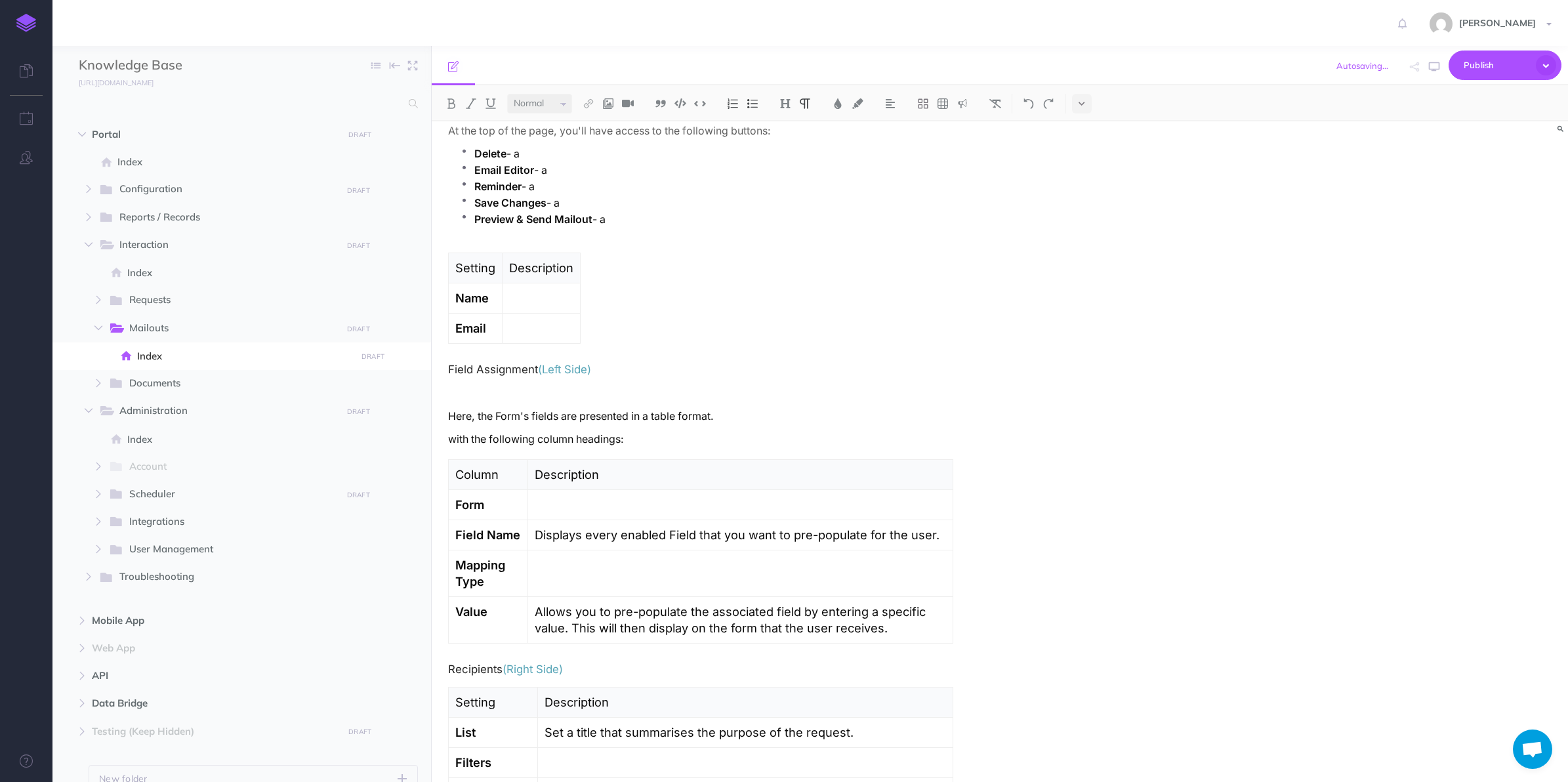
click at [765, 418] on p "Here, the Form's fields are presented in a table format." at bounding box center [701, 416] width 505 height 16
click at [698, 398] on p at bounding box center [701, 393] width 505 height 16
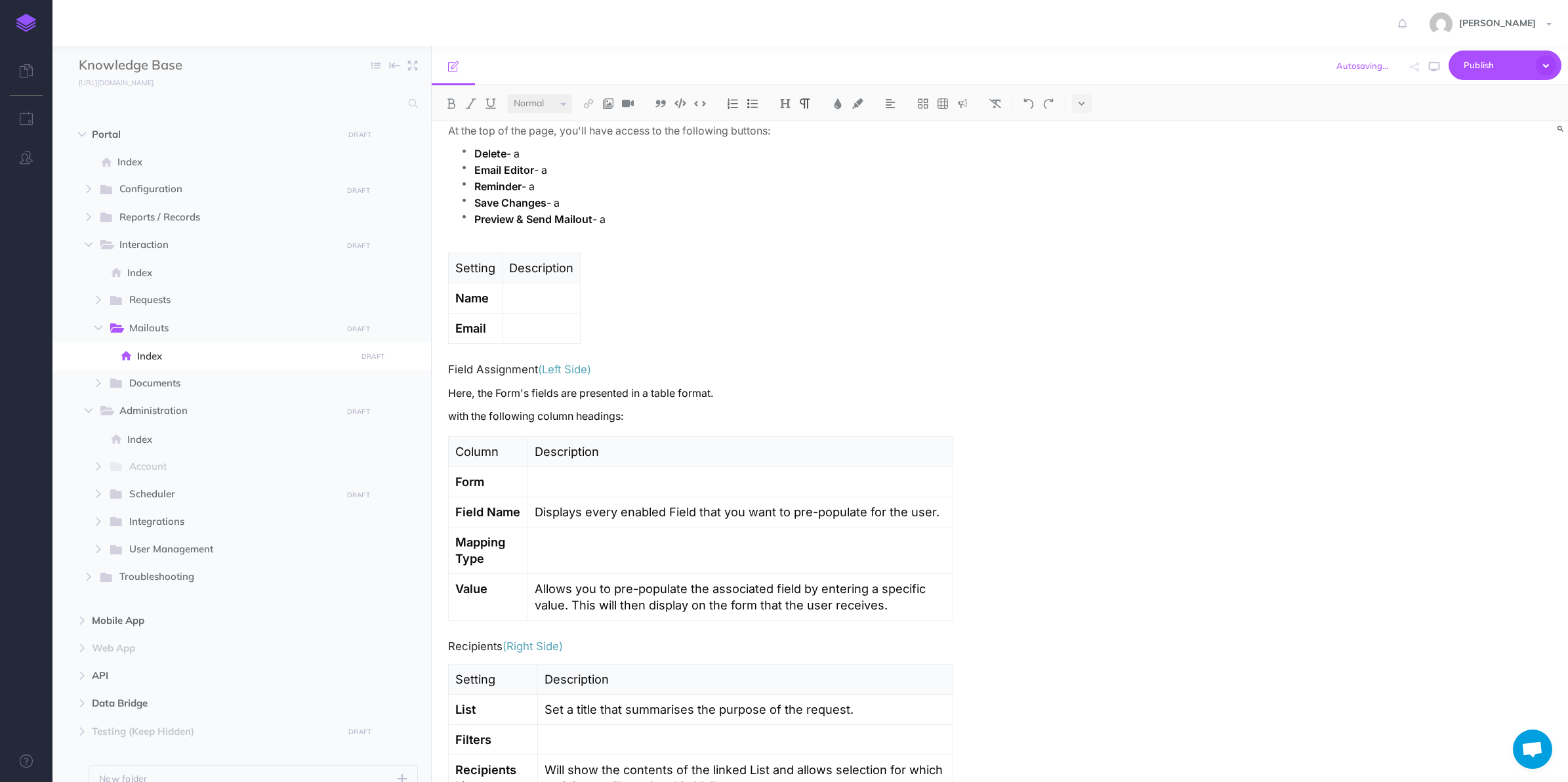
click at [448, 394] on p "Here, the Form's fields are presented in a table format." at bounding box center [701, 393] width 505 height 16
click at [654, 395] on p at bounding box center [701, 393] width 505 height 16
click at [457, 392] on p "A small "Form" button" at bounding box center [701, 393] width 505 height 16
click at [567, 392] on p "A "Form" button" at bounding box center [701, 393] width 505 height 16
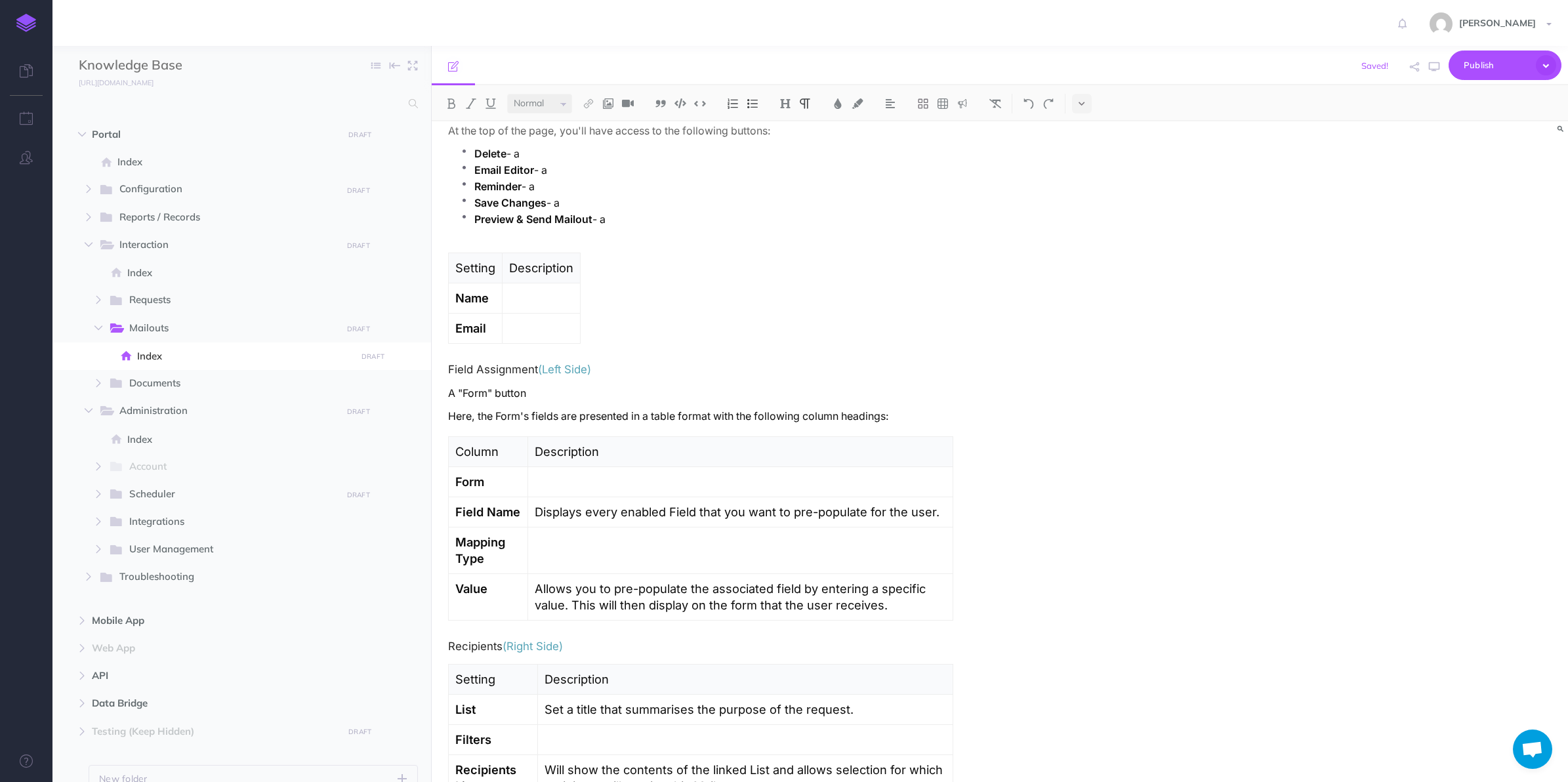
click at [573, 400] on p "A "Form" button" at bounding box center [701, 393] width 505 height 16
click at [458, 414] on p "Here, the Form's fields are presented in a table format with the following colu…" at bounding box center [701, 416] width 505 height 16
click at [538, 395] on p "A "Form" button" at bounding box center [701, 393] width 505 height 16
click at [512, 375] on h4 "Field Assignment (Left Side)" at bounding box center [701, 370] width 505 height 12
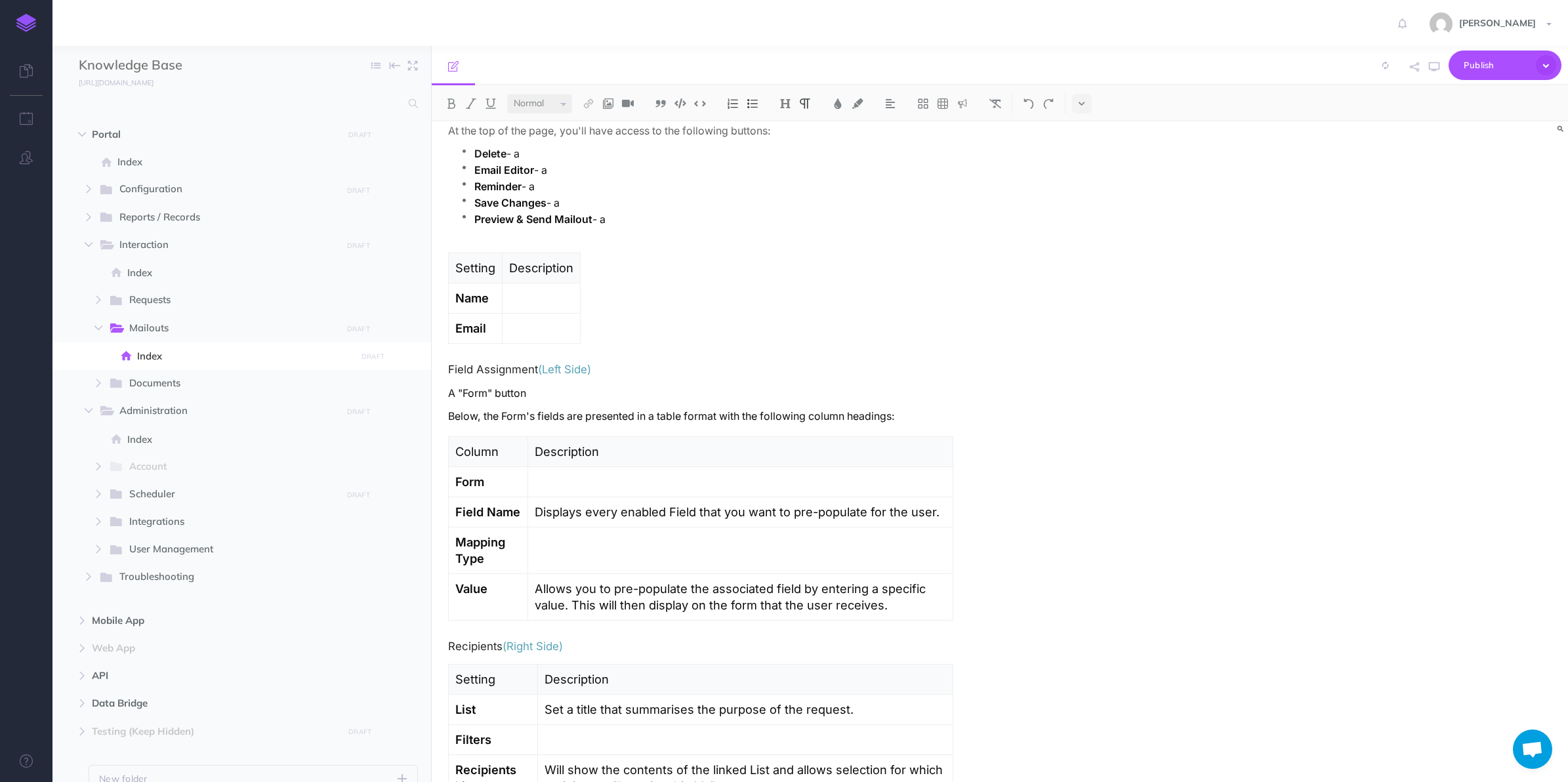
click at [497, 398] on p "A "Form" button" at bounding box center [701, 393] width 505 height 16
click at [501, 382] on div "Mailouts Overview The Mailouts page provides a centralised interface for managi…" at bounding box center [700, 490] width 538 height 3034
click at [509, 365] on h4 "Field Assignment (Left Side)" at bounding box center [701, 370] width 505 height 12
click at [558, 394] on p "A "Form" button" at bounding box center [701, 393] width 505 height 16
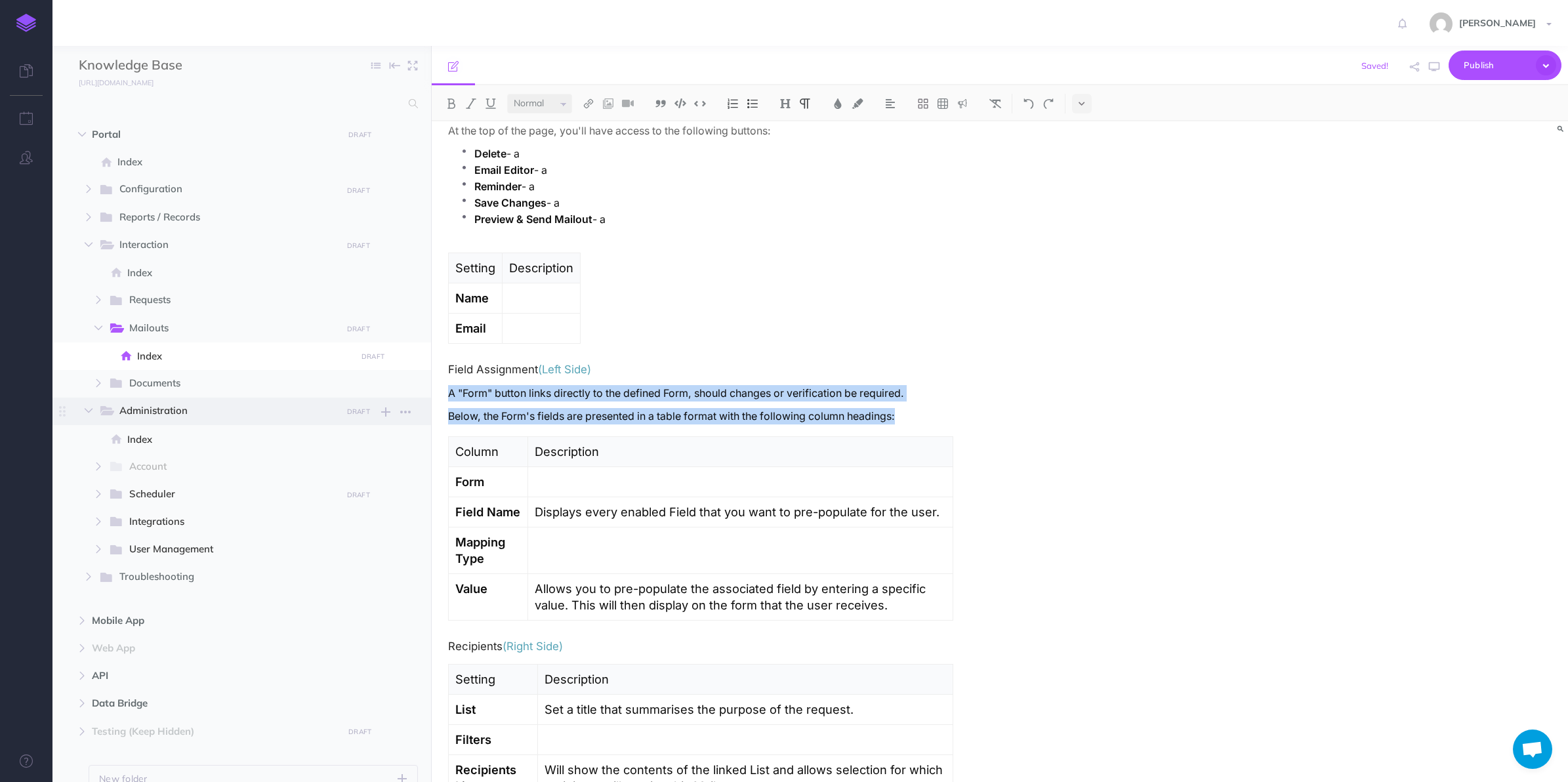
drag, startPoint x: 913, startPoint y: 418, endPoint x: 414, endPoint y: 399, distance: 499.4
click at [414, 399] on div "Knowledge Base Collapse all Expand all Expand to root folders [URL][DOMAIN_NAME…" at bounding box center [810, 414] width 1516 height 736
copy div "A "Form" button links directly to the defined Form, should changes or verificat…"
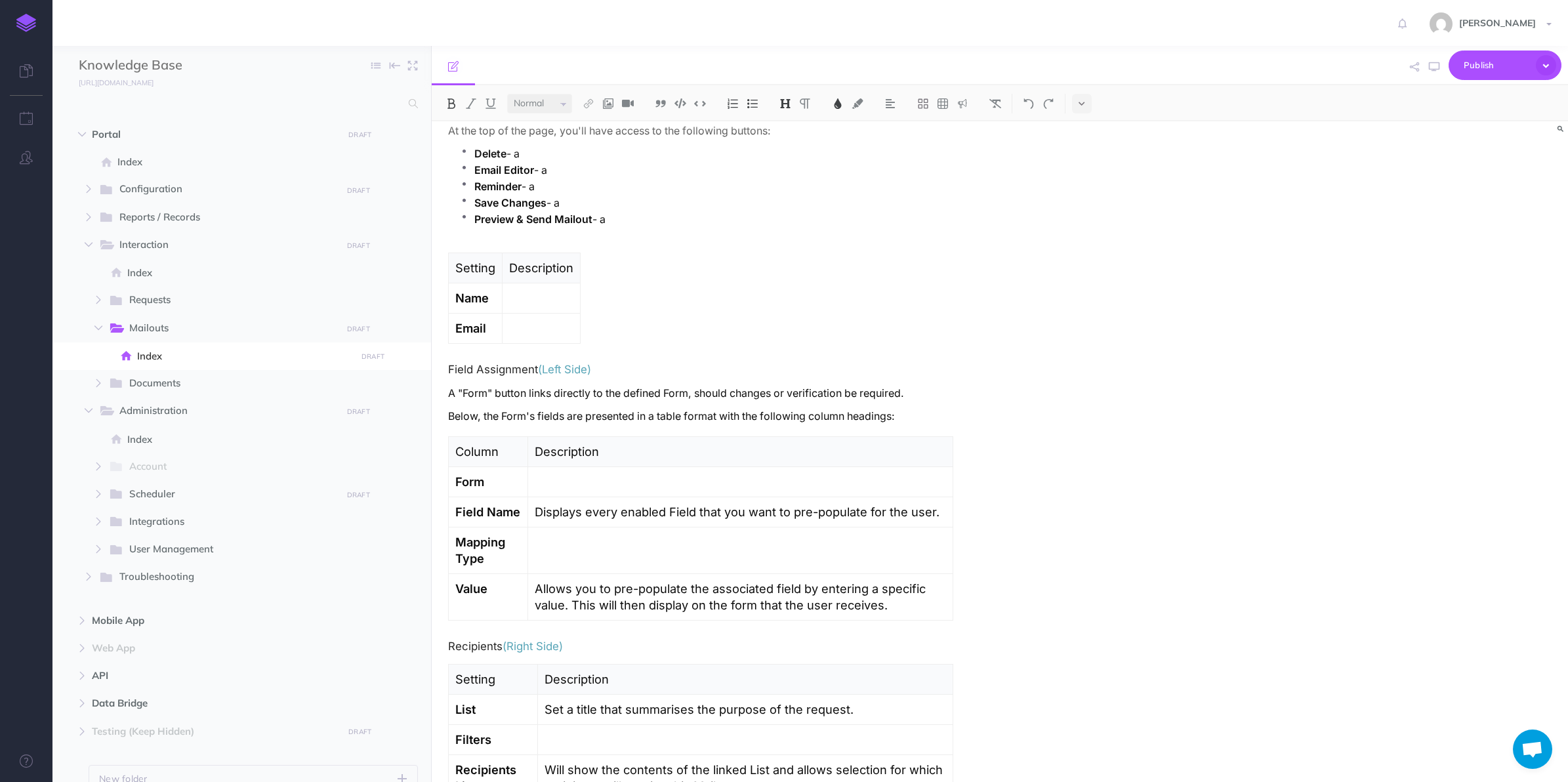
click at [618, 637] on div "Mailouts Overview The Mailouts page provides a centralised interface for managi…" at bounding box center [700, 490] width 538 height 3034
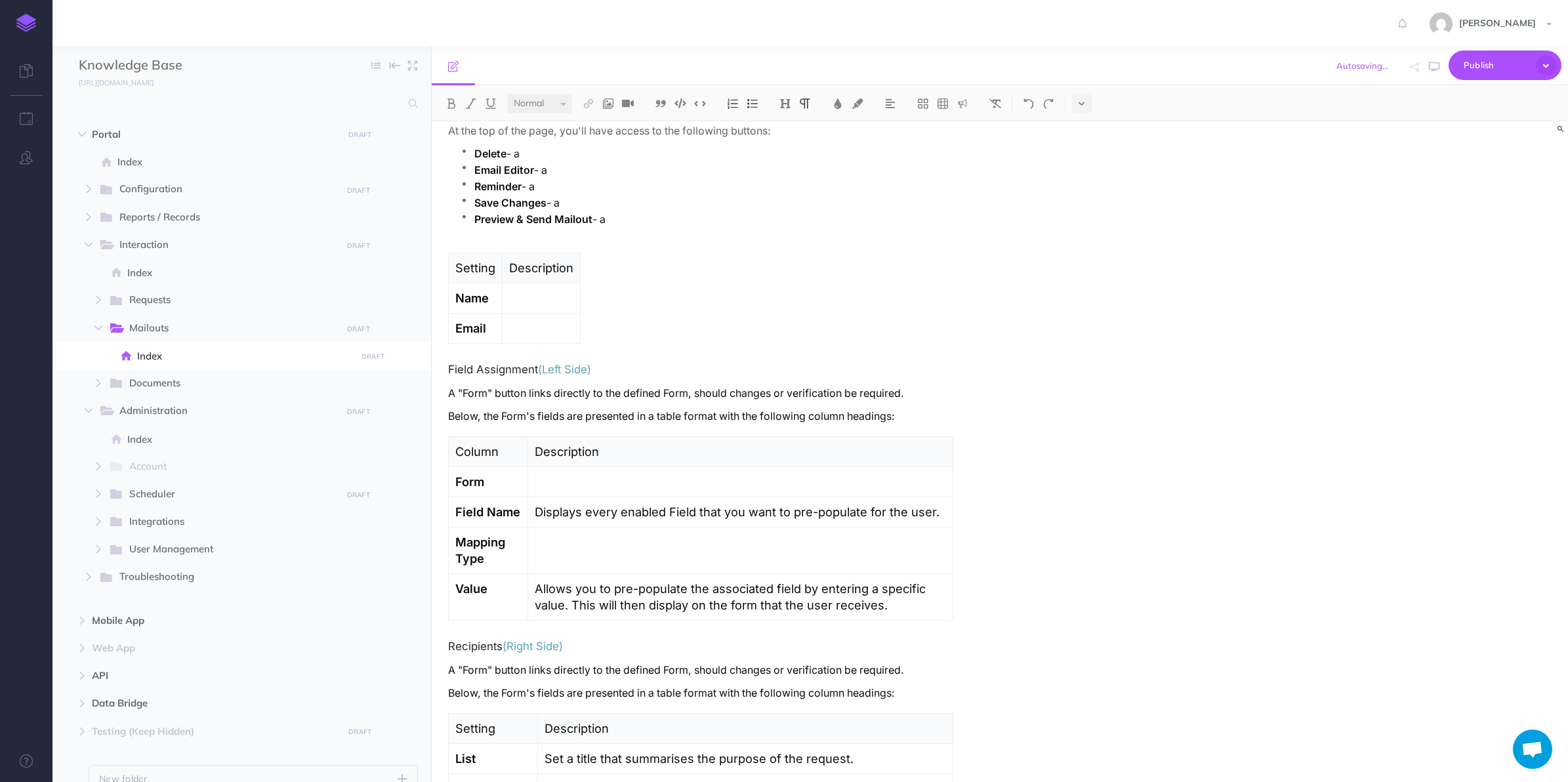
click at [480, 671] on p "A "Form" button links directly to the defined Form, should changes or verificat…" at bounding box center [701, 669] width 505 height 16
click at [669, 670] on p "A "List" button links directly to the defined Form, should changes or verificat…" at bounding box center [701, 669] width 505 height 16
click at [514, 696] on p "Below, the Form's fields are presented in a table format with the following col…" at bounding box center [701, 692] width 505 height 16
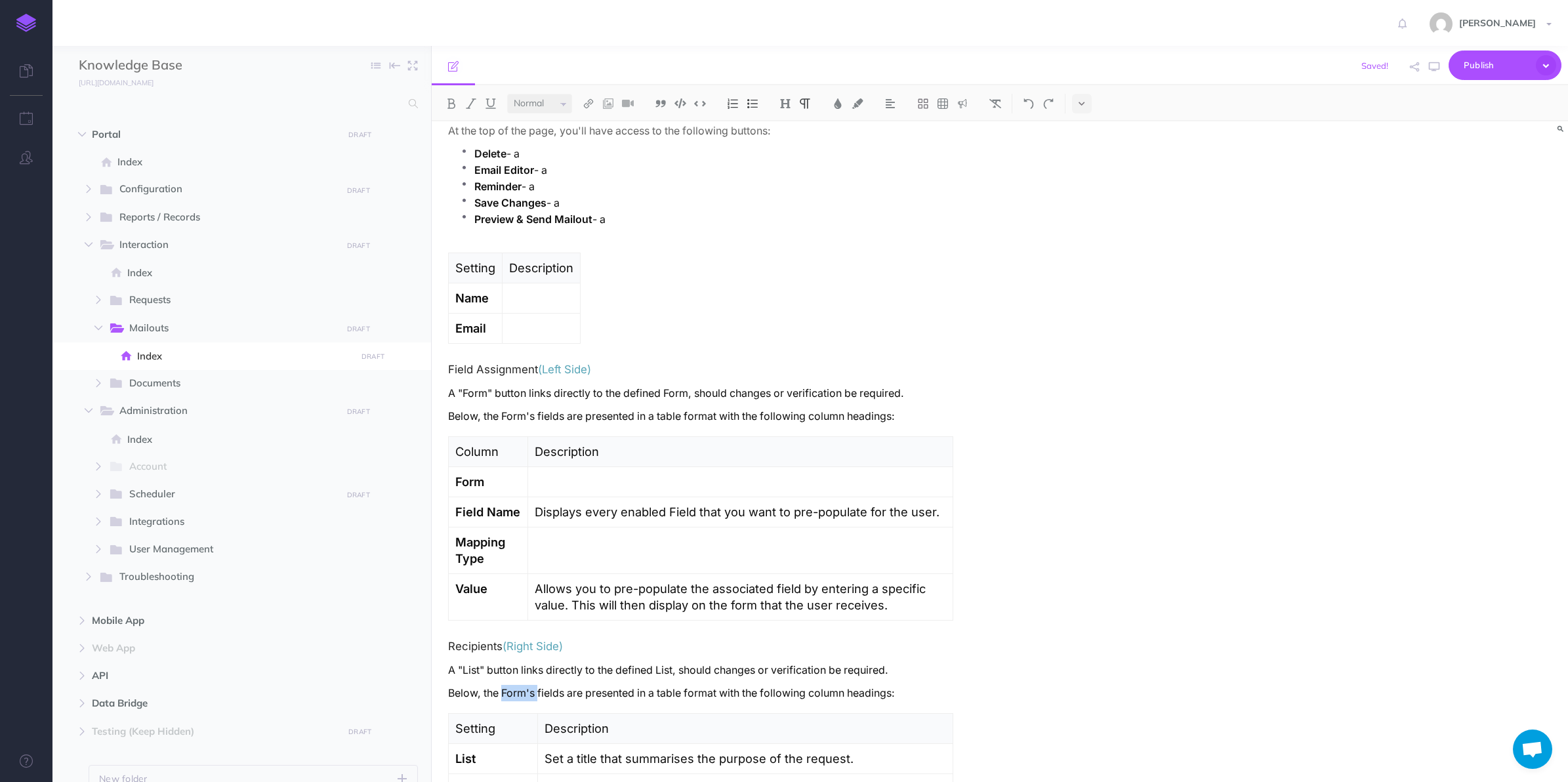
click at [514, 696] on p "Below, the Form's fields are presented in a table format with the following col…" at bounding box center [701, 692] width 505 height 16
click at [548, 696] on p "Below, the Lists's fields are presented in a table format with the following co…" at bounding box center [701, 692] width 505 height 16
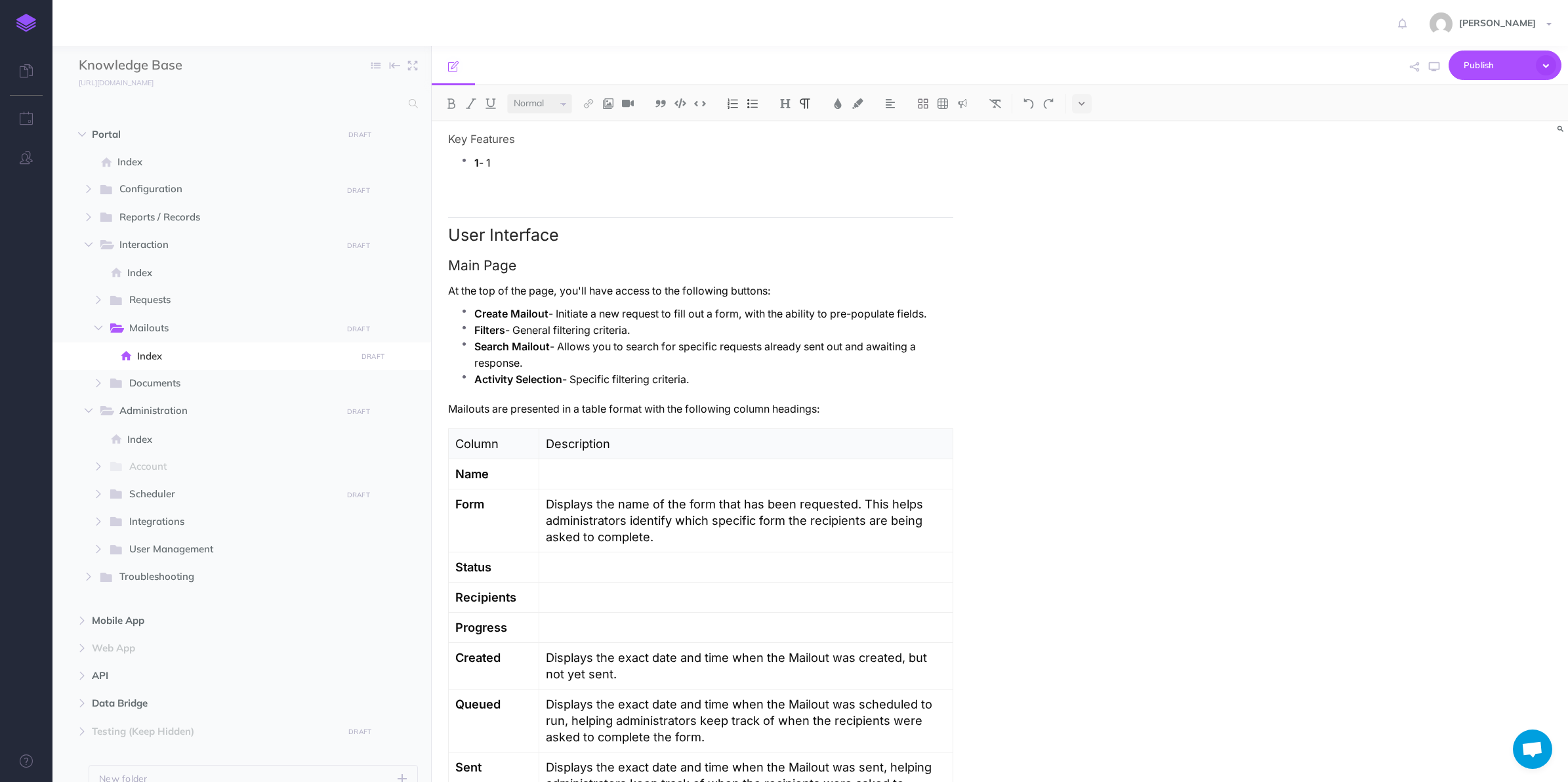
scroll to position [246, 0]
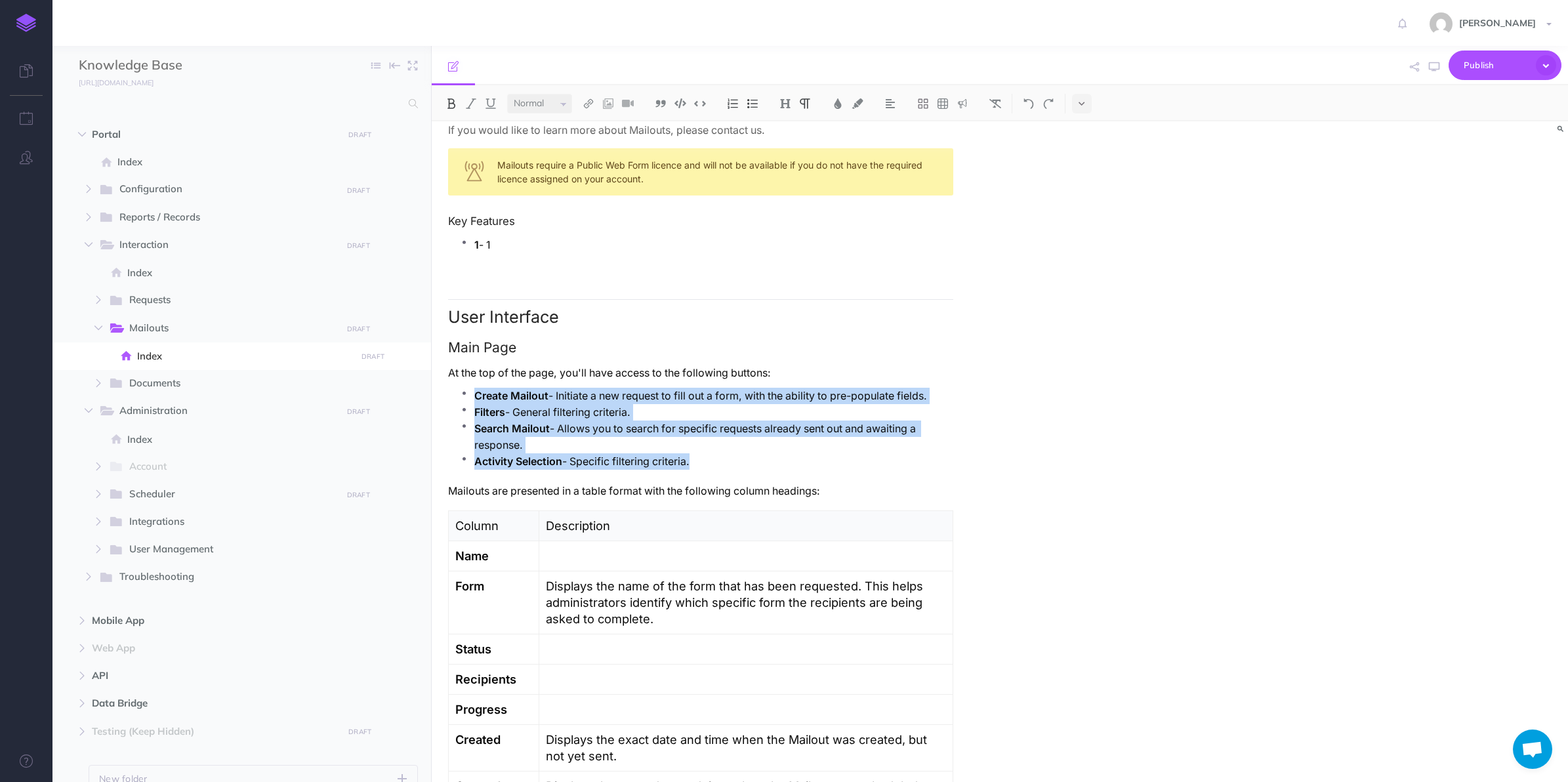
drag, startPoint x: 700, startPoint y: 464, endPoint x: 451, endPoint y: 395, distance: 258.4
click at [796, 457] on p "Activity Selection - Specific filtering criteria." at bounding box center [714, 461] width 479 height 16
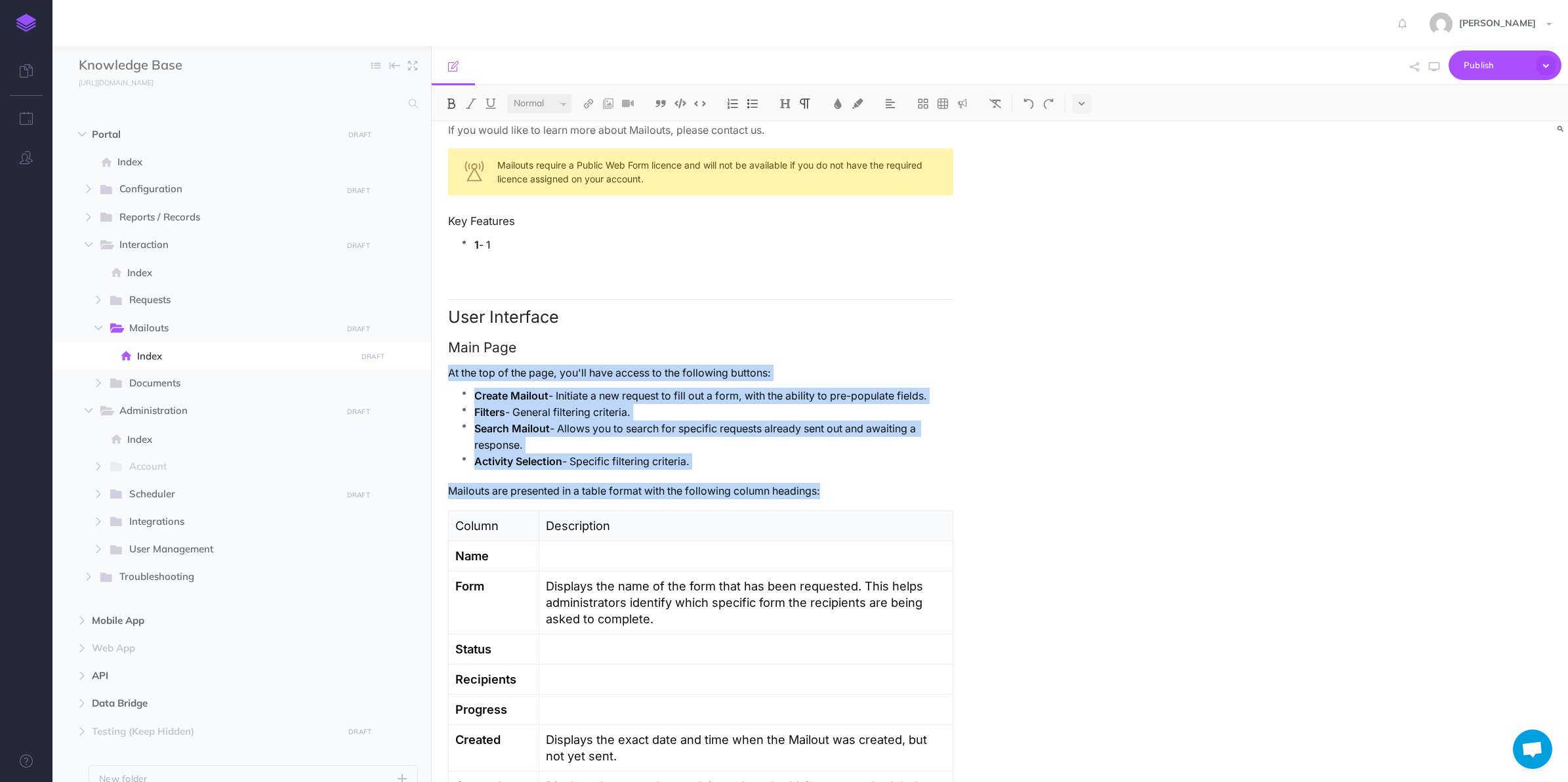
drag, startPoint x: 845, startPoint y: 487, endPoint x: 437, endPoint y: 368, distance: 425.0
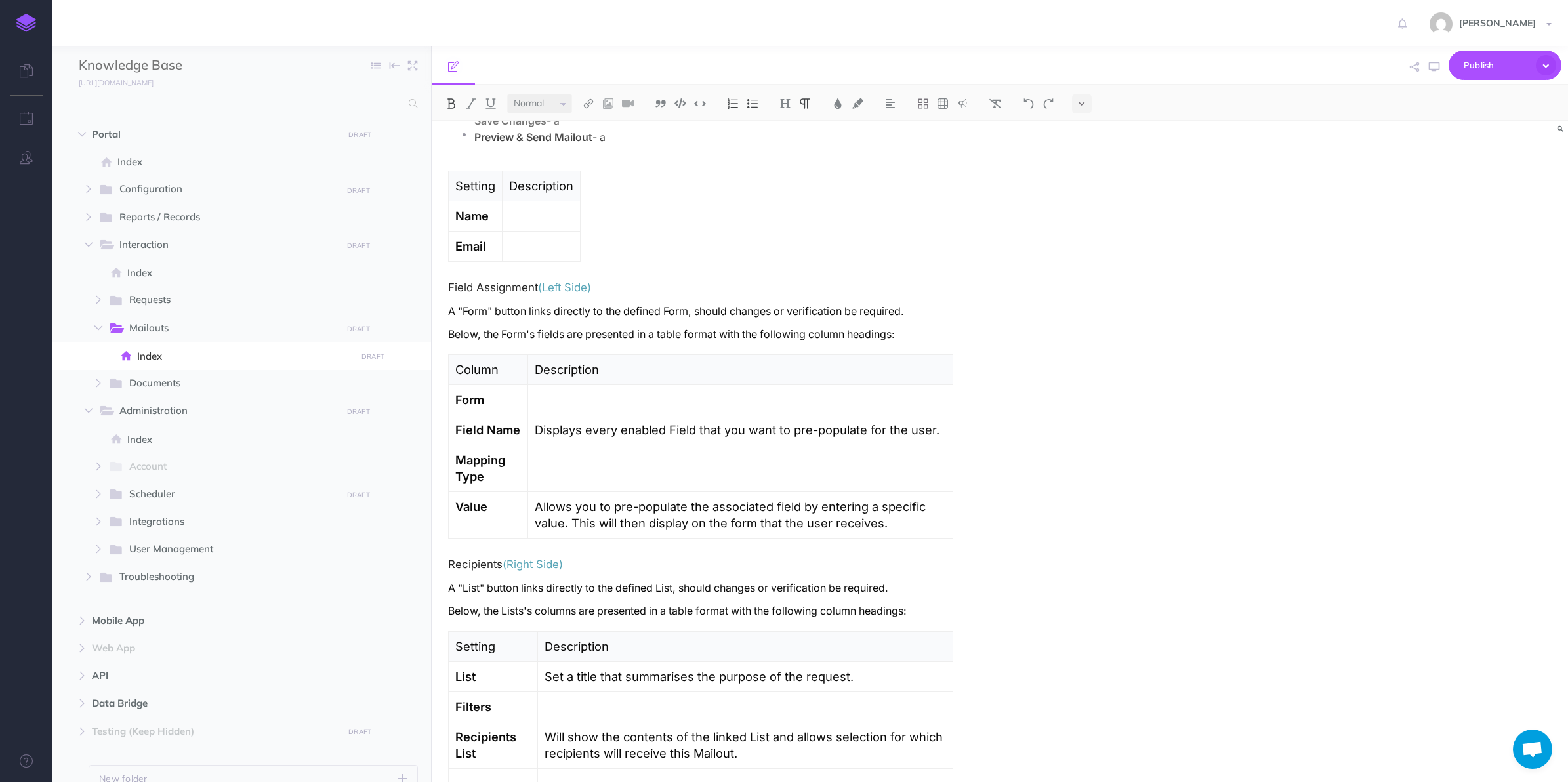
scroll to position [1312, 0]
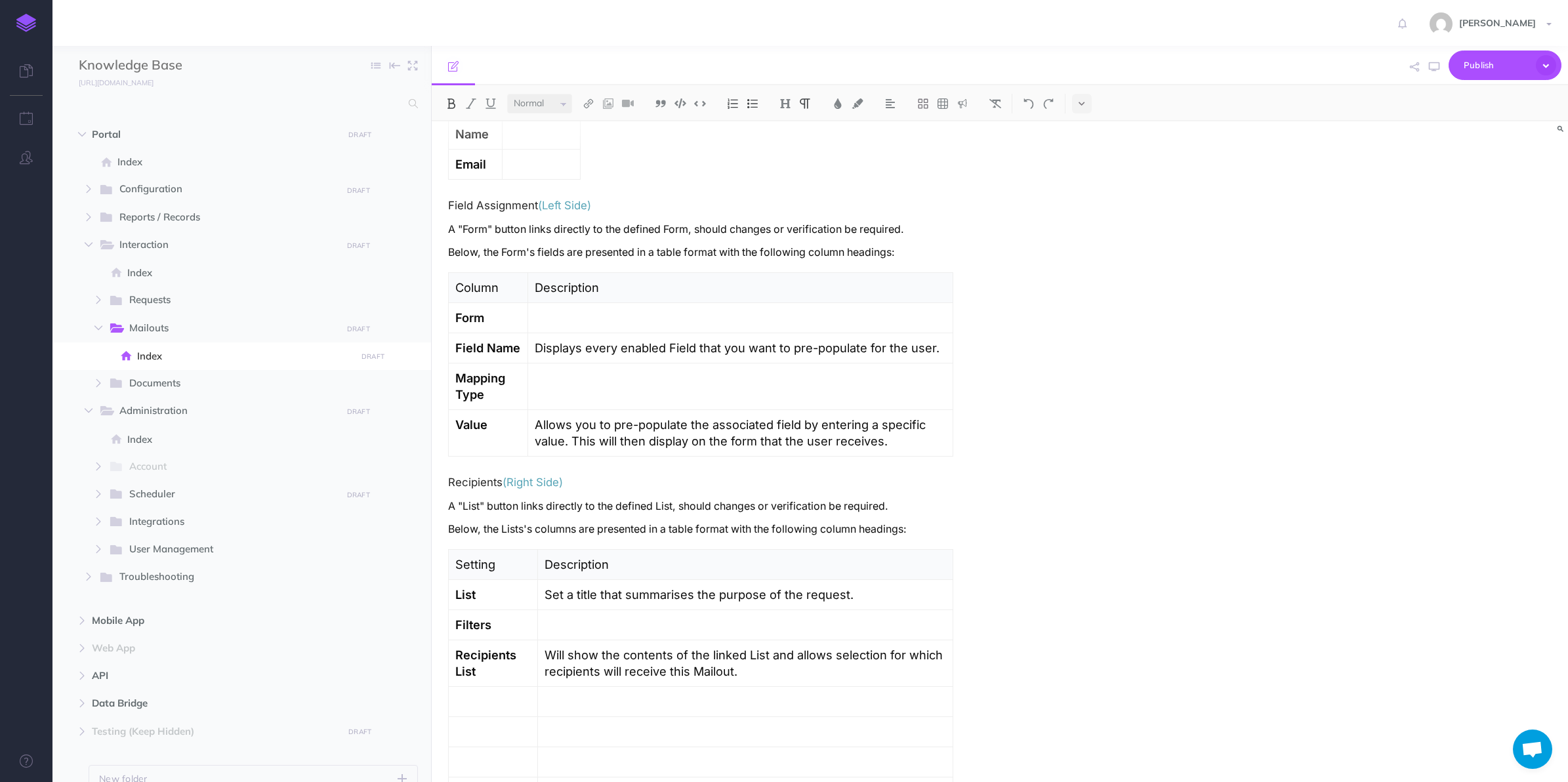
click at [926, 533] on p "Below, the Lists's columns are presented in a table format with the following c…" at bounding box center [701, 529] width 505 height 16
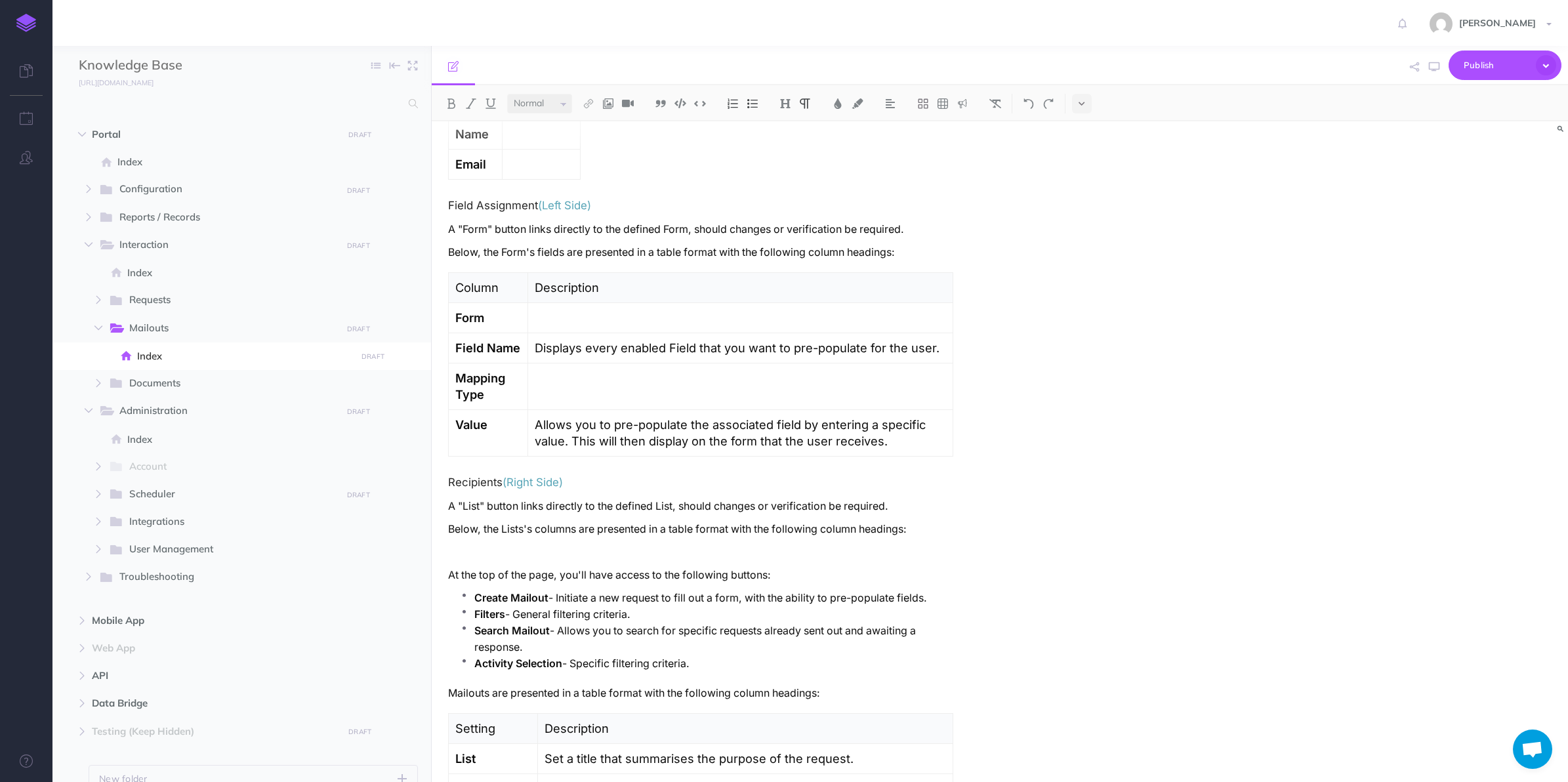
click at [539, 578] on p "At the top of the page, you'll have access to the following buttons:" at bounding box center [701, 574] width 505 height 16
click at [496, 600] on strong "Create Mailout" at bounding box center [511, 597] width 74 height 13
drag, startPoint x: 476, startPoint y: 601, endPoint x: 549, endPoint y: 600, distance: 73.0
click at [549, 601] on p "Create Mailout - Initiate a new request to fill out a form, with the ability to…" at bounding box center [714, 597] width 479 height 16
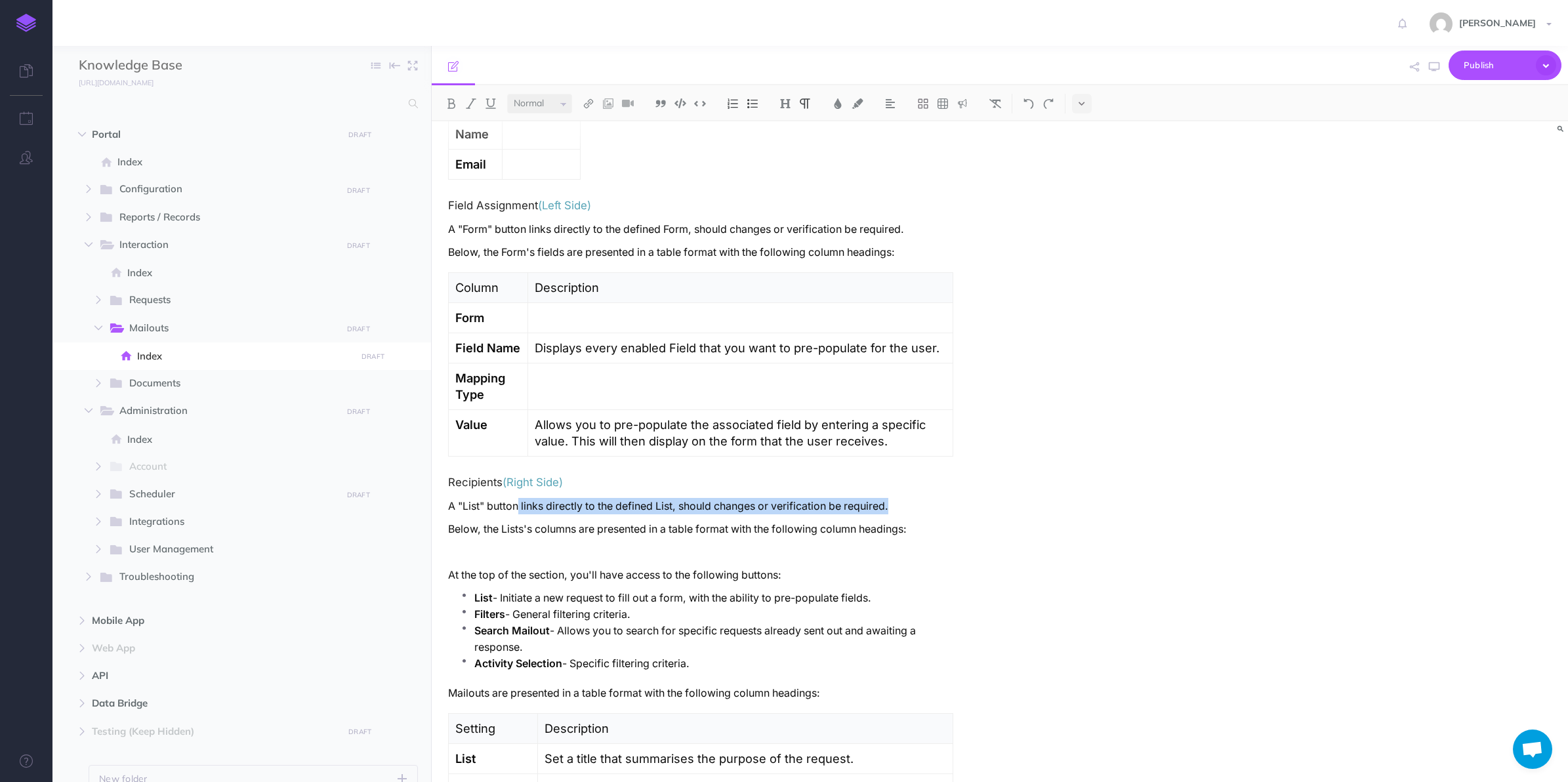
drag, startPoint x: 520, startPoint y: 510, endPoint x: 903, endPoint y: 516, distance: 383.0
click at [903, 514] on p "A "List" button links directly to the defined List, should changes or verificat…" at bounding box center [701, 506] width 505 height 16
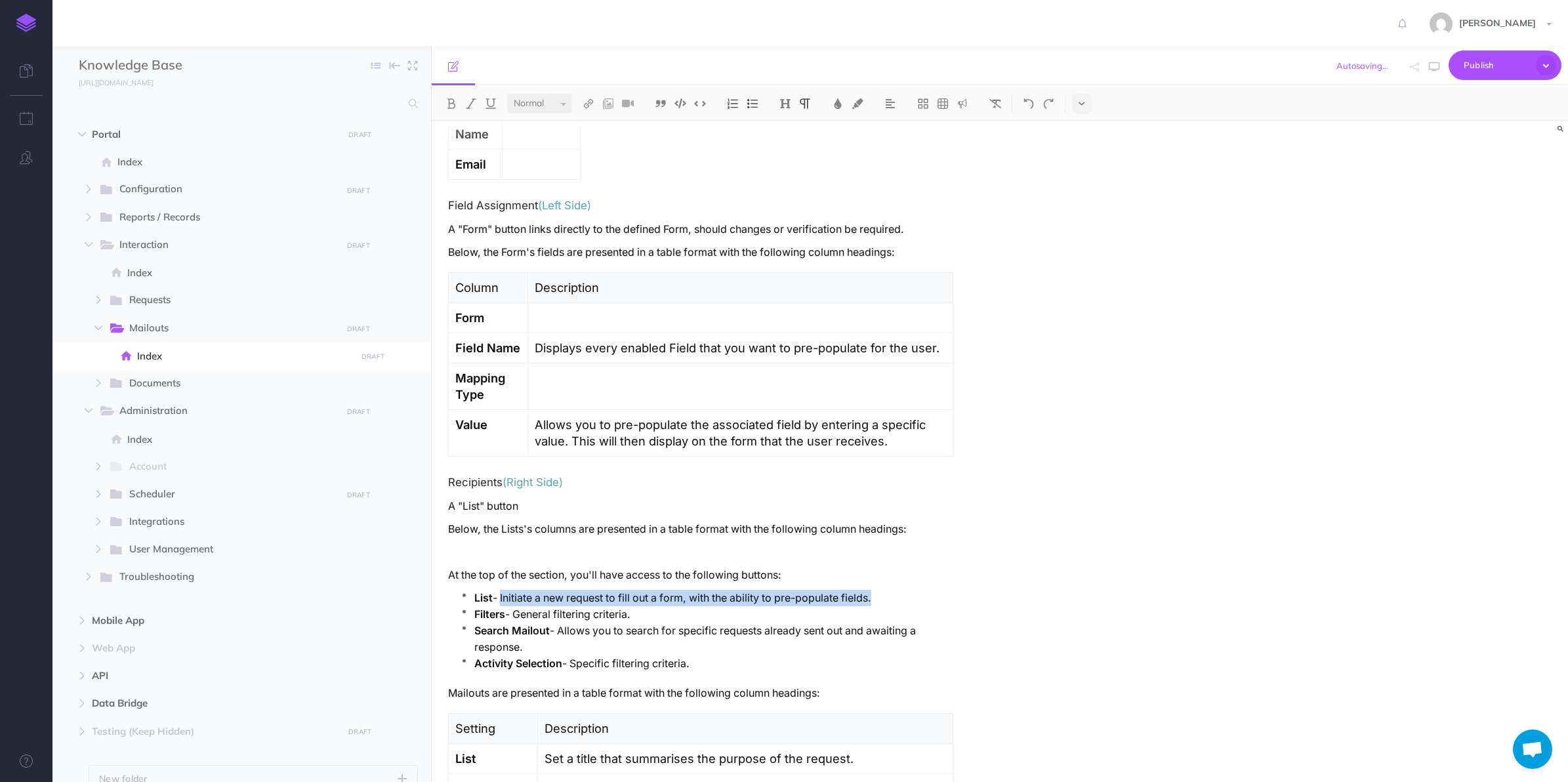
drag, startPoint x: 502, startPoint y: 601, endPoint x: 906, endPoint y: 597, distance: 404.0
click at [906, 597] on p "List - Initiate a new request to fill out a form, with the ability to pre-popul…" at bounding box center [714, 597] width 479 height 16
drag, startPoint x: 508, startPoint y: 600, endPoint x: 532, endPoint y: 597, distance: 24.2
click at [519, 599] on p "List - links directly to the defined List, should changes or verification be re…" at bounding box center [714, 597] width 479 height 16
click at [543, 631] on strong "Search Mailout" at bounding box center [512, 631] width 75 height 13
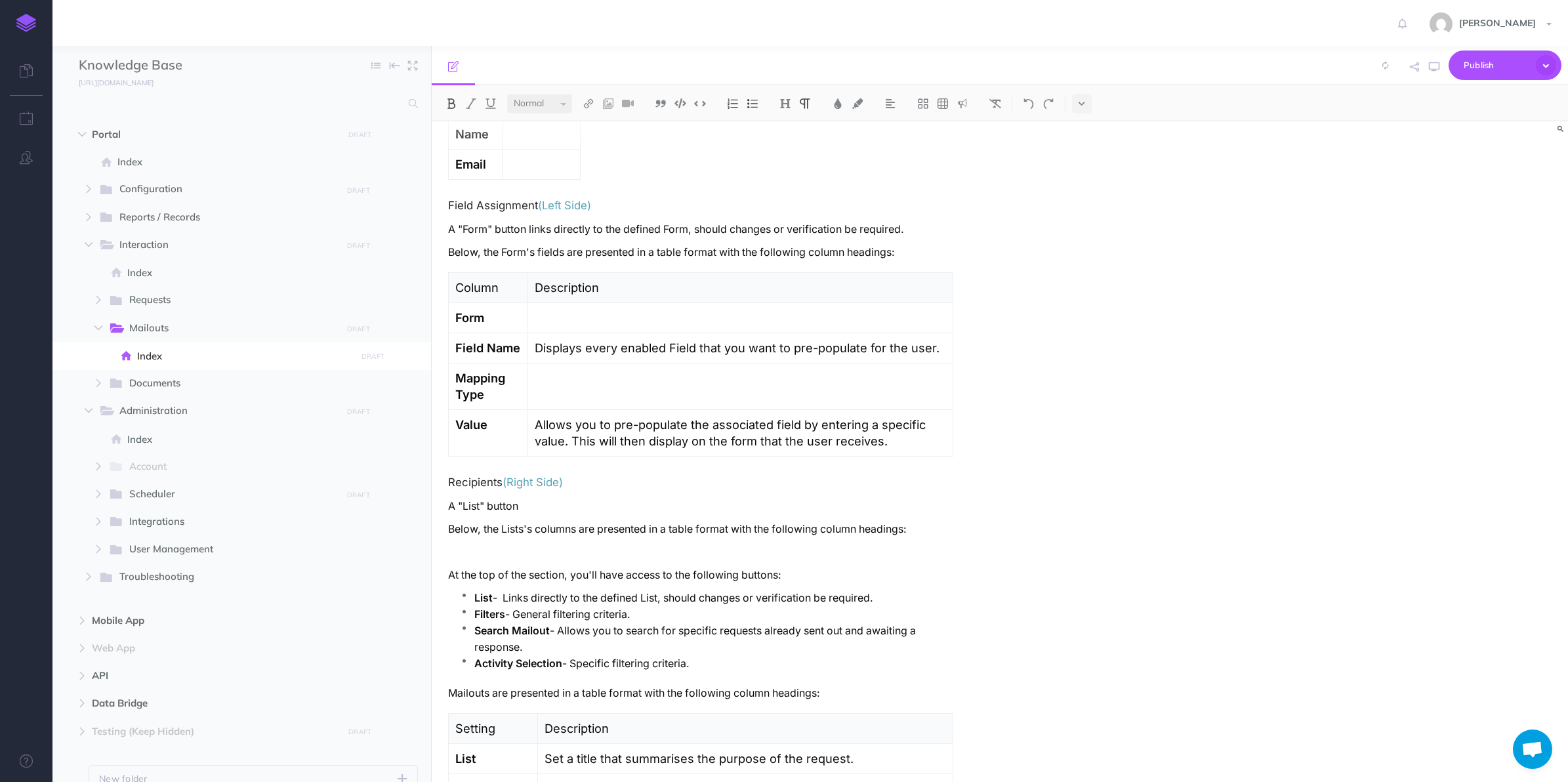
click at [543, 631] on strong "Search Mailout" at bounding box center [512, 631] width 75 height 13
click at [758, 637] on p "Search Recipients - Allows you to search for specific requests already sent out…" at bounding box center [714, 638] width 479 height 33
click at [757, 637] on p "Search Recipients - Allows you to search for specific requests already sent out…" at bounding box center [714, 638] width 479 height 33
drag, startPoint x: 838, startPoint y: 634, endPoint x: 857, endPoint y: 646, distance: 22.5
click at [857, 646] on p "Search Recipients - Allows you to search for specific recipients / list data.al…" at bounding box center [714, 638] width 479 height 33
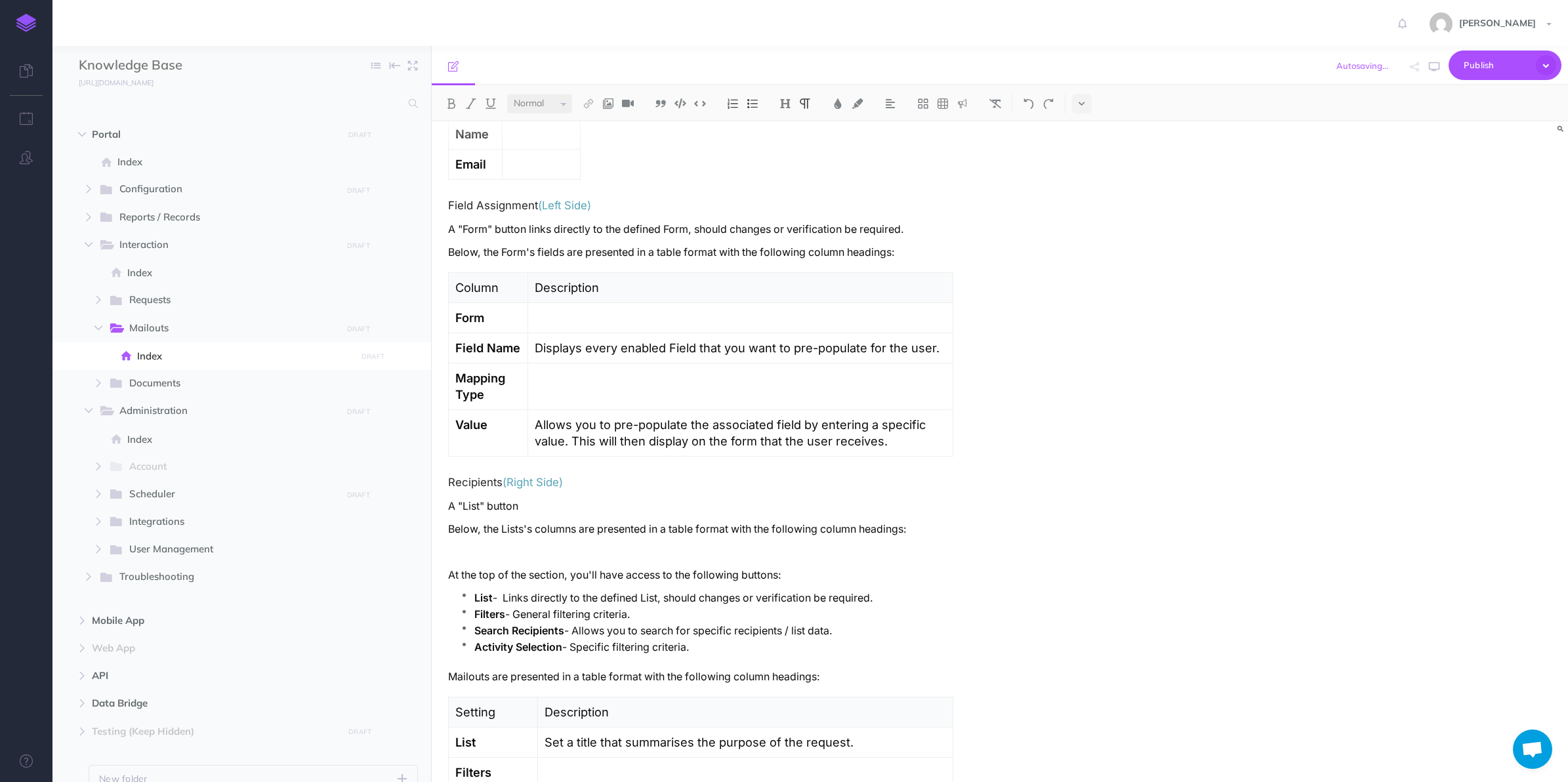
click at [581, 655] on p "Activity Selection - Specific filtering criteria." at bounding box center [714, 647] width 479 height 16
click at [513, 655] on p at bounding box center [714, 647] width 479 height 16
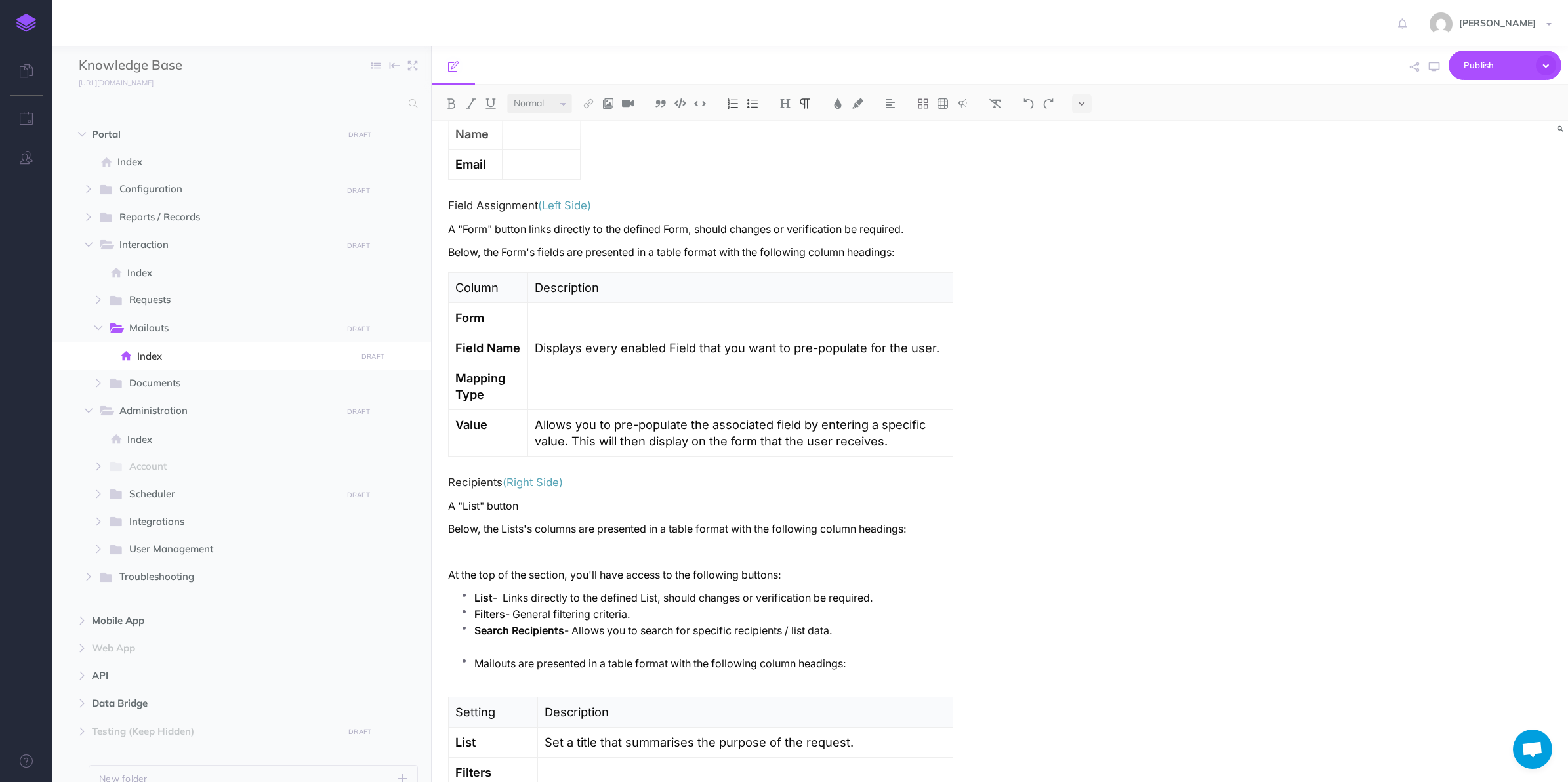
click at [474, 666] on li "Mailouts are presented in a table format with the following column headings:" at bounding box center [714, 663] width 479 height 16
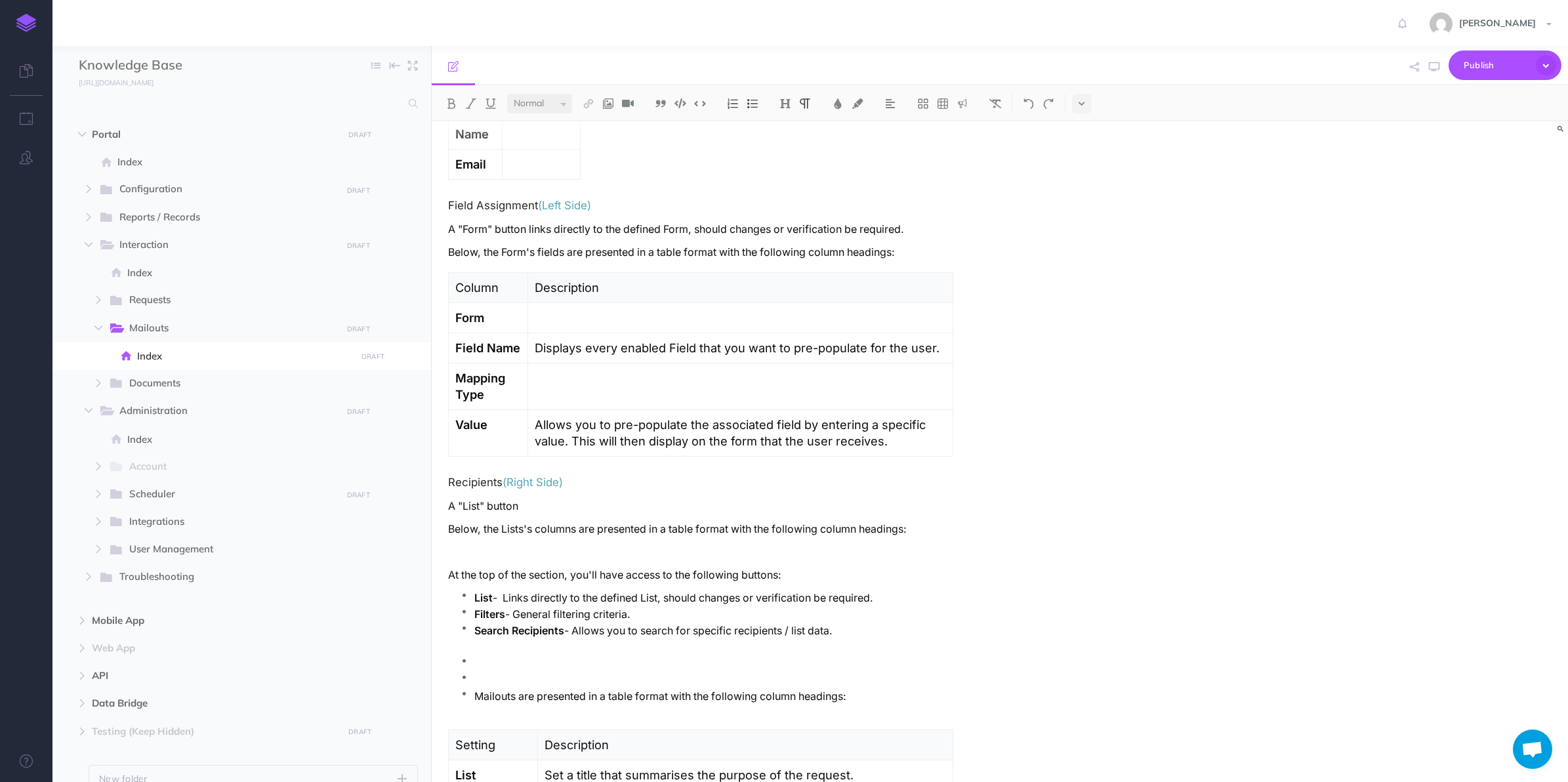
click at [486, 672] on p at bounding box center [714, 663] width 479 height 16
click at [474, 687] on li at bounding box center [714, 679] width 479 height 16
click at [471, 668] on ul "List - Links directly to the defined List, should changes or verification be re…" at bounding box center [704, 629] width 499 height 79
click at [471, 678] on p at bounding box center [701, 676] width 505 height 16
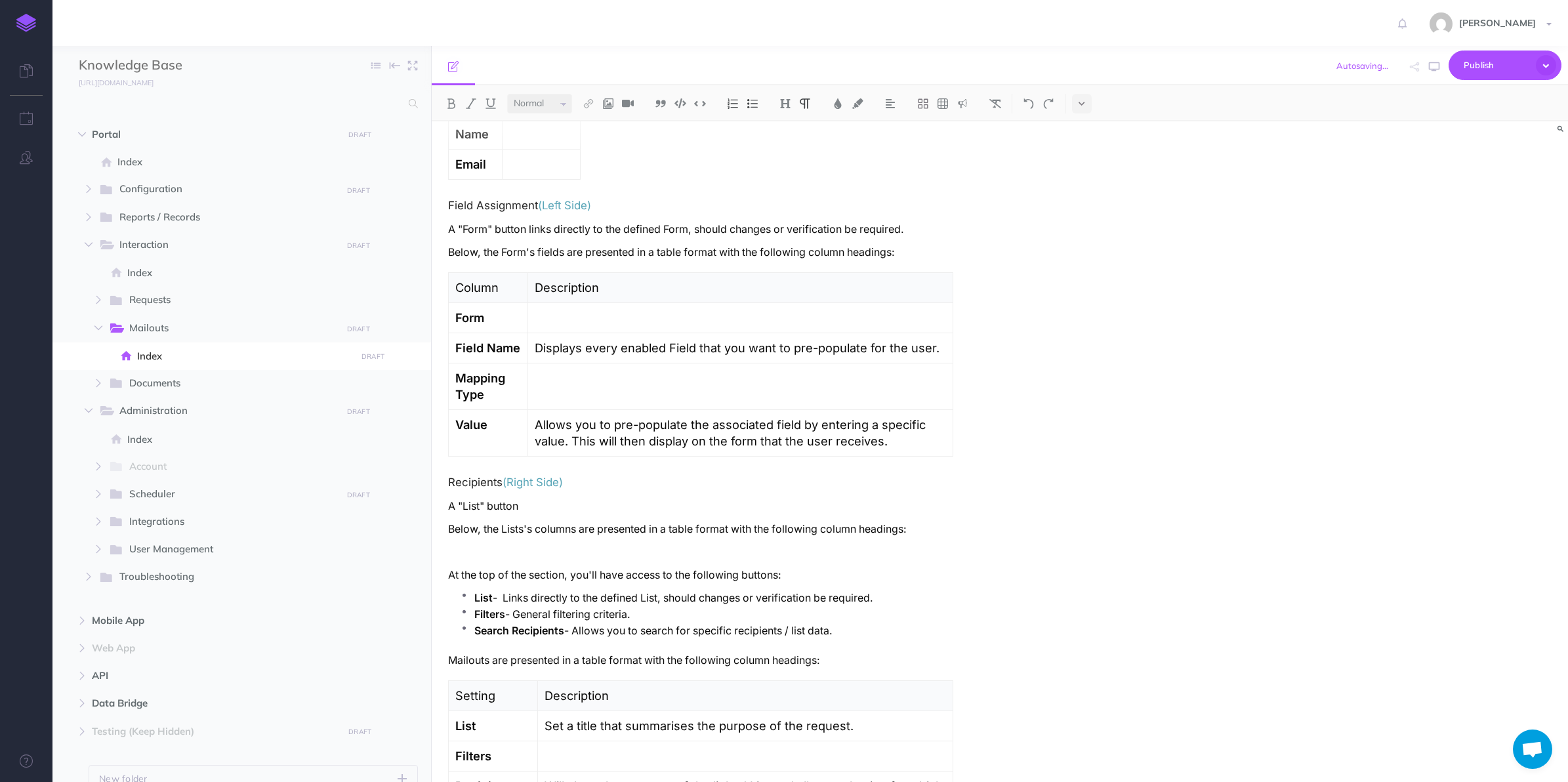
click at [468, 665] on p "Mailouts are presented in a table format with the following column headings:" at bounding box center [701, 660] width 505 height 16
drag, startPoint x: 656, startPoint y: 666, endPoint x: 827, endPoint y: 672, distance: 171.1
click at [827, 672] on div "Mailouts Overview The Mailouts page provides a centralised interface for managi…" at bounding box center [700, 417] width 538 height 3214
click at [704, 652] on ul "List - Links directly to the defined List, should changes or verification be re…" at bounding box center [704, 620] width 499 height 62
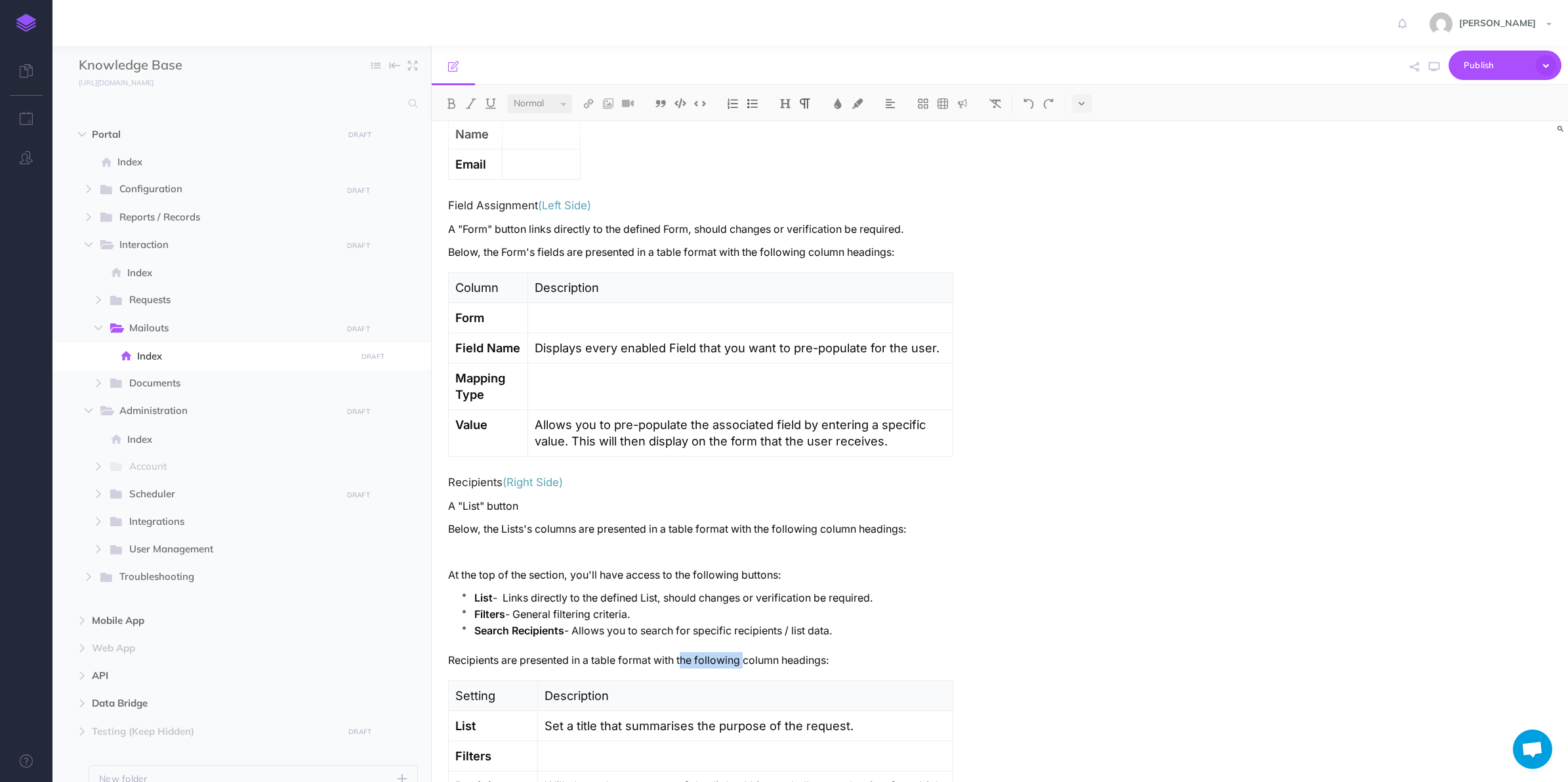
drag, startPoint x: 690, startPoint y: 667, endPoint x: 749, endPoint y: 670, distance: 59.1
click at [749, 668] on p "Recipients are presented in a table format with the following column headings:" at bounding box center [701, 660] width 505 height 16
click at [764, 665] on p "Recipients are presented in a table format with column headings:" at bounding box center [701, 660] width 505 height 16
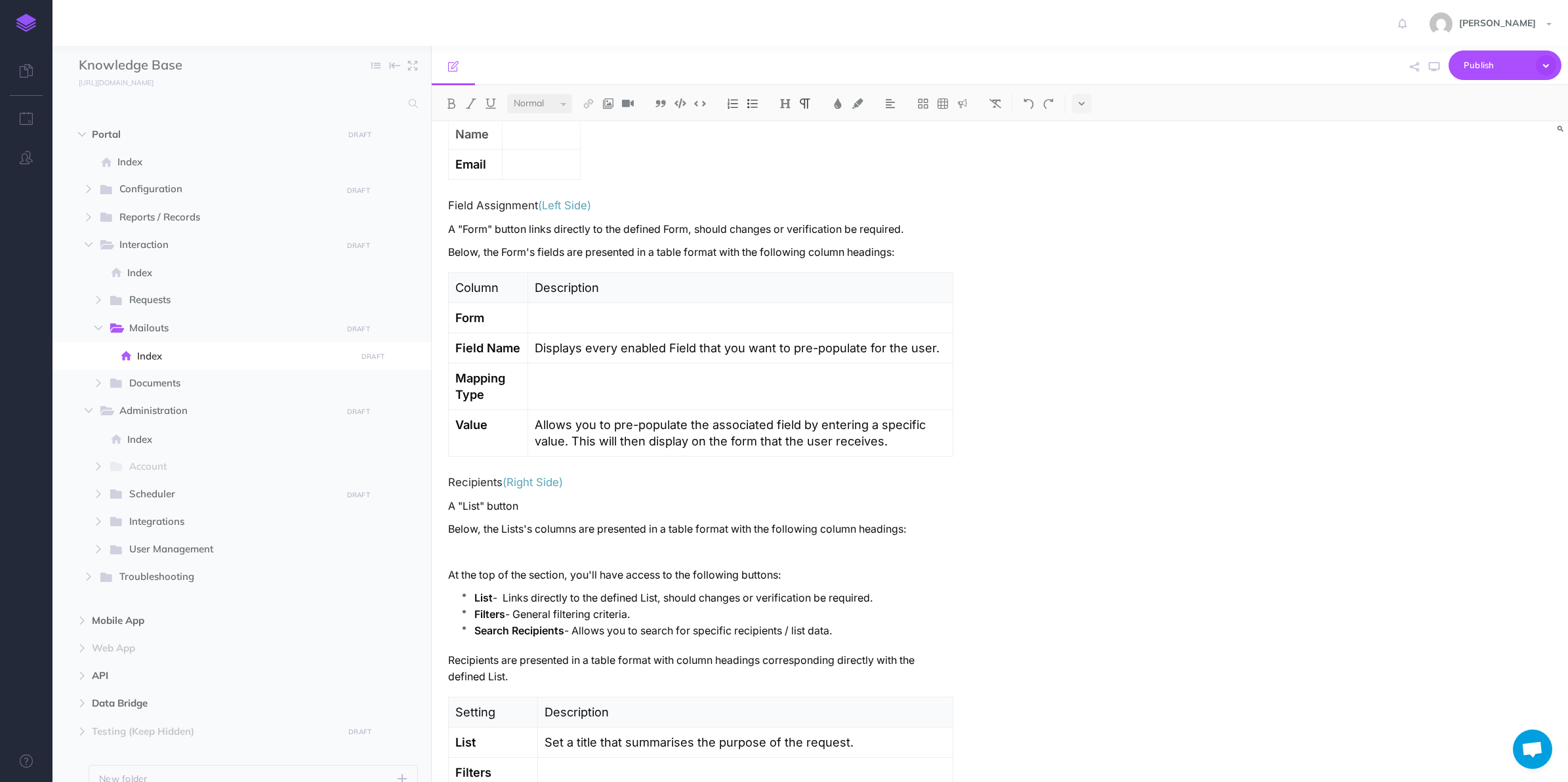
scroll to position [1476, 0]
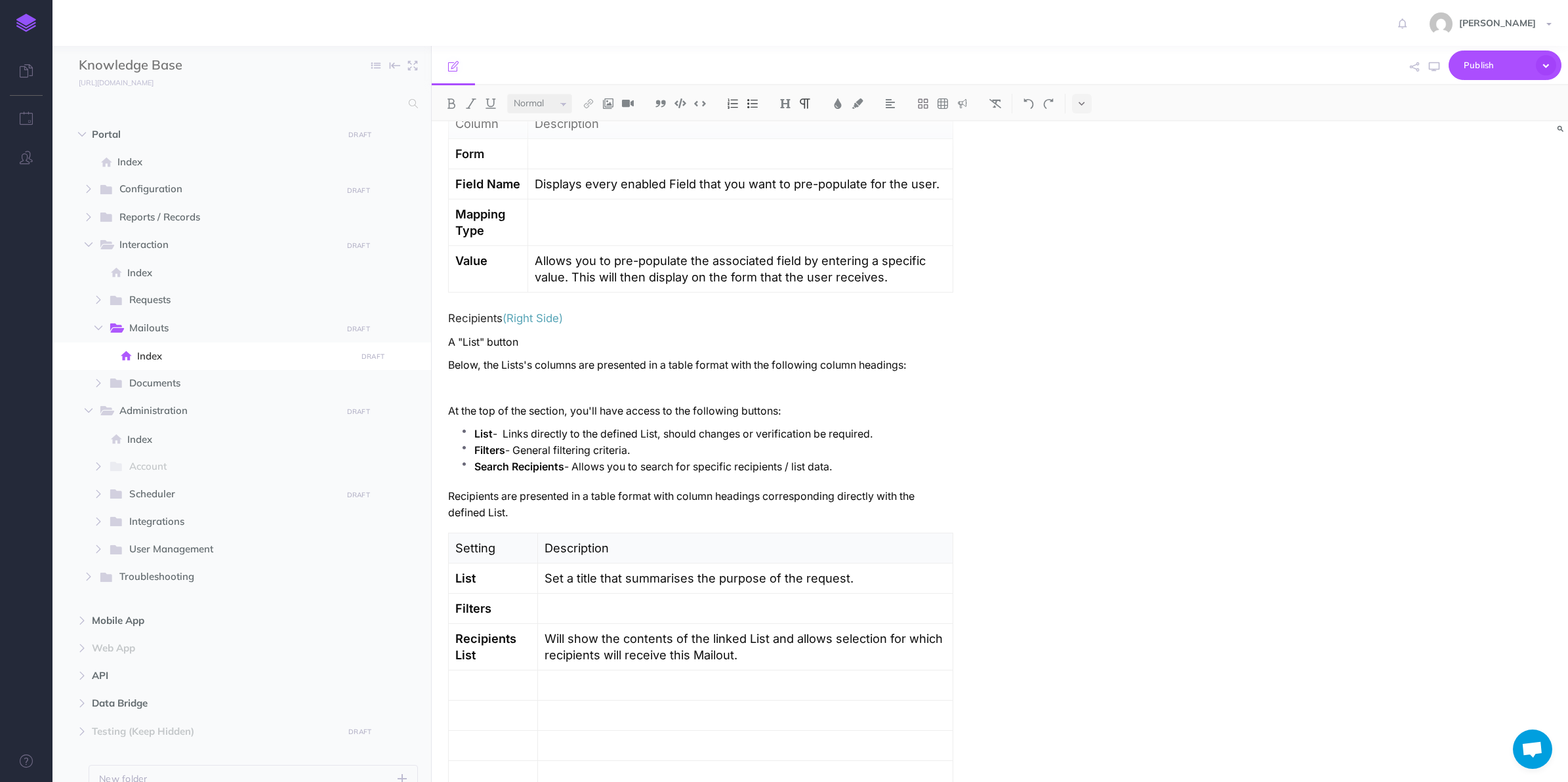
click at [478, 551] on p "Setting" at bounding box center [493, 548] width 76 height 16
click at [966, 125] on img at bounding box center [969, 127] width 12 height 10
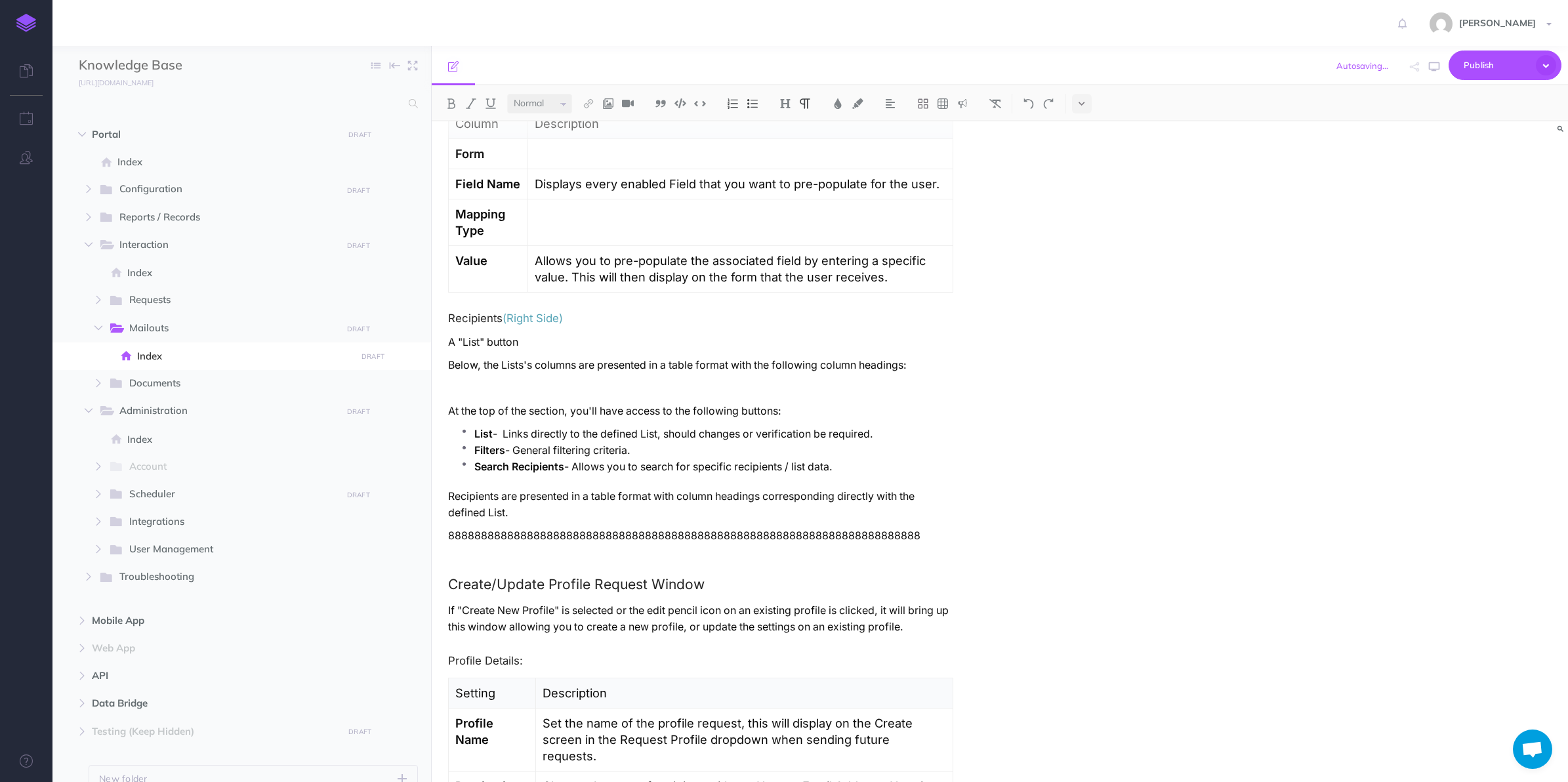
click at [634, 538] on p "888888888888888888888888888888888888888888888888888888888888888888888888" at bounding box center [701, 535] width 505 height 16
click at [840, 103] on img at bounding box center [838, 104] width 12 height 10
click at [921, 204] on span at bounding box center [916, 201] width 24 height 24
click at [772, 373] on p "Below, the Lists's columns are presented in a table format with the following c…" at bounding box center [701, 364] width 505 height 16
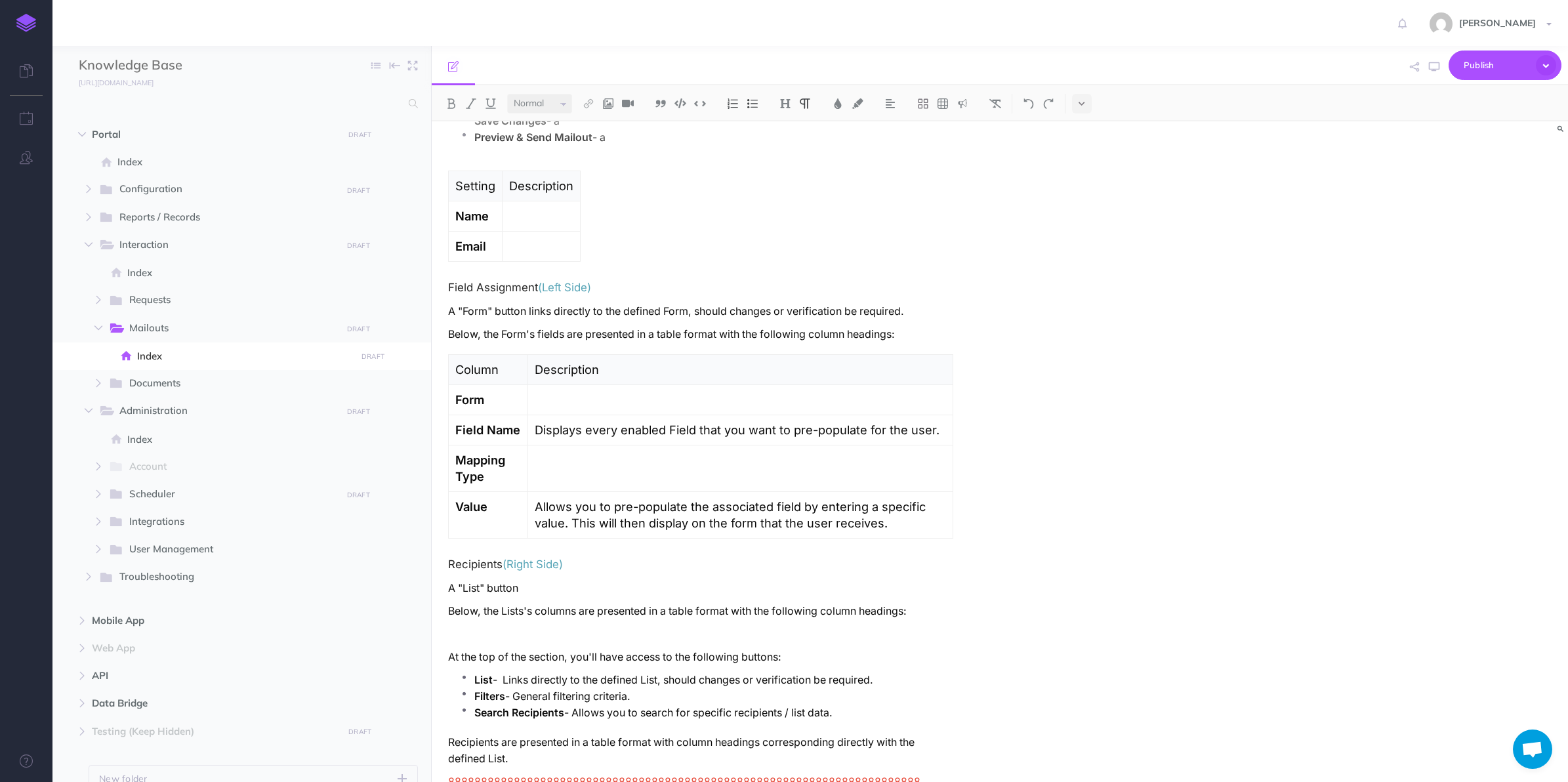
scroll to position [1639, 0]
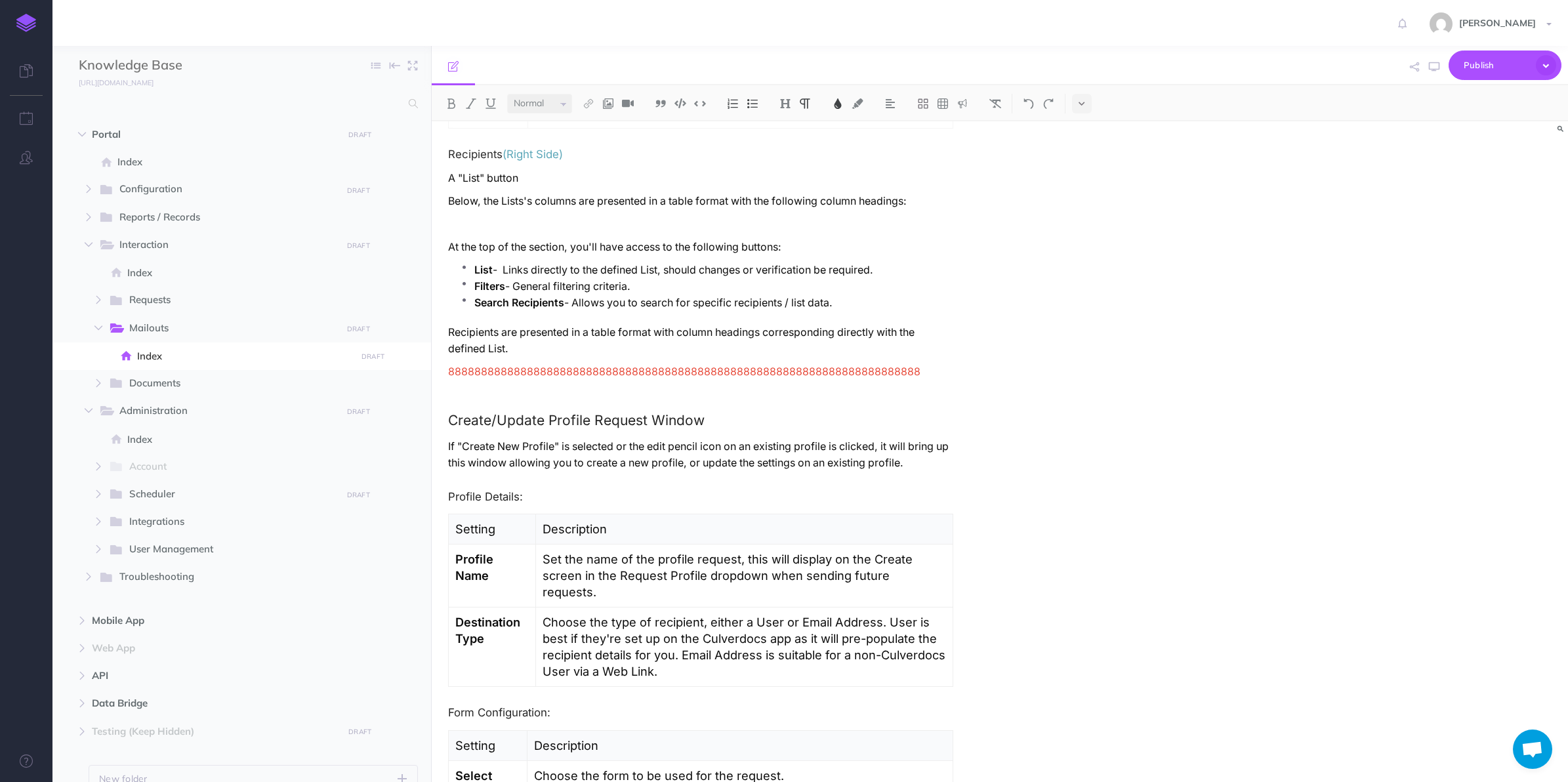
click at [680, 372] on span "888888888888888888888888888888888888888888888888888888888888888888888888" at bounding box center [685, 371] width 472 height 13
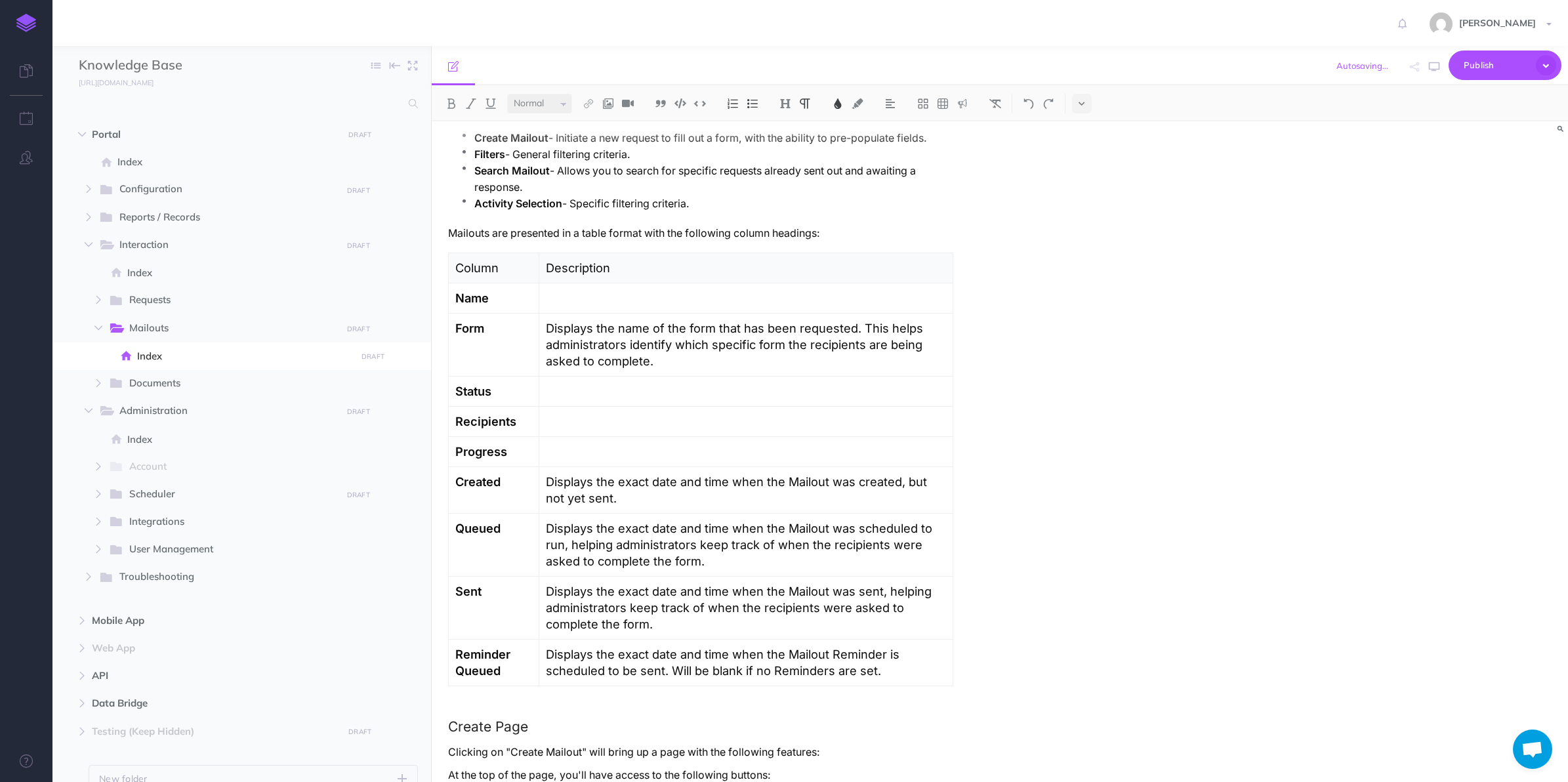
scroll to position [94, 0]
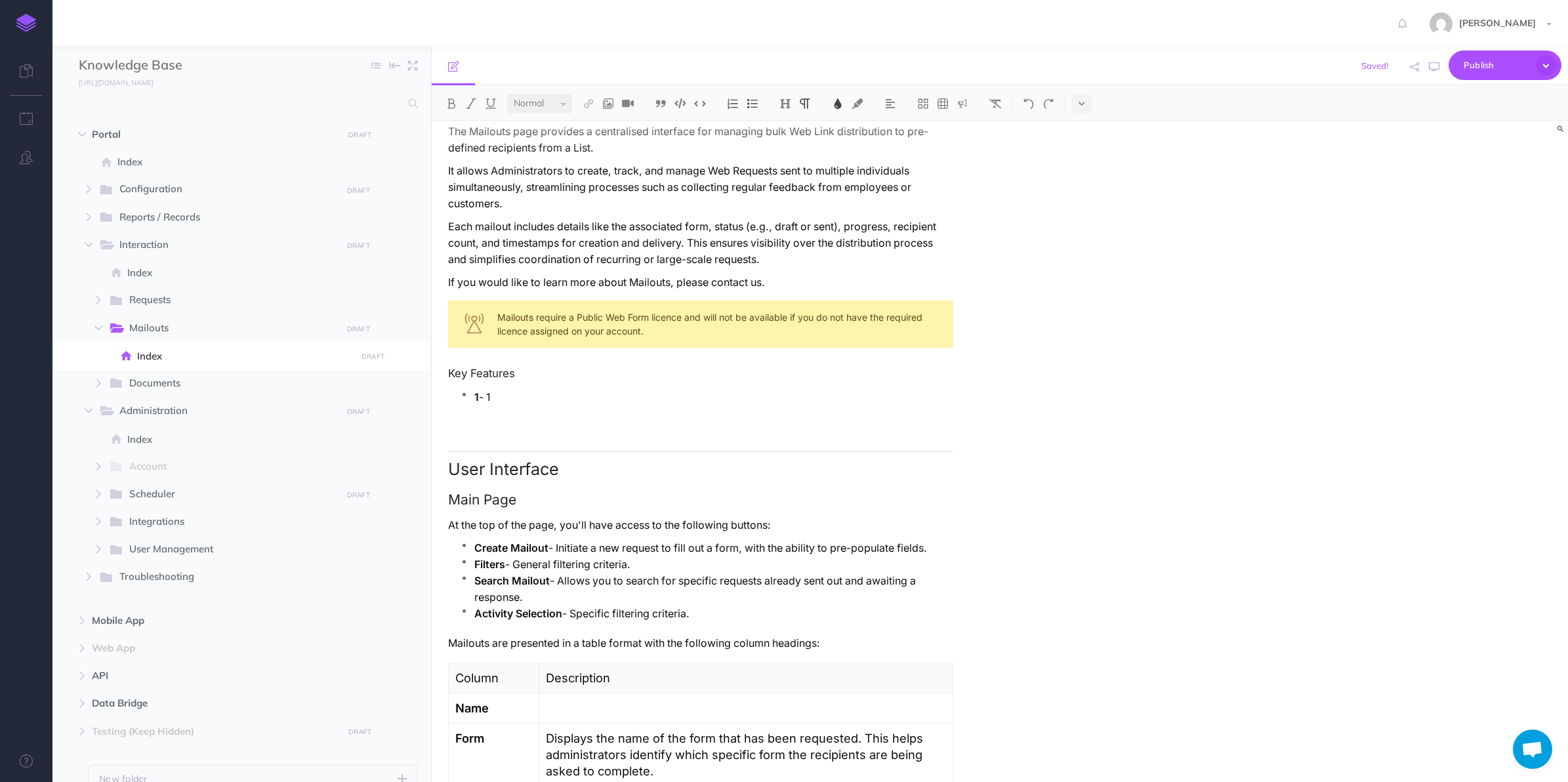
click at [448, 367] on h4 "Key Features" at bounding box center [701, 373] width 505 height 12
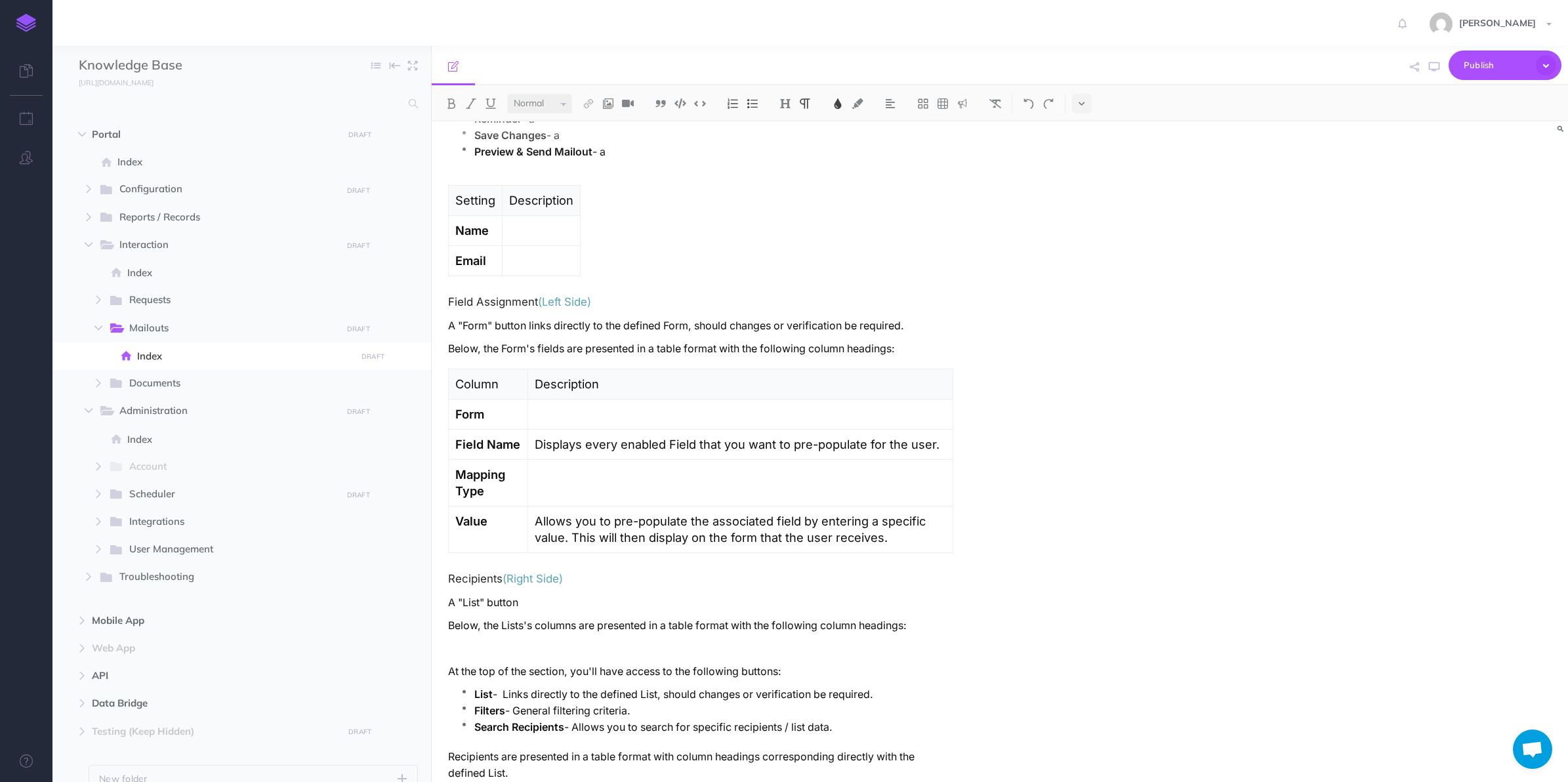
scroll to position [1324, 0]
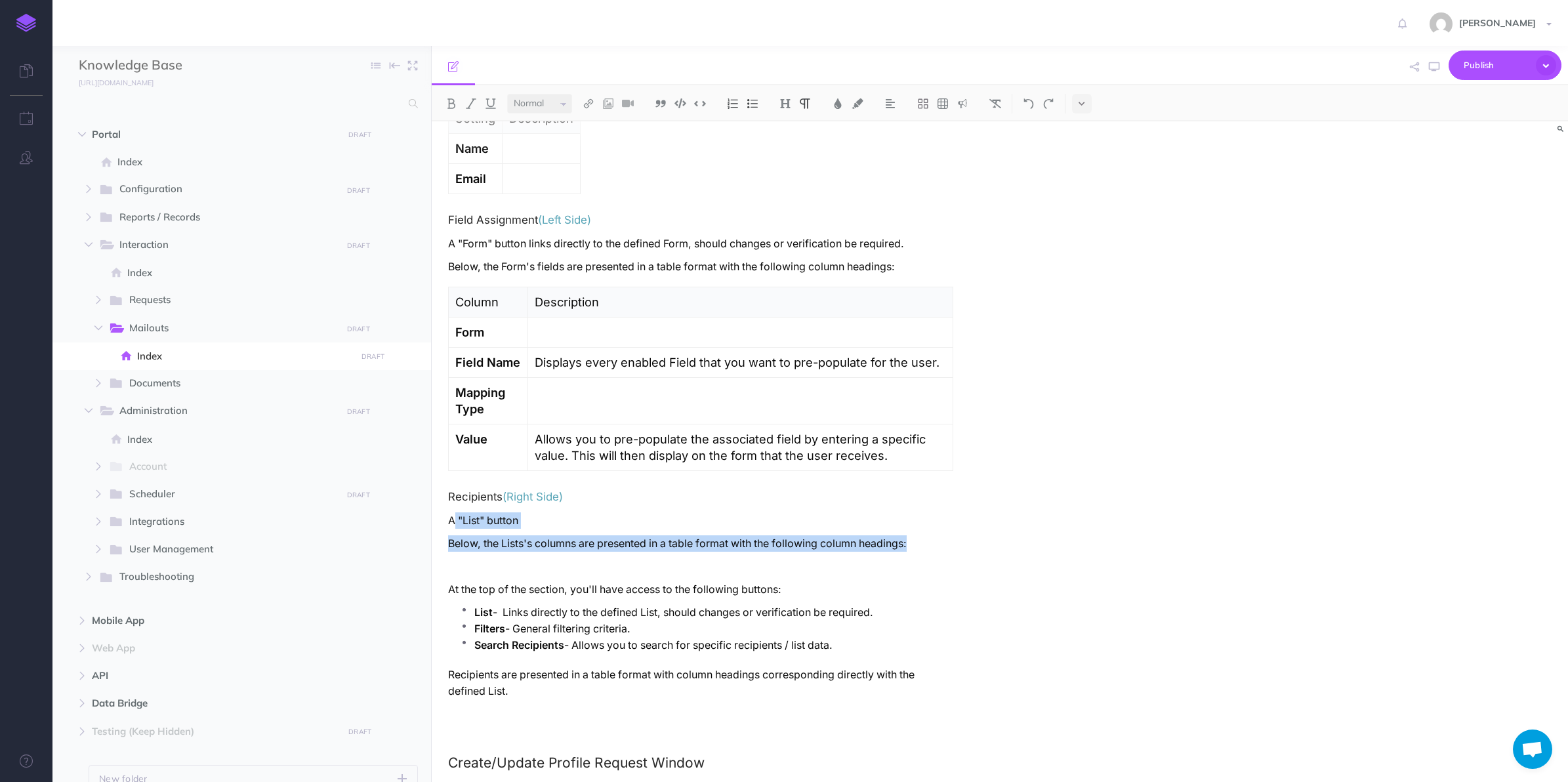
drag, startPoint x: 462, startPoint y: 526, endPoint x: 933, endPoint y: 532, distance: 471.0
click at [933, 532] on div "Mailouts Overview The Mailouts page provides a centralised interface for managi…" at bounding box center [700, 287] width 538 height 2980
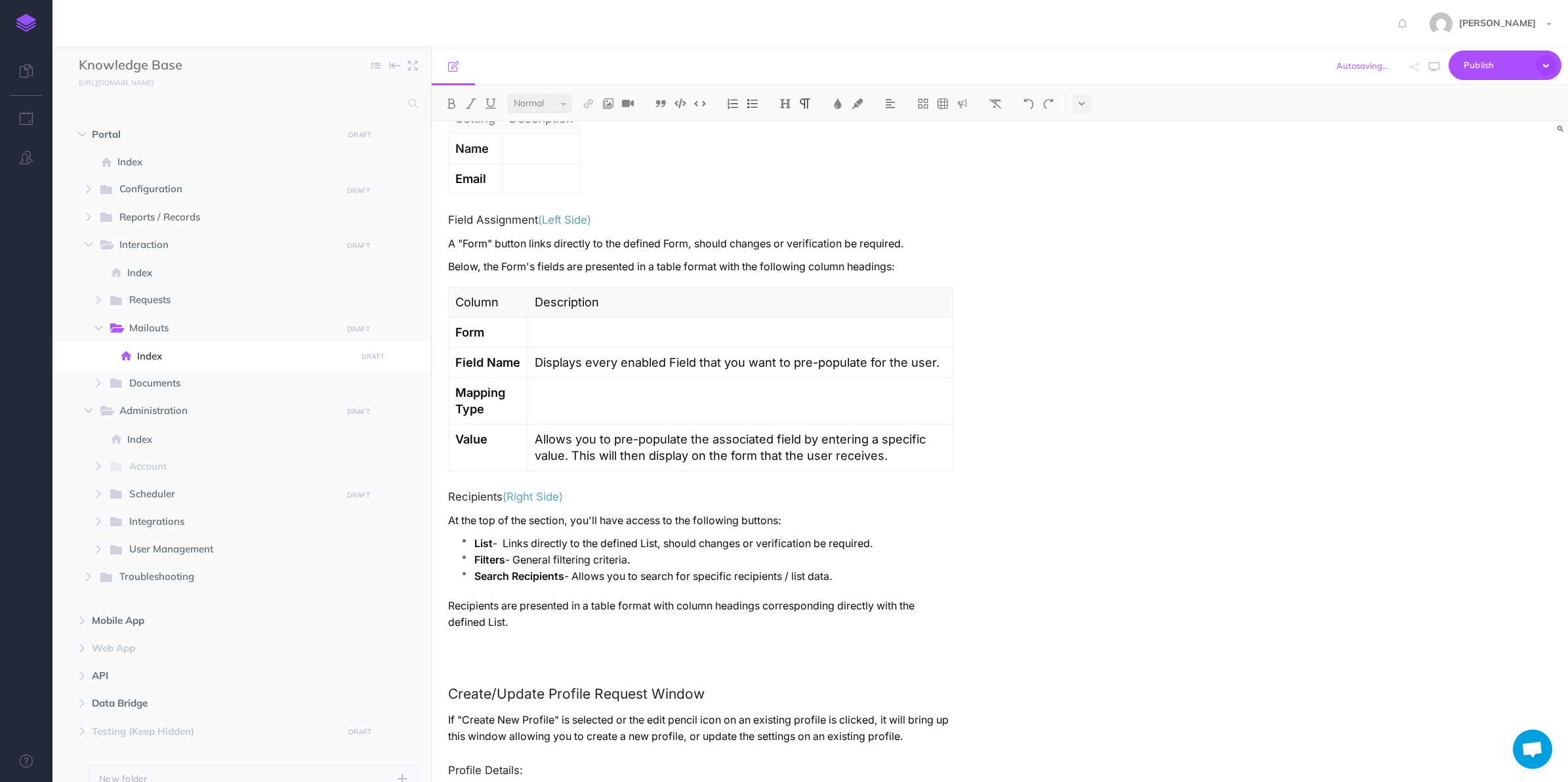
scroll to position [1241, 0]
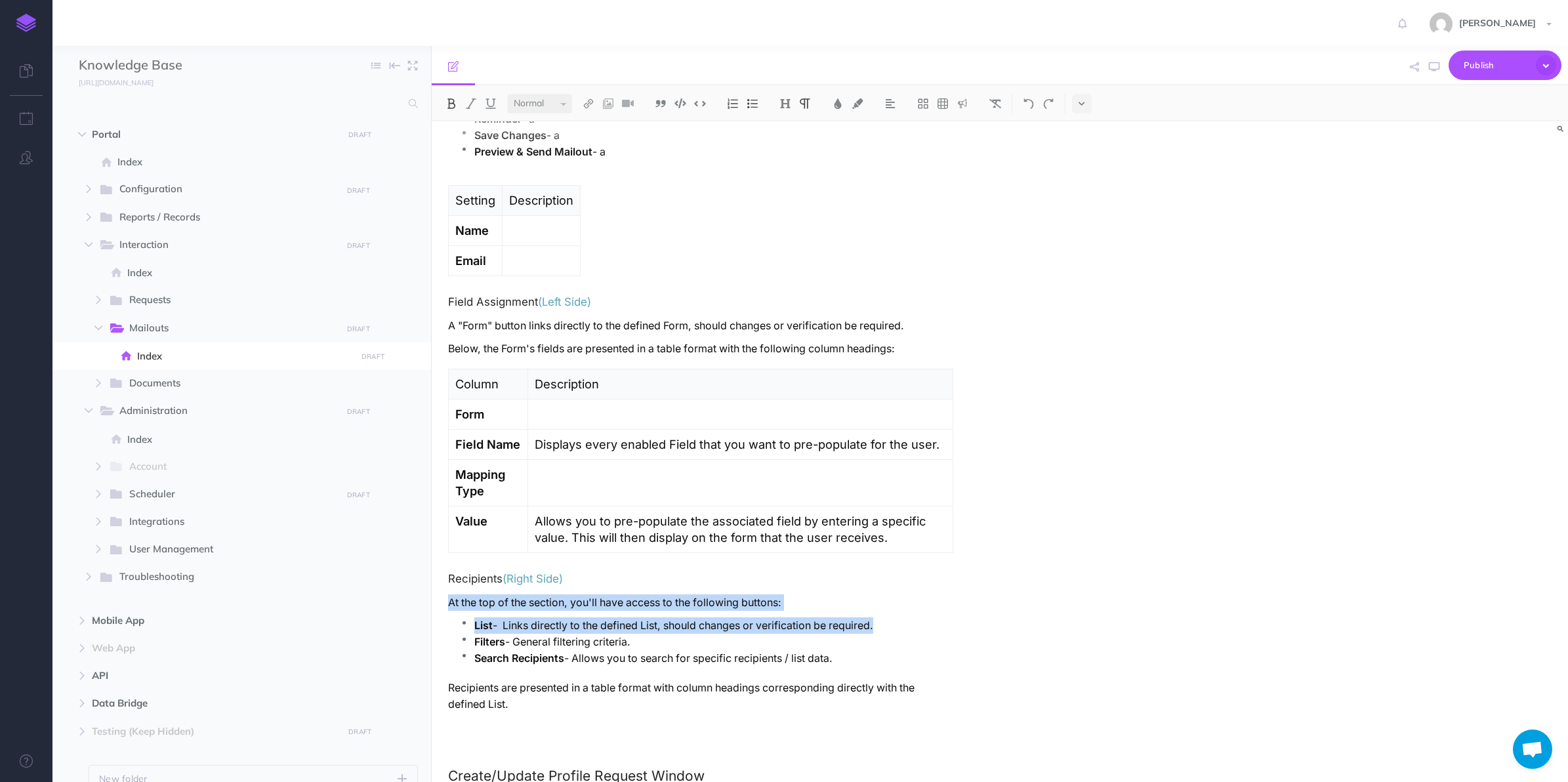
drag, startPoint x: 447, startPoint y: 605, endPoint x: 904, endPoint y: 620, distance: 457.2
click at [904, 620] on div "Mailouts Overview The Mailouts page provides a centralised interface for managi…" at bounding box center [700, 335] width 538 height 2912
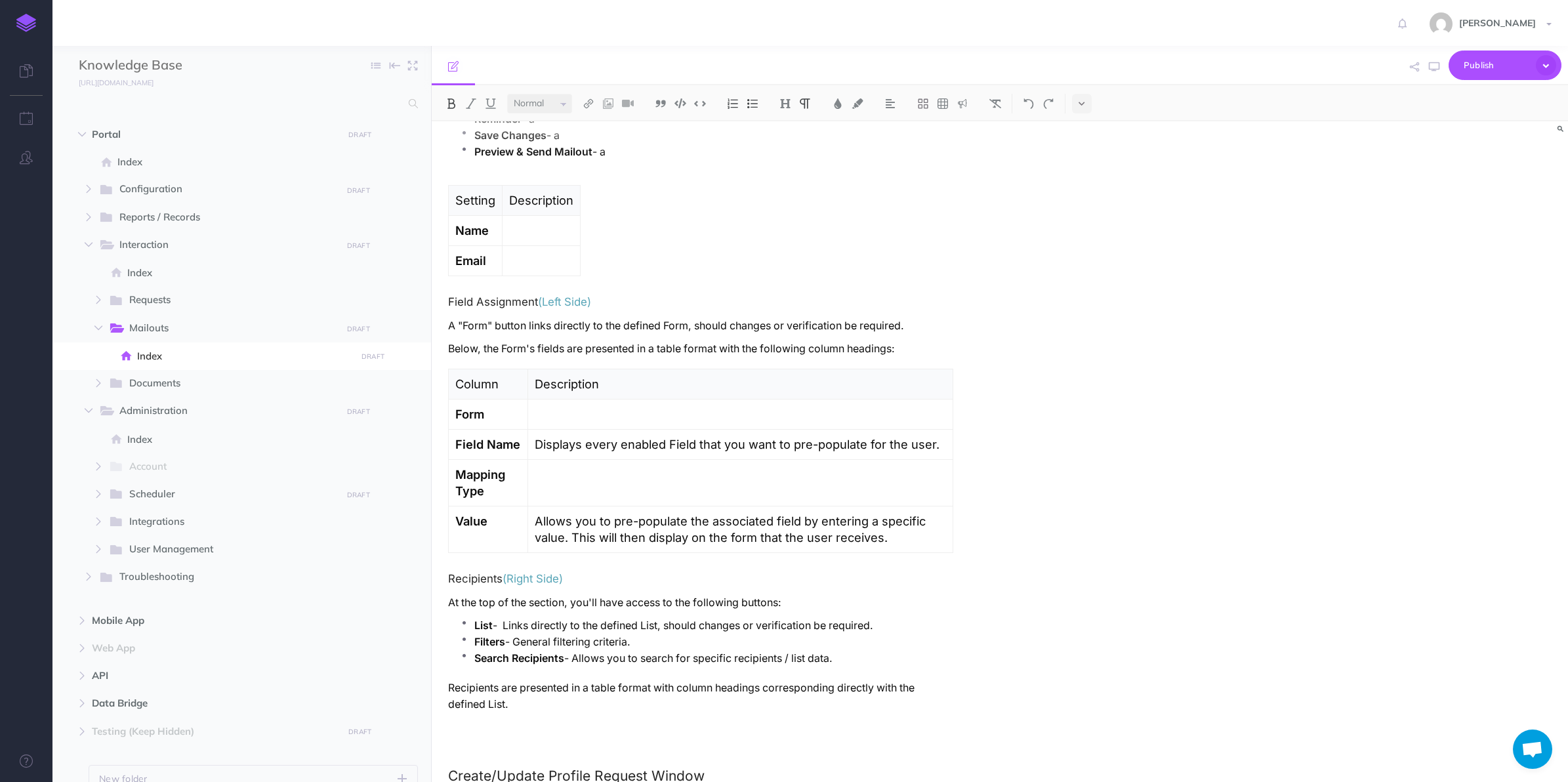
click at [656, 296] on div "Mailouts Overview The Mailouts page provides a centralised interface for managi…" at bounding box center [700, 335] width 538 height 2912
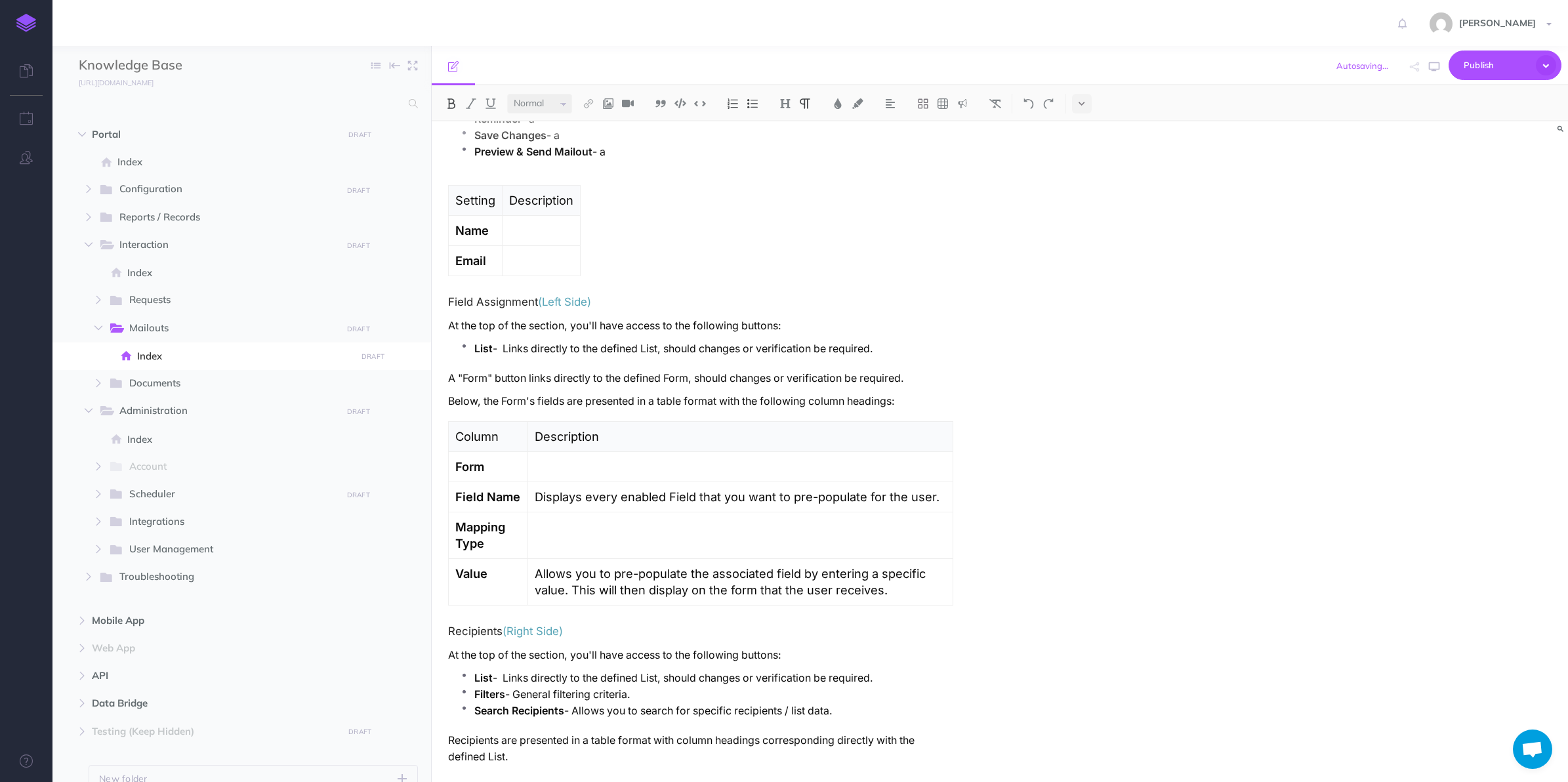
click at [484, 355] on strong "List" at bounding box center [483, 348] width 18 height 13
drag, startPoint x: 497, startPoint y: 379, endPoint x: 702, endPoint y: 381, distance: 205.0
click at [713, 382] on p "A "Form" button links directly to the defined Form, should changes or verificat…" at bounding box center [701, 377] width 505 height 16
click at [576, 376] on p "A "Form" button links directly to the defined Form, should changes or verificat…" at bounding box center [701, 377] width 505 height 16
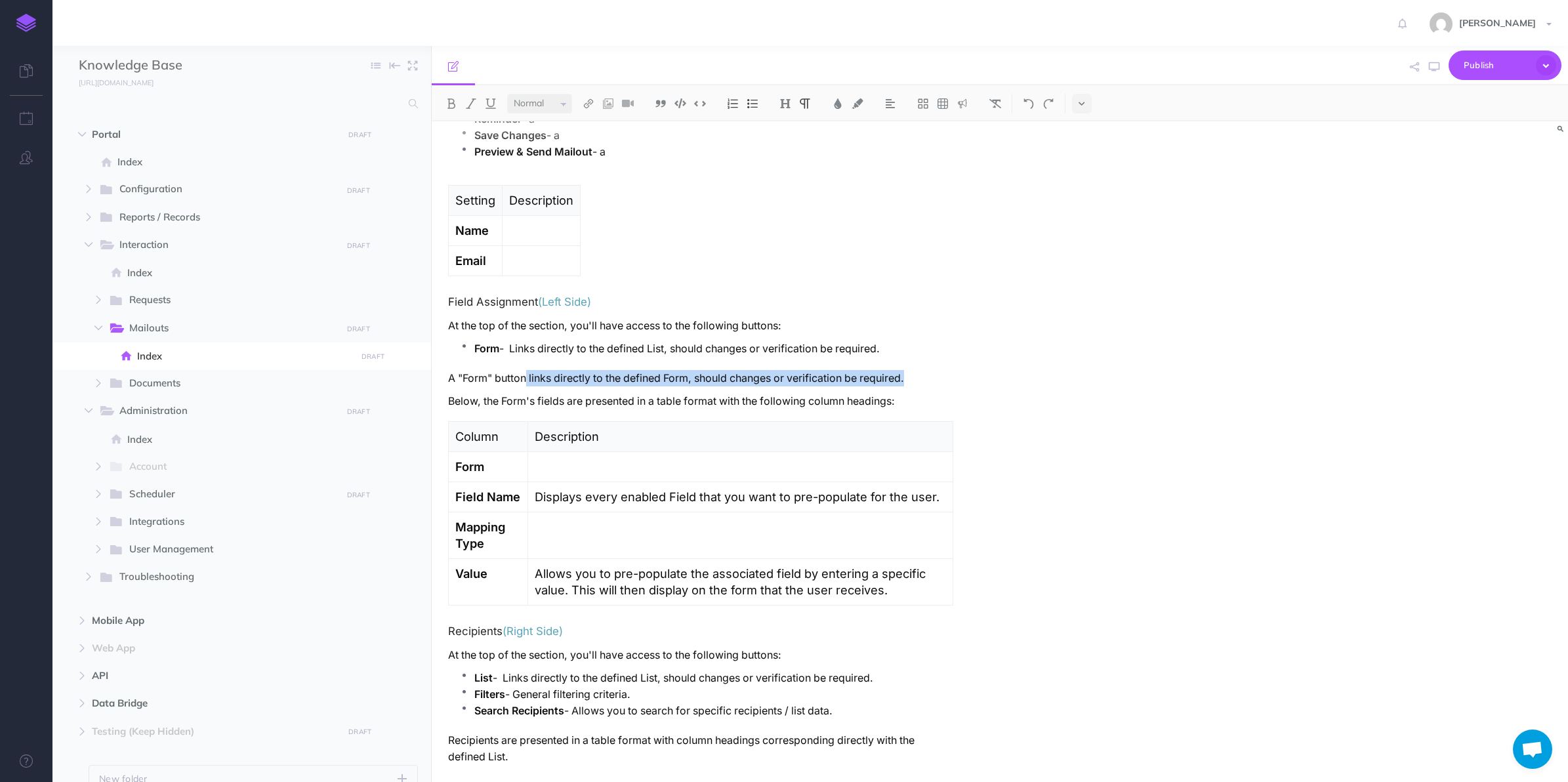
drag, startPoint x: 546, startPoint y: 382, endPoint x: 938, endPoint y: 379, distance: 392.0
click at [938, 379] on p "A "Form" button links directly to the defined Form, should changes or verificat…" at bounding box center [701, 377] width 505 height 16
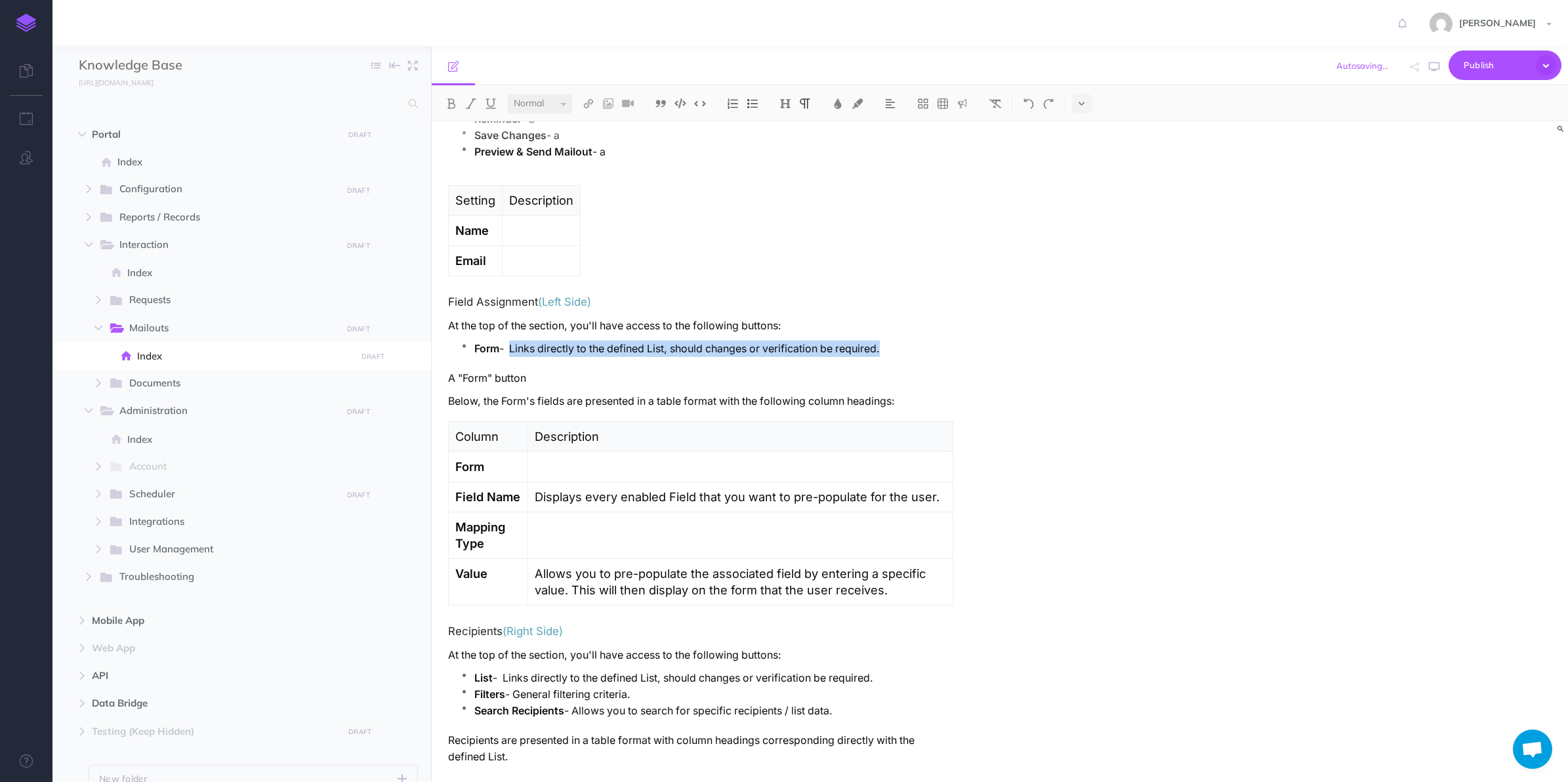
drag, startPoint x: 536, startPoint y: 351, endPoint x: 929, endPoint y: 358, distance: 393.1
click at [929, 357] on p "Form - Links directly to the defined List, should changes or verification be re…" at bounding box center [714, 348] width 479 height 16
click at [517, 352] on p "Form - links directly to the defined Form, should changes or verification be re…" at bounding box center [714, 348] width 479 height 16
click at [499, 375] on p "A "Form" button" at bounding box center [701, 377] width 505 height 16
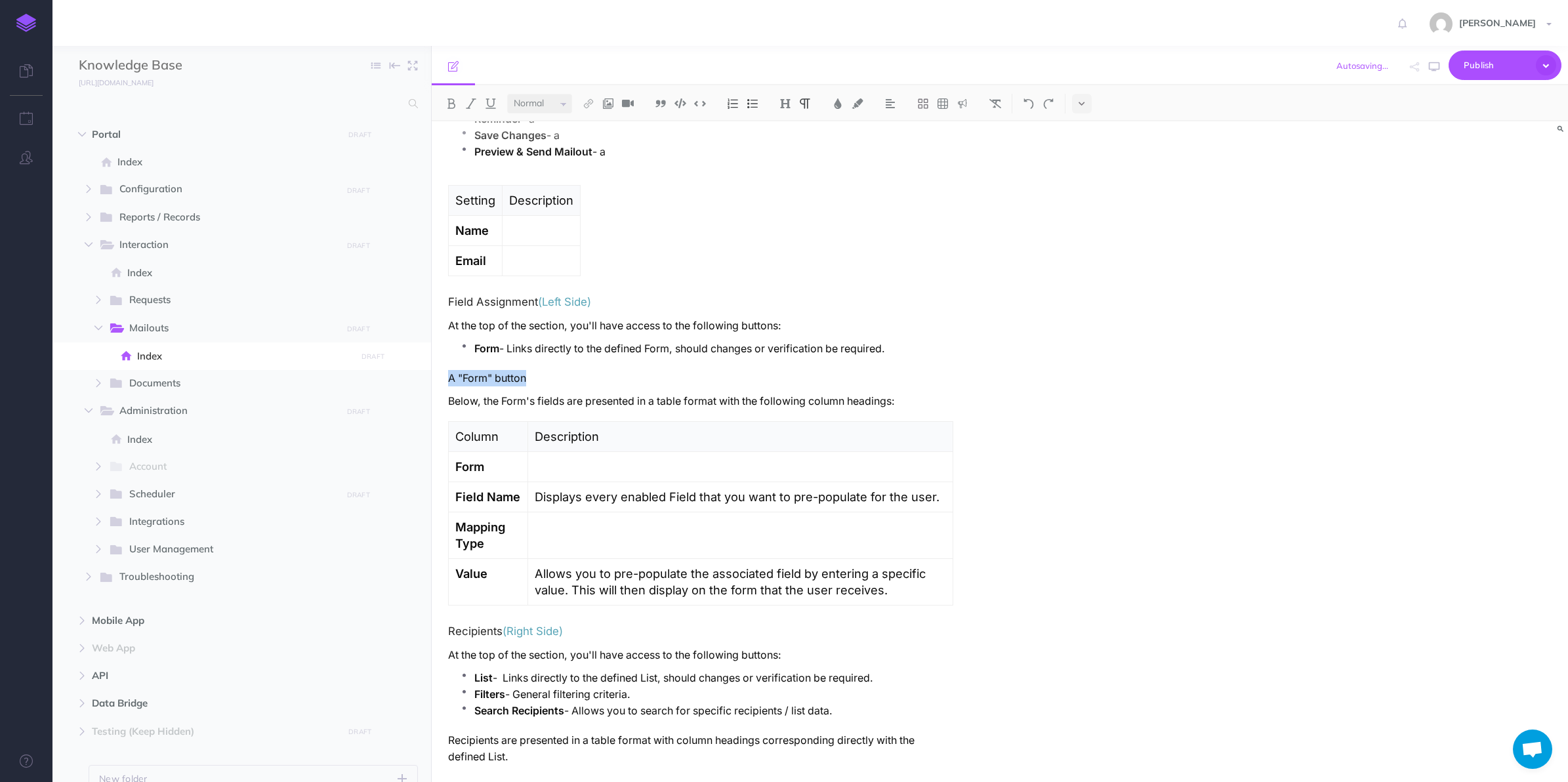
click at [499, 375] on p "A "Form" button" at bounding box center [701, 377] width 505 height 16
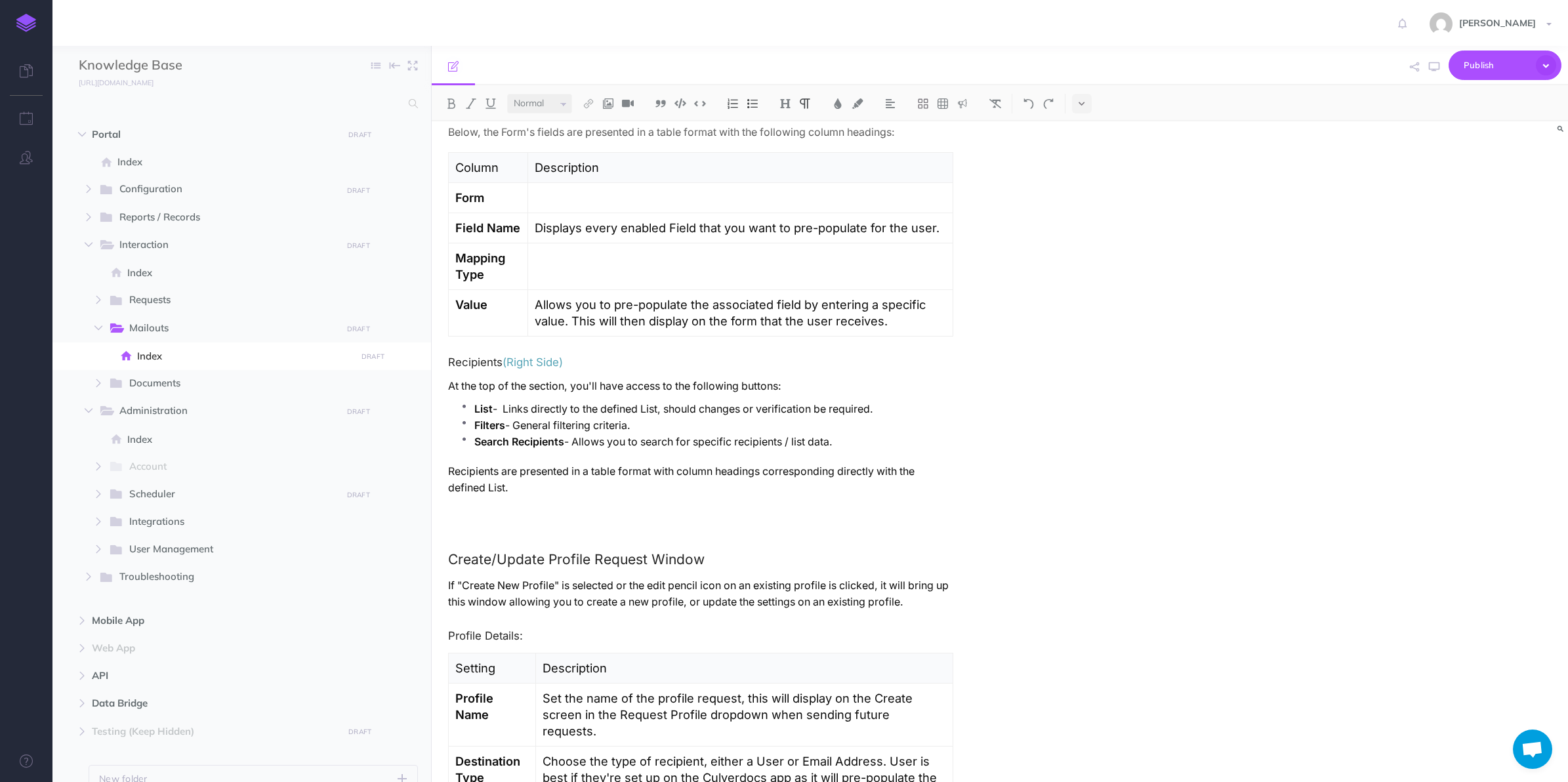
scroll to position [1569, 0]
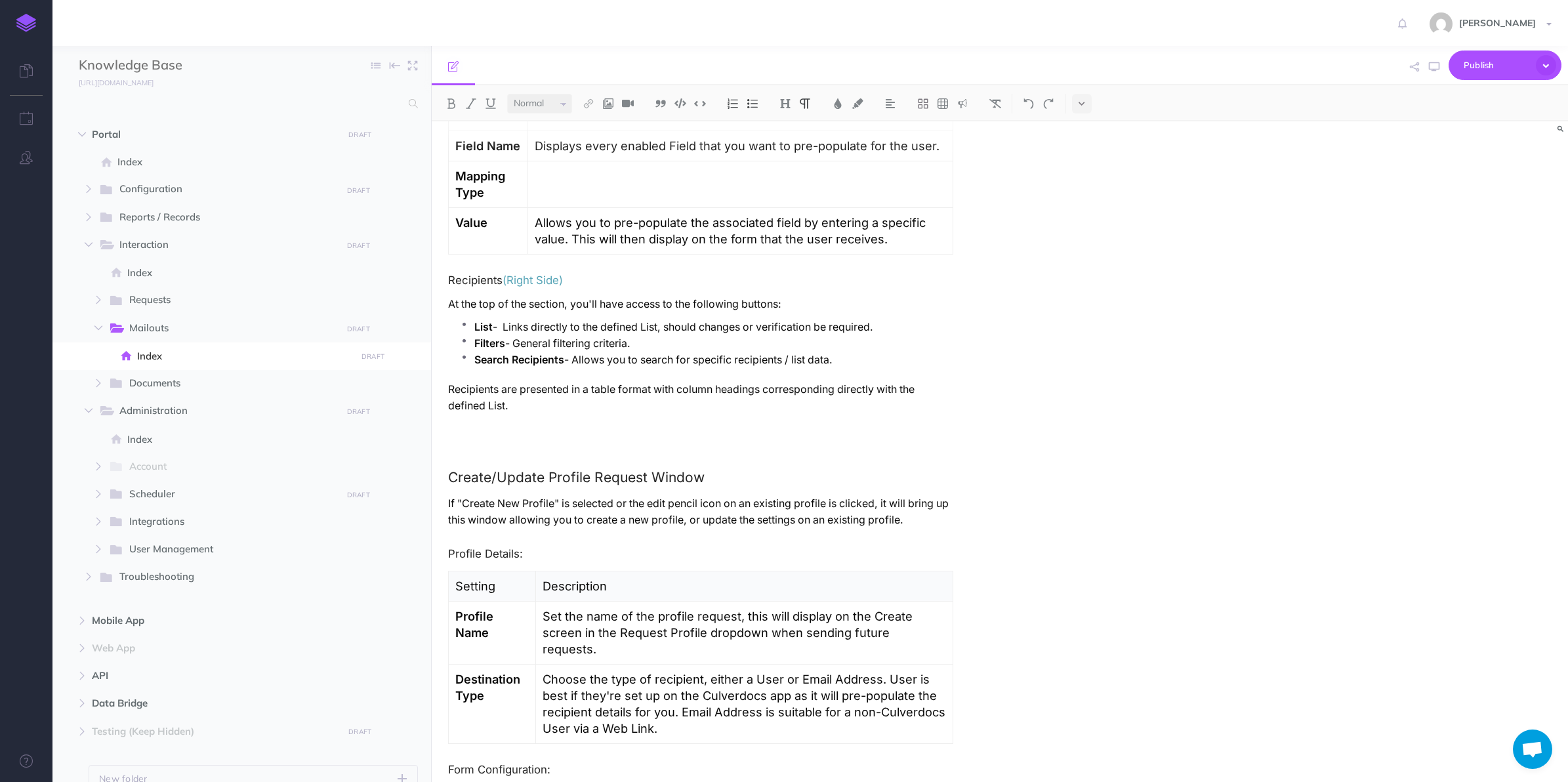
click at [507, 433] on p at bounding box center [701, 428] width 505 height 16
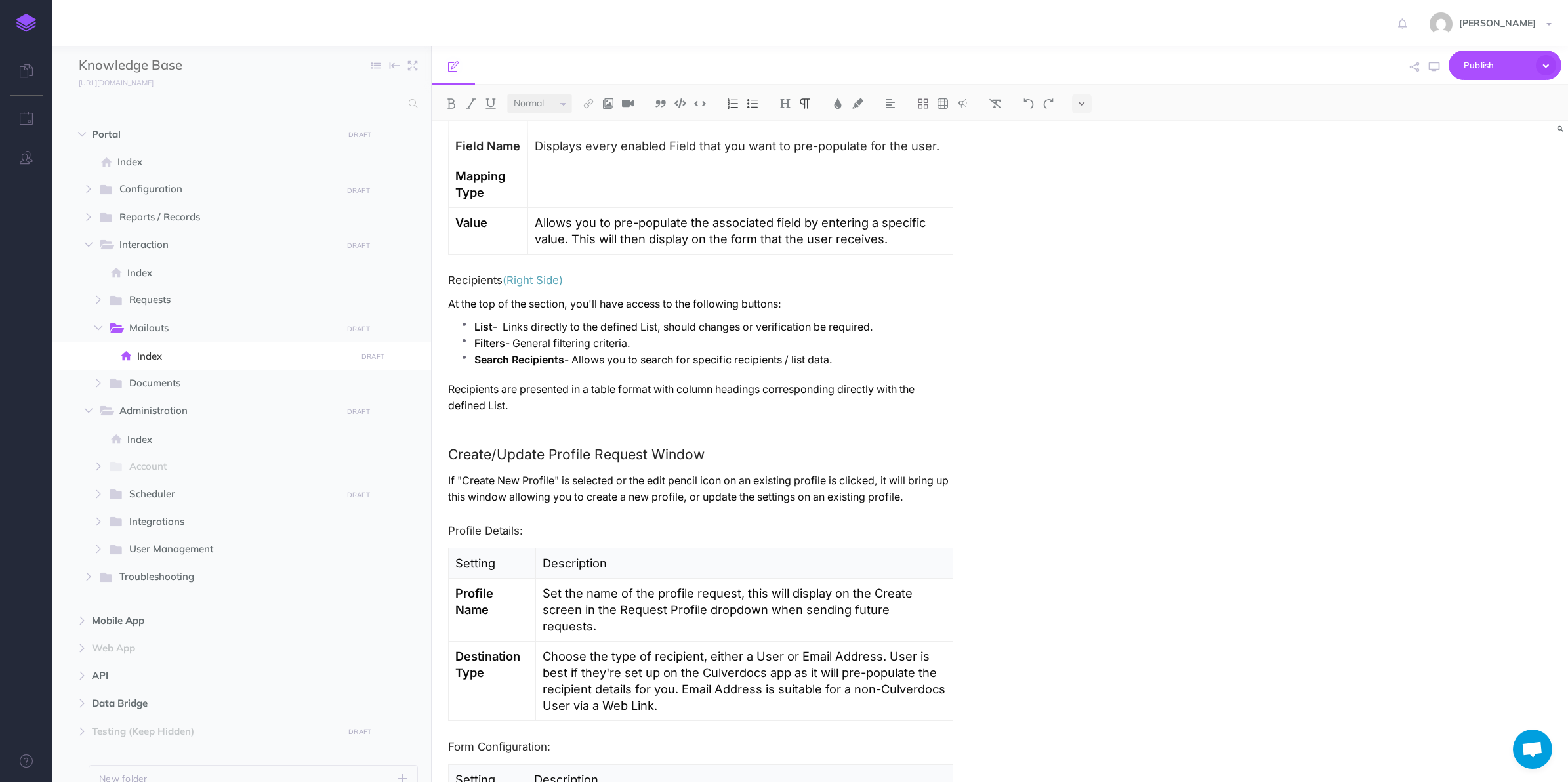
click at [448, 462] on h3 "Create/Update Profile Request Window" at bounding box center [701, 454] width 505 height 15
click at [477, 453] on h3 "Create/Update Profile Request Window" at bounding box center [701, 454] width 505 height 15
drag, startPoint x: 553, startPoint y: 480, endPoint x: 464, endPoint y: 488, distance: 89.4
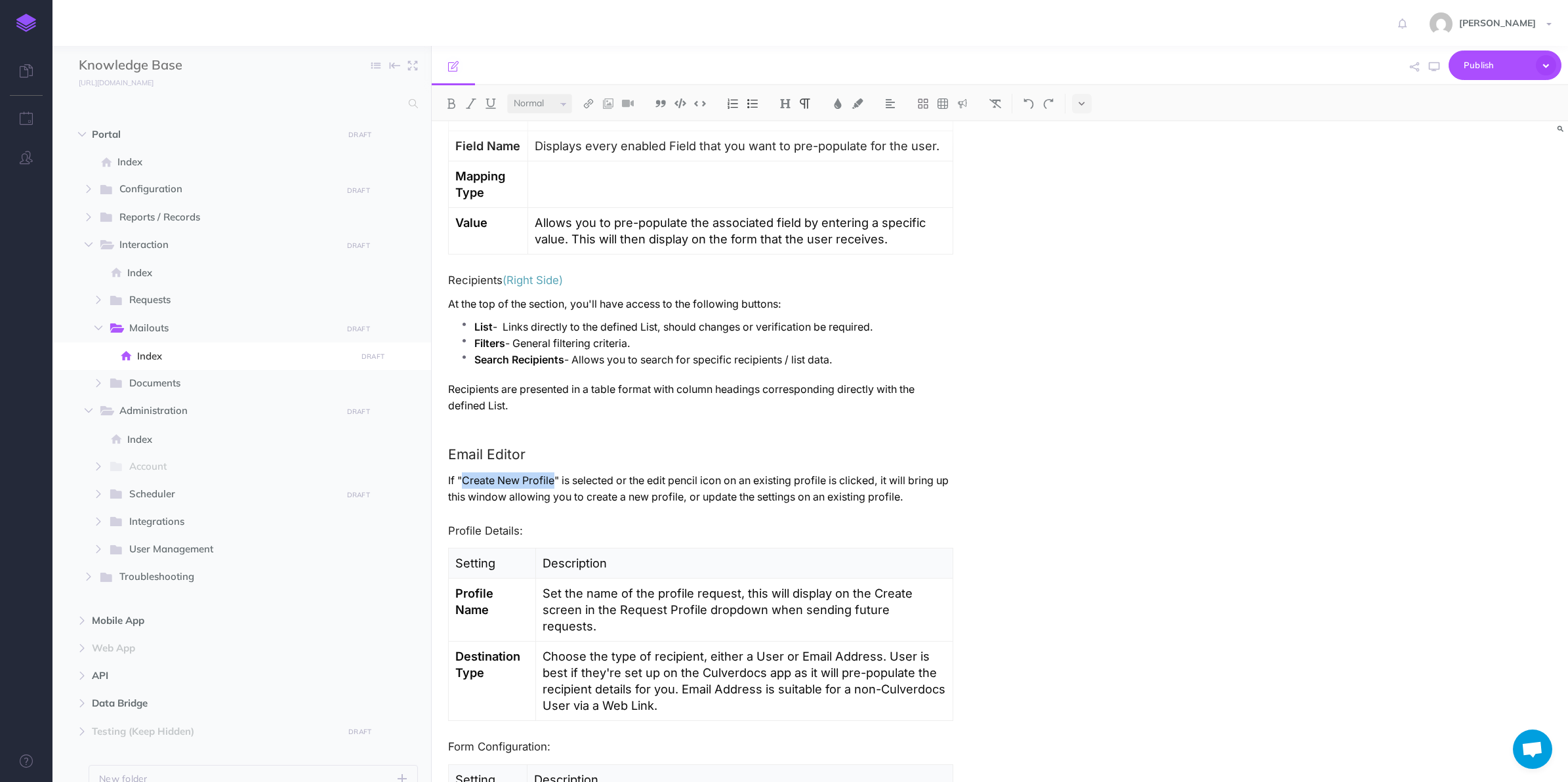
click at [463, 488] on p "If "Create New Profile" is selected or the edit pencil icon on an existing prof…" at bounding box center [701, 489] width 505 height 33
click at [448, 458] on h3 "Email Editor" at bounding box center [701, 454] width 505 height 15
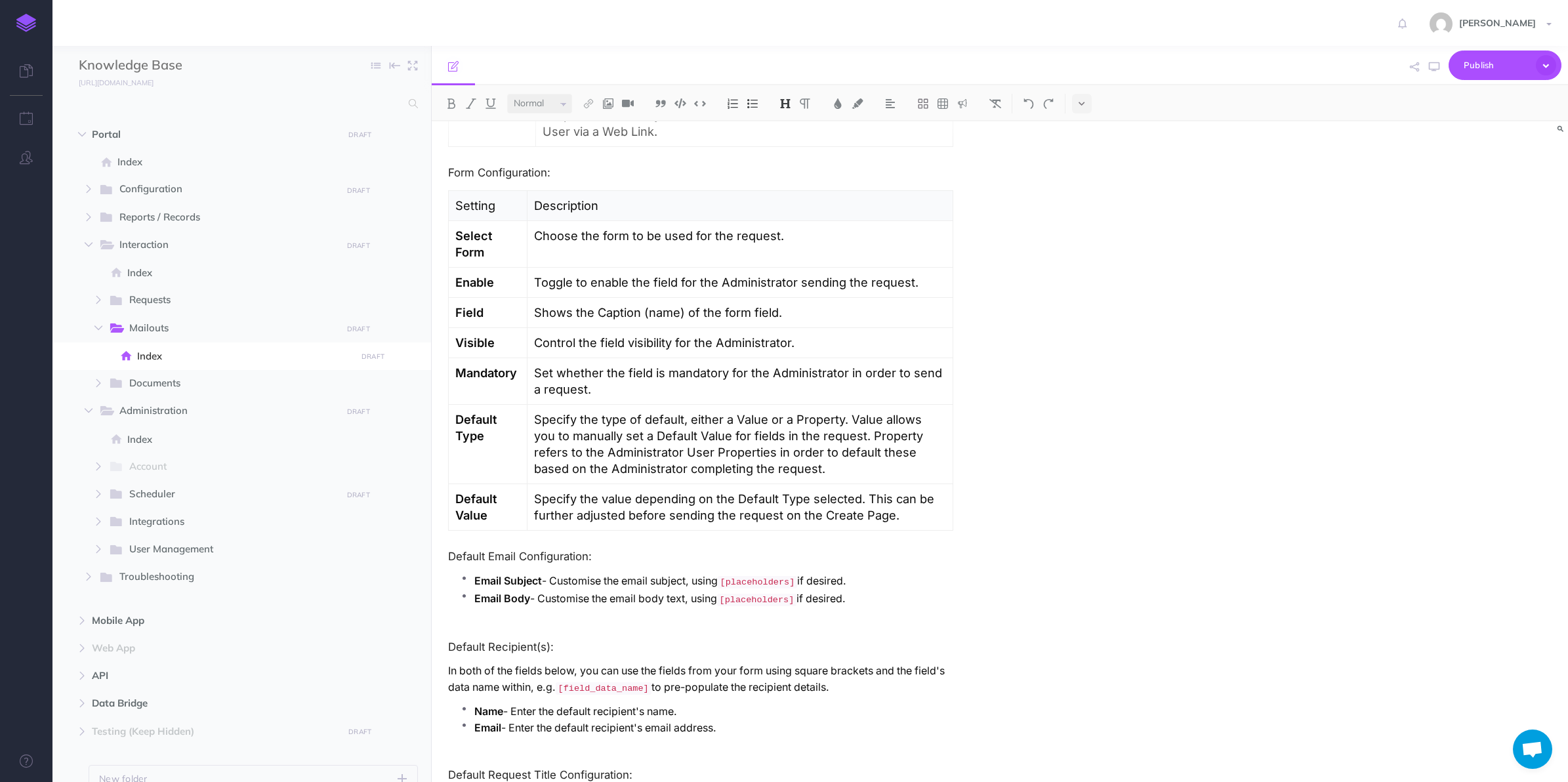
scroll to position [2244, 0]
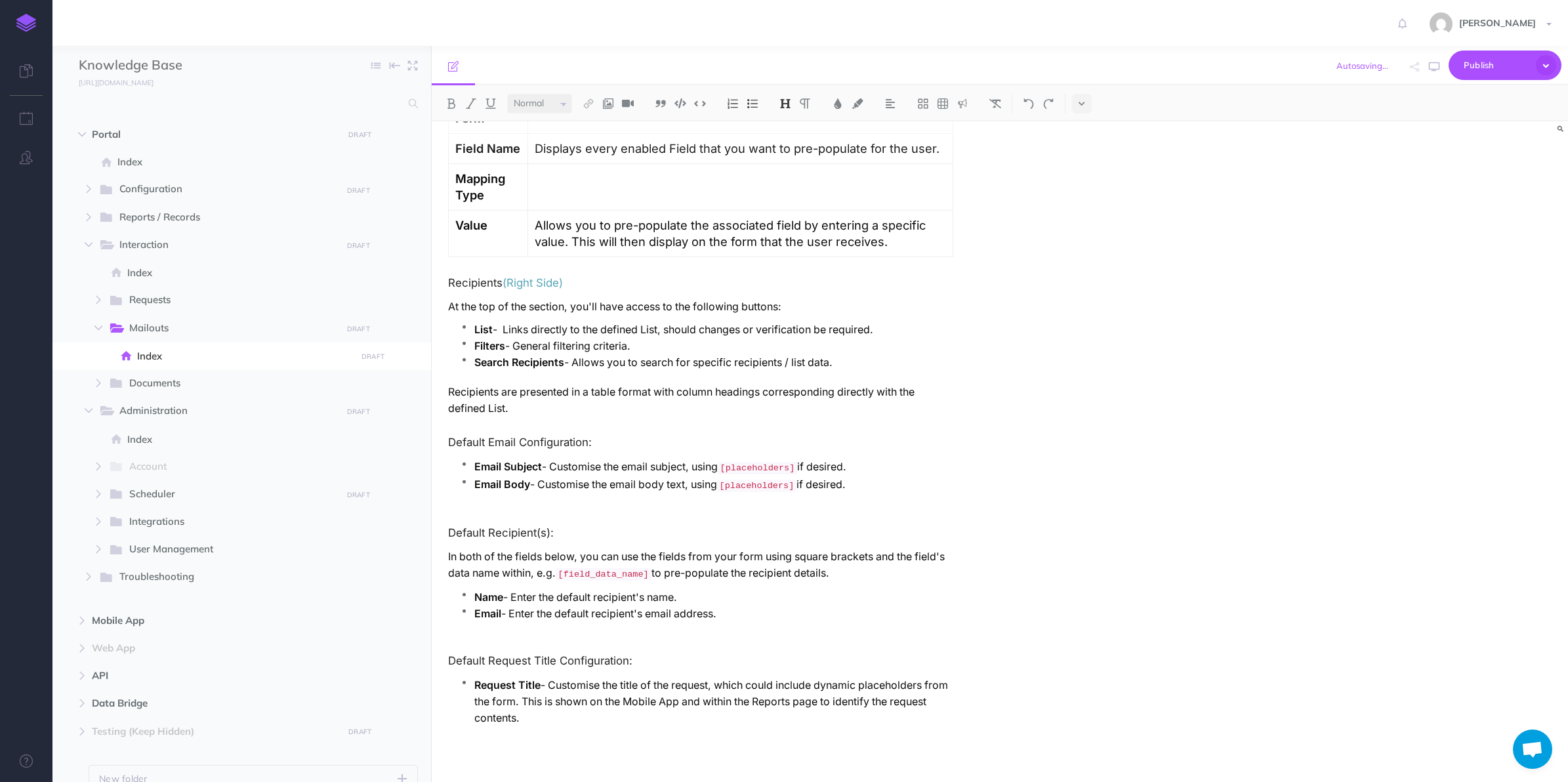
scroll to position [1568, 0]
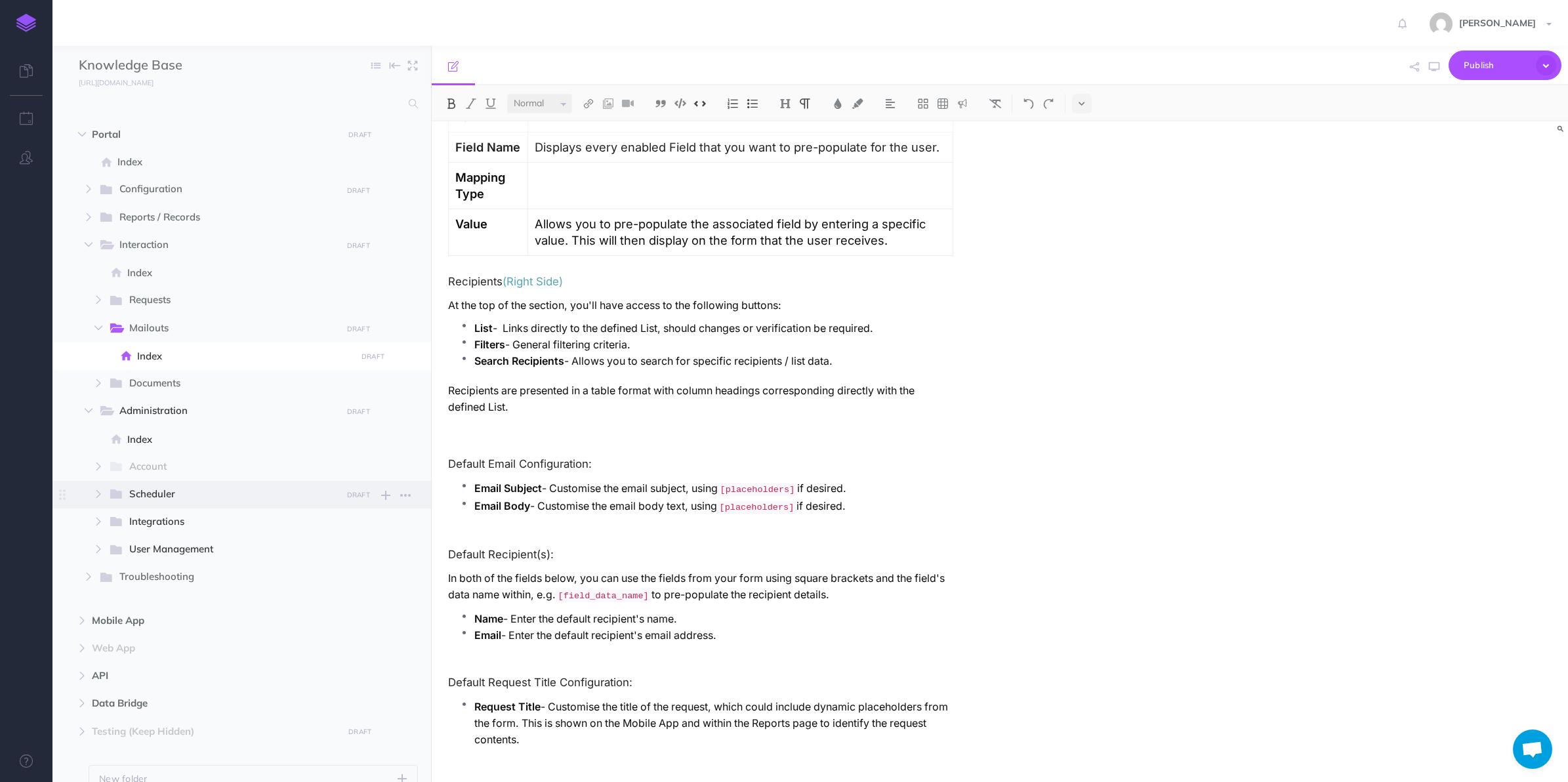
drag, startPoint x: 866, startPoint y: 510, endPoint x: 324, endPoint y: 496, distance: 542.2
click at [324, 496] on div "Knowledge Base Collapse all Expand all Expand to root folders [URL][DOMAIN_NAME…" at bounding box center [810, 414] width 1516 height 736
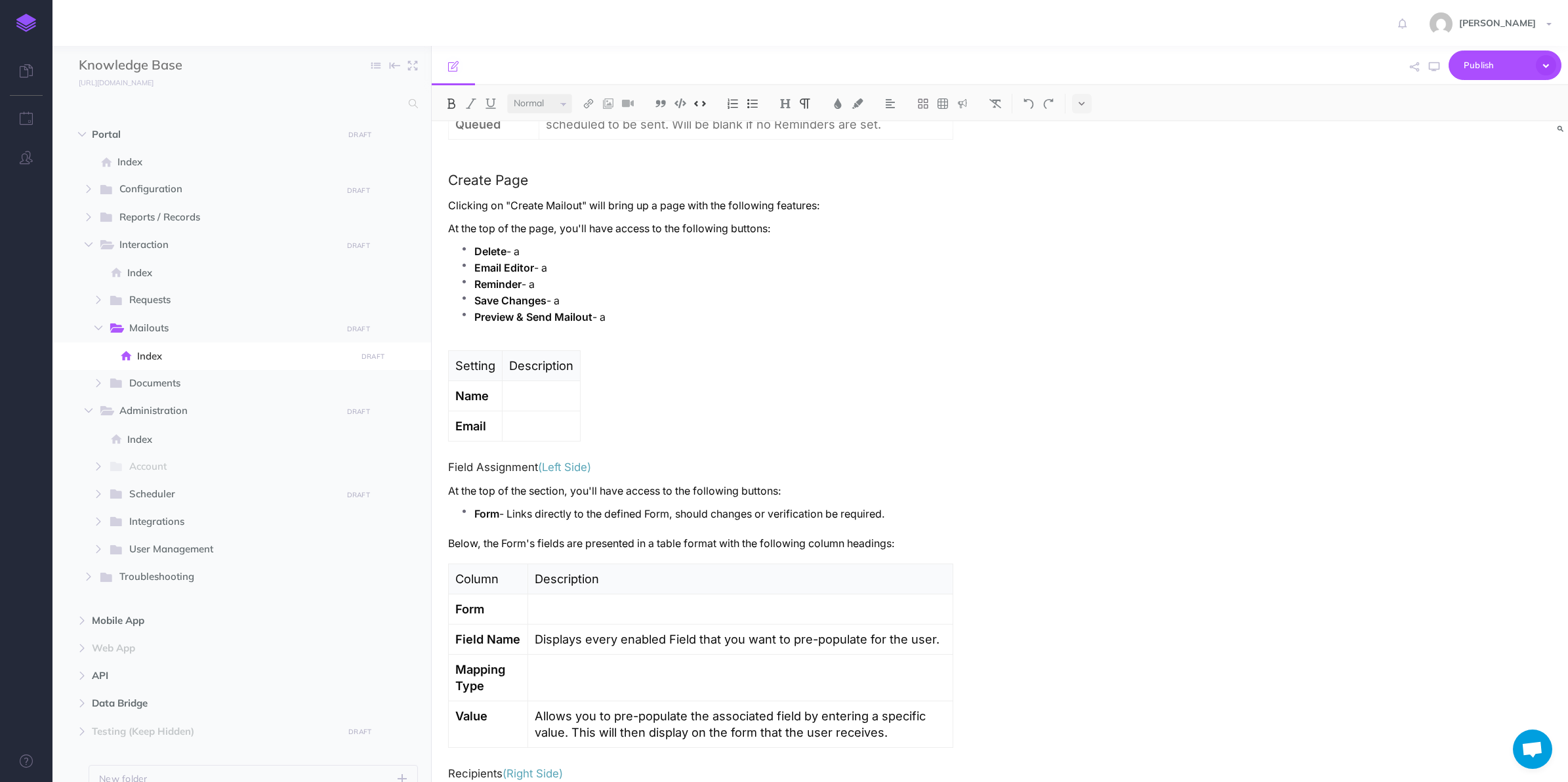
scroll to position [994, 0]
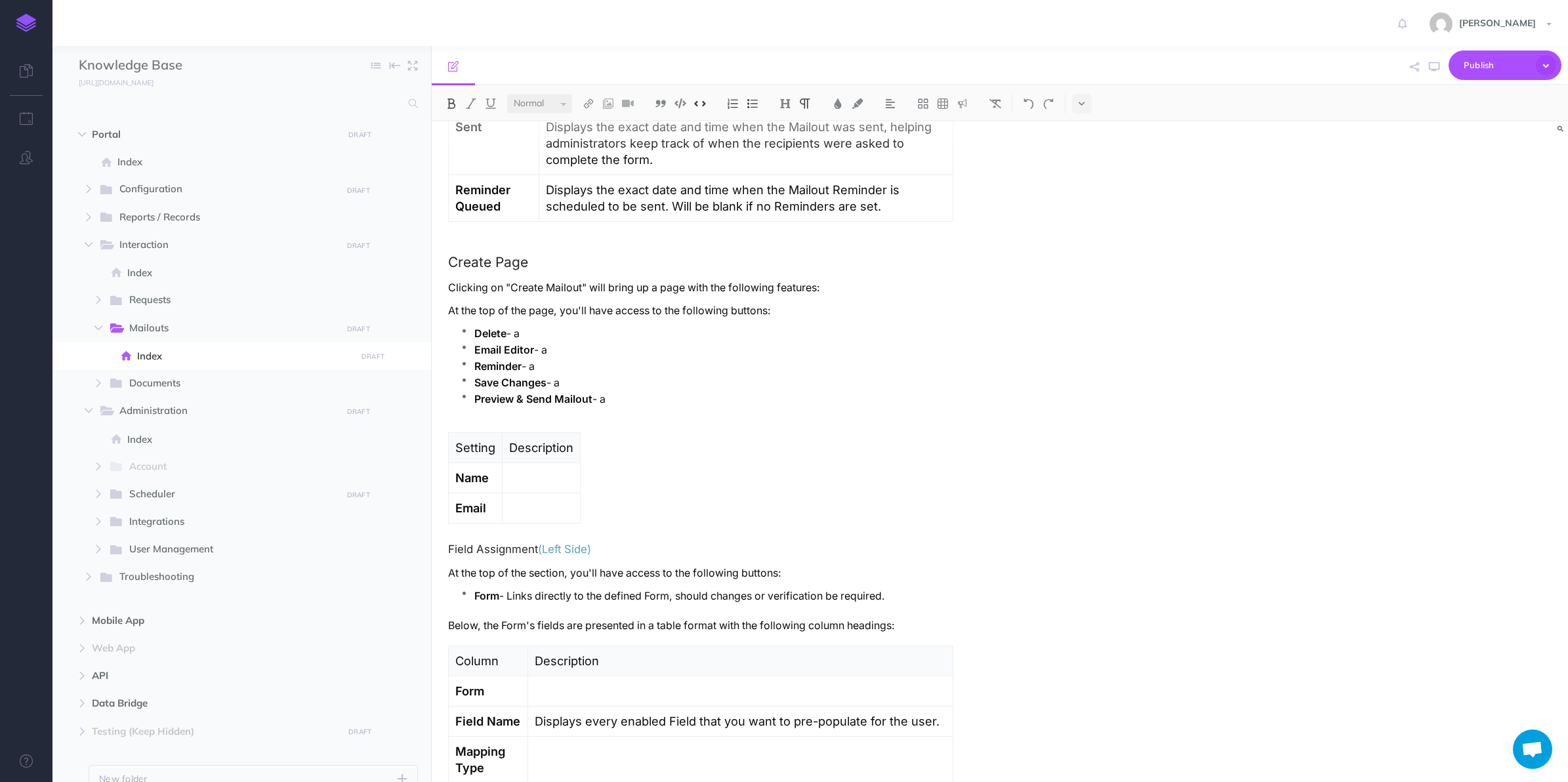
click at [558, 352] on p "Email Editor - a" at bounding box center [714, 349] width 479 height 16
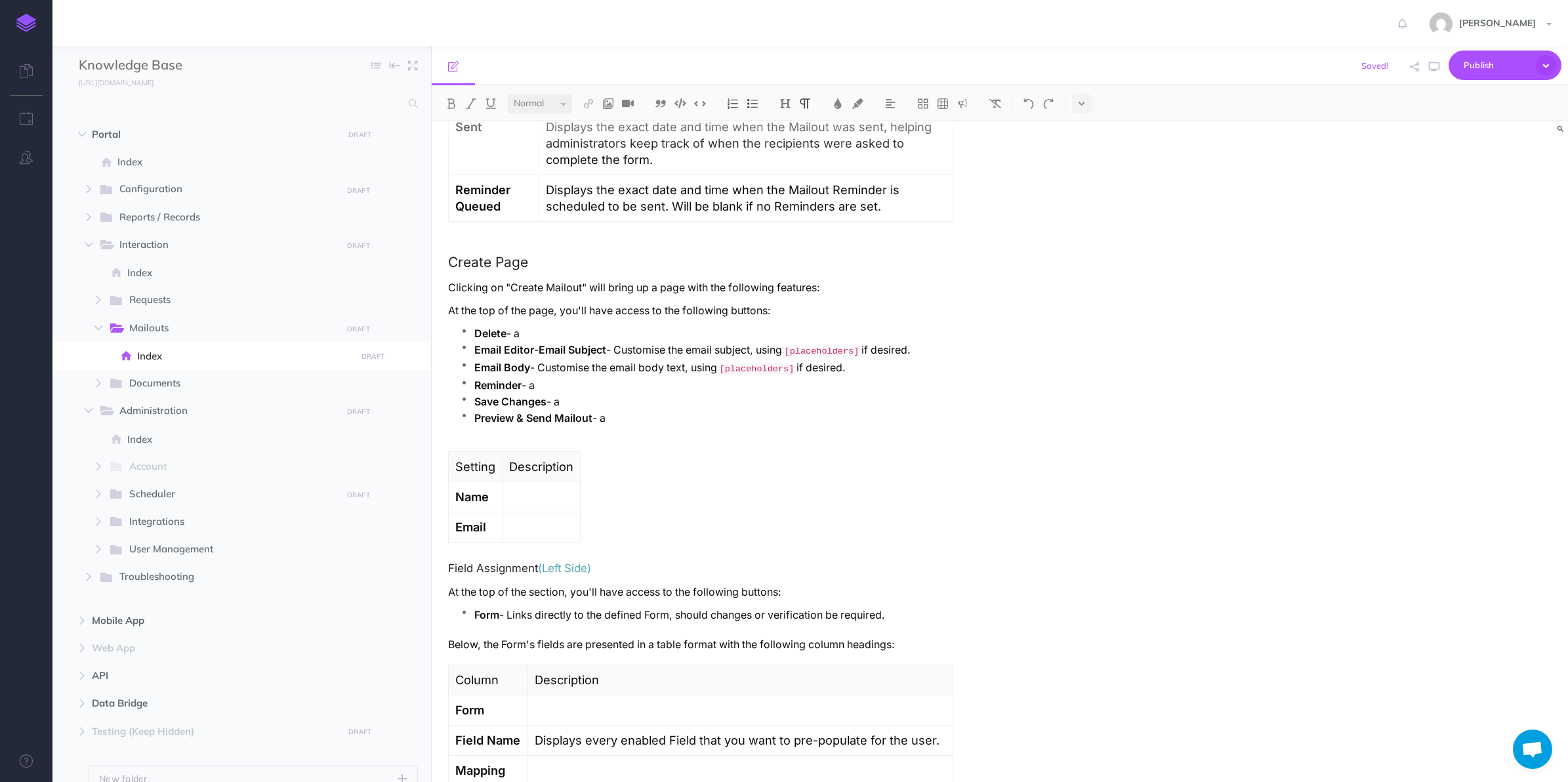
click at [548, 349] on strong "Email Subject" at bounding box center [572, 350] width 68 height 13
click at [544, 352] on strong "Email Subject" at bounding box center [572, 350] width 68 height 13
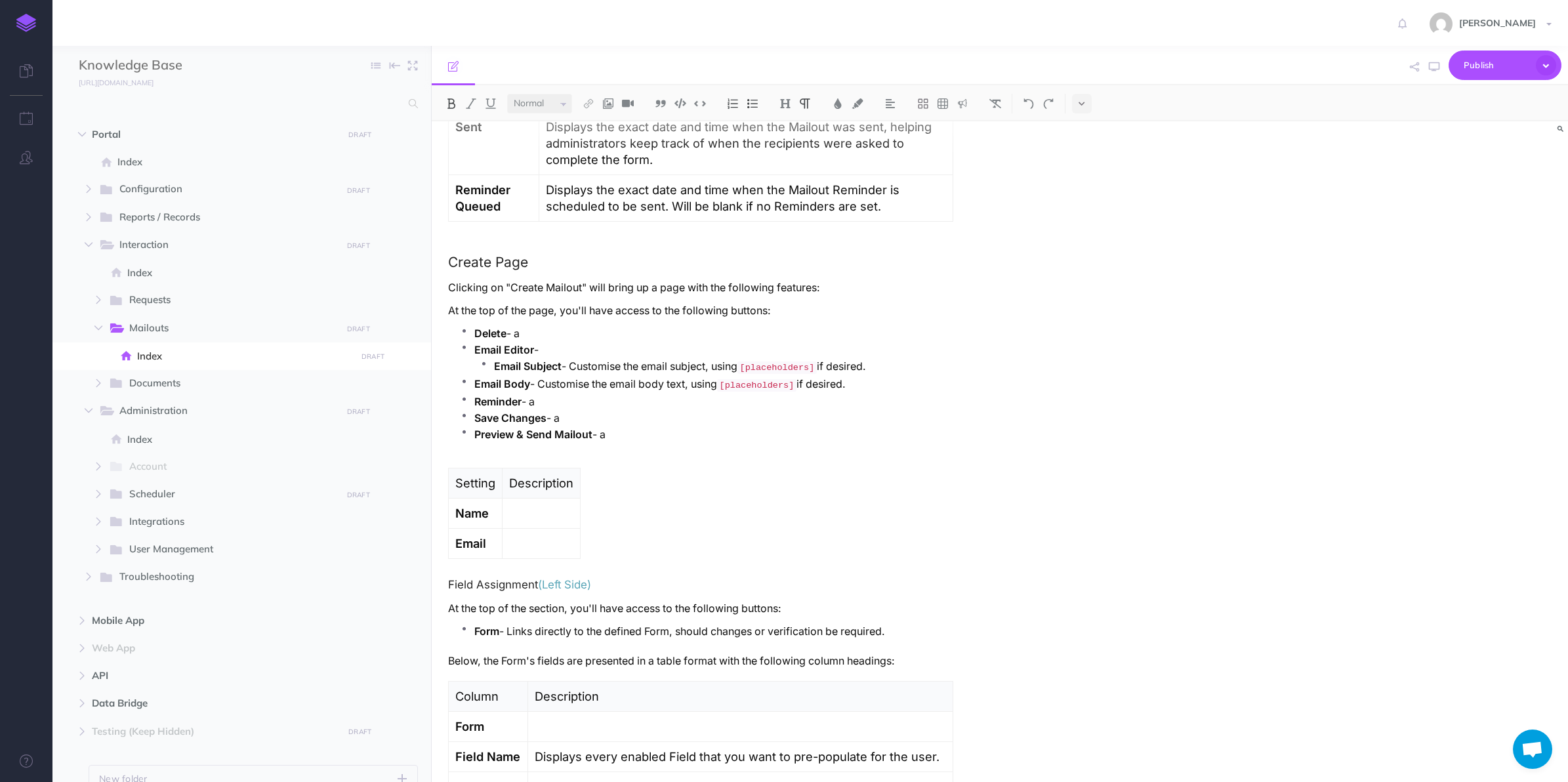
click at [474, 384] on strong "Email Body" at bounding box center [502, 384] width 56 height 13
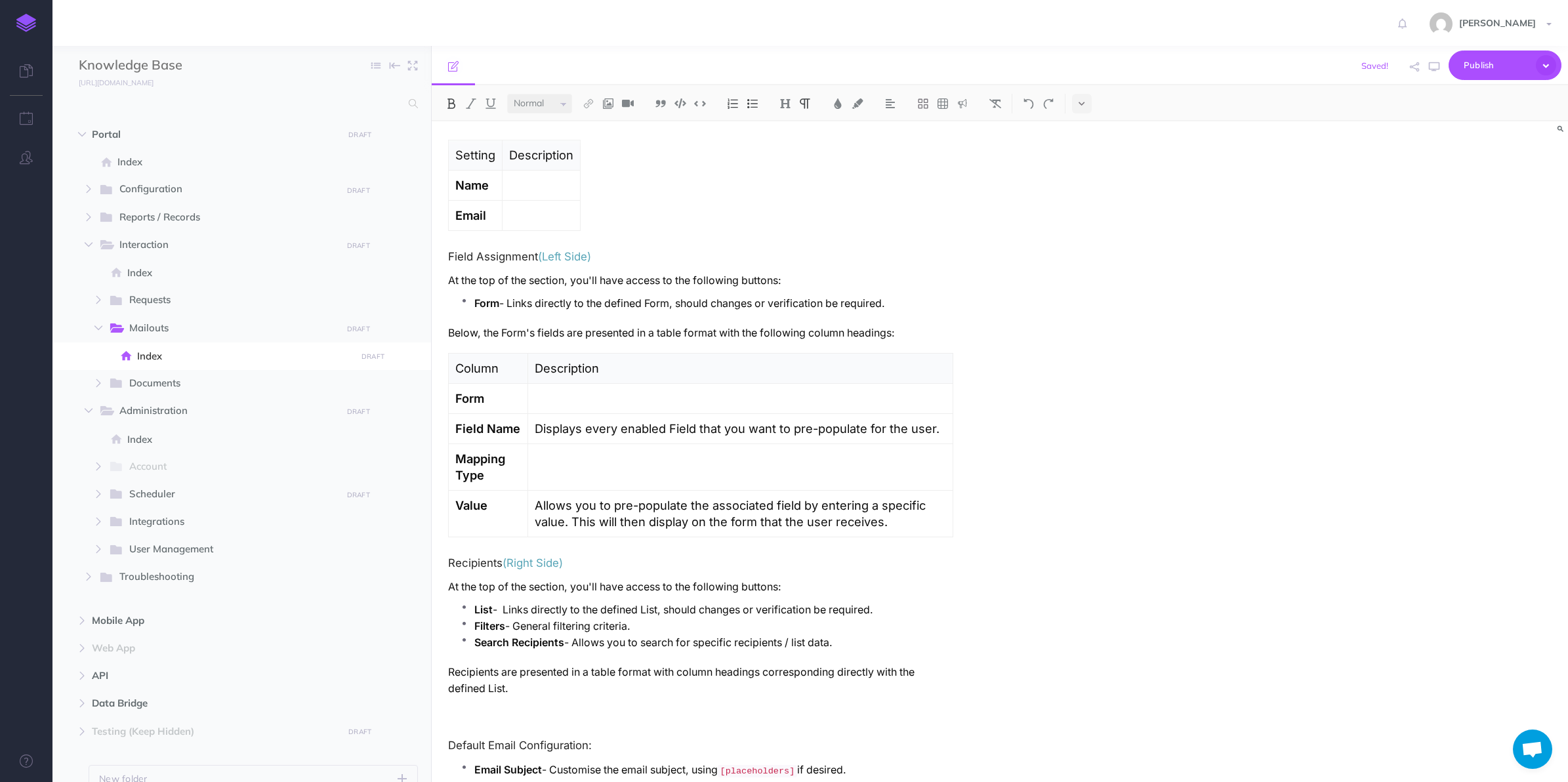
scroll to position [1626, 0]
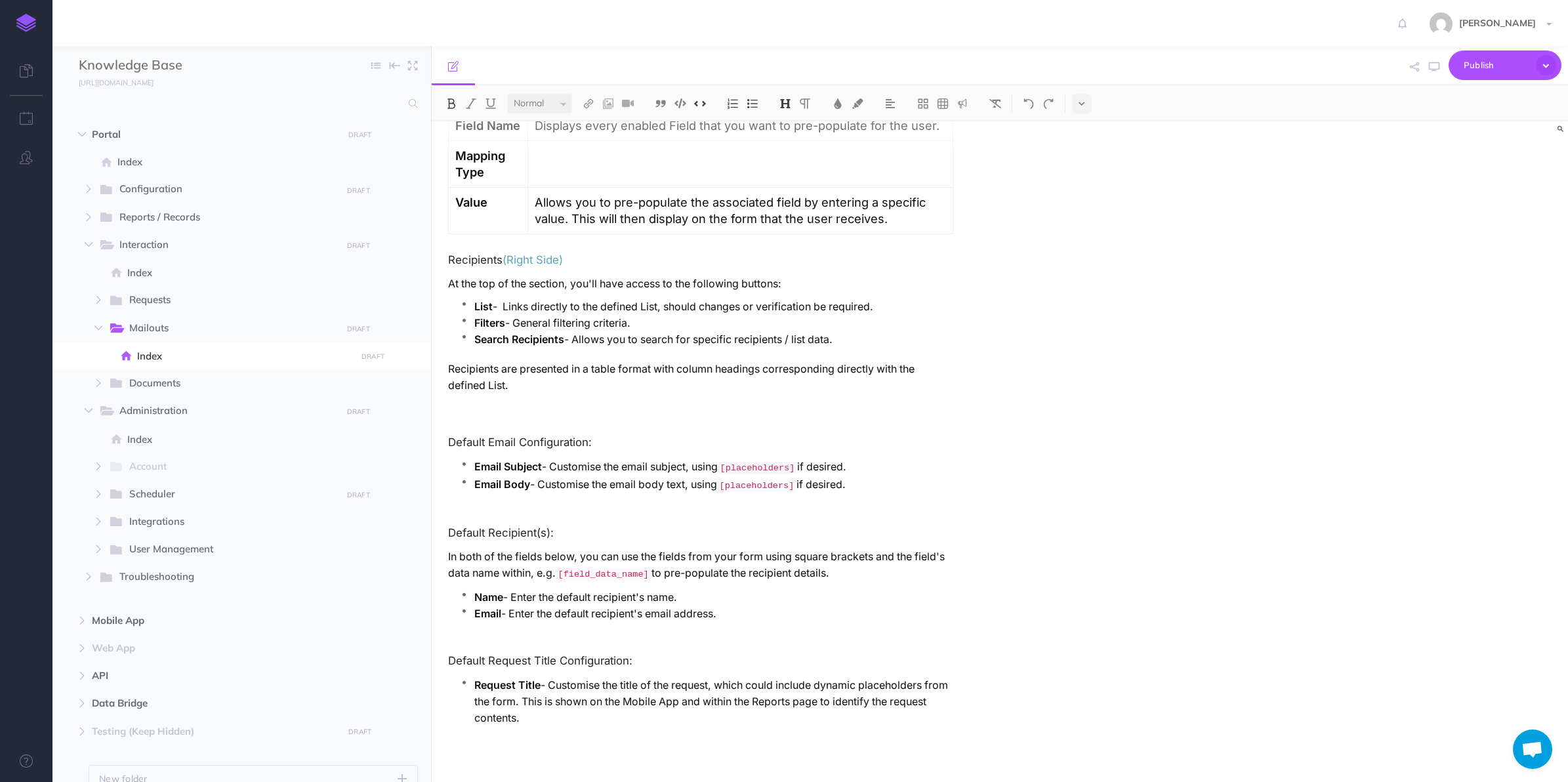
drag, startPoint x: 873, startPoint y: 493, endPoint x: 435, endPoint y: 433, distance: 442.1
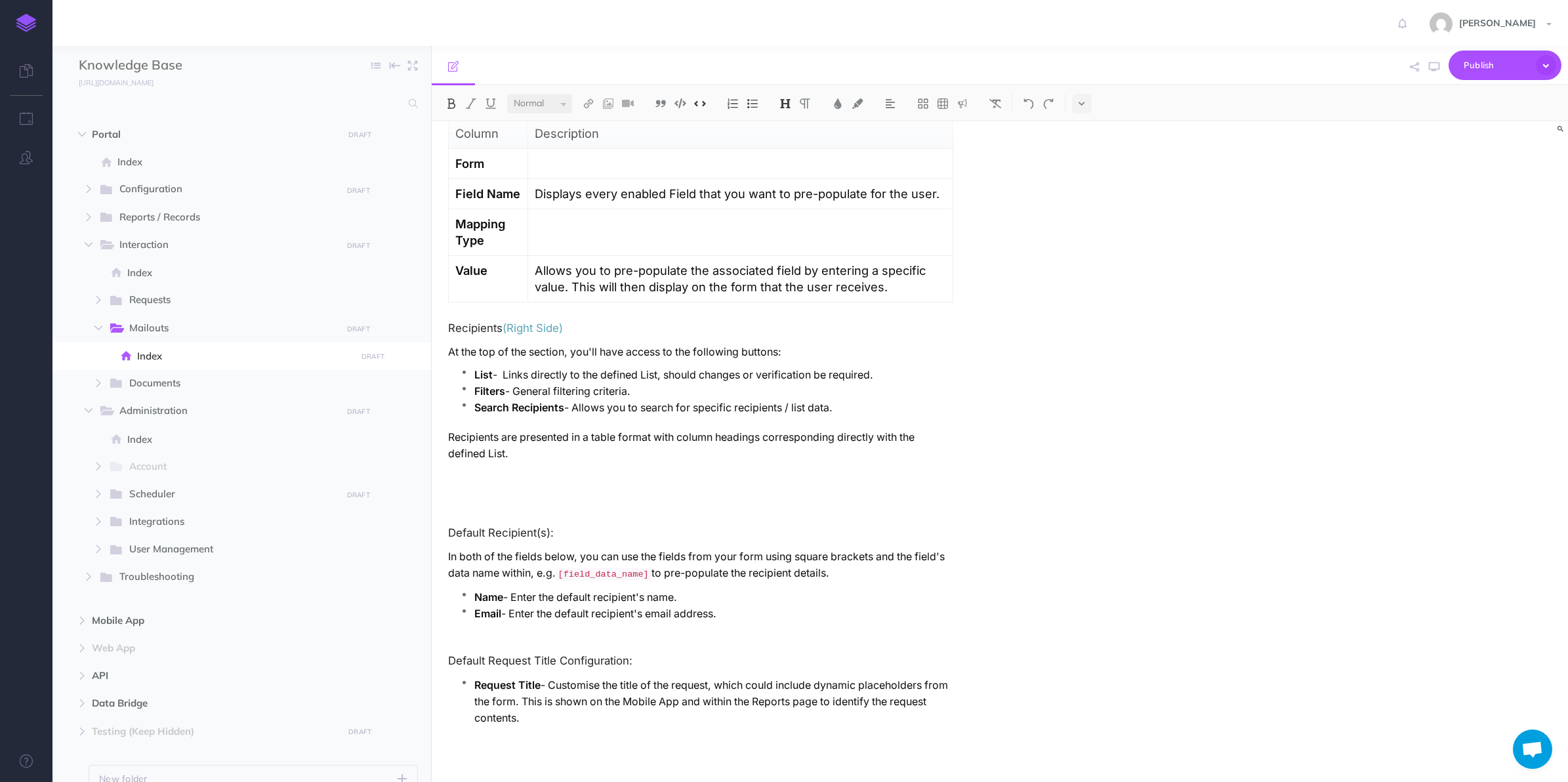
drag, startPoint x: 447, startPoint y: 533, endPoint x: 985, endPoint y: 737, distance: 575.4
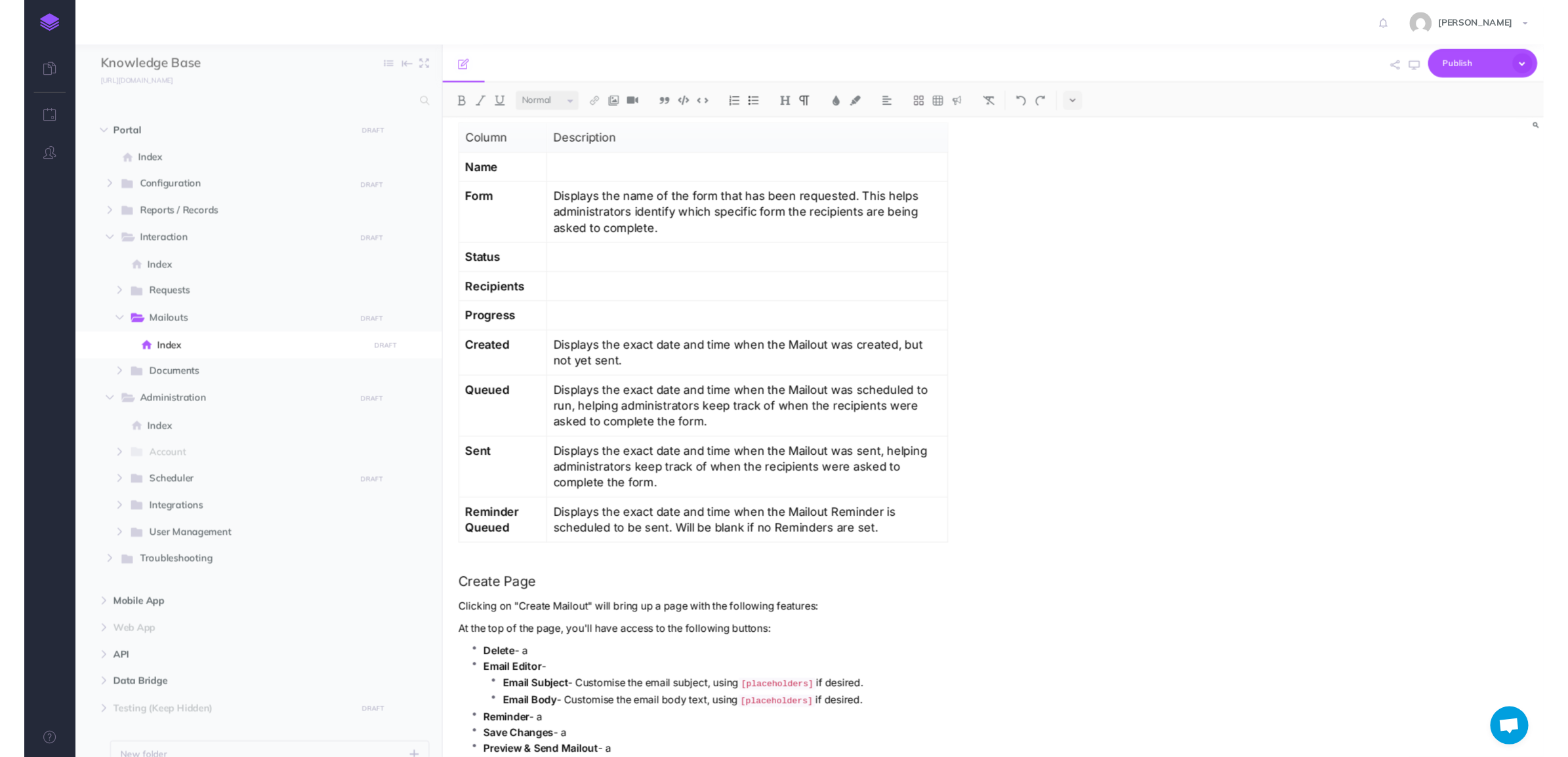
scroll to position [1148, 0]
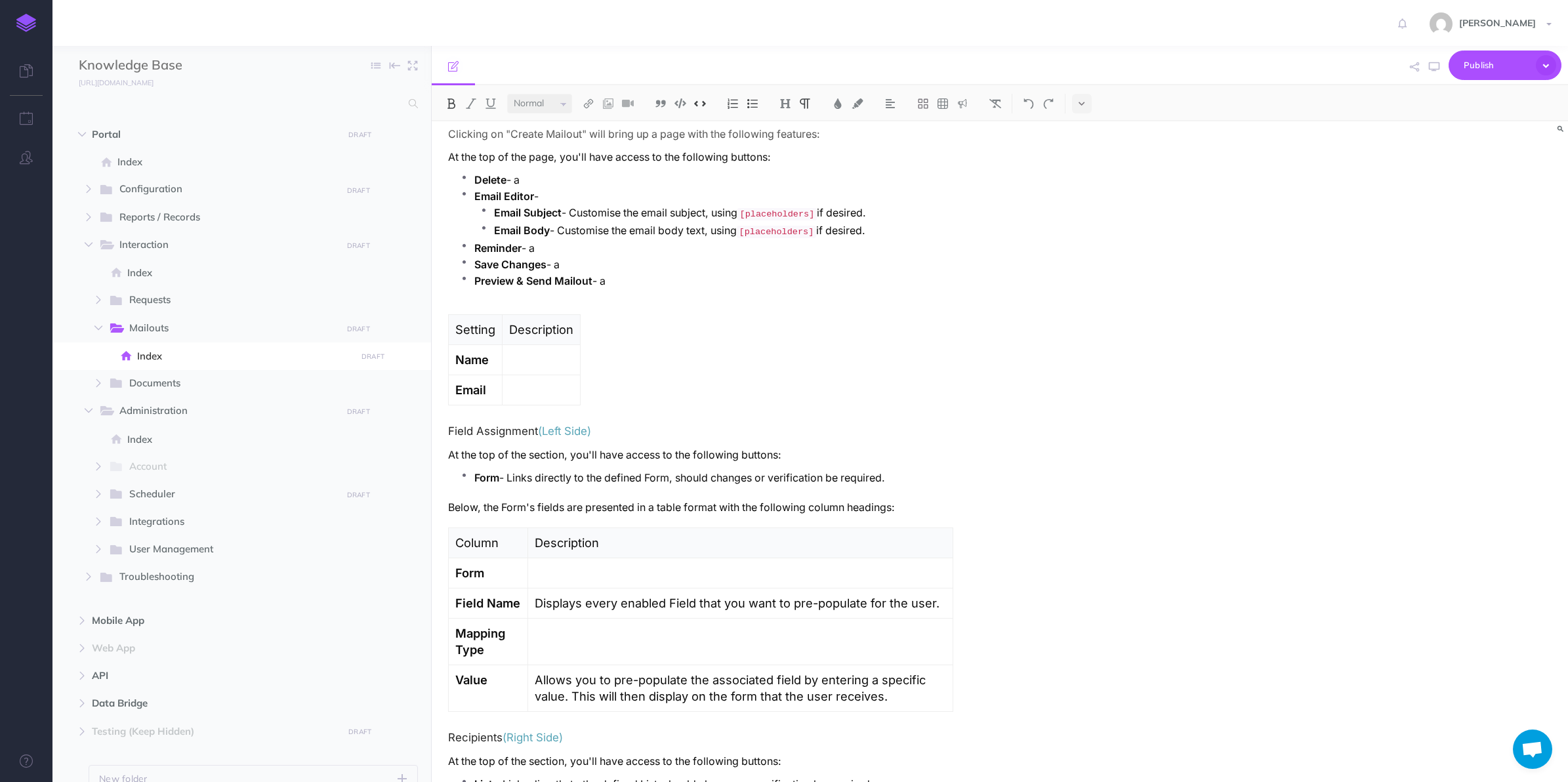
drag, startPoint x: 882, startPoint y: 228, endPoint x: 431, endPoint y: 215, distance: 451.2
click at [574, 251] on p "Reminder - a" at bounding box center [714, 248] width 479 height 16
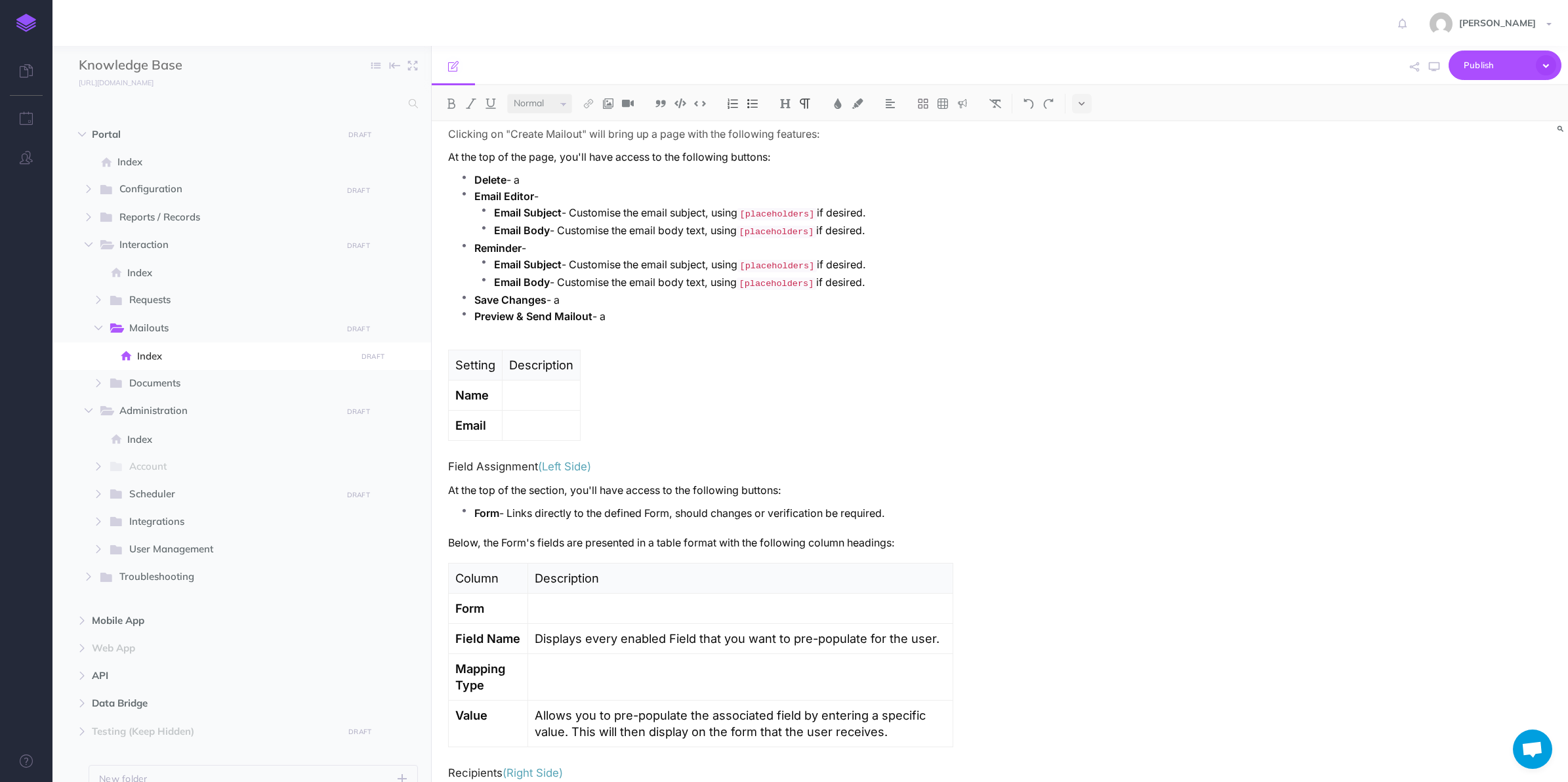
click at [544, 250] on p "Reminder -" at bounding box center [714, 248] width 479 height 16
click at [496, 264] on strong "Email Subject" at bounding box center [527, 264] width 68 height 13
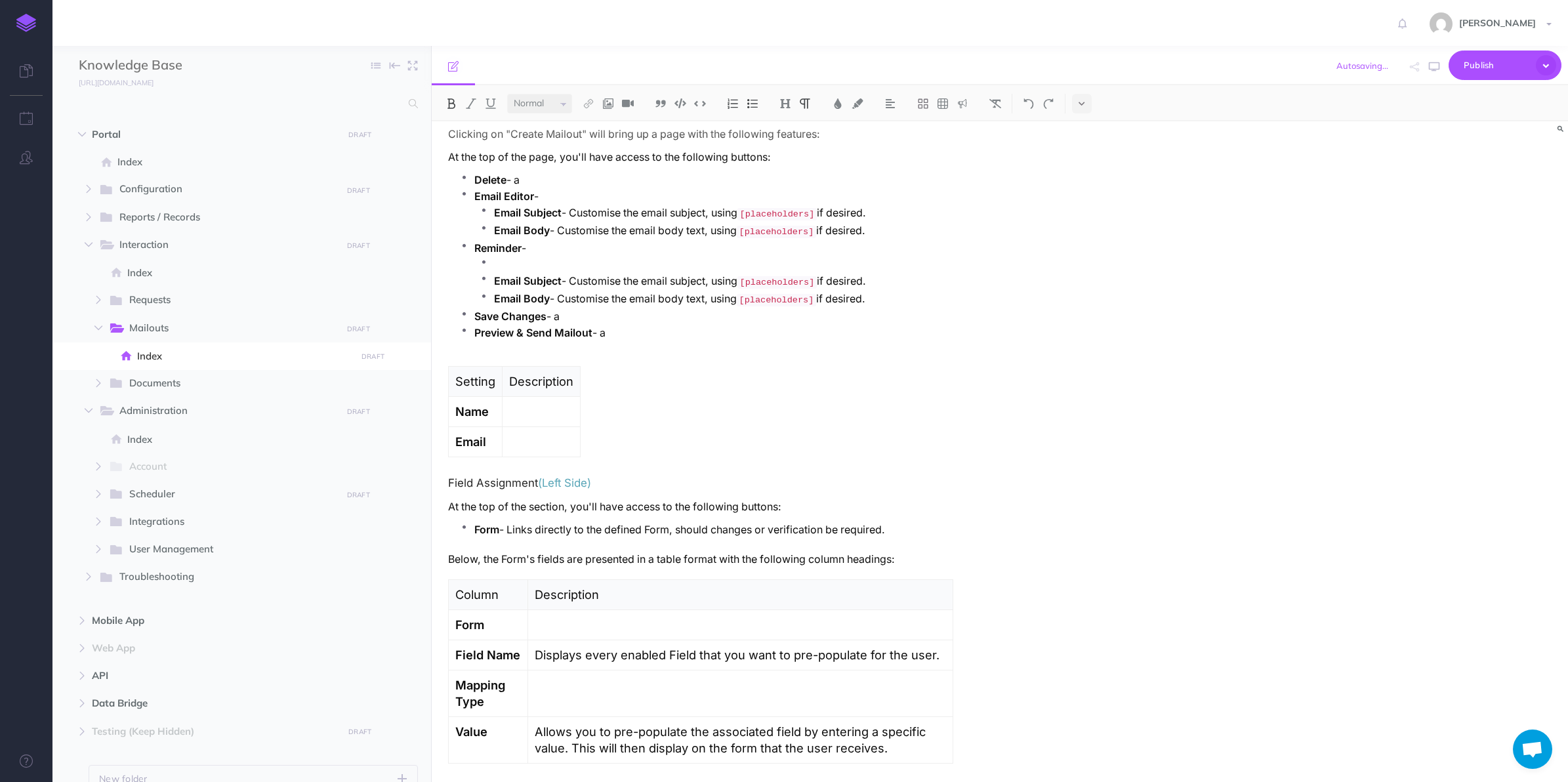
click at [526, 263] on p at bounding box center [723, 264] width 460 height 16
click at [567, 266] on p "Enable Email REminder" at bounding box center [723, 264] width 460 height 16
click at [496, 264] on p "Enable Email Reminder" at bounding box center [723, 264] width 460 height 16
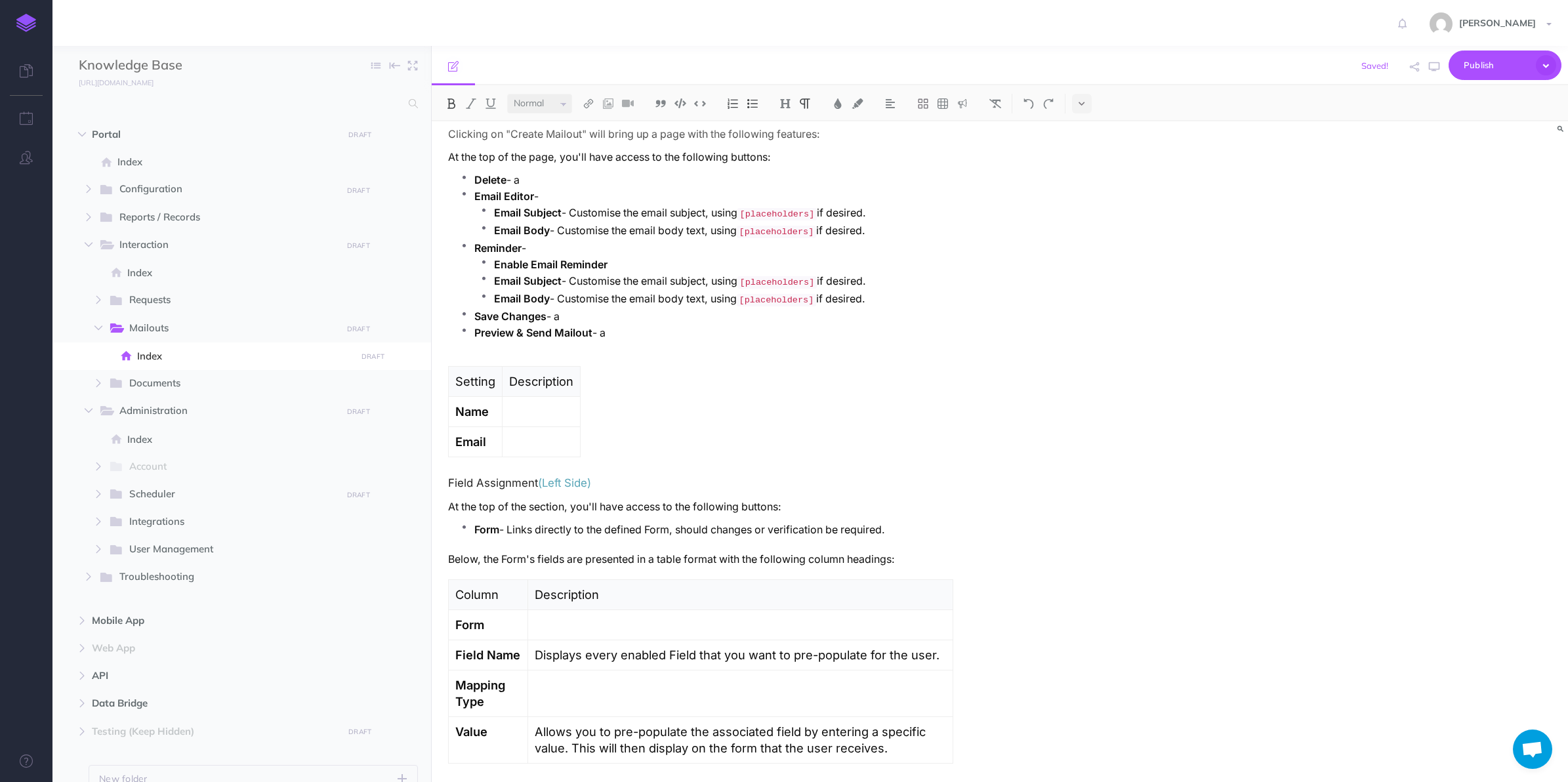
click at [658, 264] on p "Enable Email Reminder" at bounding box center [723, 264] width 460 height 16
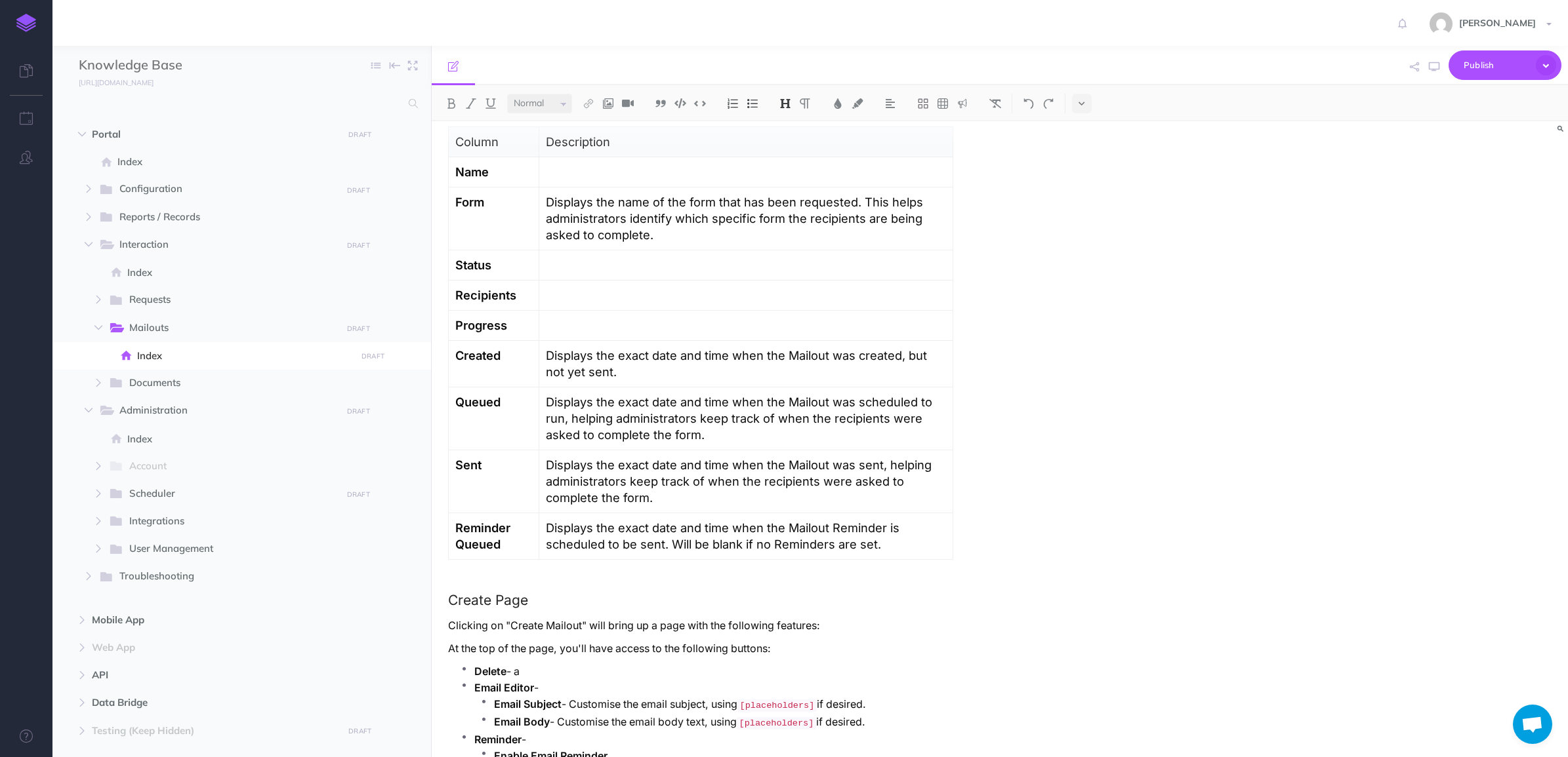
scroll to position [1341, 0]
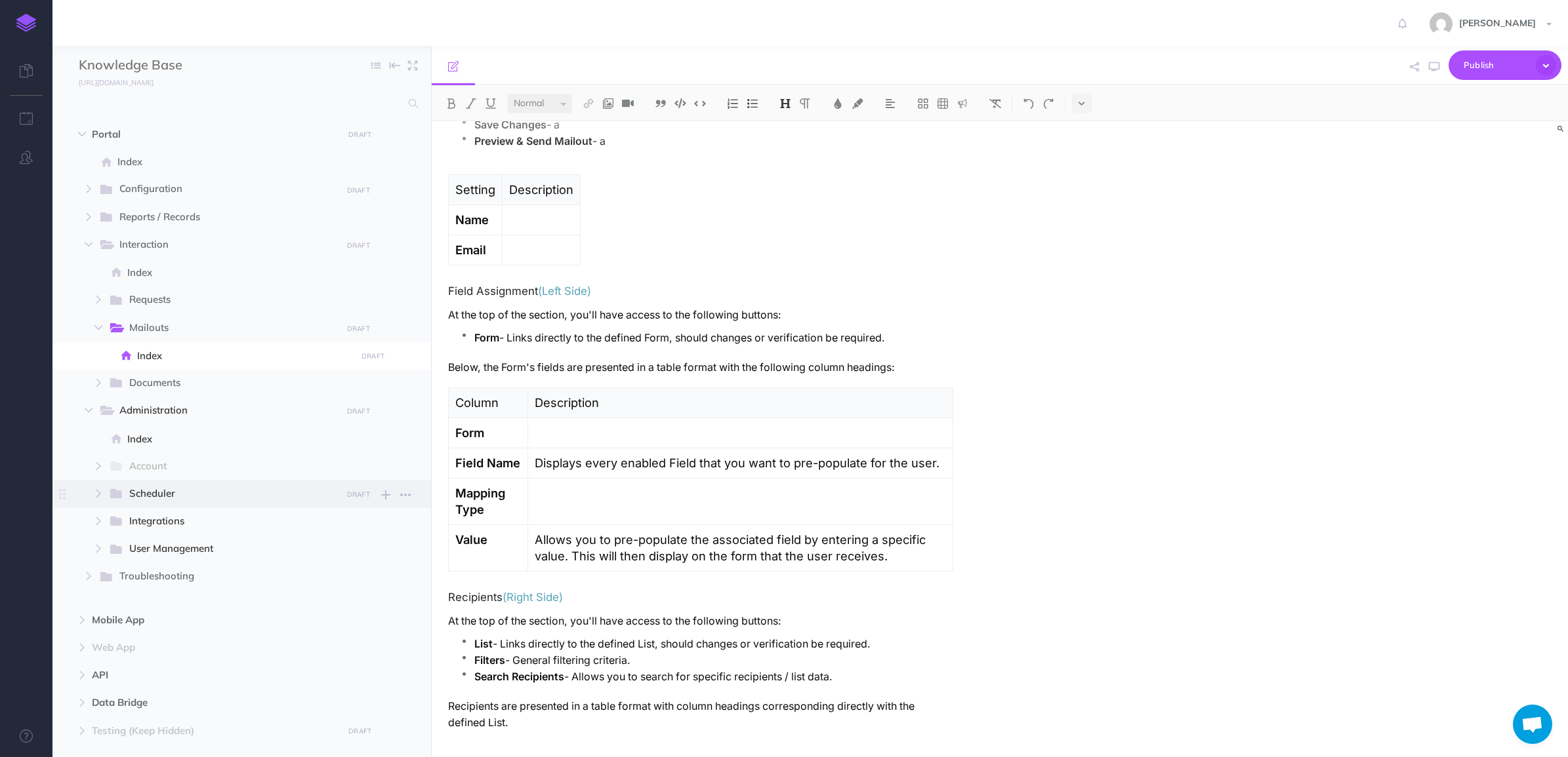
click at [170, 496] on span "Scheduler" at bounding box center [231, 494] width 204 height 17
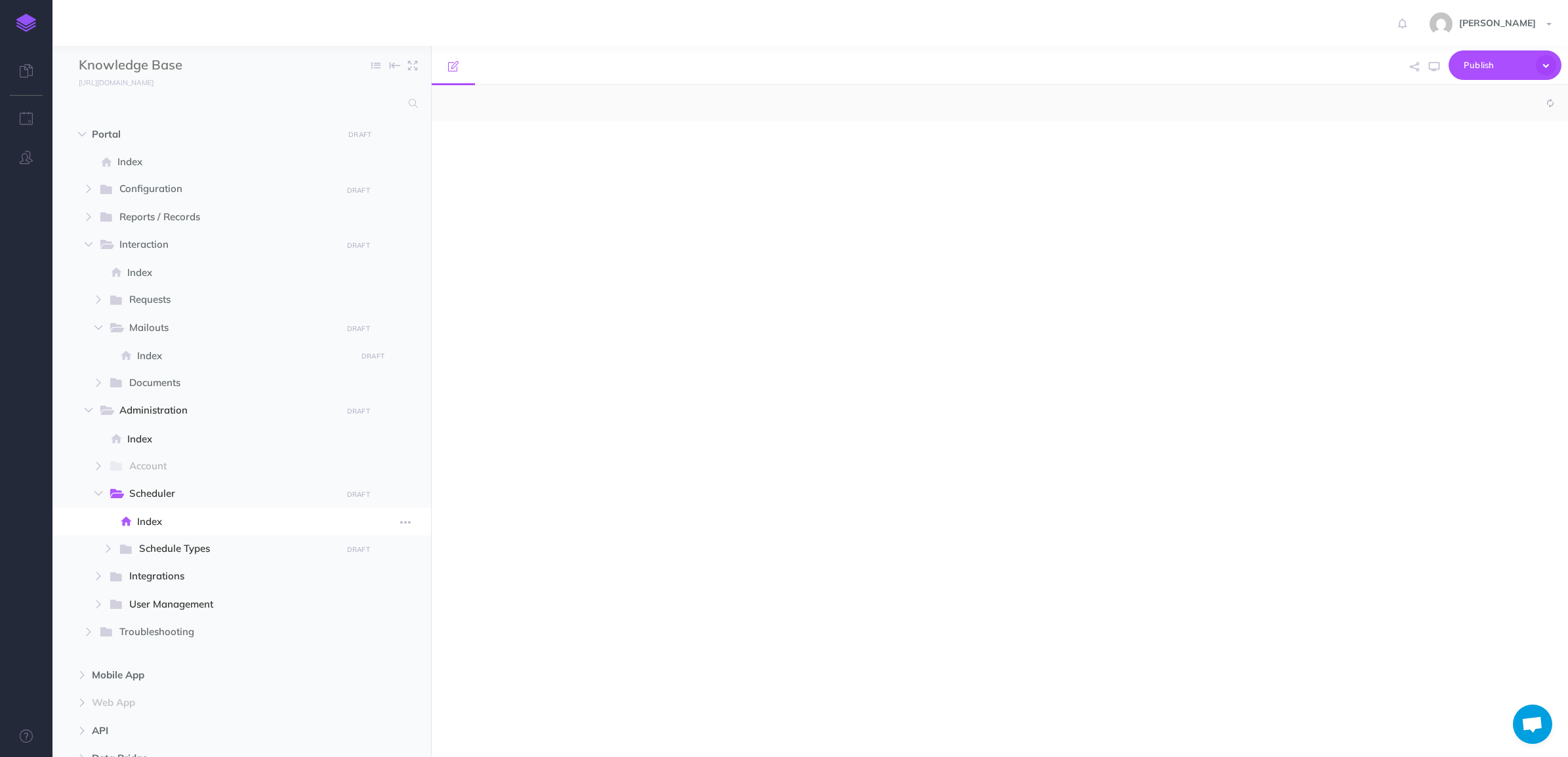
select select "null"
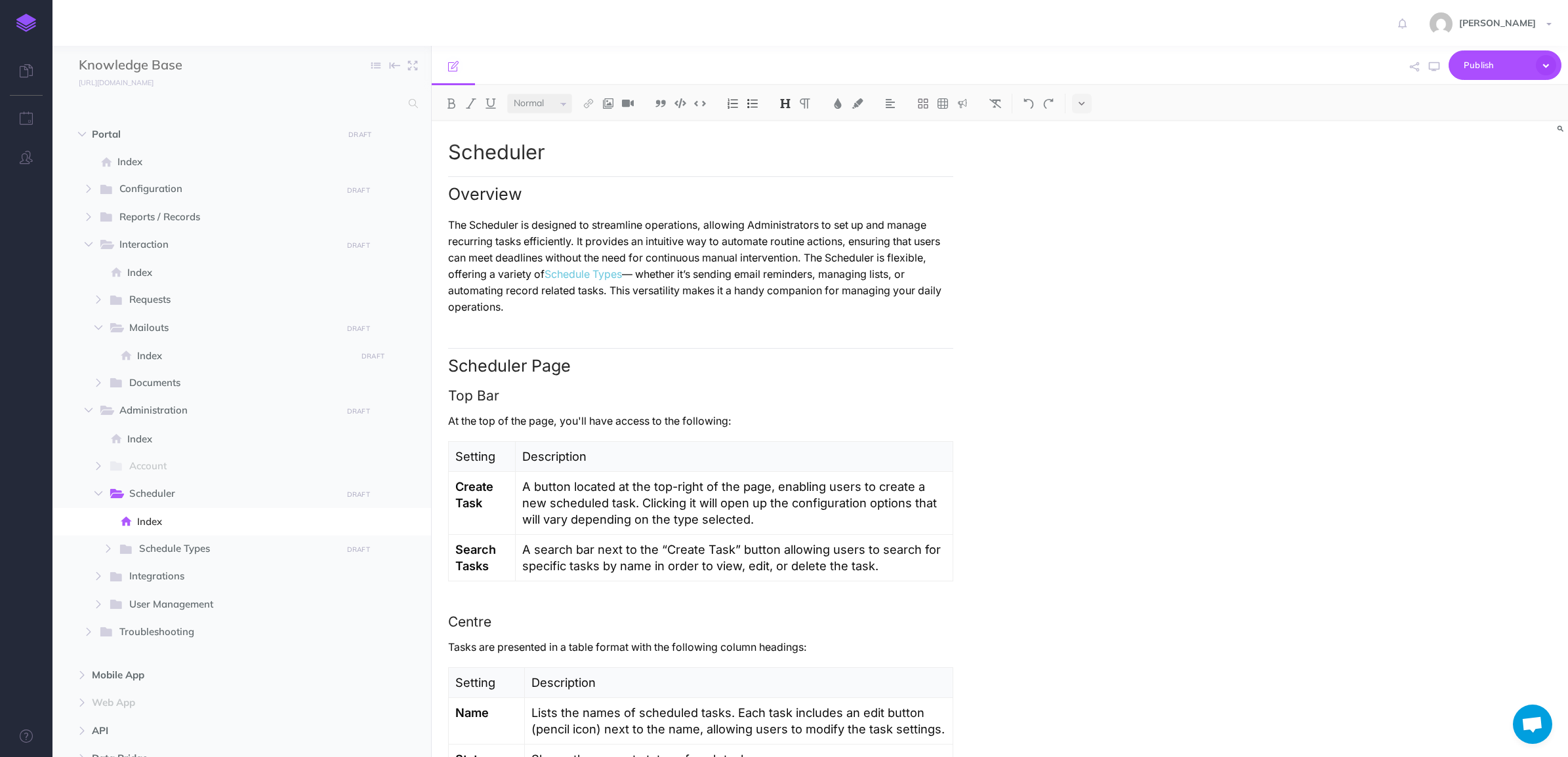
scroll to position [1129, 0]
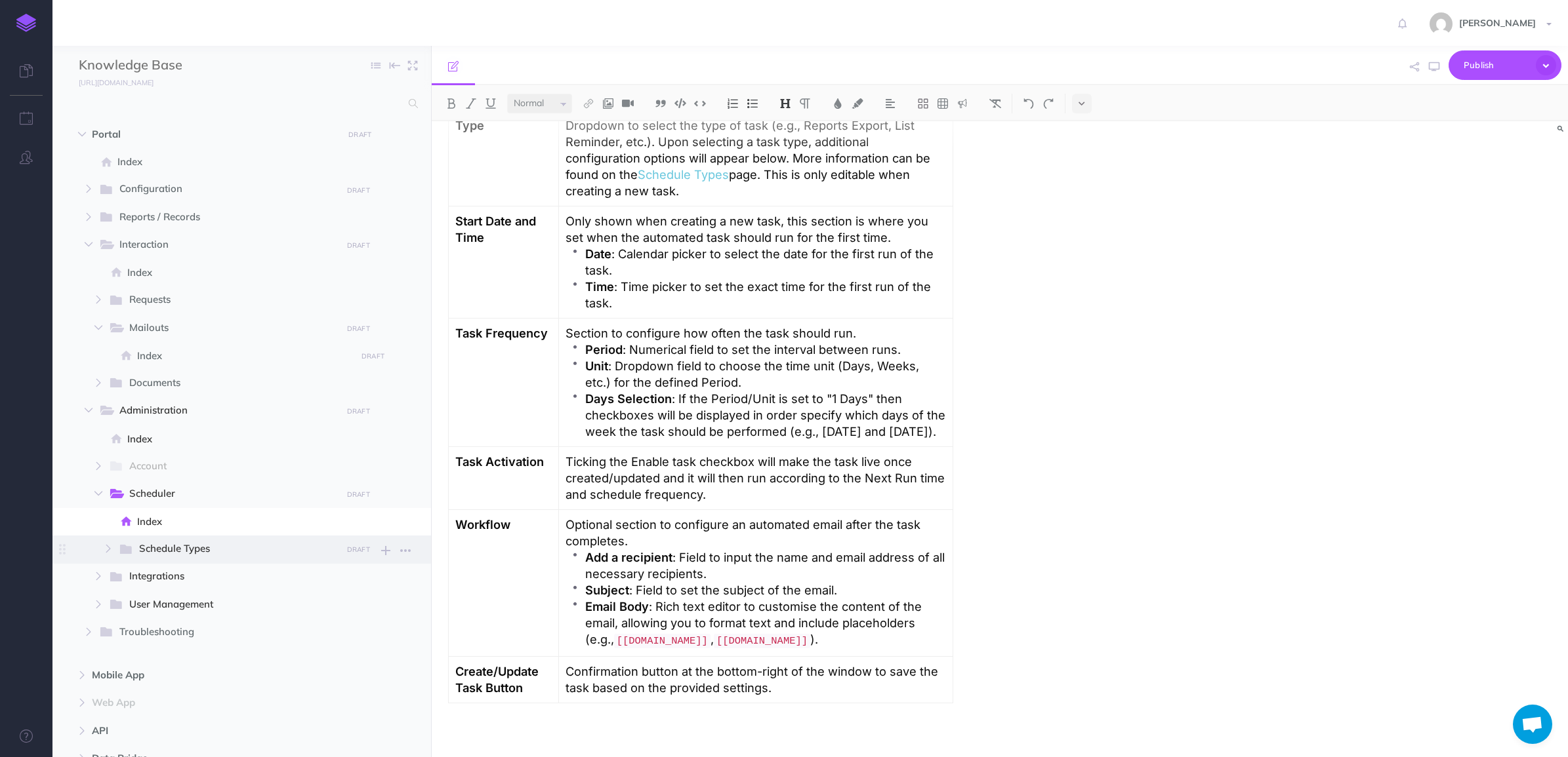
click at [204, 547] on span "Schedule Types" at bounding box center [236, 549] width 193 height 17
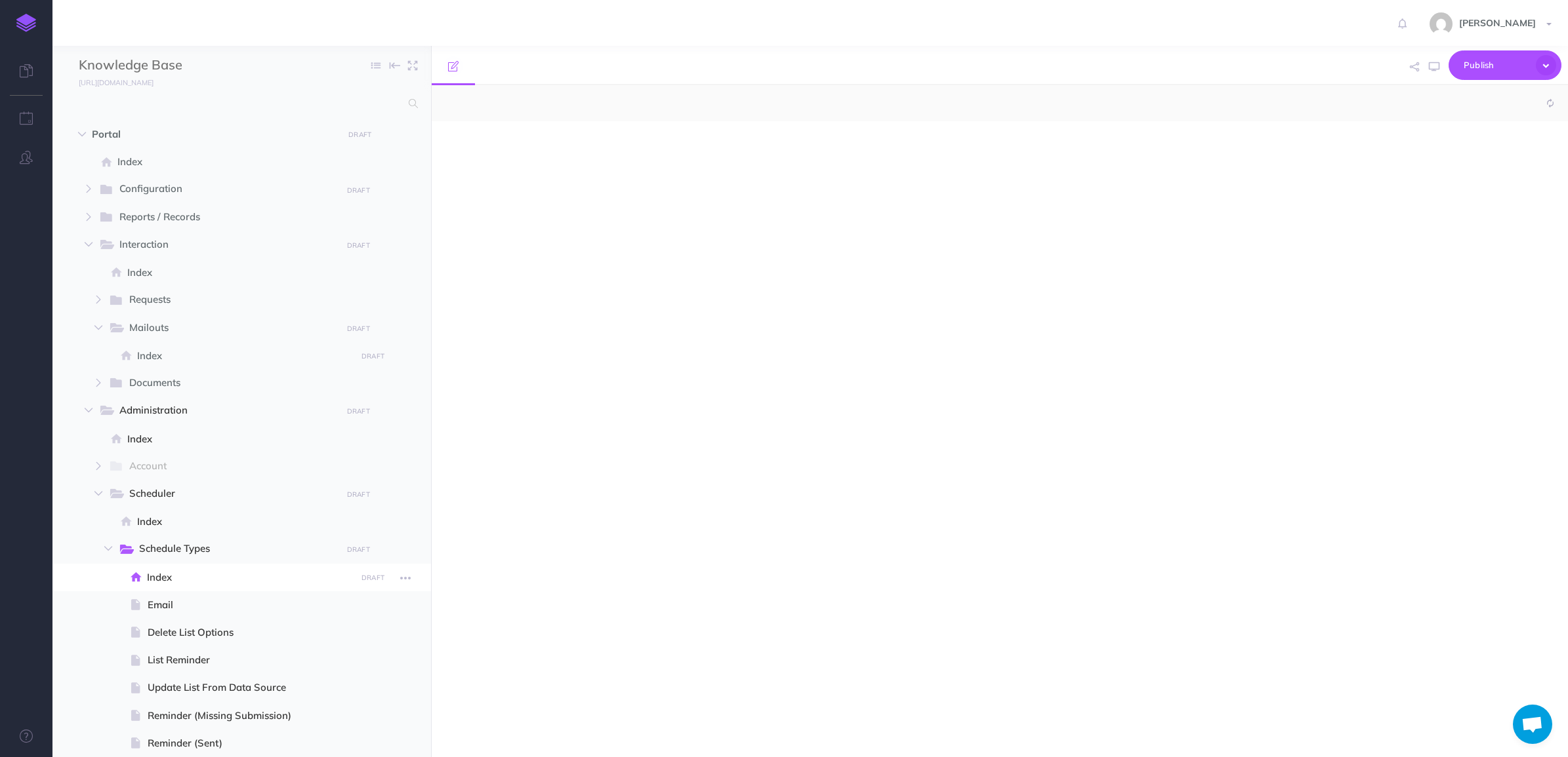
select select "null"
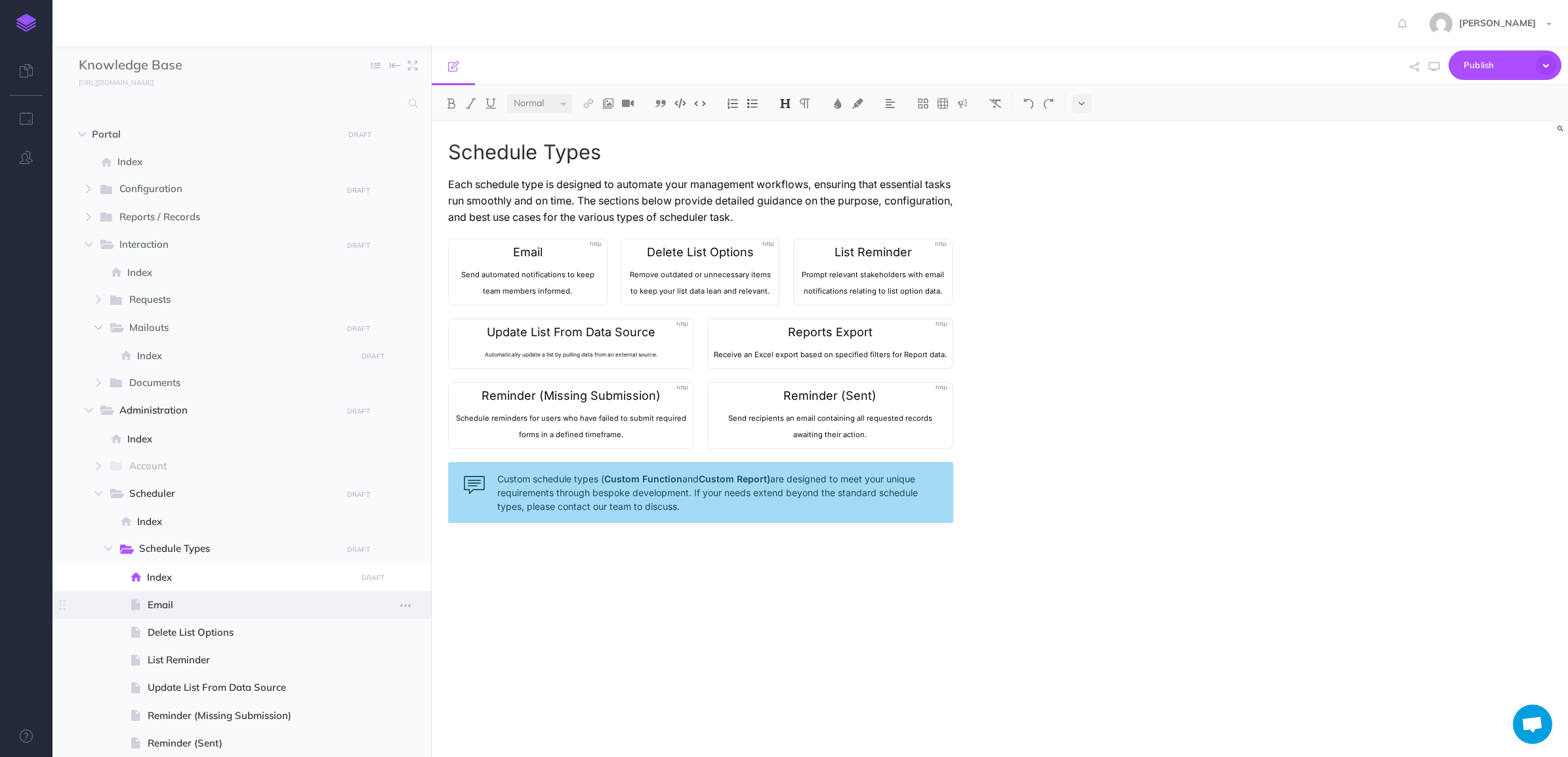
click at [207, 604] on span "Email" at bounding box center [249, 605] width 205 height 15
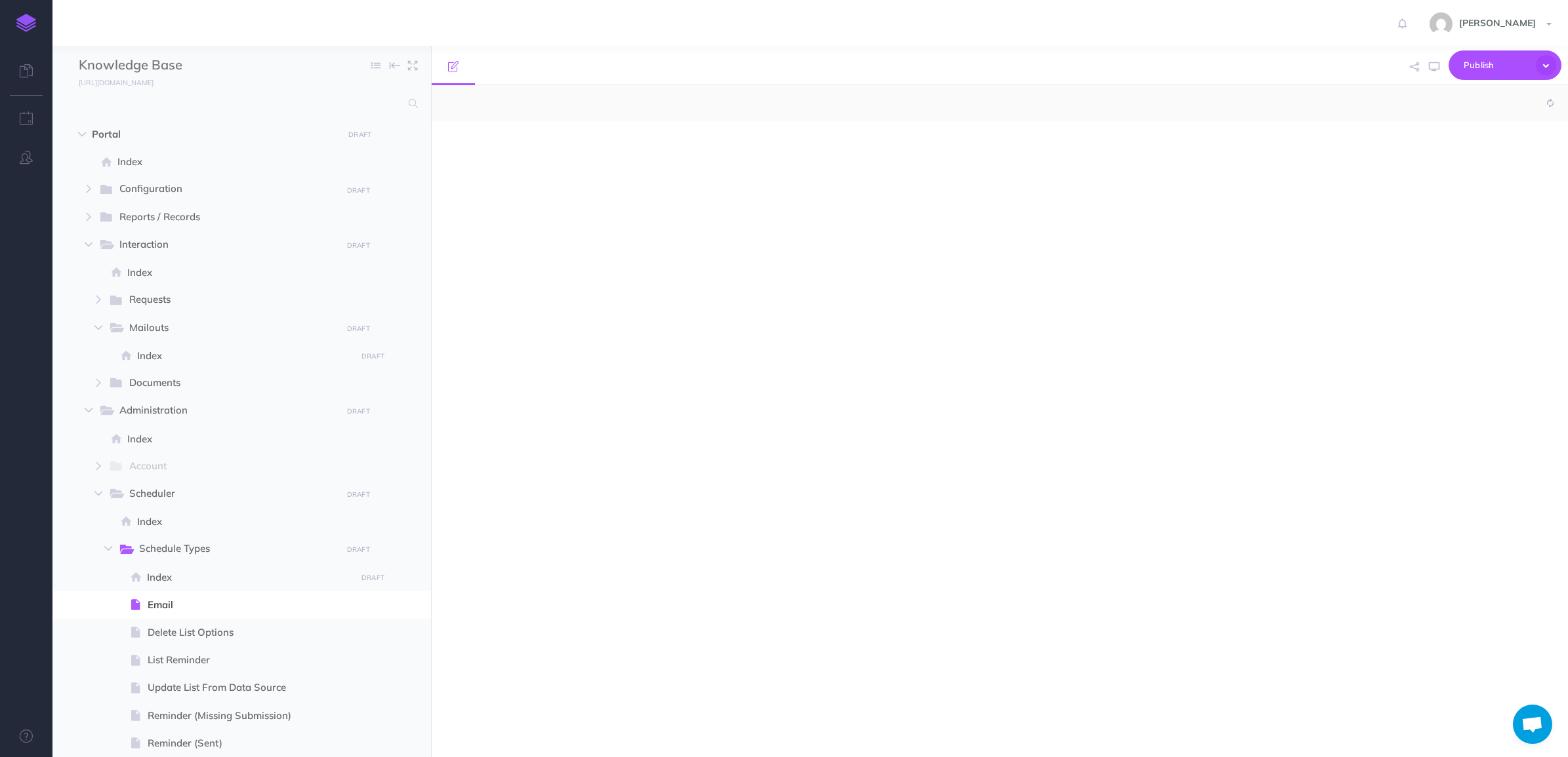
select select "null"
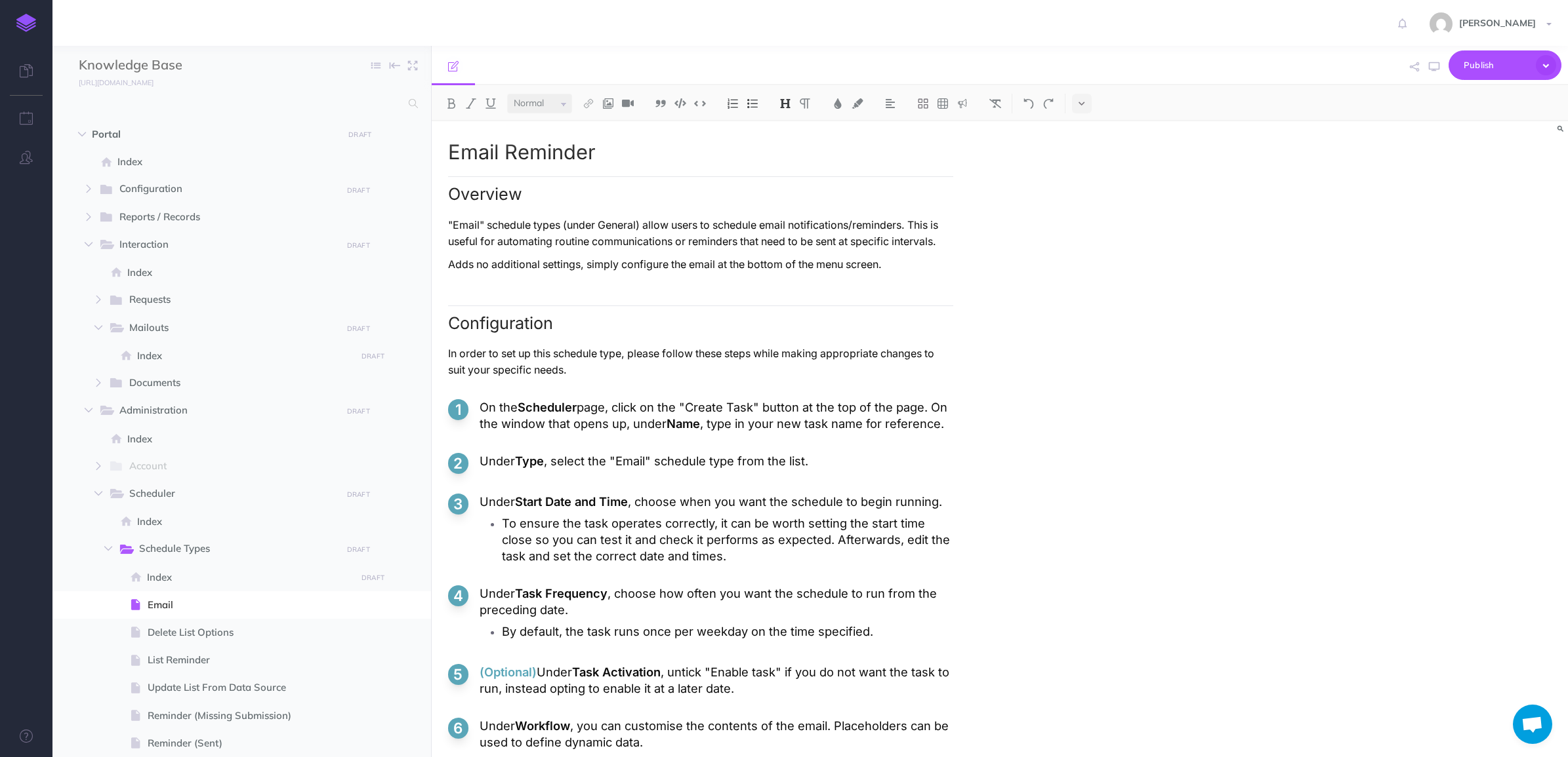
click at [451, 322] on h2 "Configuration" at bounding box center [701, 319] width 505 height 27
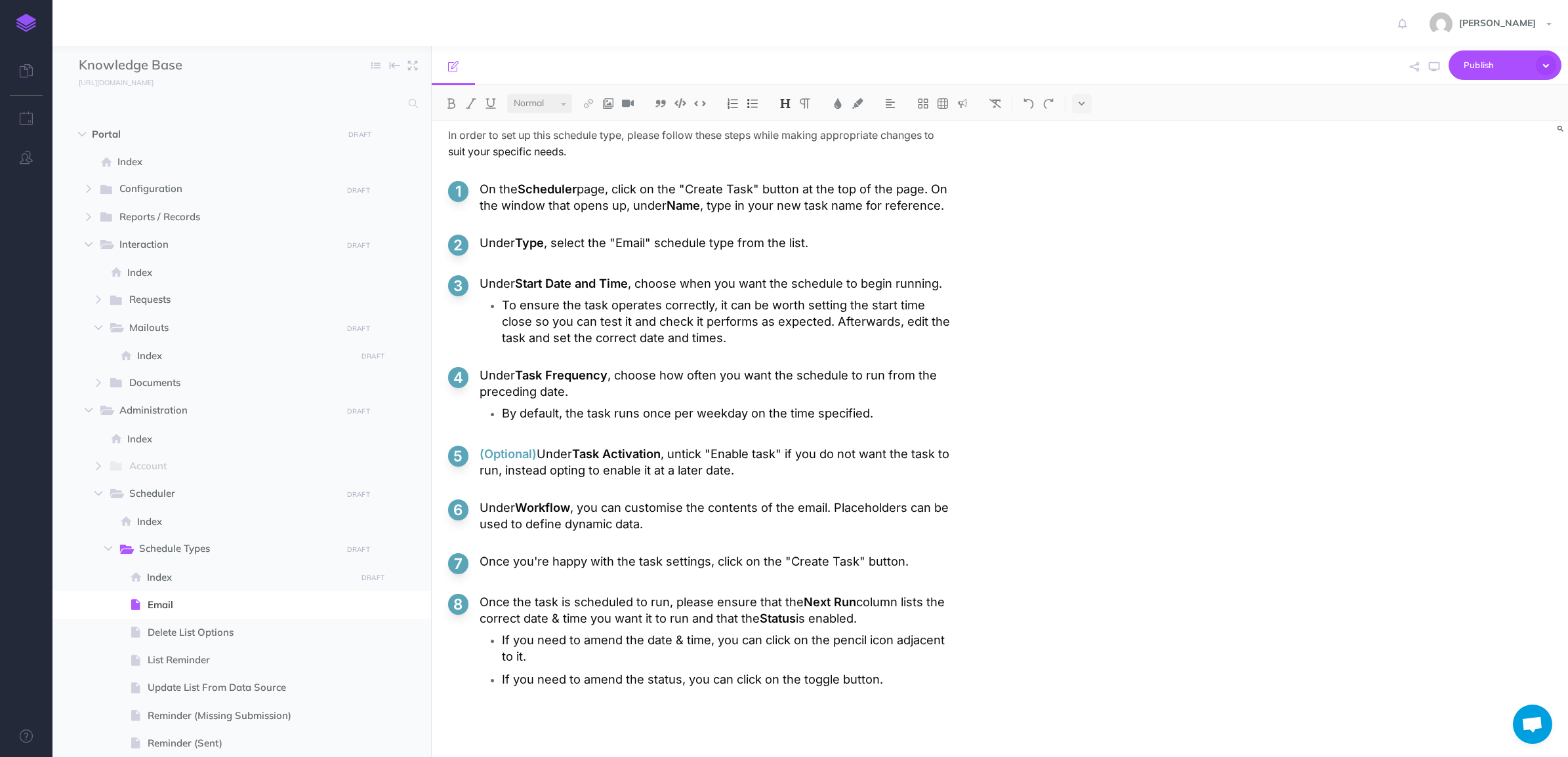
scroll to position [136, 0]
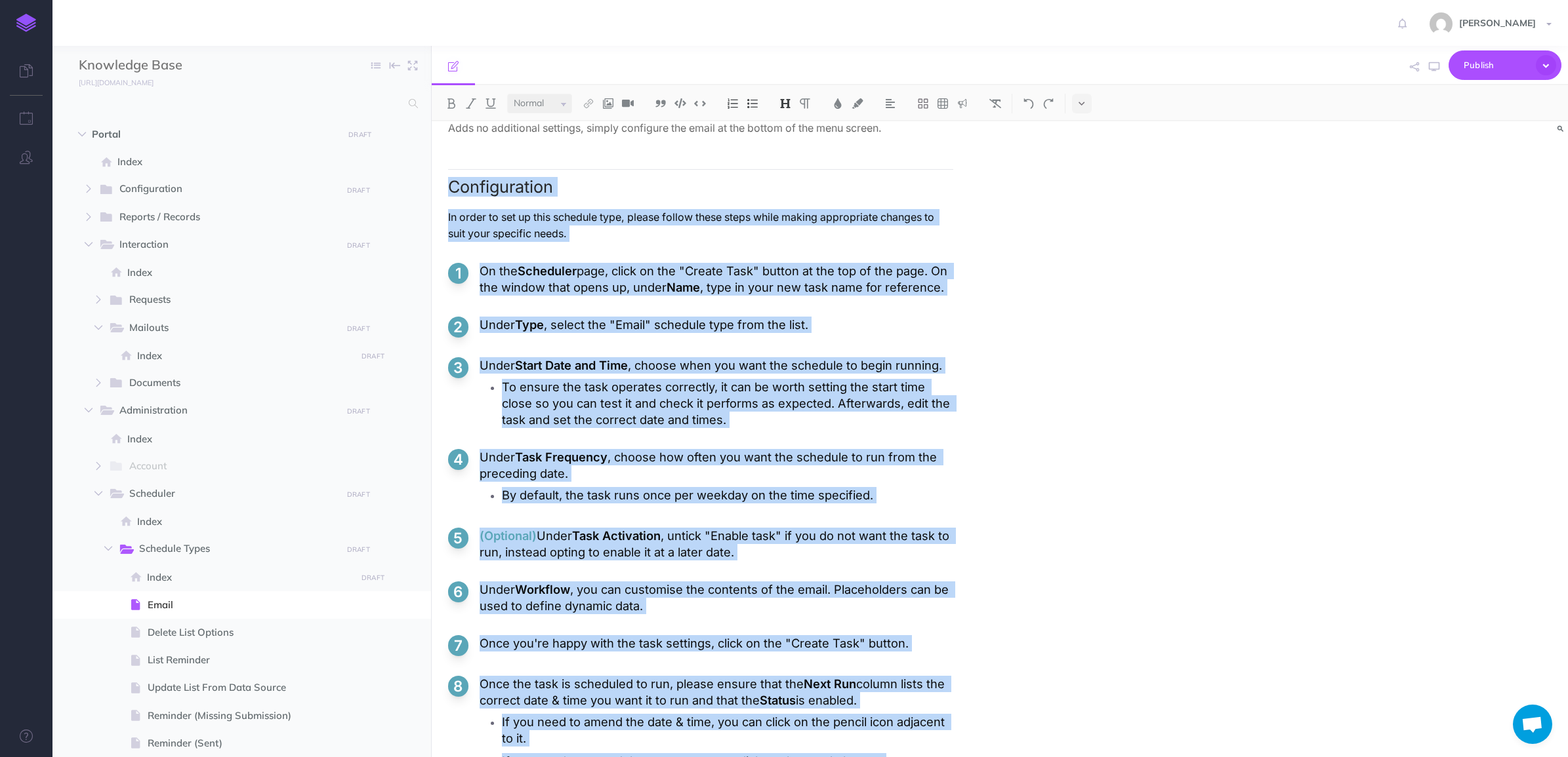
click at [974, 280] on div "Email Reminder Overview "Email" schedule types (under General) allow users to s…" at bounding box center [829, 411] width 796 height 855
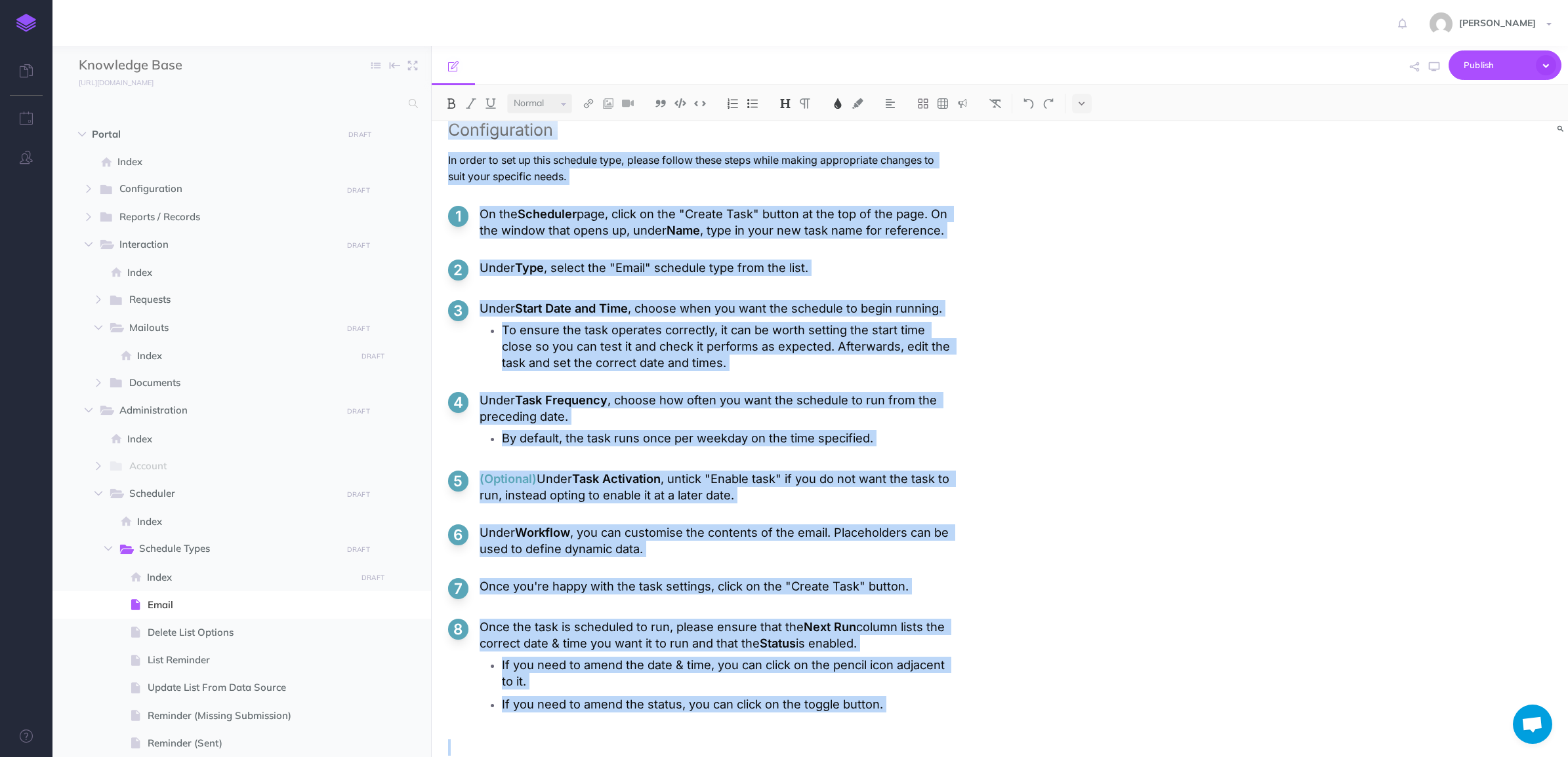
scroll to position [111, 0]
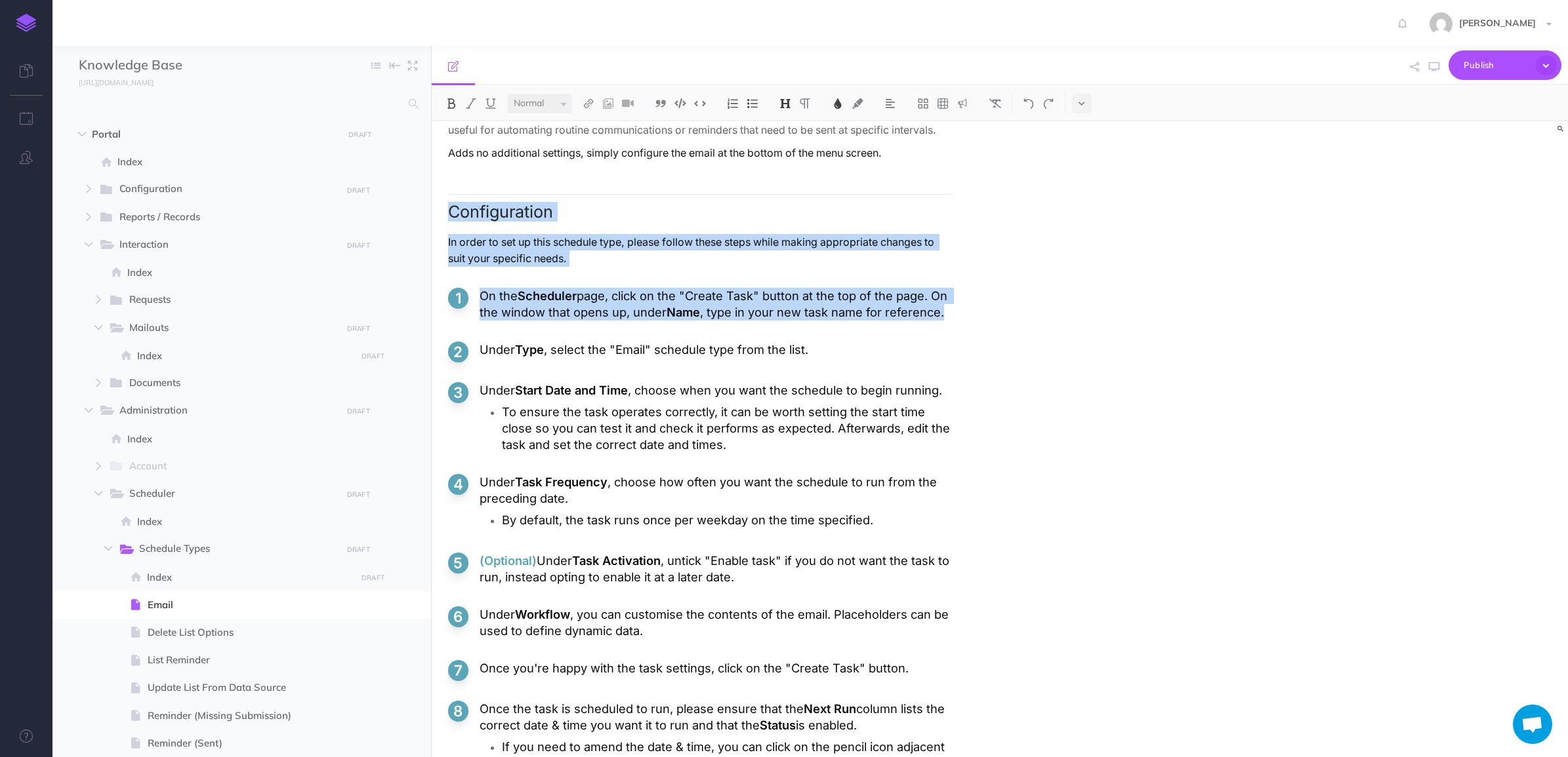
click at [948, 311] on p "On the Scheduler page, click on the "Create Task" button at the top of the page…" at bounding box center [716, 305] width 473 height 33
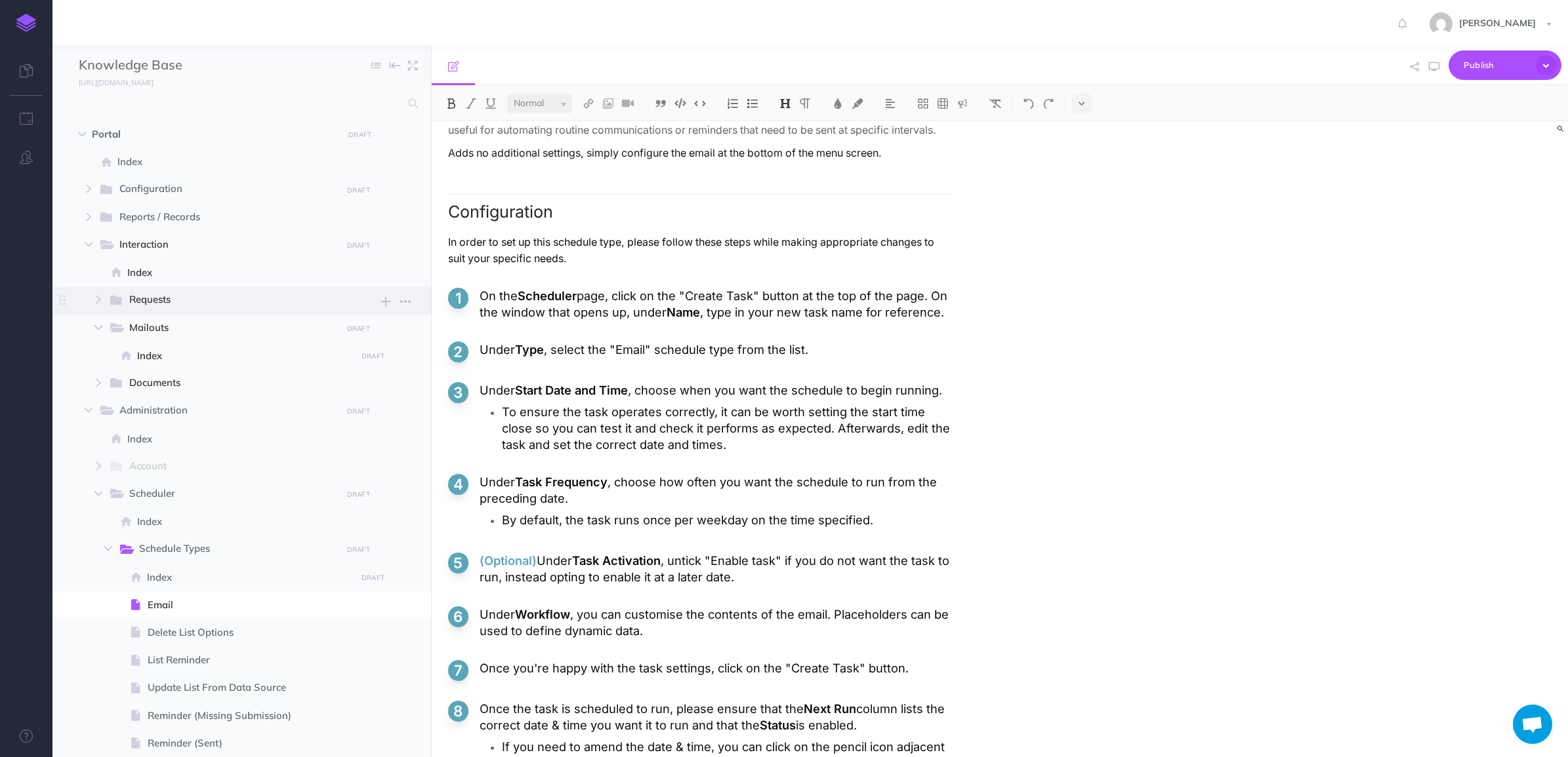
click at [172, 307] on span "Requests" at bounding box center [231, 300] width 204 height 17
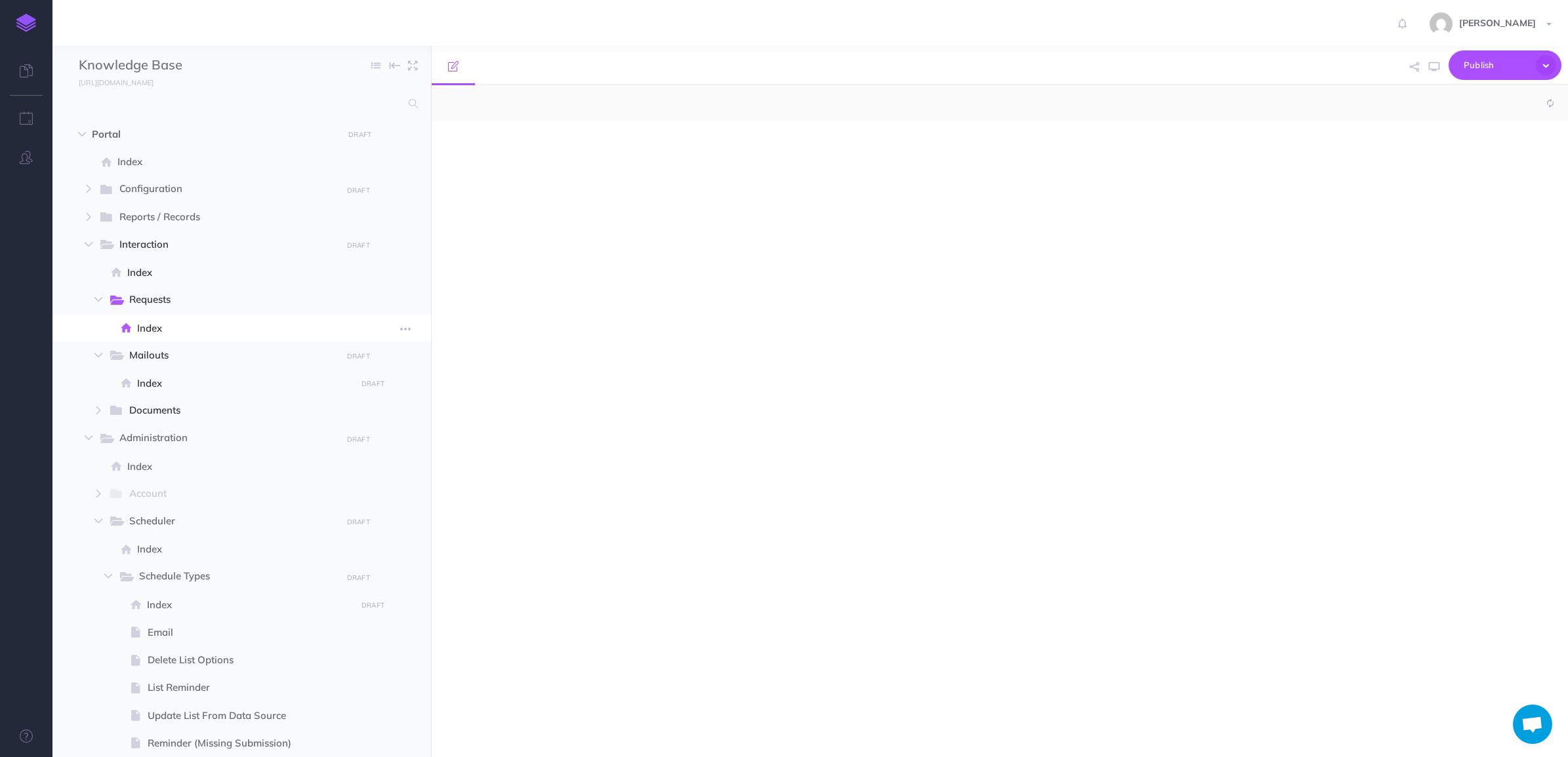
select select "null"
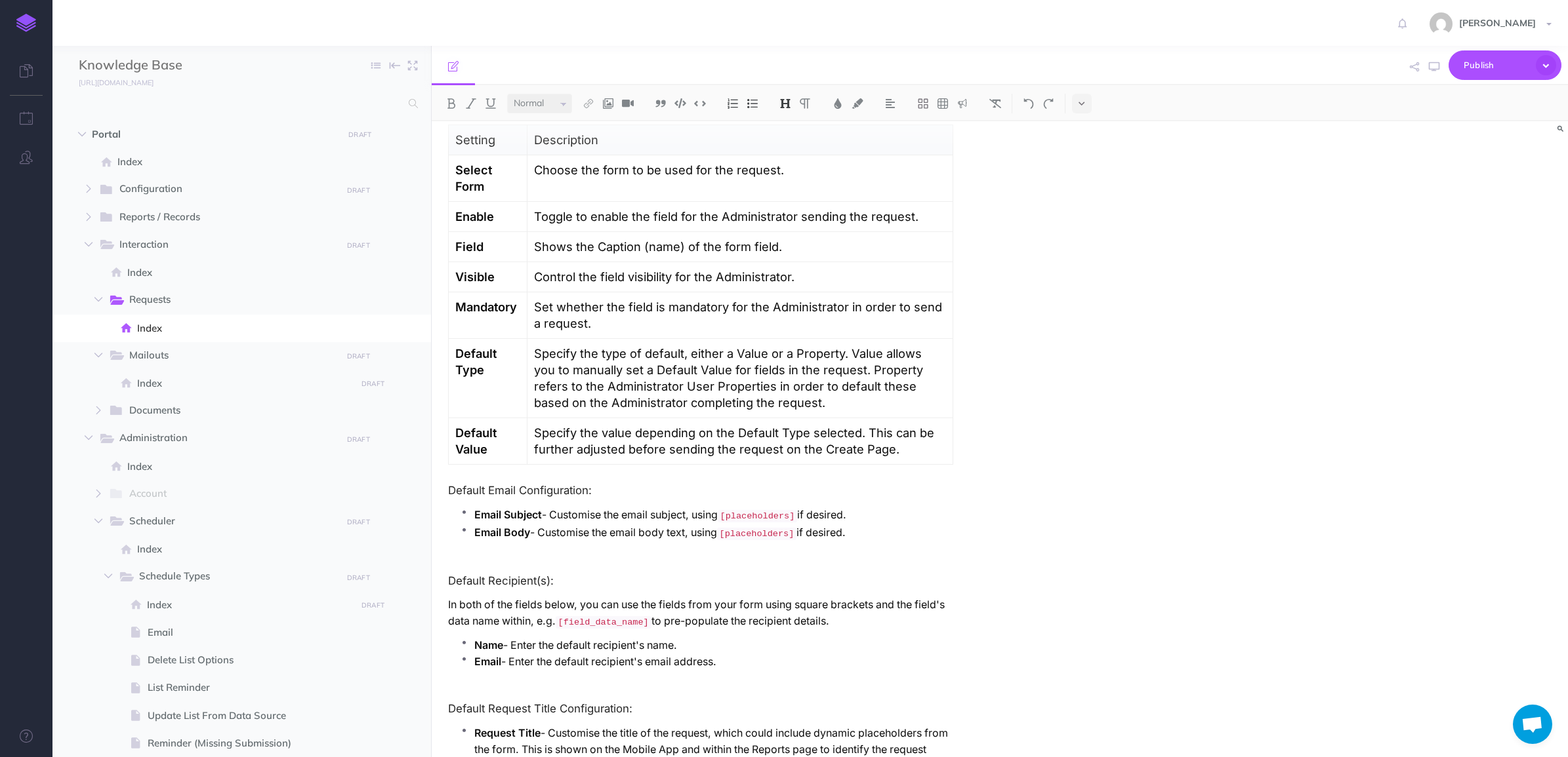
scroll to position [2454, 0]
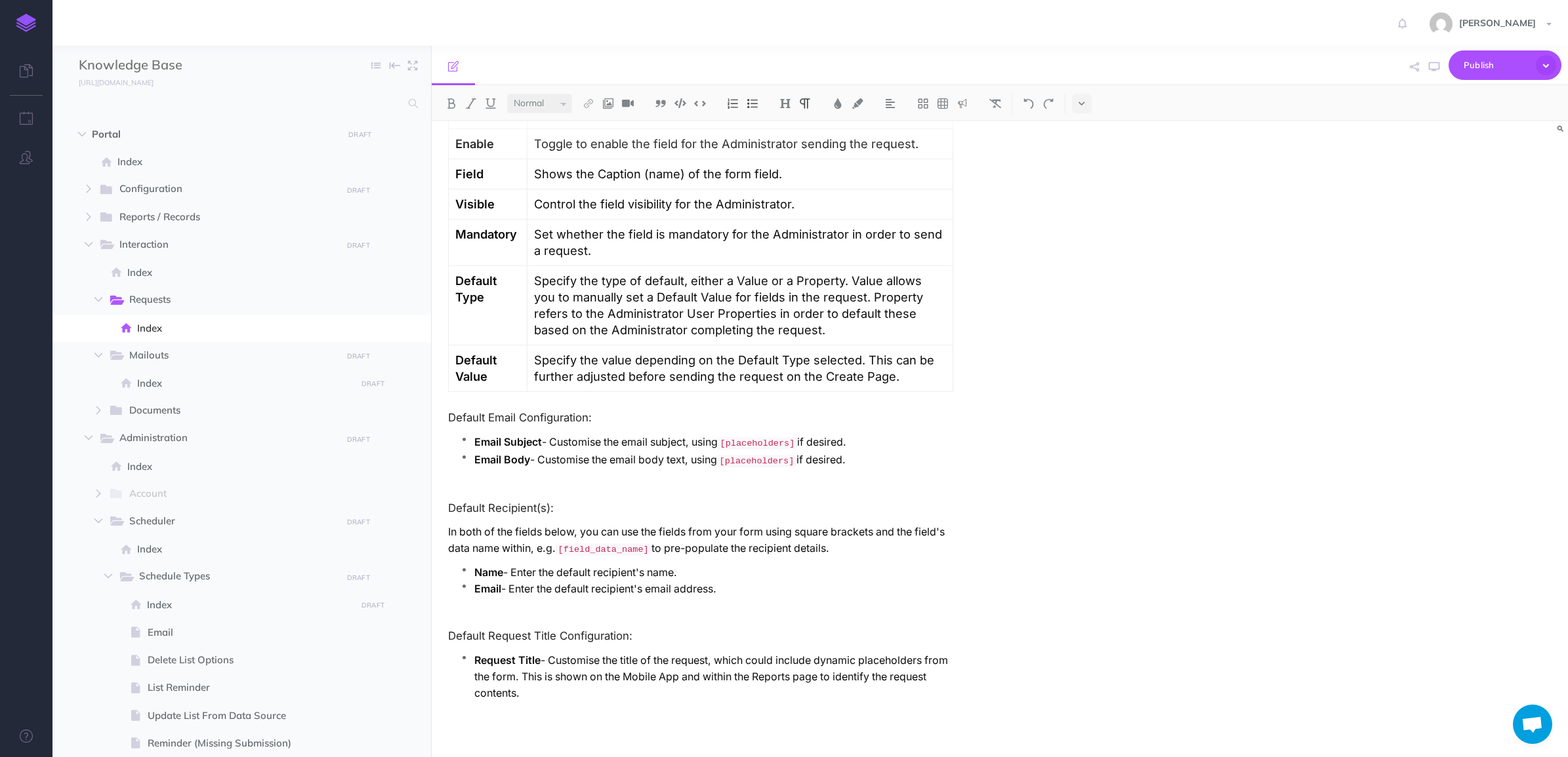
click at [656, 701] on ul "Request Title - Customise the title of the request, which could include dynamic…" at bounding box center [704, 683] width 499 height 62
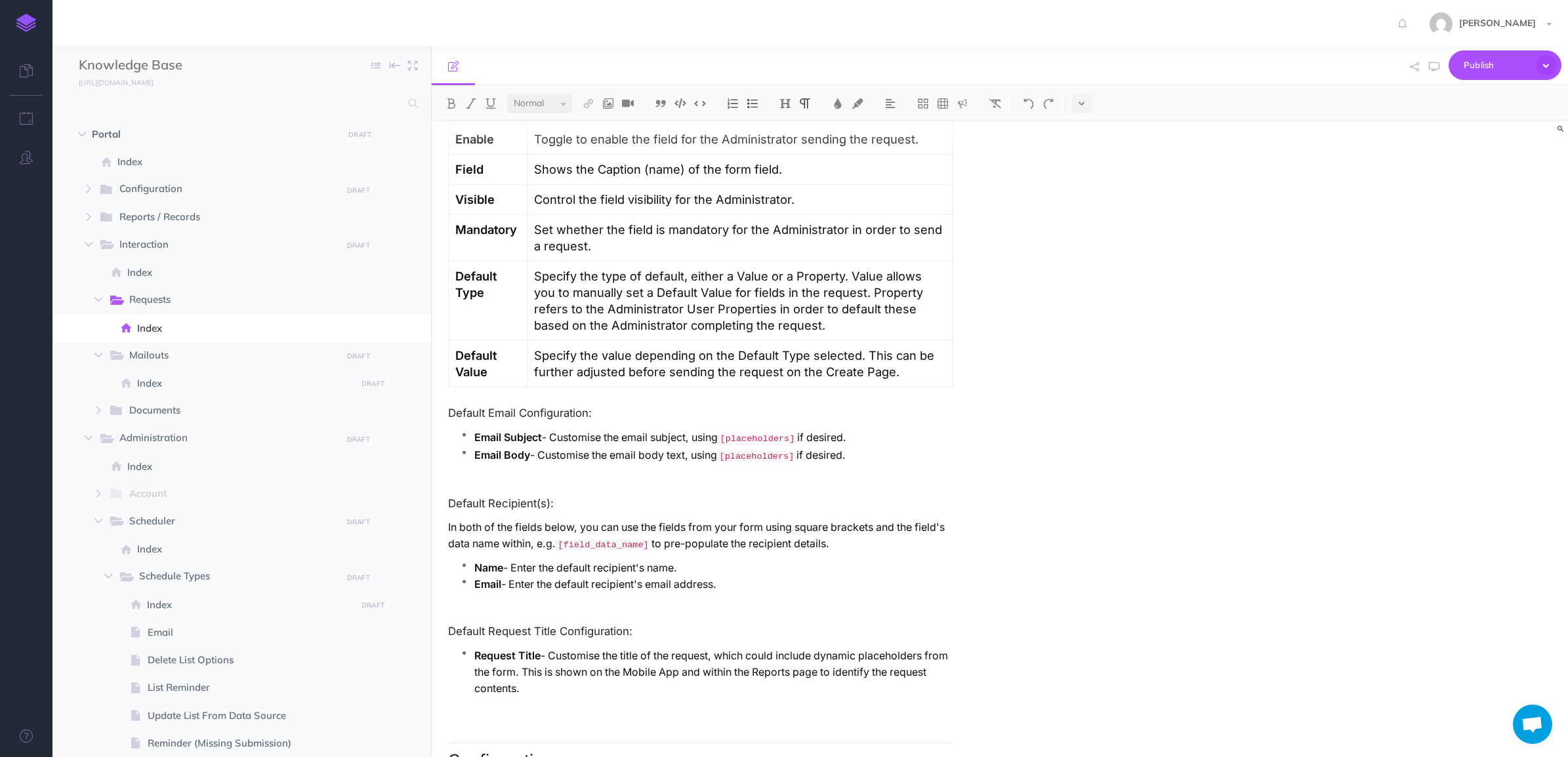
scroll to position [2575, 0]
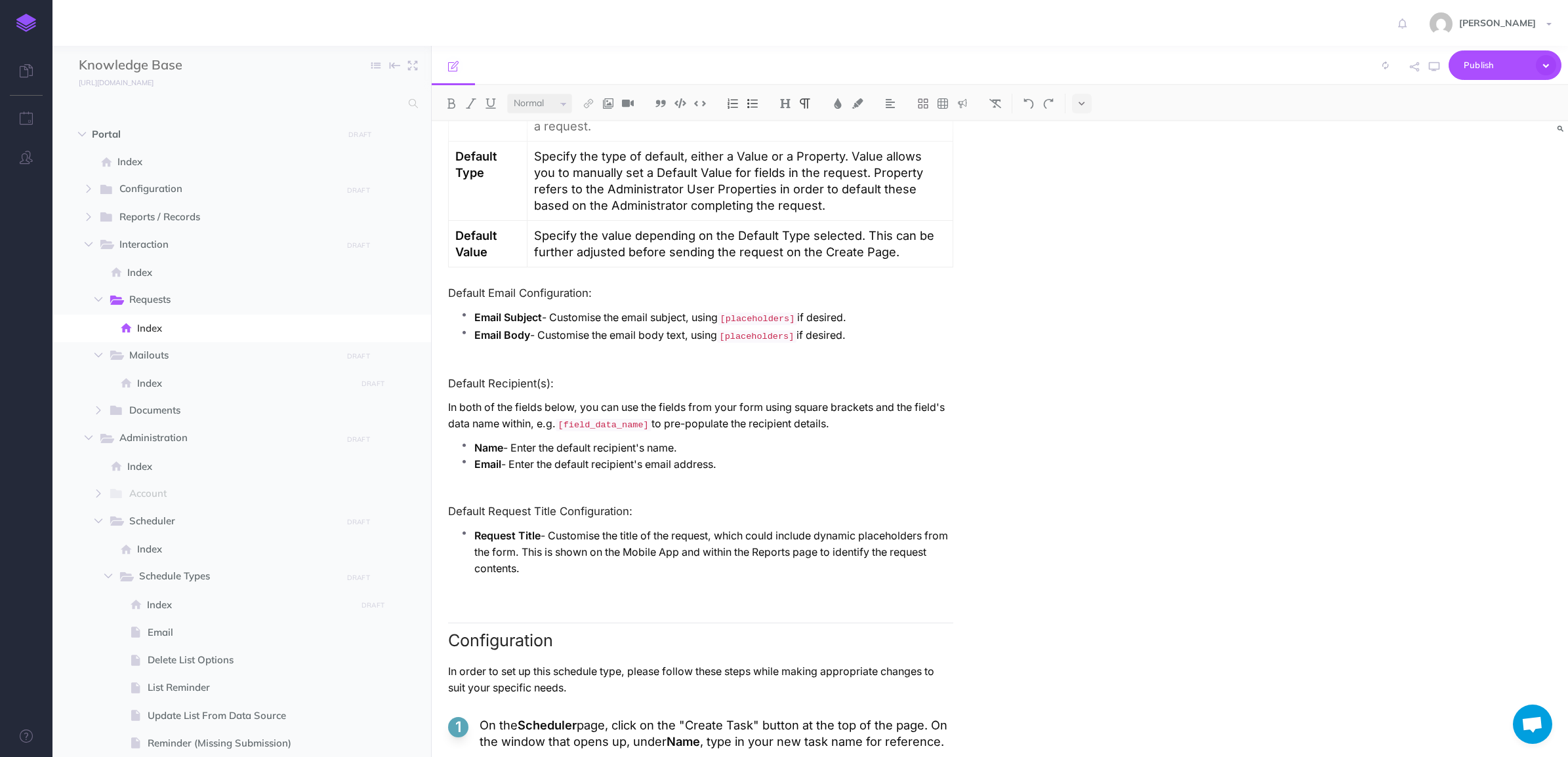
click at [515, 635] on h2 "Configuration" at bounding box center [701, 636] width 505 height 27
click at [857, 99] on img at bounding box center [858, 103] width 12 height 10
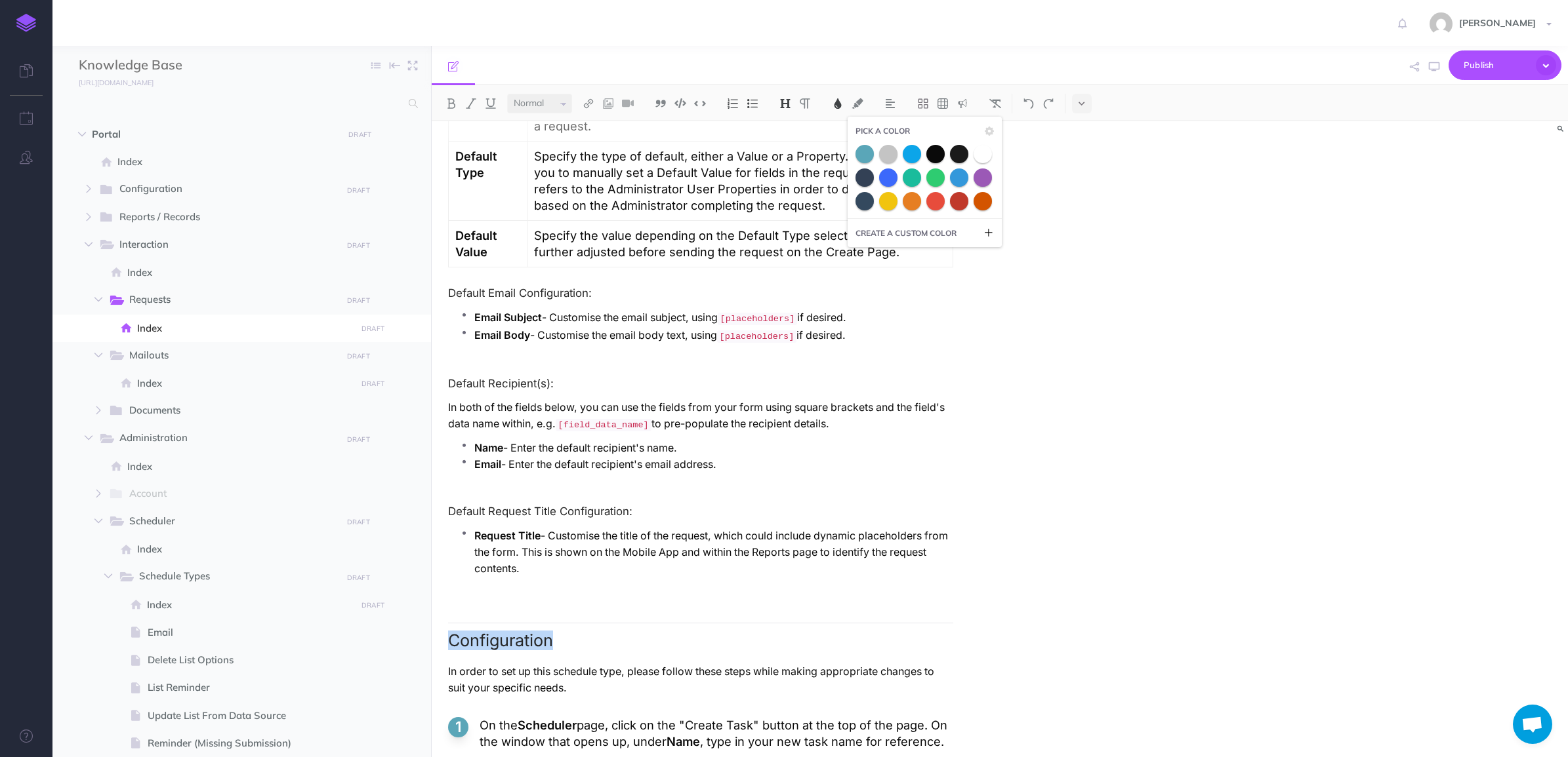
click at [838, 103] on img at bounding box center [838, 103] width 12 height 10
click at [974, 127] on icon "button" at bounding box center [970, 131] width 9 height 9
click at [969, 127] on icon "button" at bounding box center [970, 131] width 9 height 9
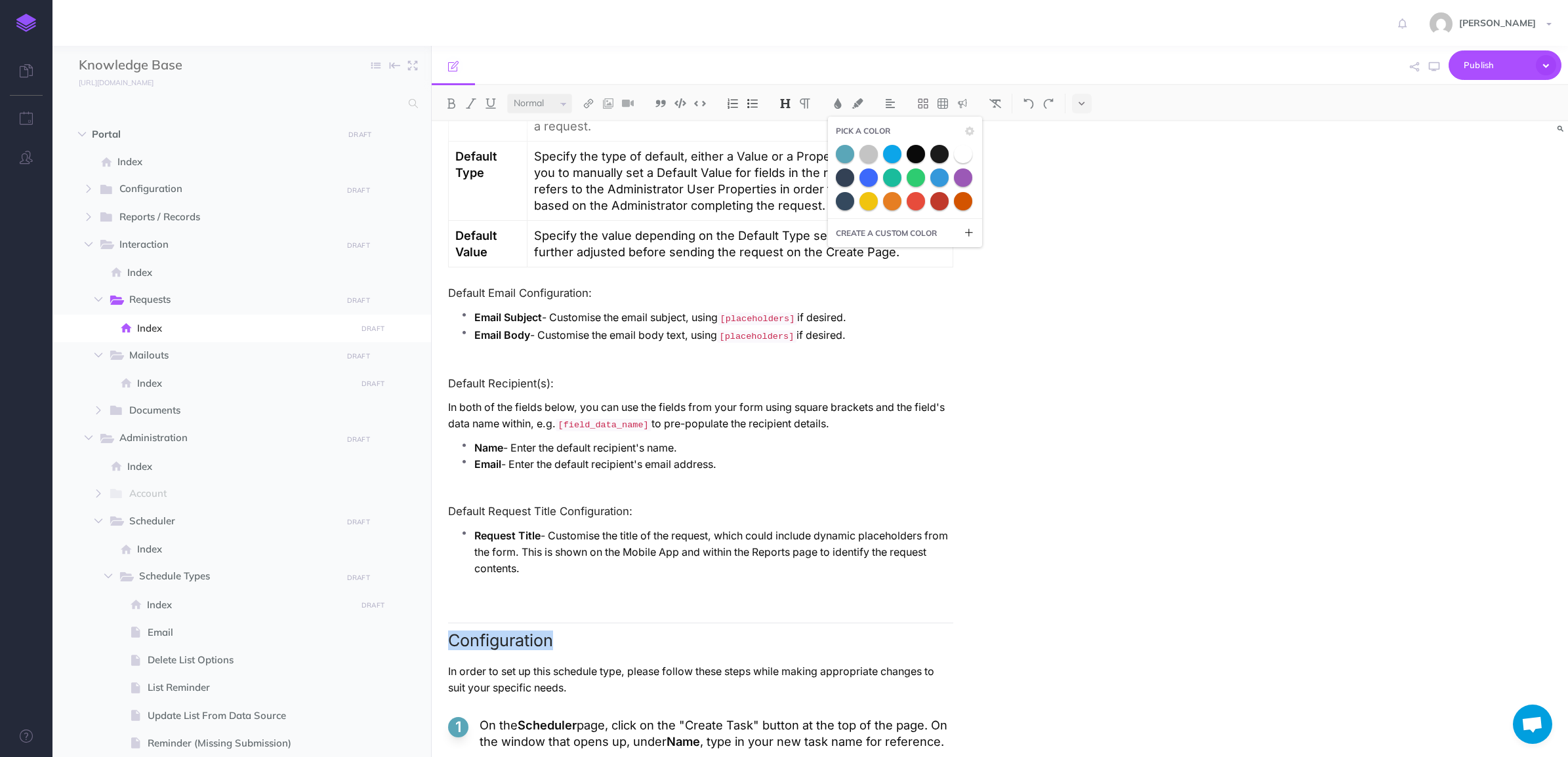
click at [537, 628] on h2 "Configuration" at bounding box center [701, 636] width 505 height 27
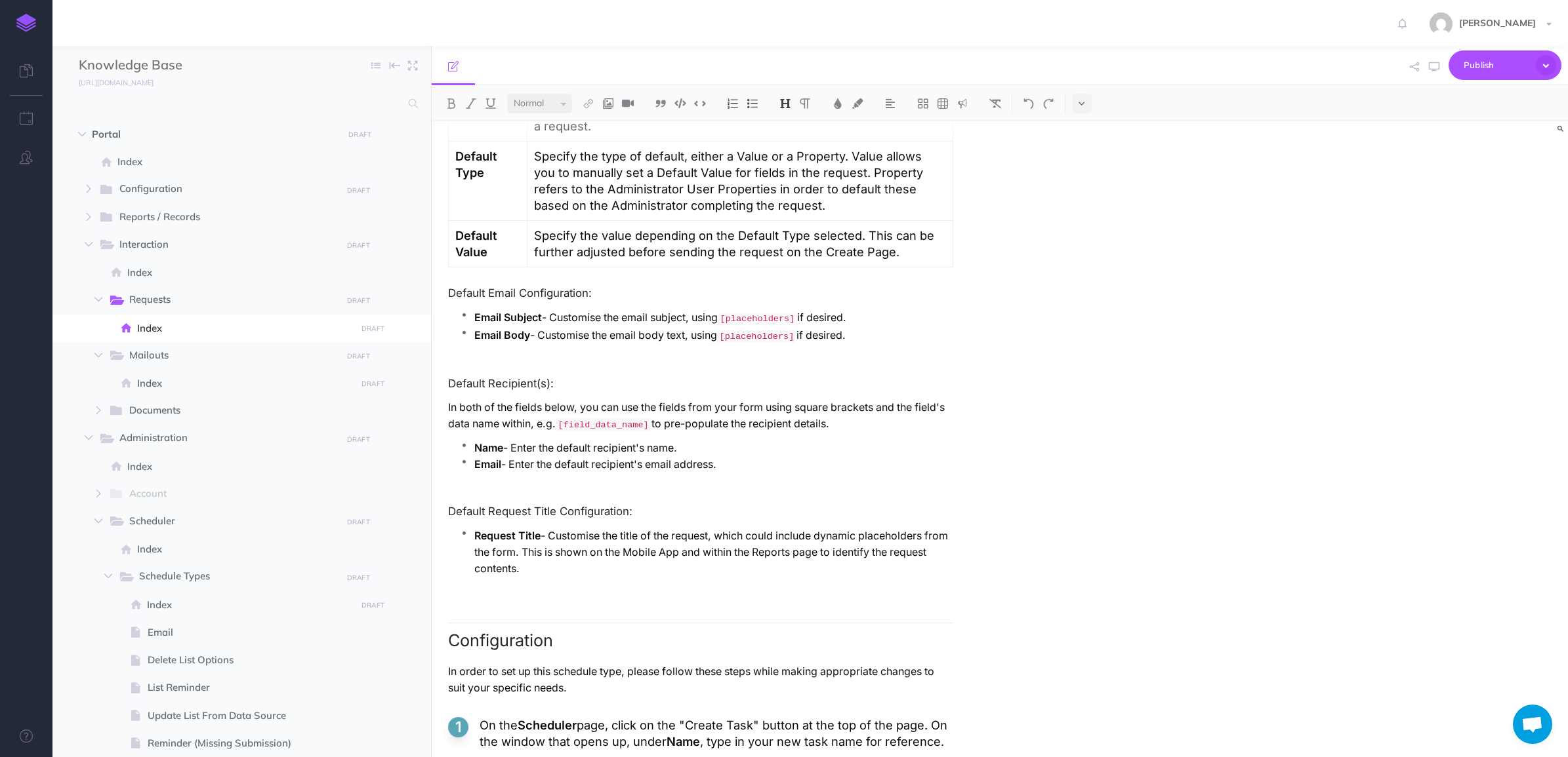
click at [589, 587] on ul "Request Title - Customise the title of the request, which could include dynamic…" at bounding box center [704, 559] width 499 height 62
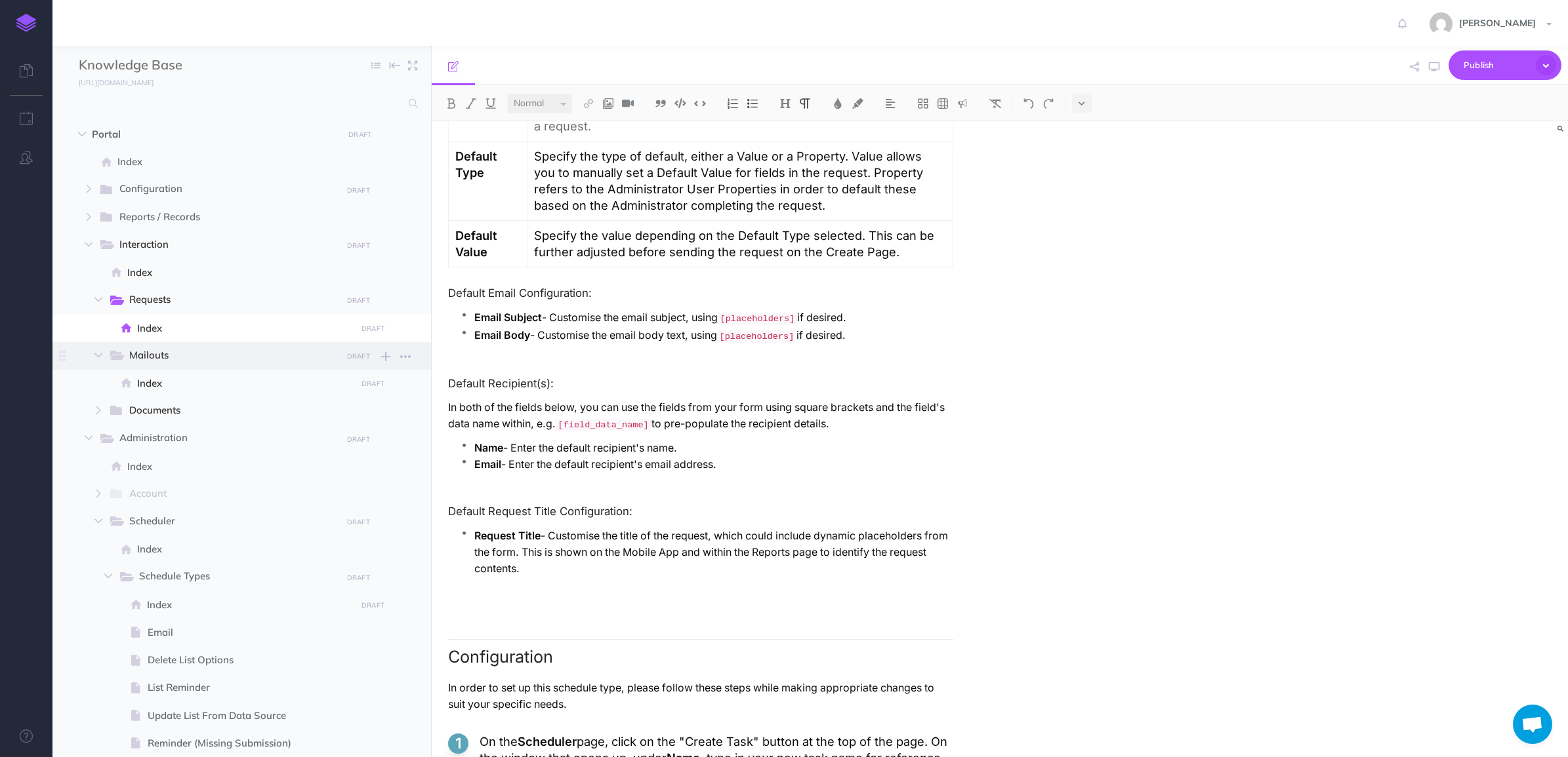
drag, startPoint x: 149, startPoint y: 376, endPoint x: 169, endPoint y: 362, distance: 24.4
click at [597, 600] on p at bounding box center [701, 598] width 505 height 16
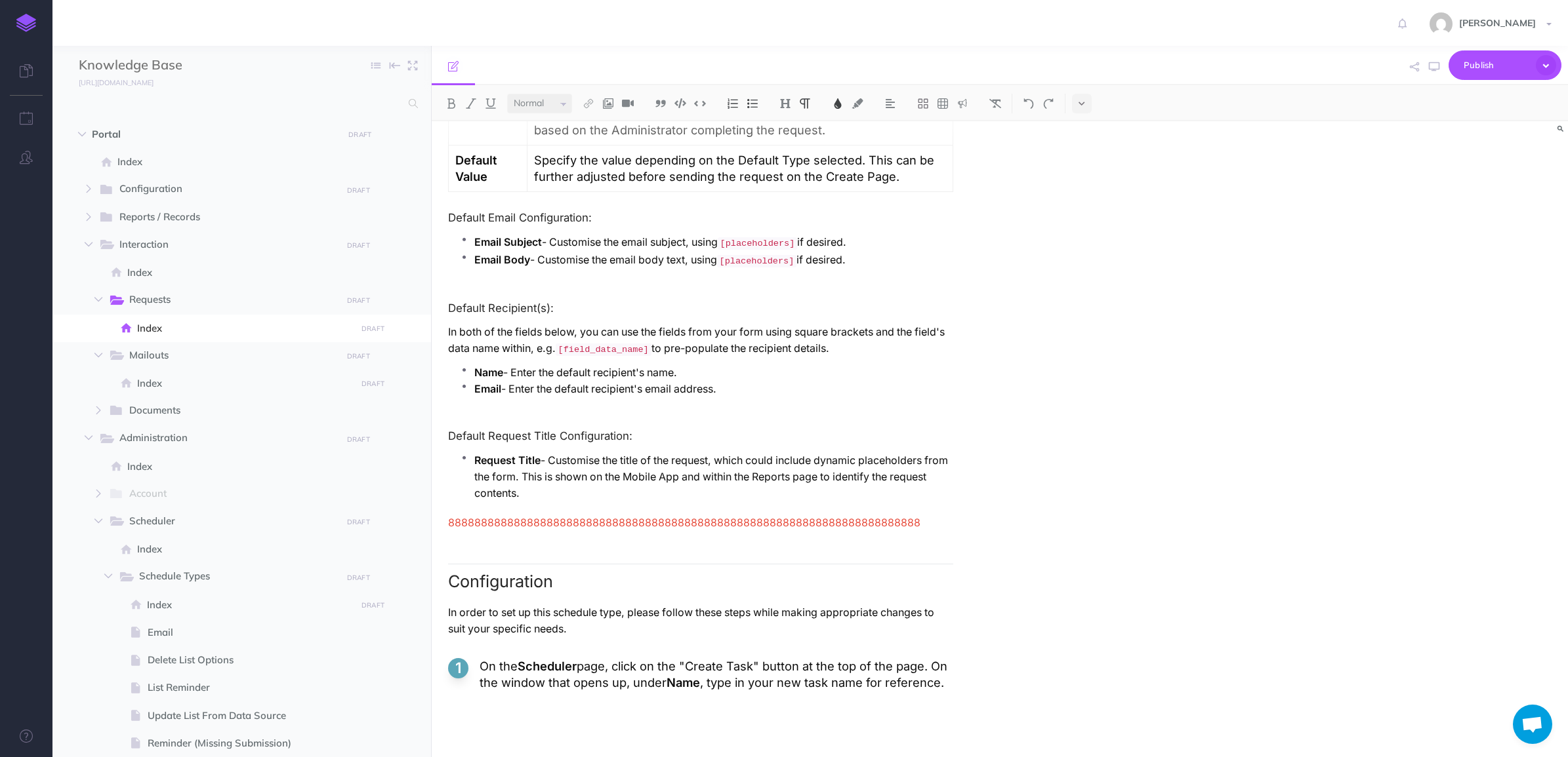
click at [480, 730] on p at bounding box center [701, 723] width 505 height 16
click at [552, 664] on strong "Scheduler" at bounding box center [547, 665] width 59 height 15
click at [742, 665] on p "On the Requests page, click on the "Create Task" button at the top of the page.…" at bounding box center [716, 675] width 473 height 33
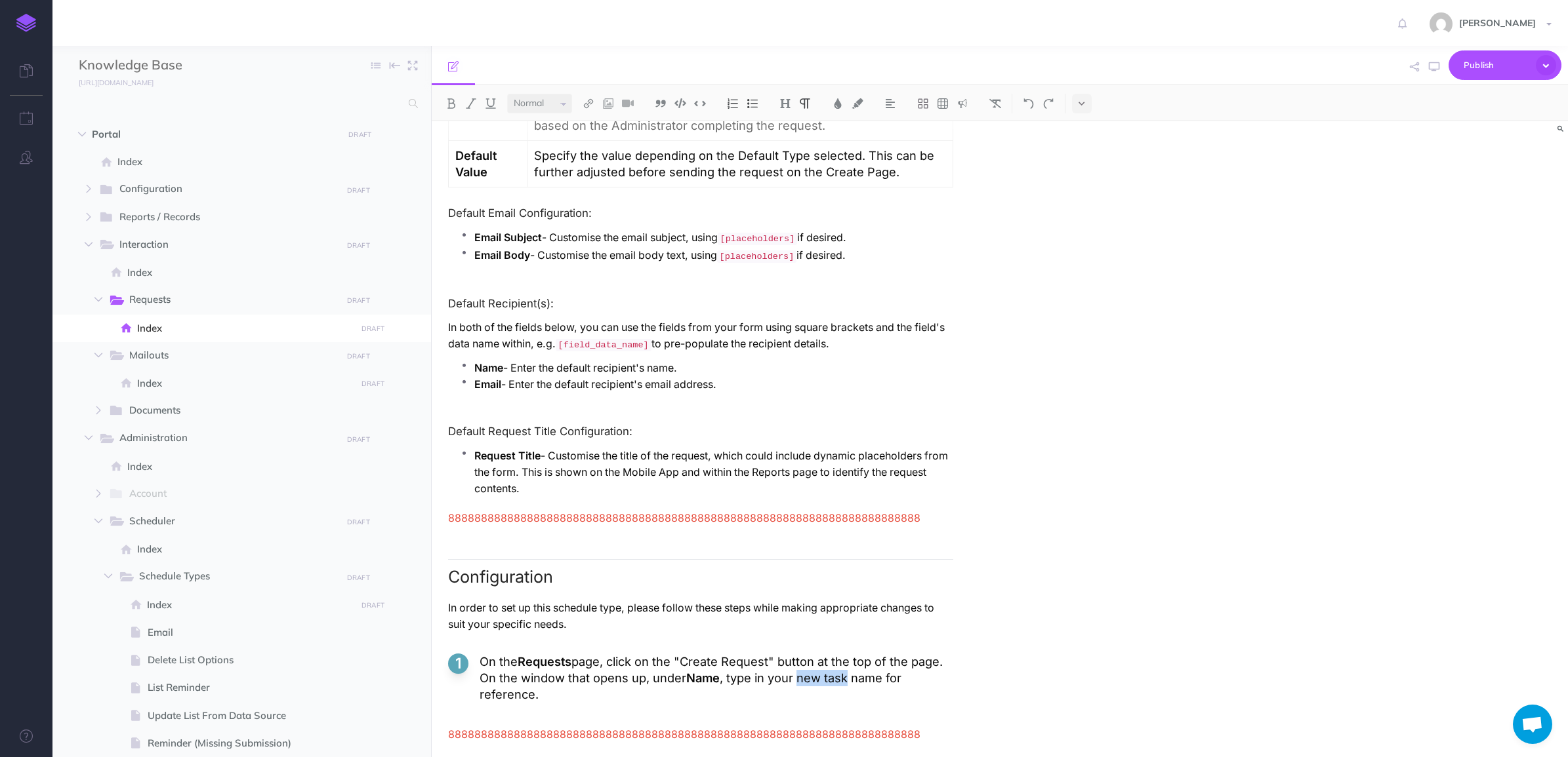
drag, startPoint x: 800, startPoint y: 685, endPoint x: 850, endPoint y: 687, distance: 50.0
click at [850, 687] on p "On the Requests page, click on the "Create Request" button at the top of the pa…" at bounding box center [716, 677] width 473 height 49
click at [657, 700] on p "On the Requests page, click on the "Create Request" button at the top of the pa…" at bounding box center [716, 677] width 473 height 49
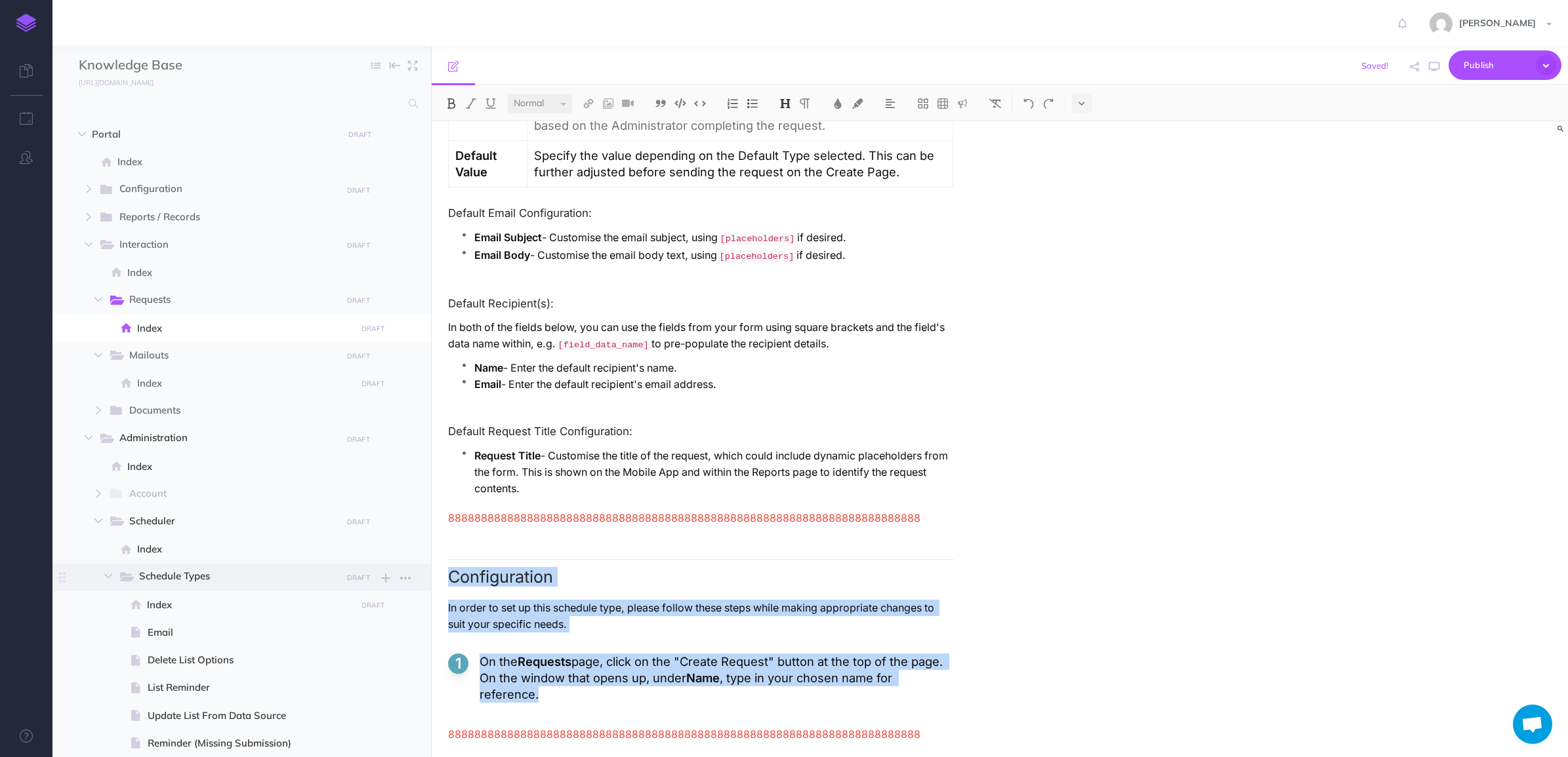
drag, startPoint x: 680, startPoint y: 703, endPoint x: 427, endPoint y: 565, distance: 288.2
click at [427, 565] on div "Knowledge Base Collapse all Expand all Expand to root folders [URL][DOMAIN_NAME…" at bounding box center [810, 402] width 1516 height 712
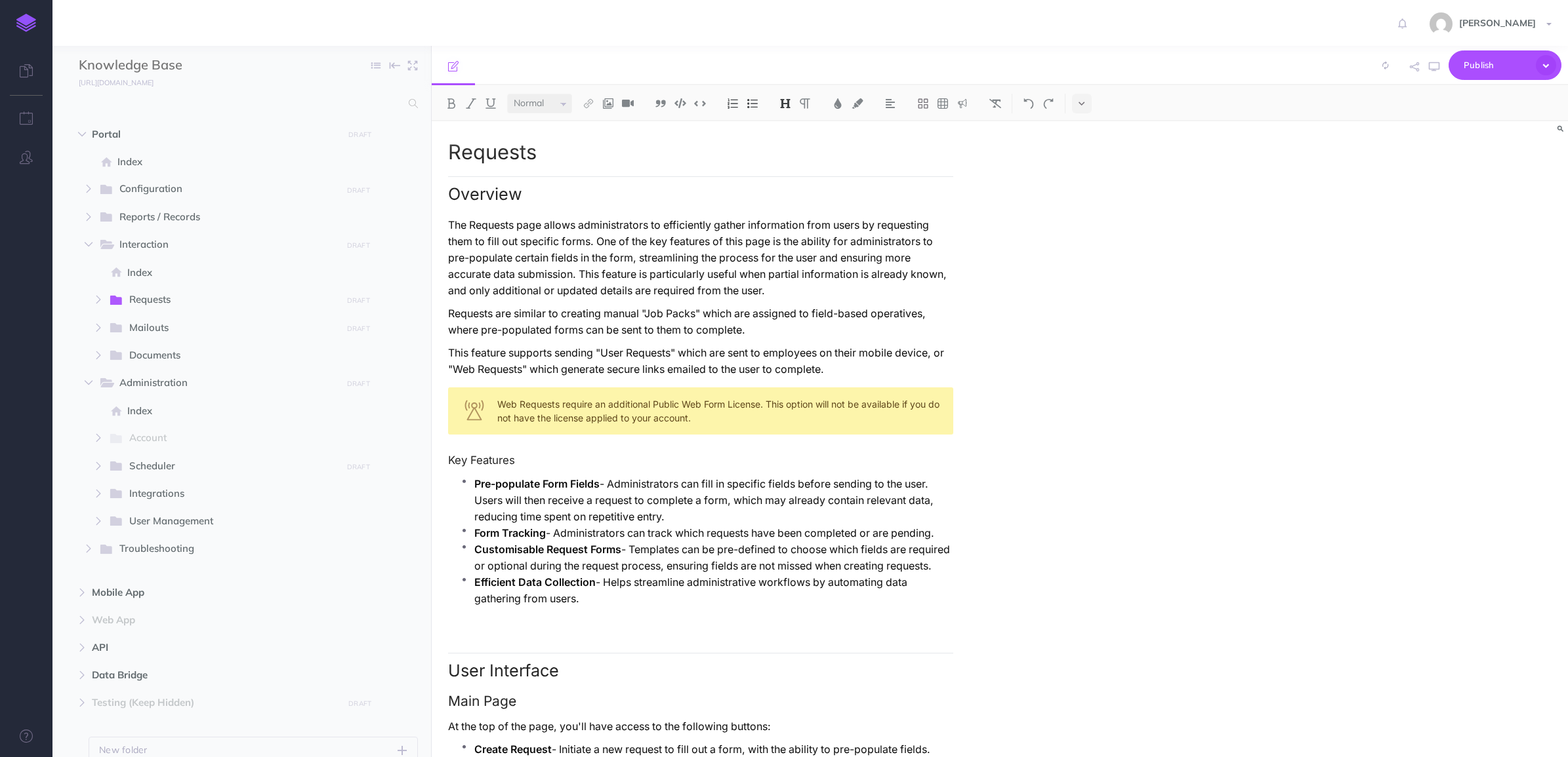
select select "null"
click at [140, 331] on span "Mailouts" at bounding box center [231, 328] width 204 height 17
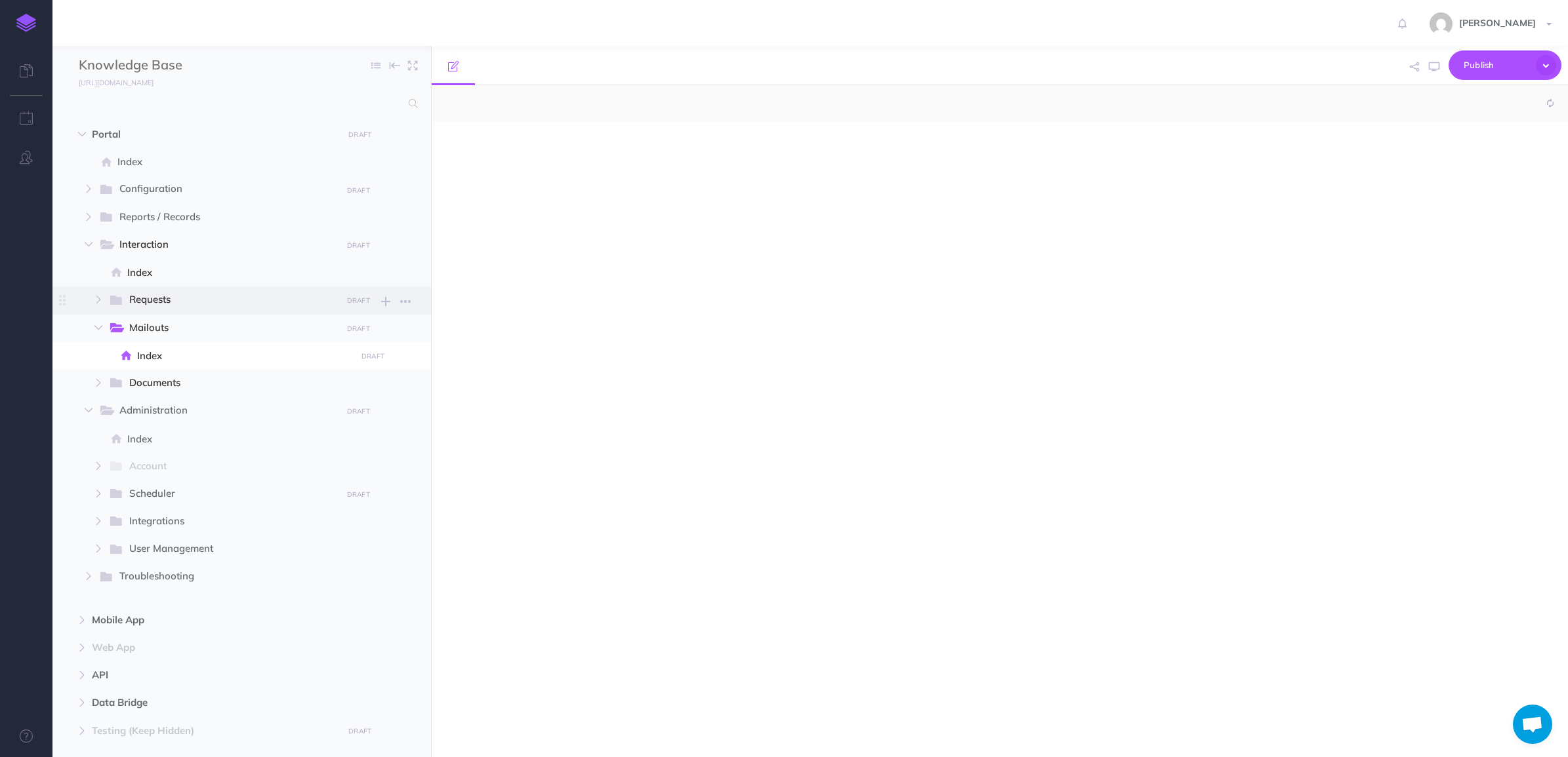
select select "null"
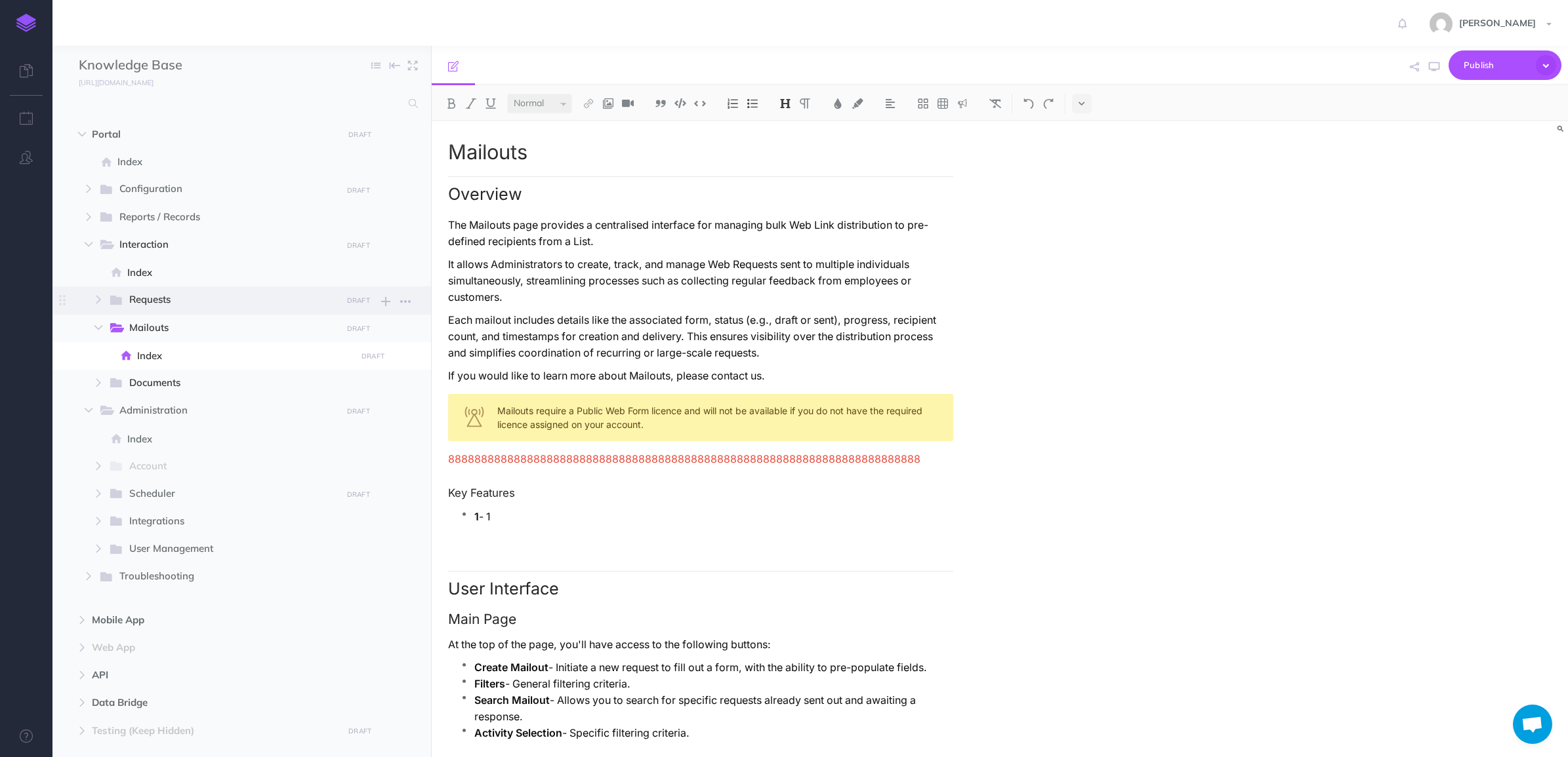
click at [136, 302] on span "Requests" at bounding box center [231, 300] width 204 height 17
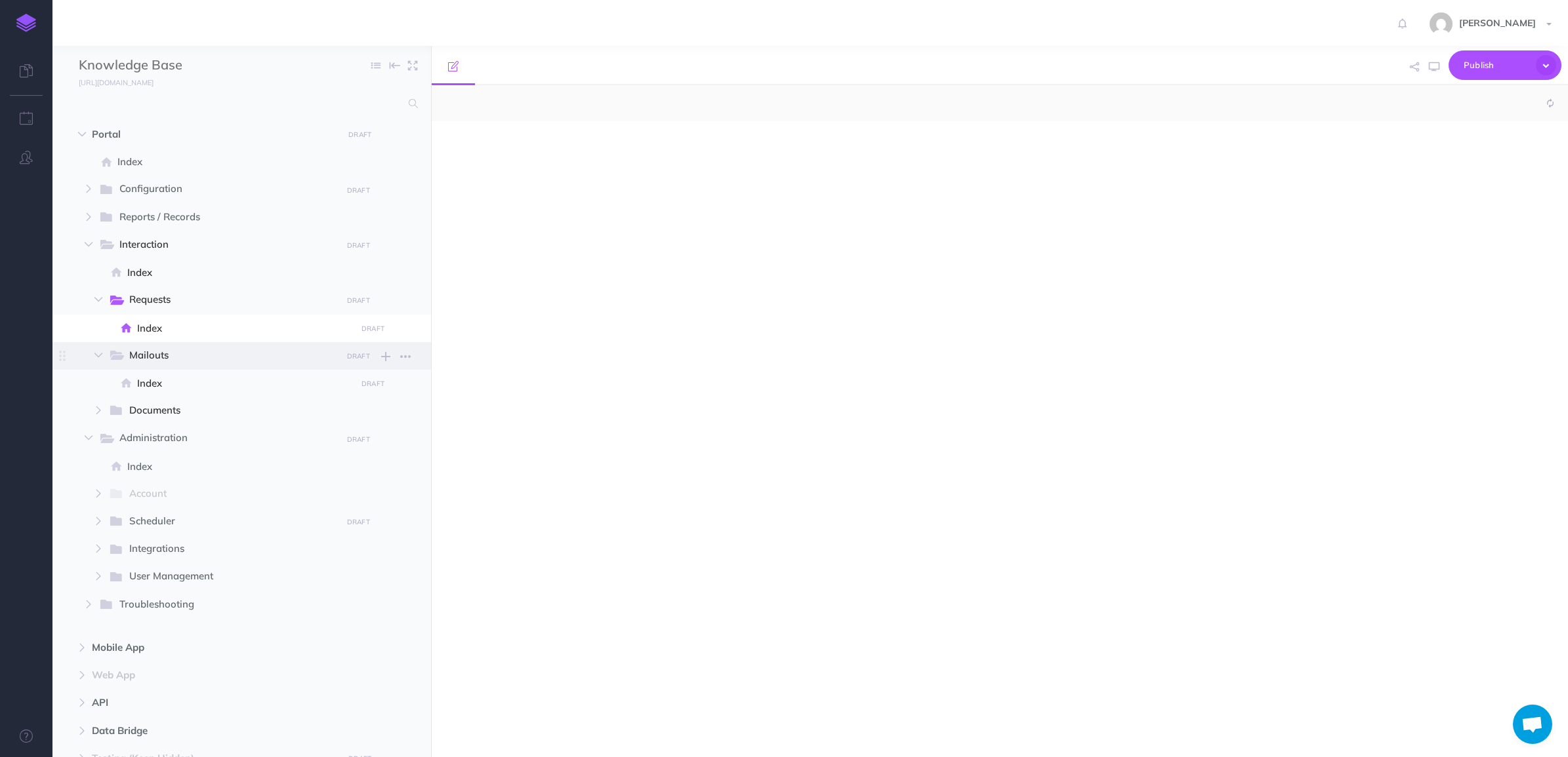
click at [173, 359] on span "Mailouts" at bounding box center [231, 356] width 204 height 17
select select "null"
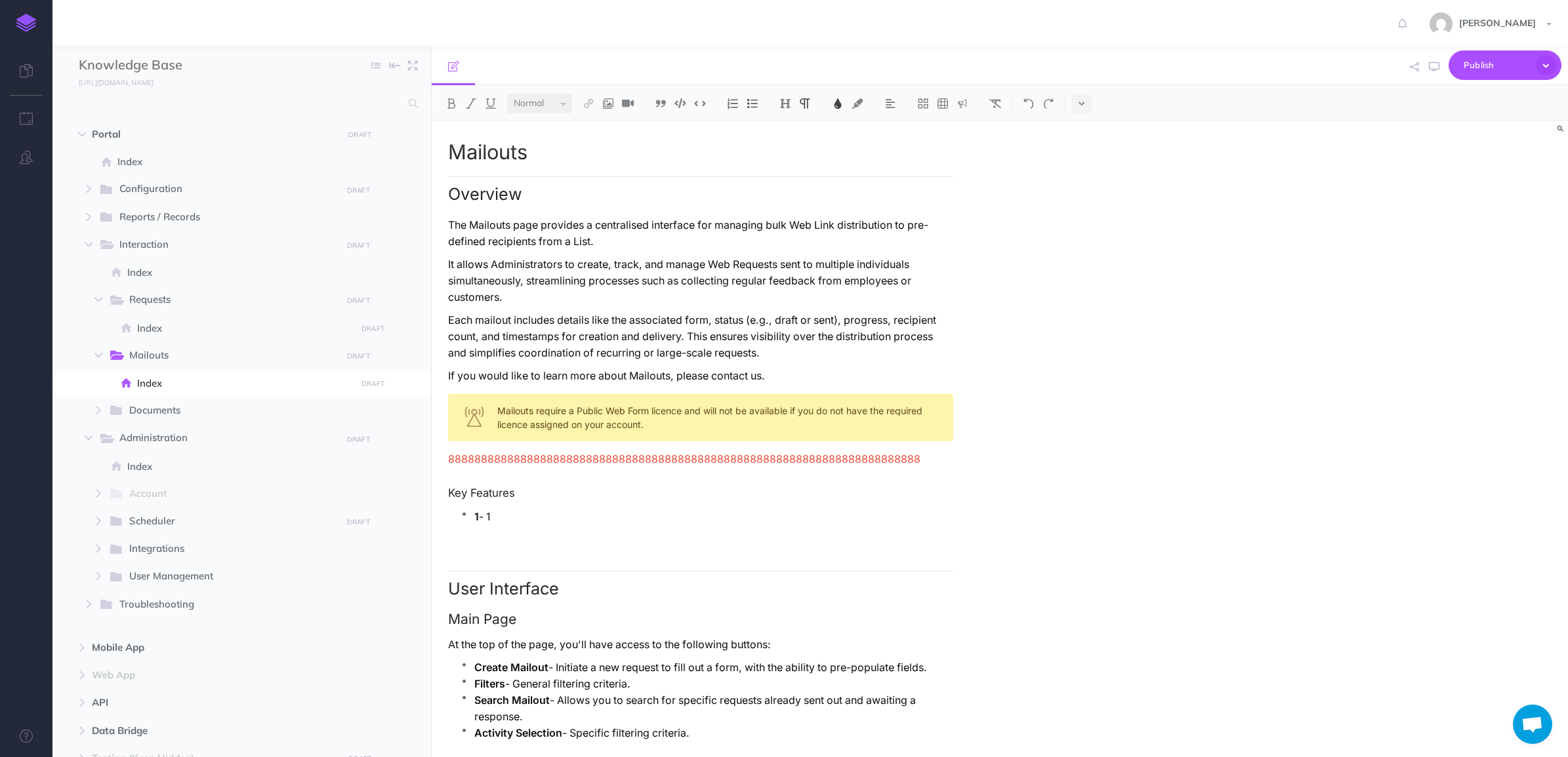
click at [610, 459] on span "888888888888888888888888888888888888888888888888888888888888888888888888" at bounding box center [685, 459] width 472 height 13
copy span "888888888888888888888888888888888888888888888888888888888888888888888888"
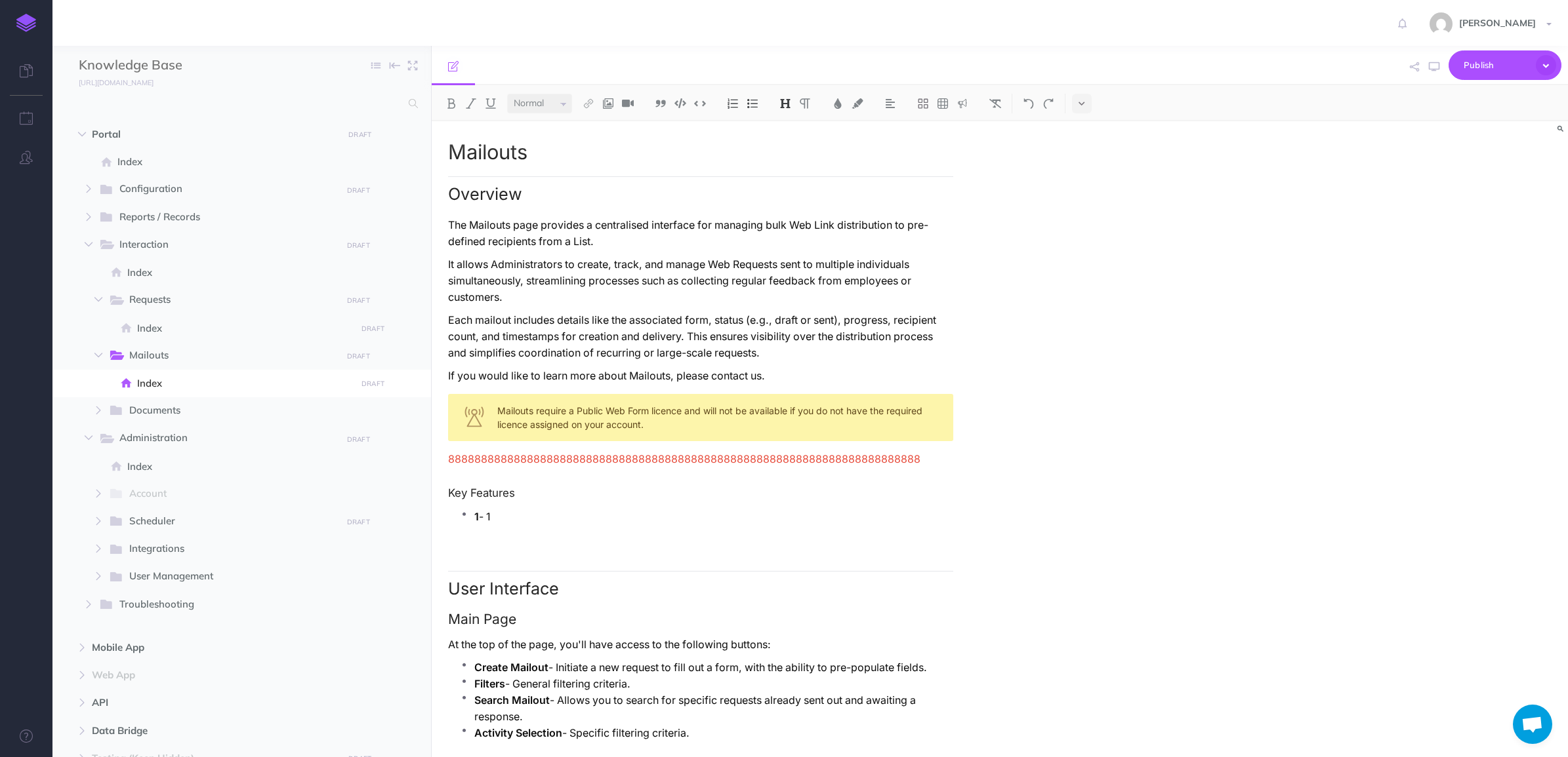
scroll to position [1341, 0]
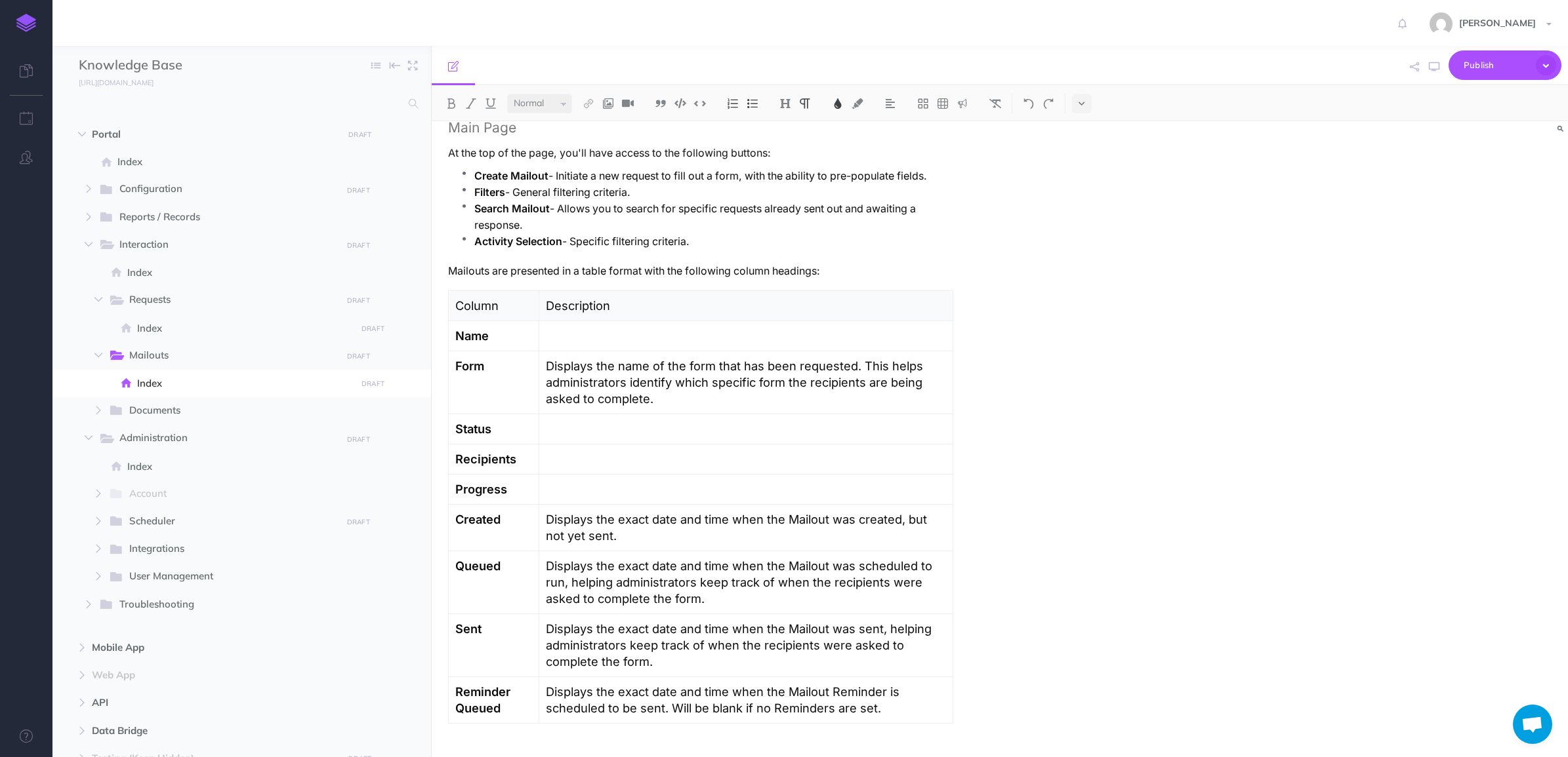
scroll to position [1363, 0]
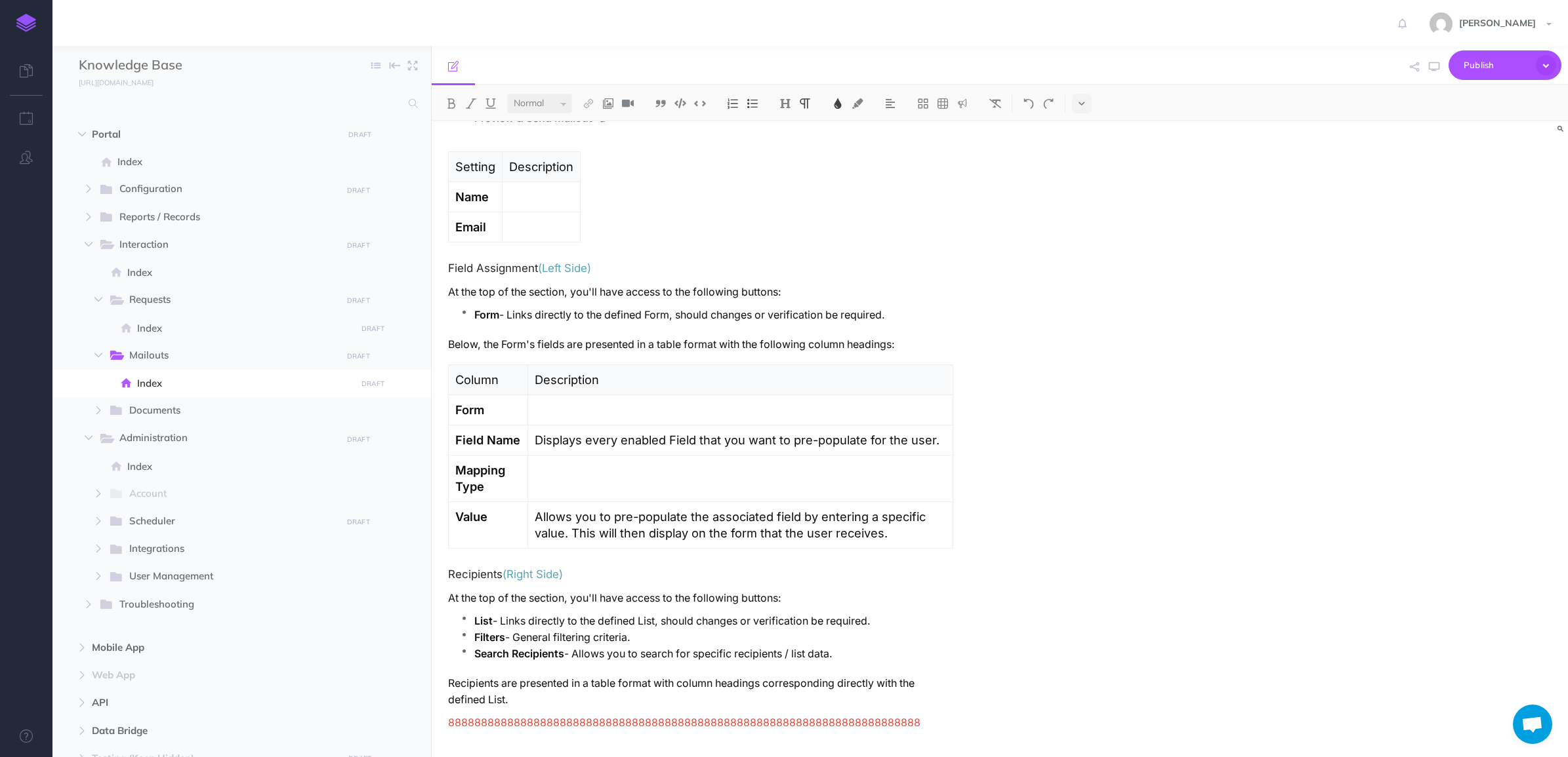
paste div
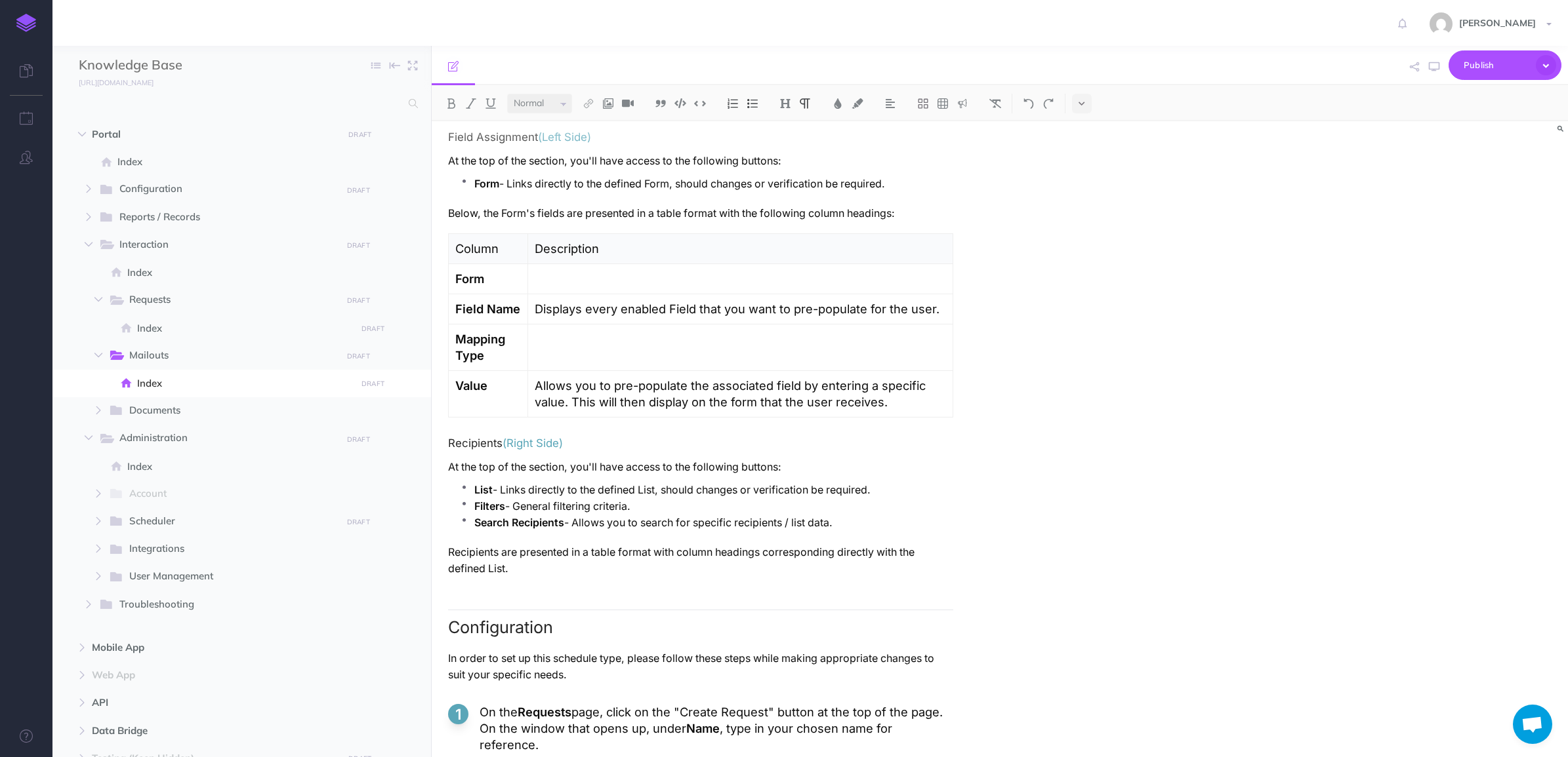
scroll to position [1556, 0]
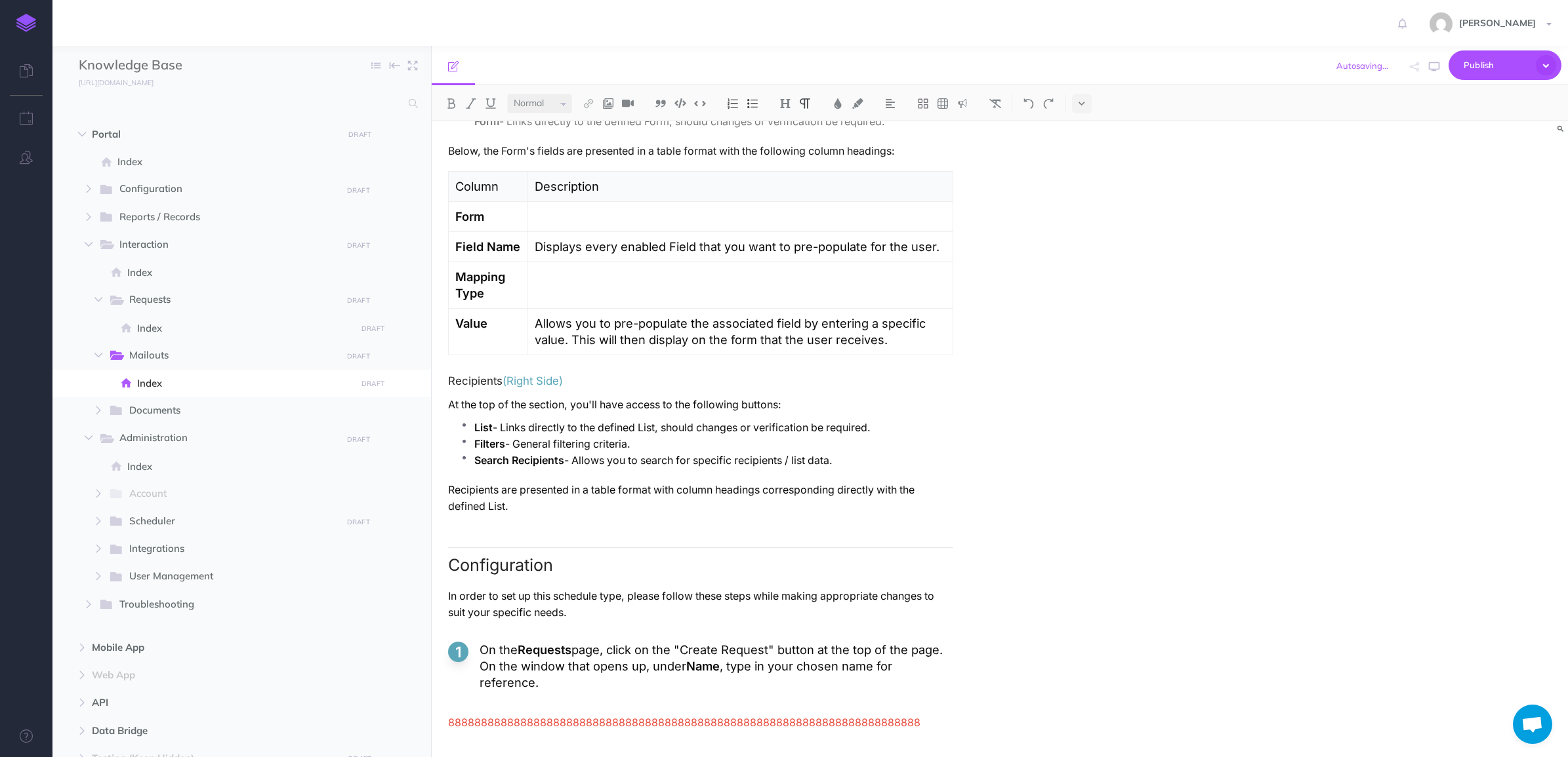
click at [538, 656] on strong "Requests" at bounding box center [544, 649] width 54 height 15
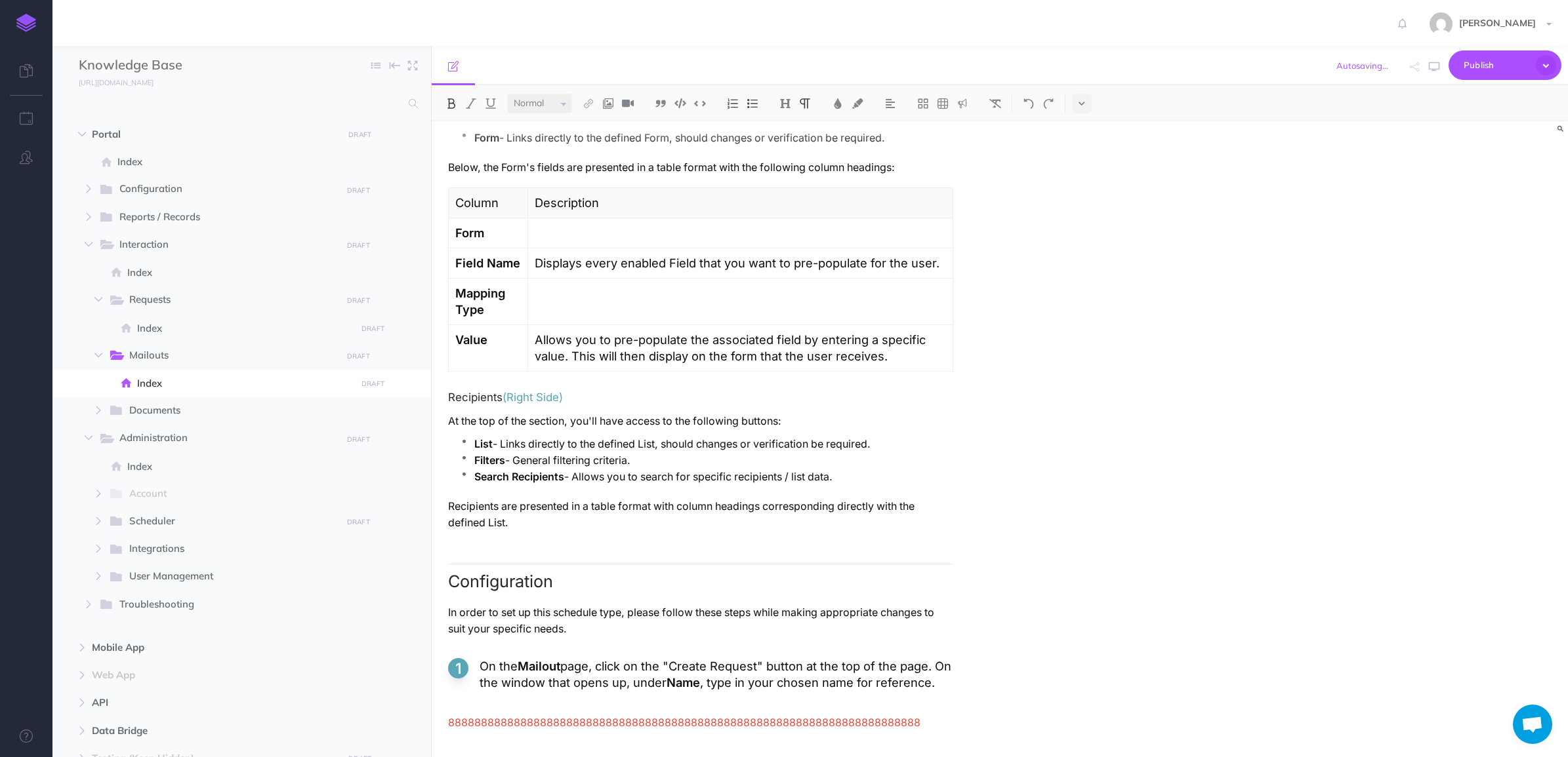
click at [735, 659] on p "On the Mailout page, click on the "Create Request" button at the top of the pag…" at bounding box center [716, 675] width 473 height 33
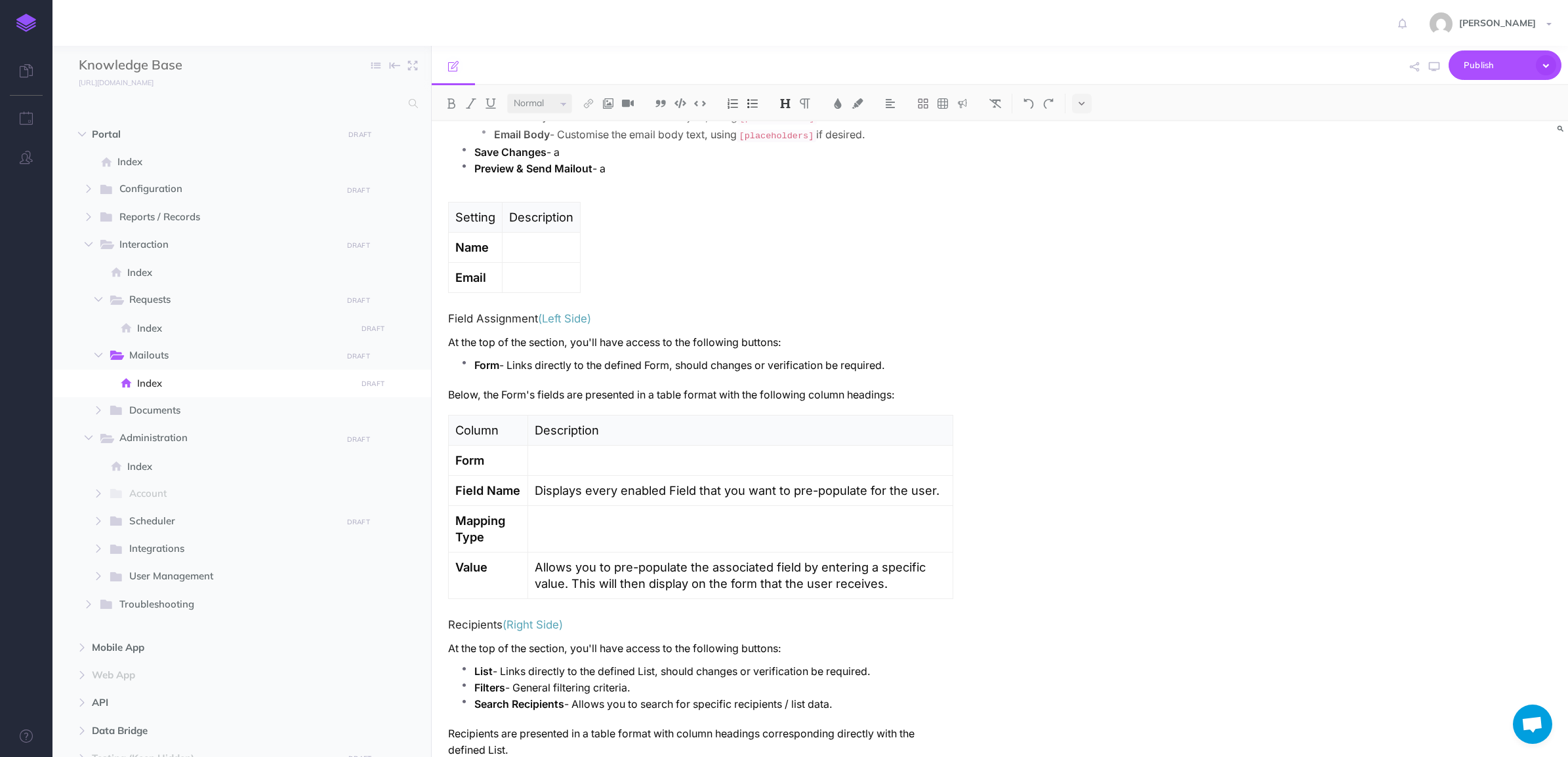
scroll to position [1540, 0]
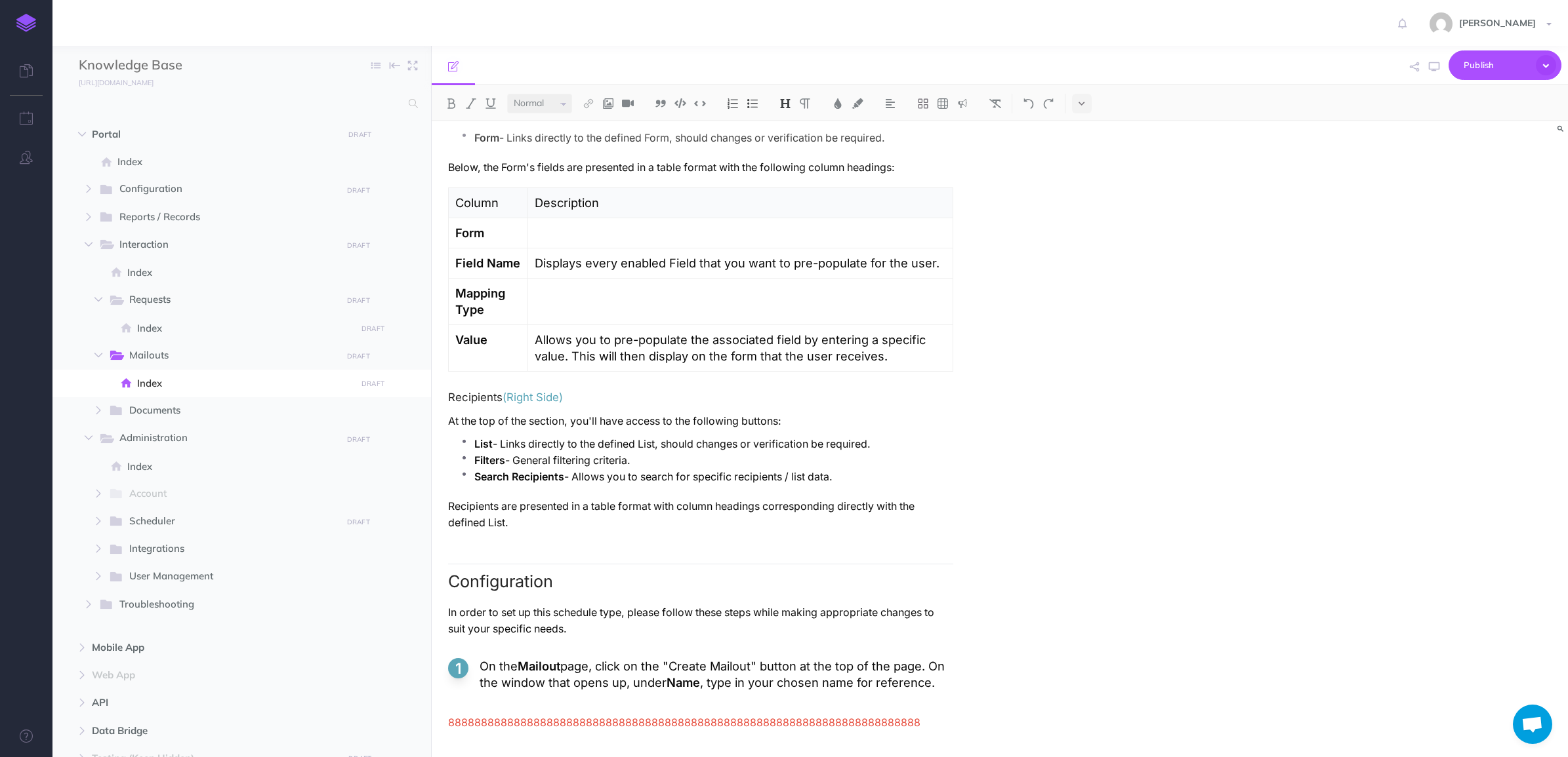
click at [1227, 195] on div "Mailouts Overview The Mailouts page provides a centralised interface for managi…" at bounding box center [1000, 440] width 1137 height 636
